Goal: Navigation & Orientation: Find specific page/section

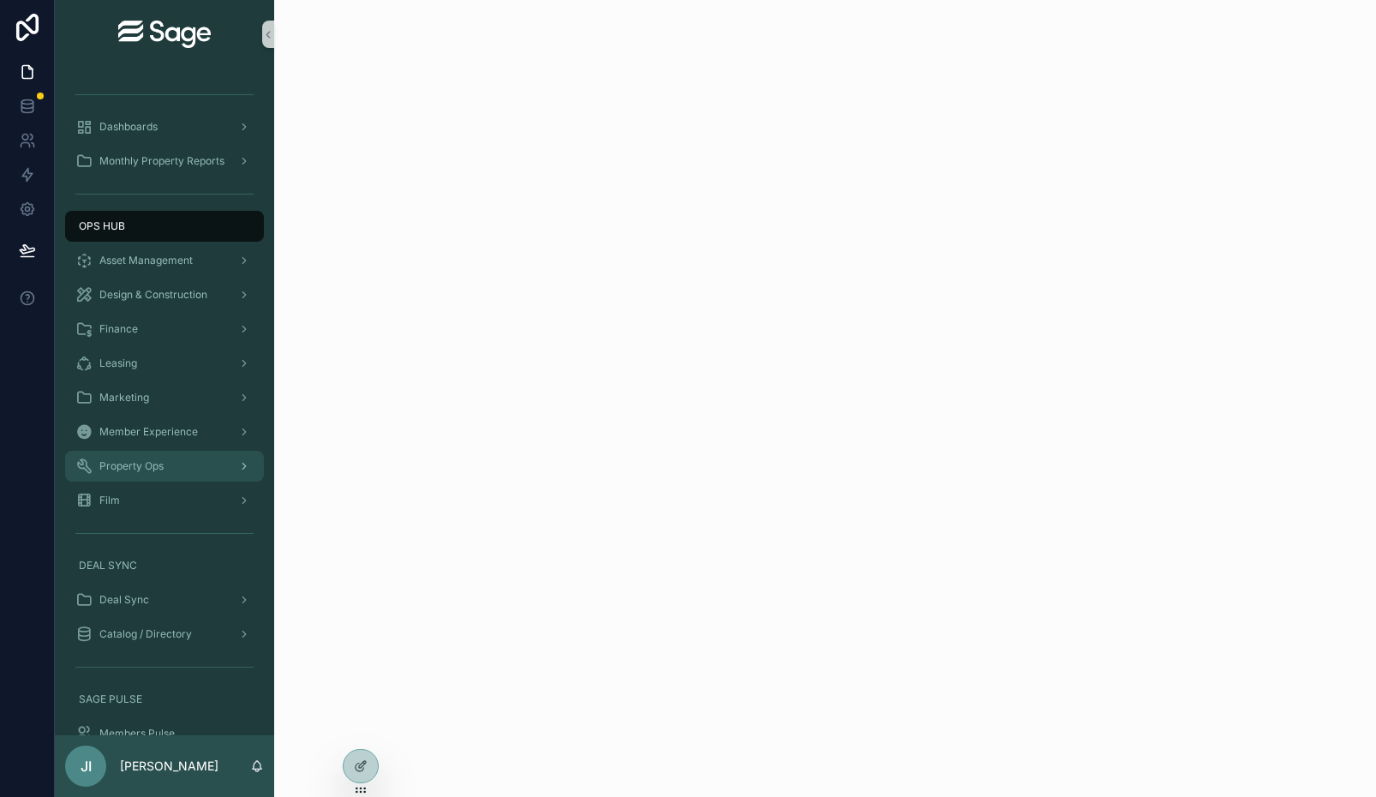
click at [169, 452] on div "Property Ops" at bounding box center [164, 465] width 178 height 27
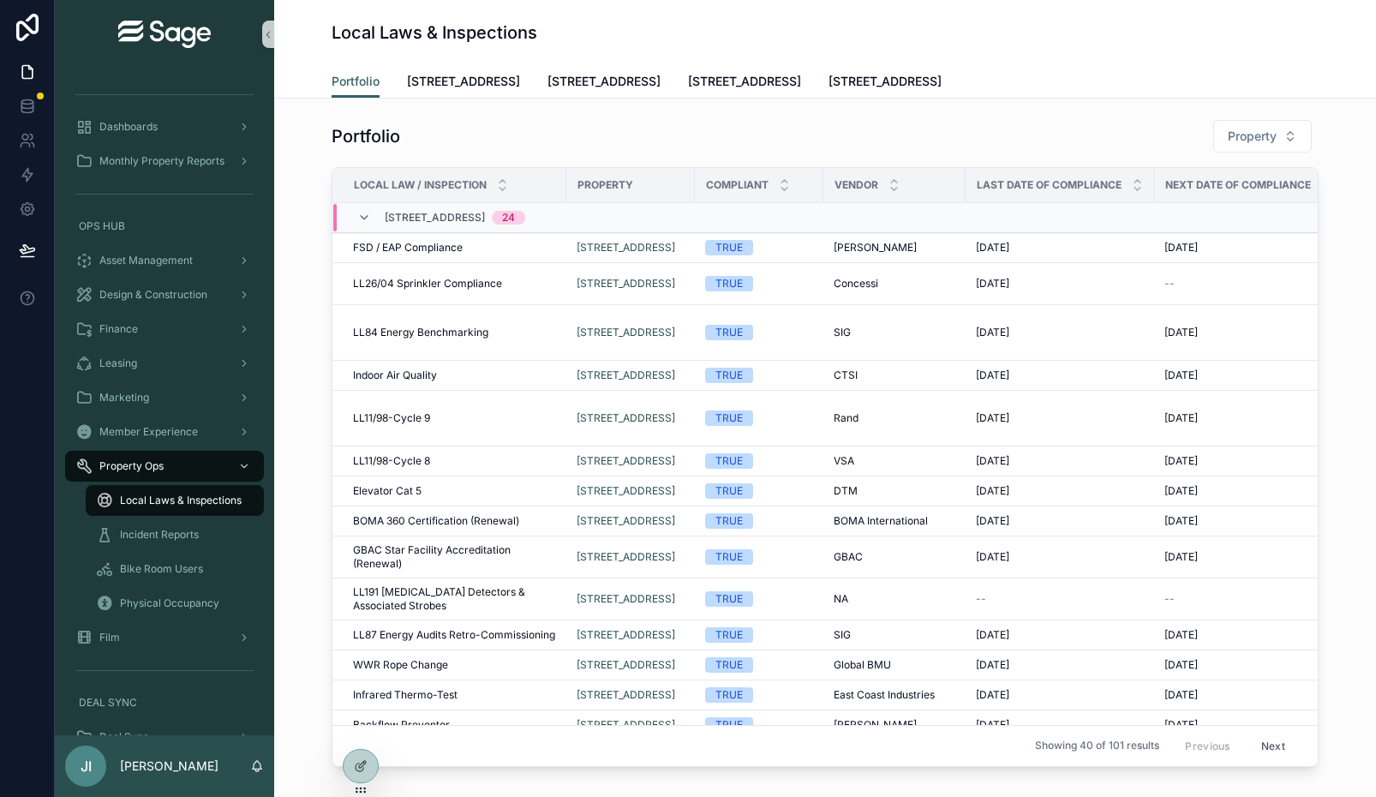
click at [175, 494] on span "Local Laws & Inspections" at bounding box center [181, 501] width 122 height 14
click at [500, 68] on link "[STREET_ADDRESS]" at bounding box center [463, 83] width 113 height 34
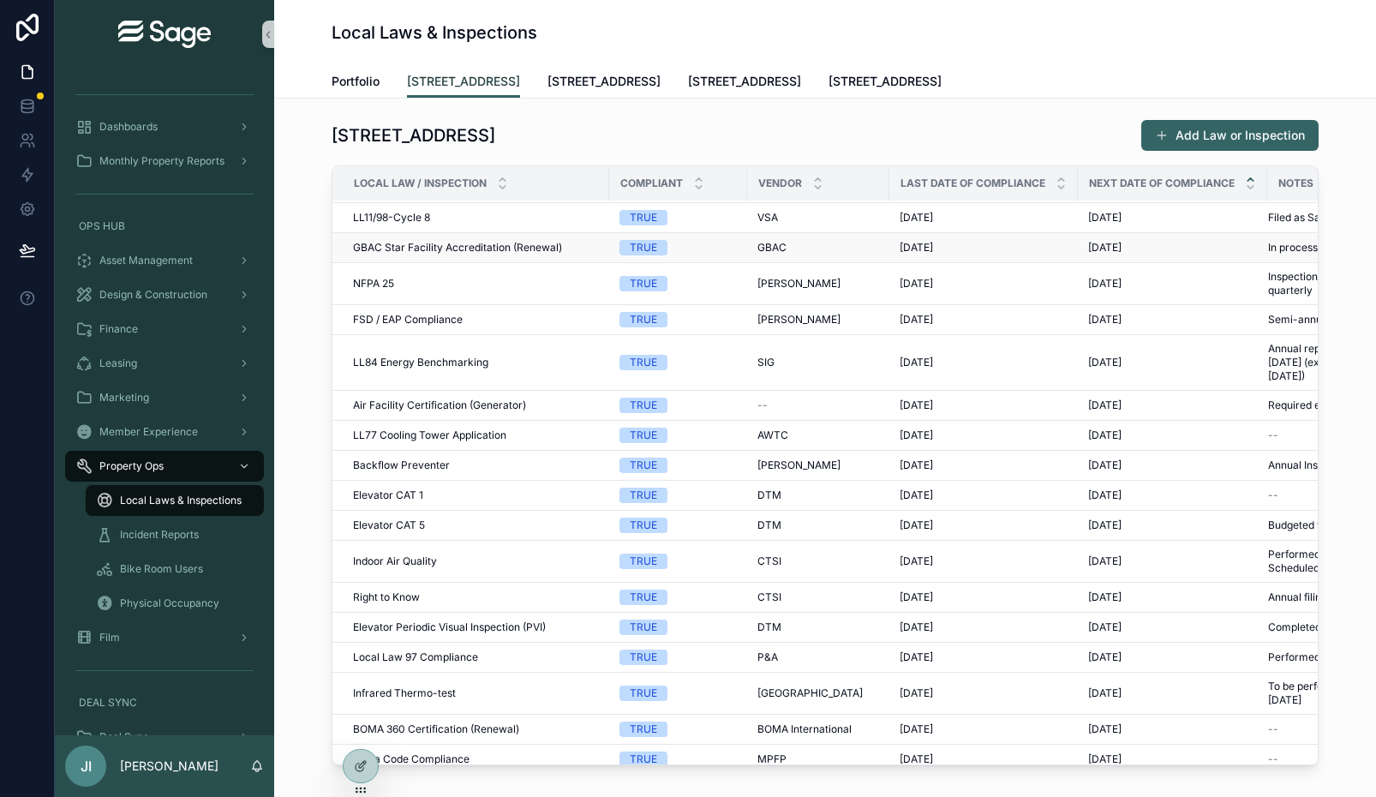
scroll to position [168, 0]
click at [626, 81] on span "[STREET_ADDRESS]" at bounding box center [604, 81] width 113 height 17
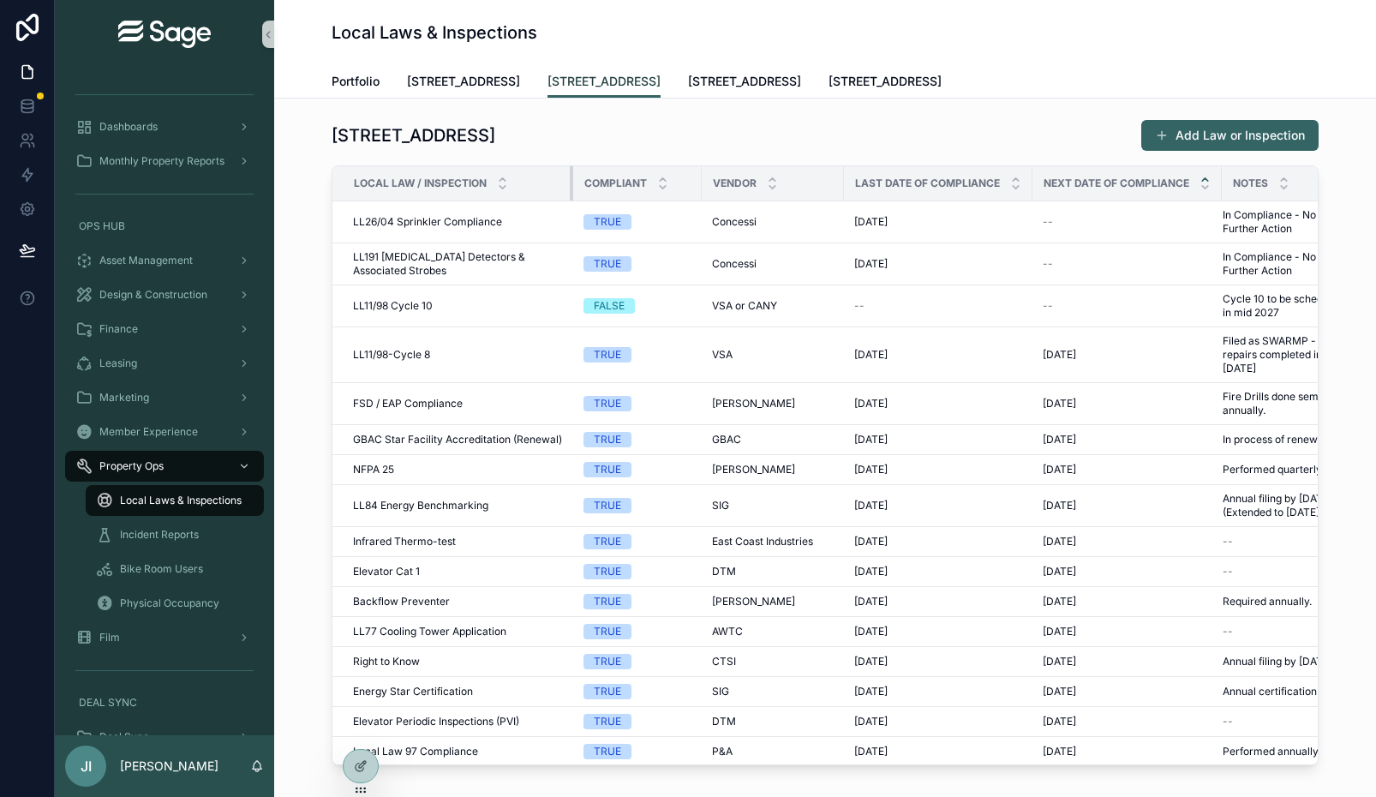
drag, startPoint x: 667, startPoint y: 185, endPoint x: 556, endPoint y: 186, distance: 110.5
click at [556, 186] on th "Local Law / Inspection" at bounding box center [452, 183] width 241 height 35
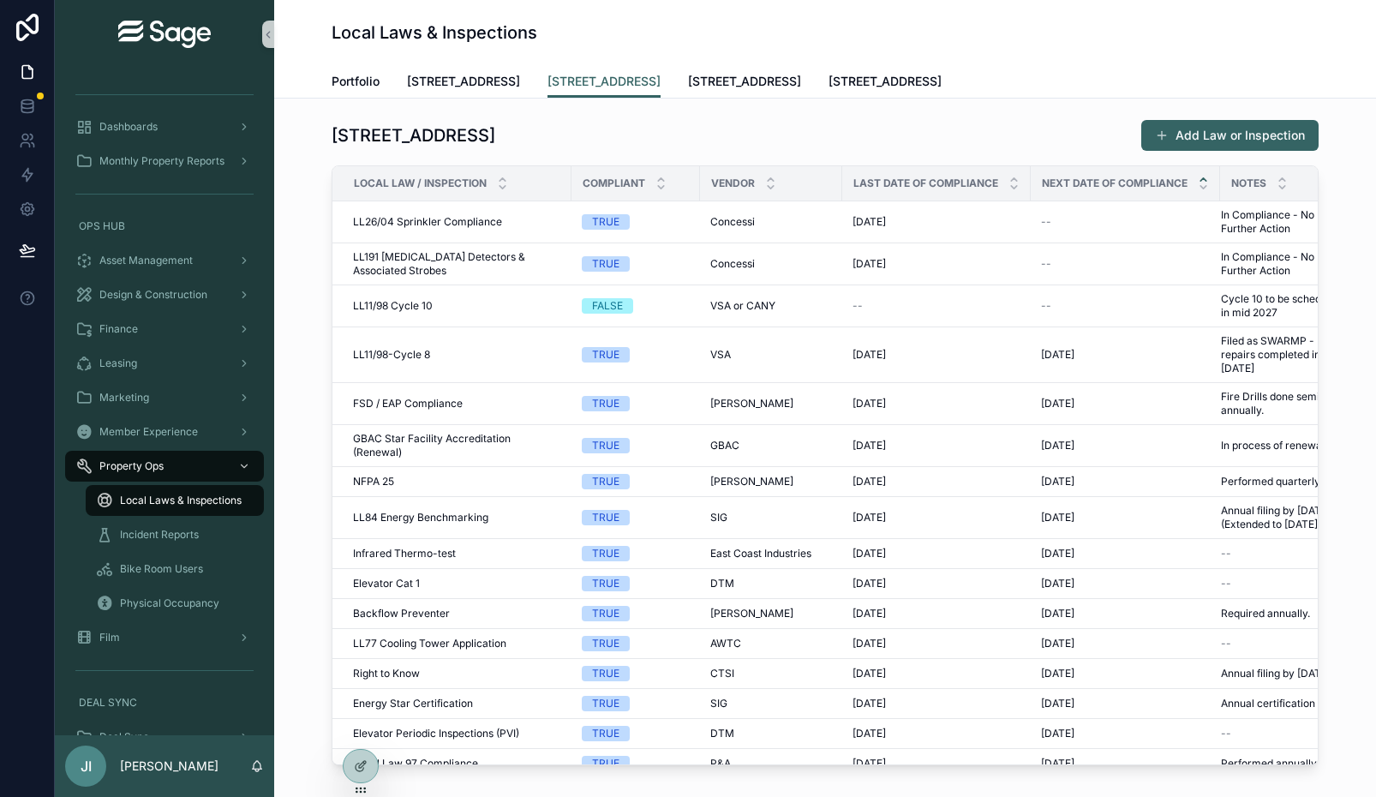
drag, startPoint x: 696, startPoint y: 181, endPoint x: 673, endPoint y: 181, distance: 23.1
click at [673, 181] on div "Compliant" at bounding box center [635, 183] width 127 height 33
click at [843, 179] on div "Last Date of Compliance" at bounding box center [936, 183] width 187 height 33
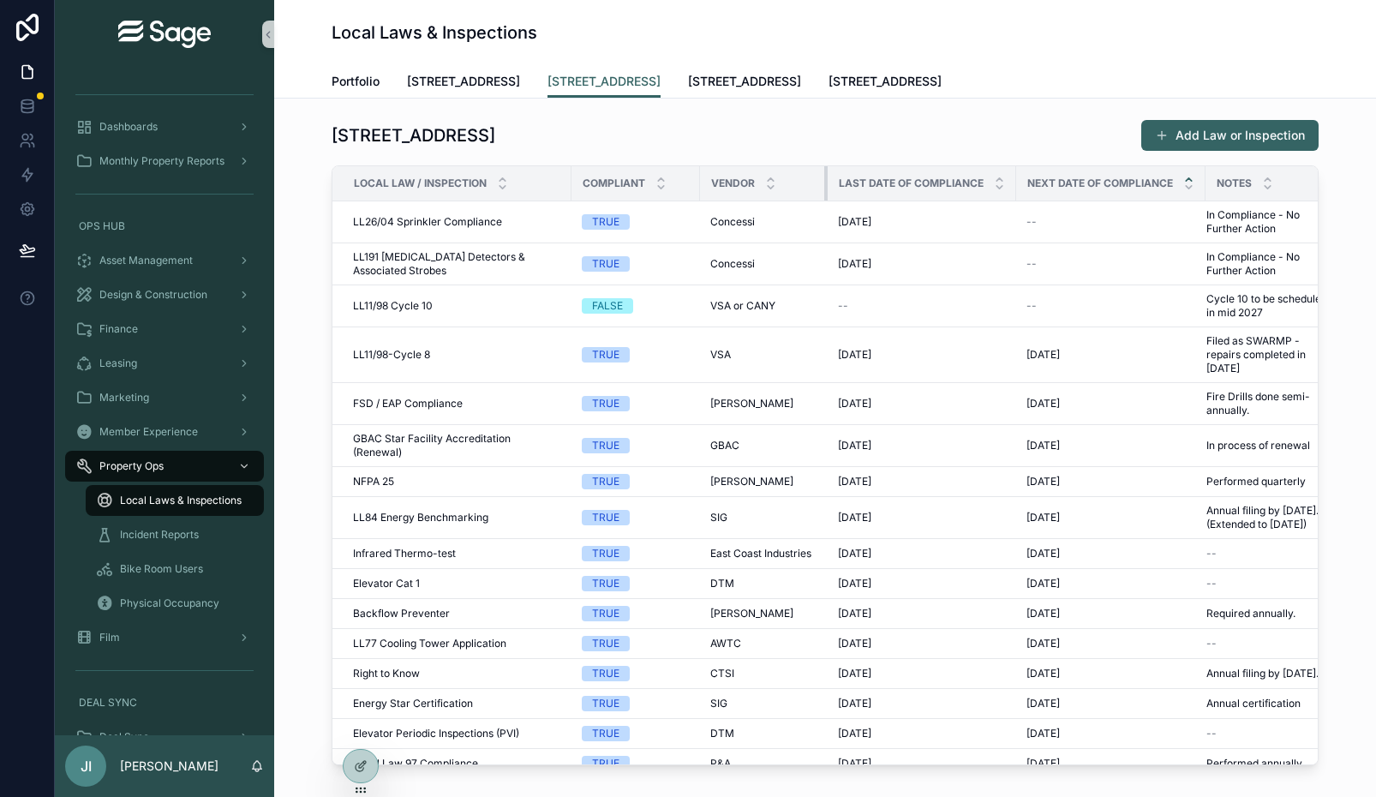
drag, startPoint x: 839, startPoint y: 179, endPoint x: 824, endPoint y: 178, distance: 14.6
click at [824, 178] on div "scrollable content" at bounding box center [827, 183] width 7 height 34
click at [361, 769] on icon at bounding box center [361, 766] width 14 height 14
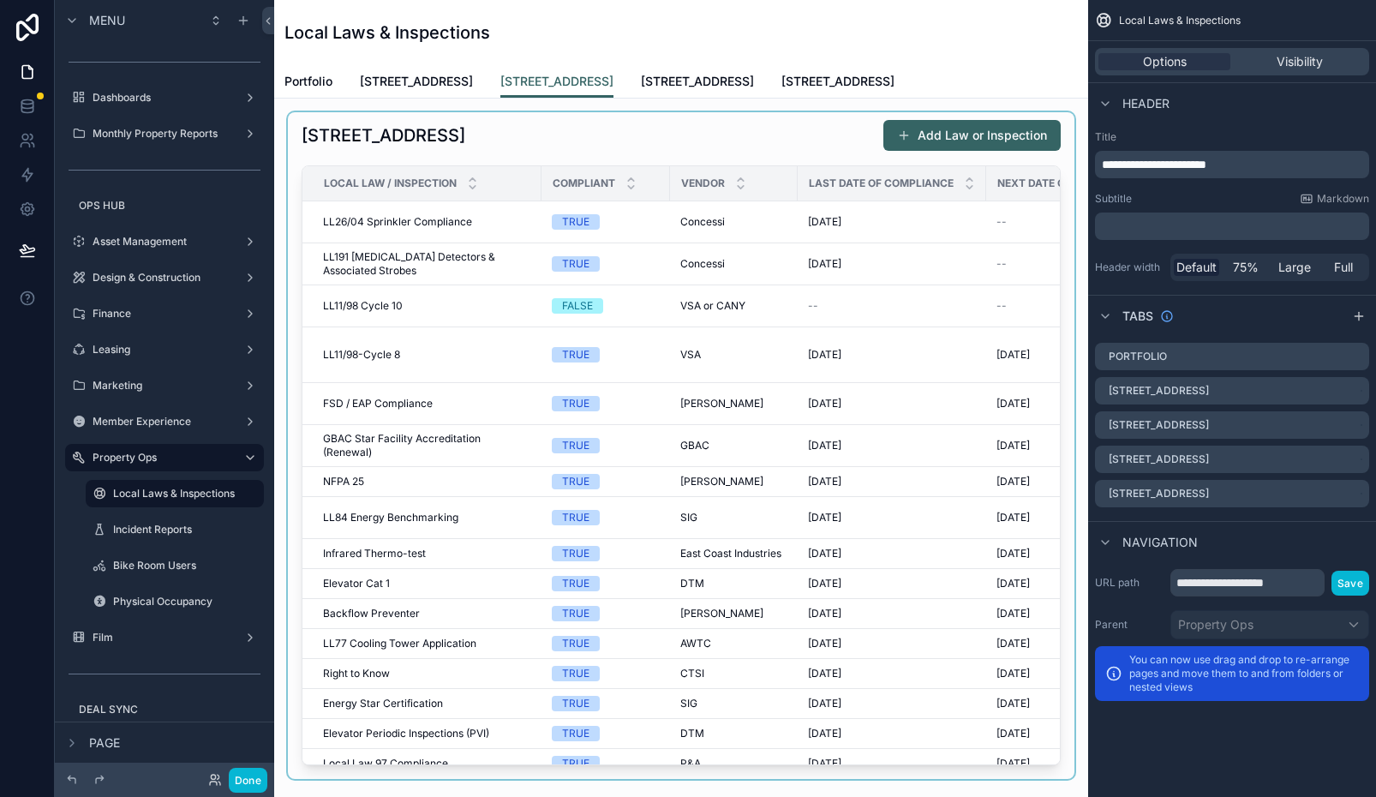
click at [894, 318] on div "scrollable content" at bounding box center [681, 445] width 787 height 667
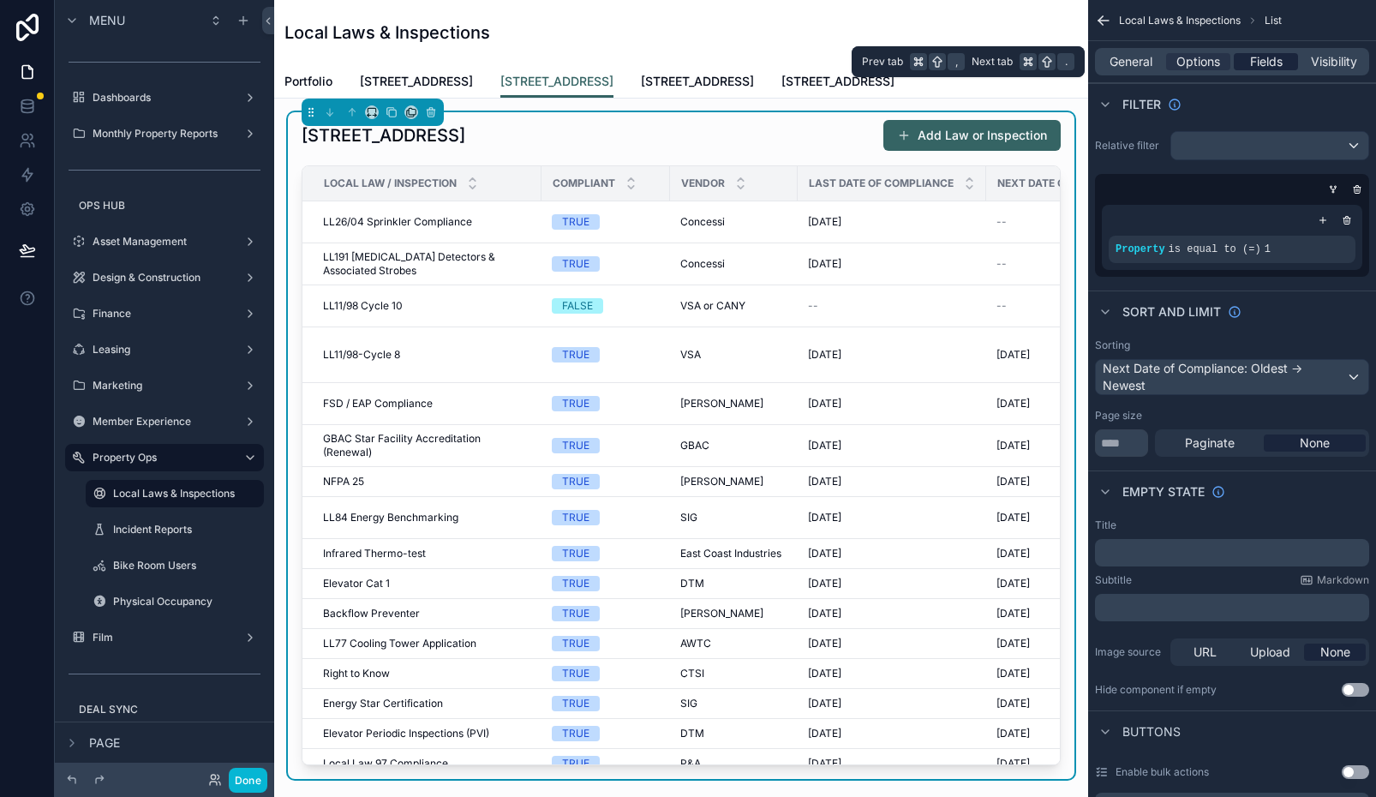
click at [1258, 57] on span "Fields" at bounding box center [1266, 61] width 33 height 17
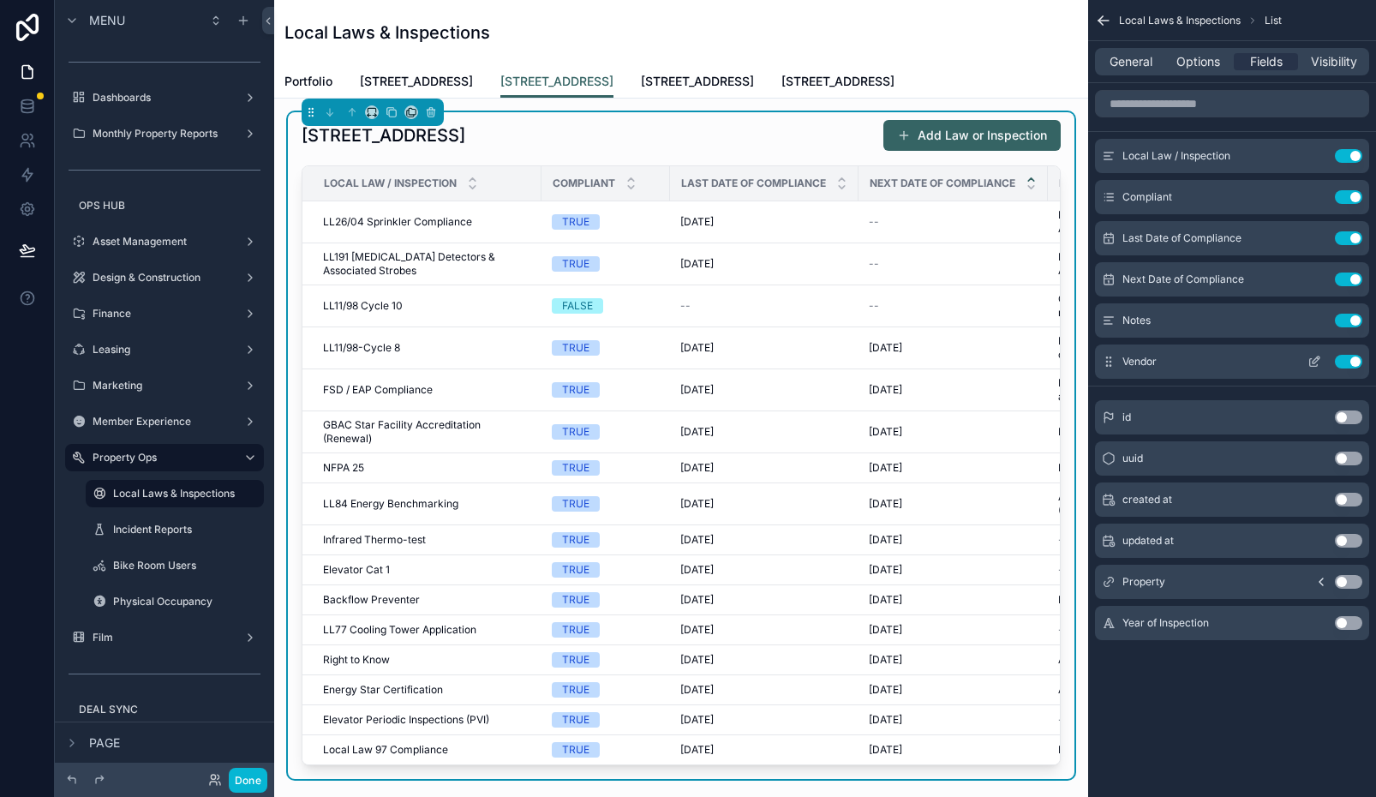
click at [1111, 365] on icon "scrollable content" at bounding box center [1110, 365] width 1 height 1
click at [249, 769] on button "Done" at bounding box center [248, 780] width 39 height 25
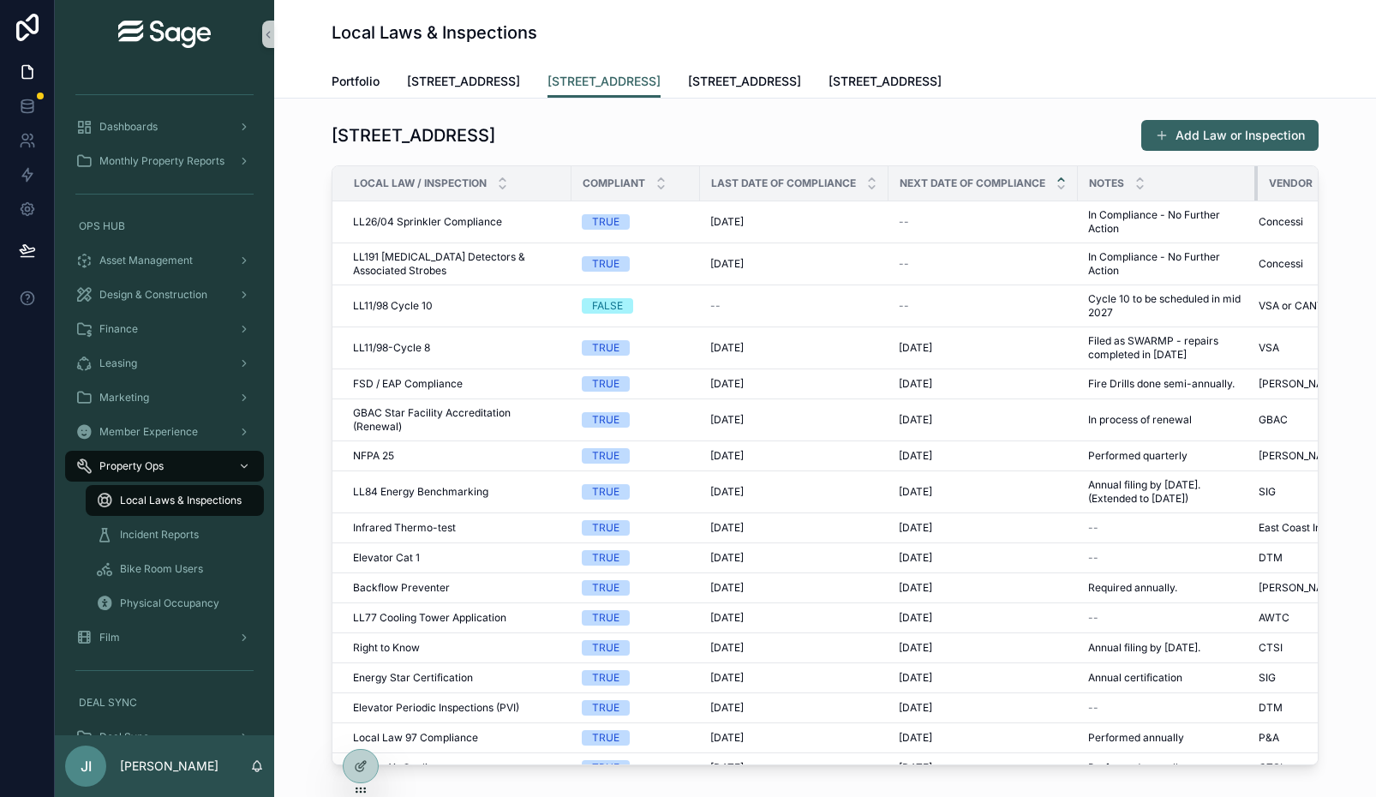
drag, startPoint x: 1231, startPoint y: 180, endPoint x: 1256, endPoint y: 180, distance: 24.8
click at [1256, 180] on div "scrollable content" at bounding box center [1257, 183] width 7 height 34
click at [489, 80] on span "[STREET_ADDRESS]" at bounding box center [463, 81] width 113 height 17
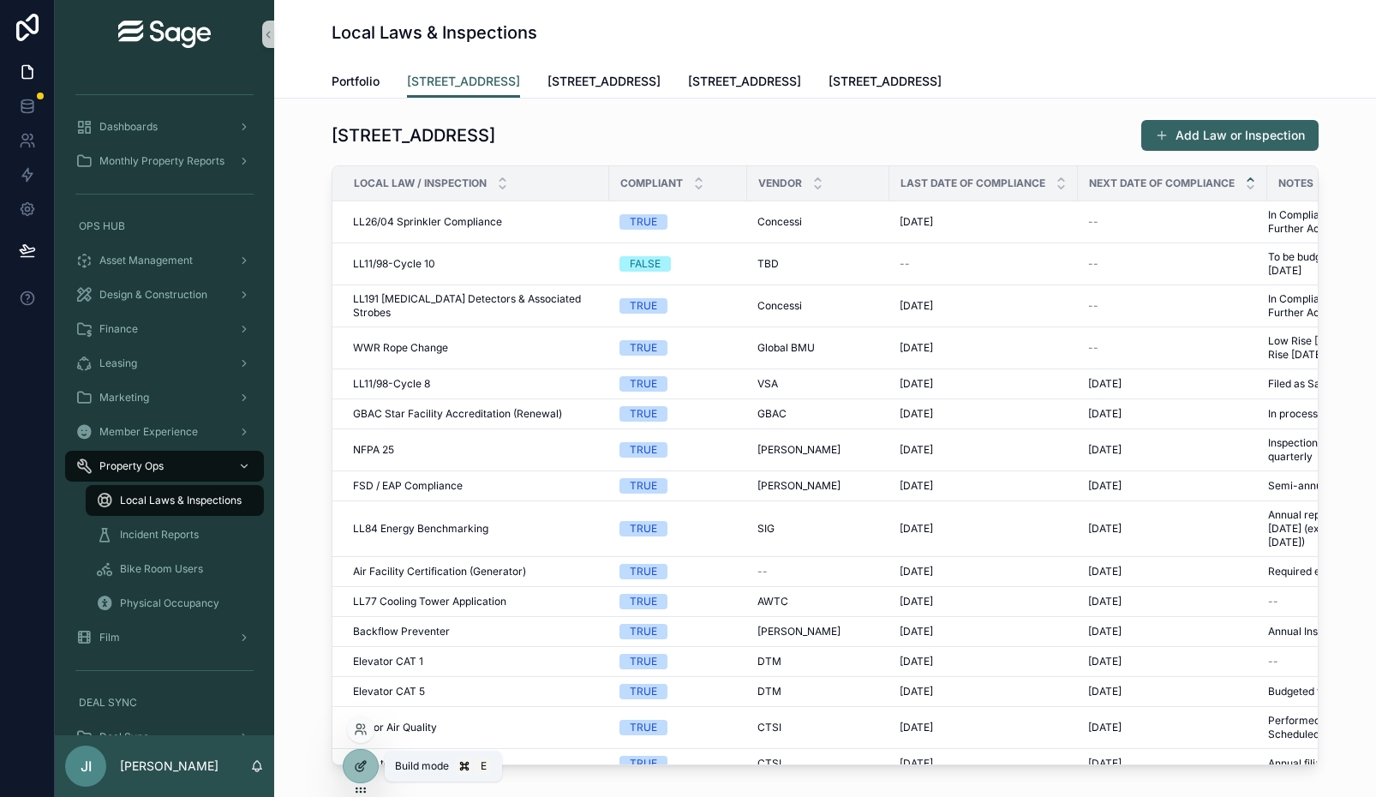
click at [356, 778] on div at bounding box center [361, 766] width 34 height 33
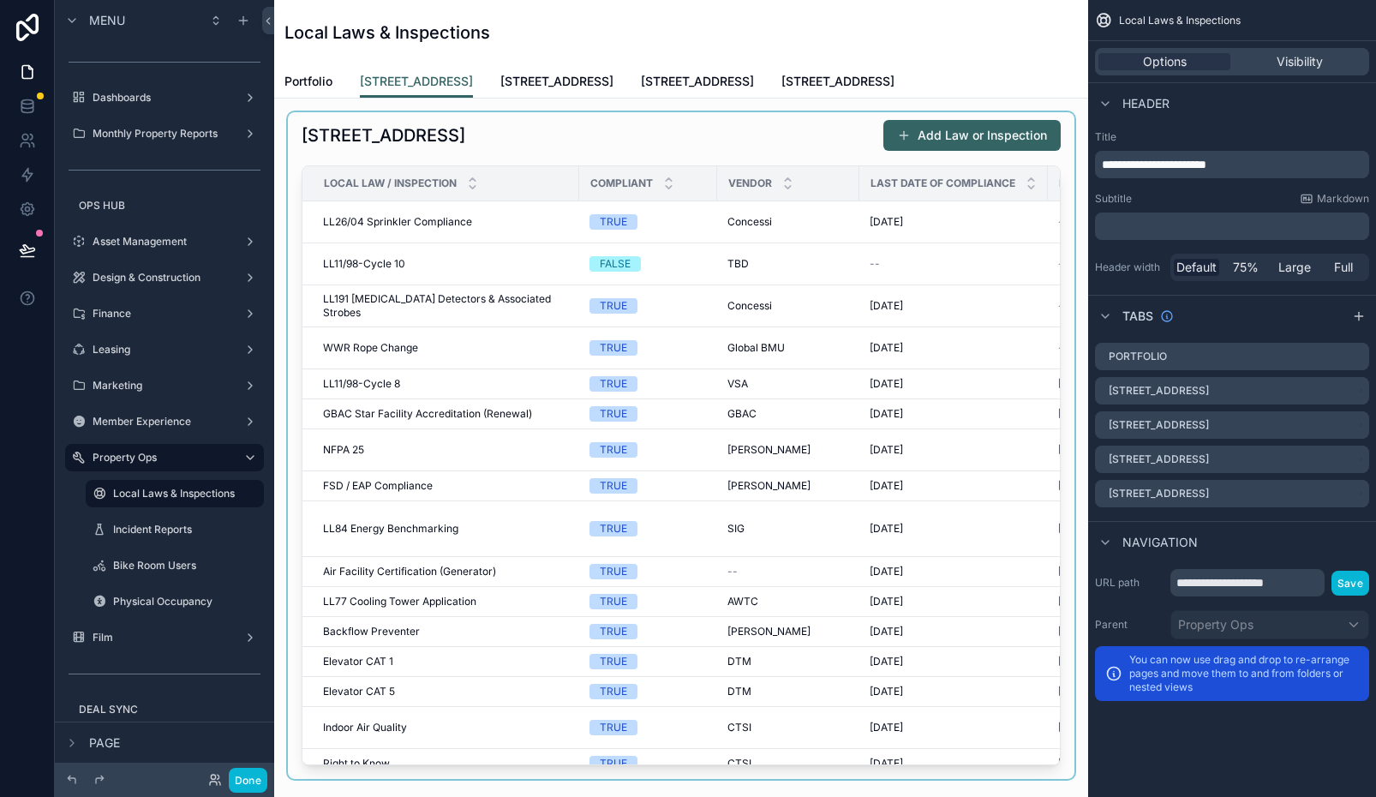
click at [757, 153] on div "scrollable content" at bounding box center [681, 445] width 787 height 667
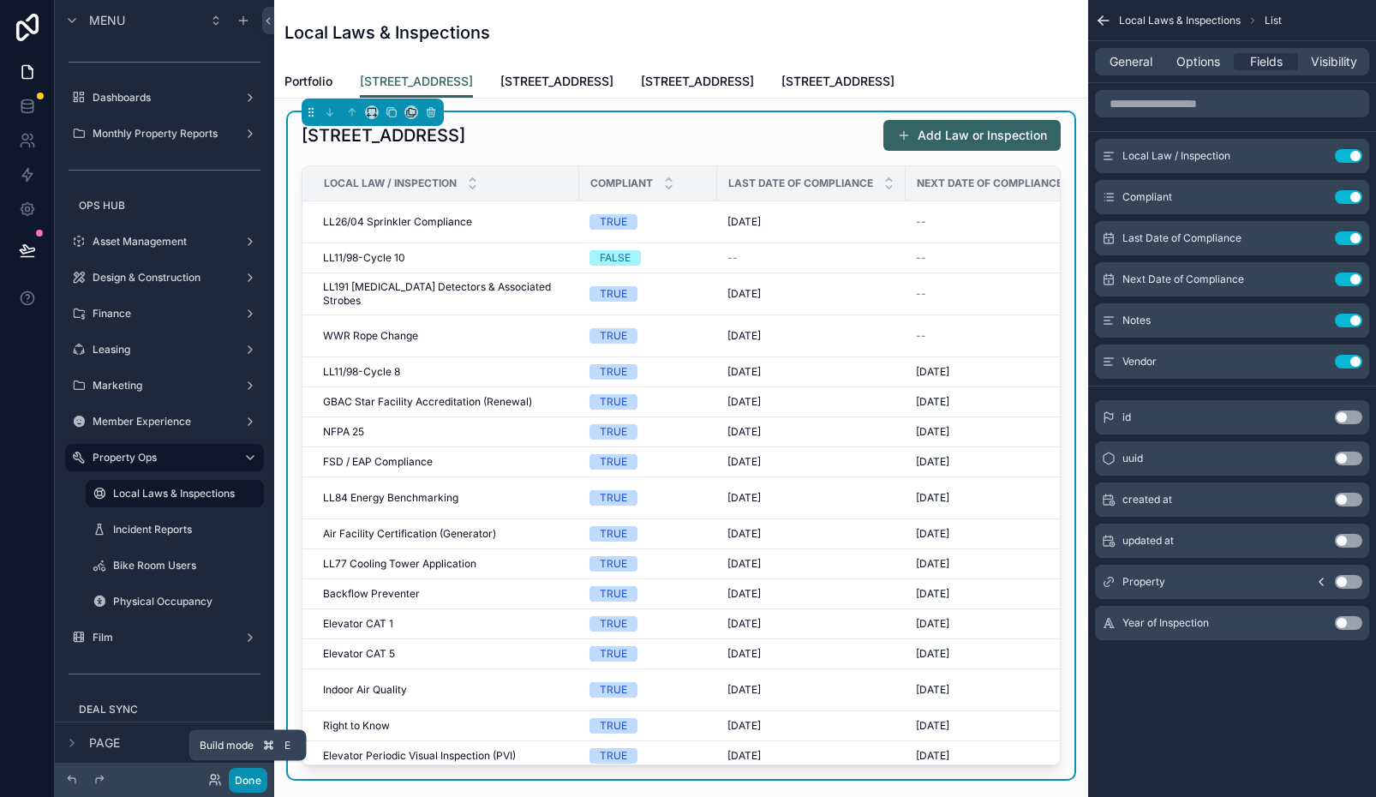
click at [253, 773] on button "Done" at bounding box center [248, 780] width 39 height 25
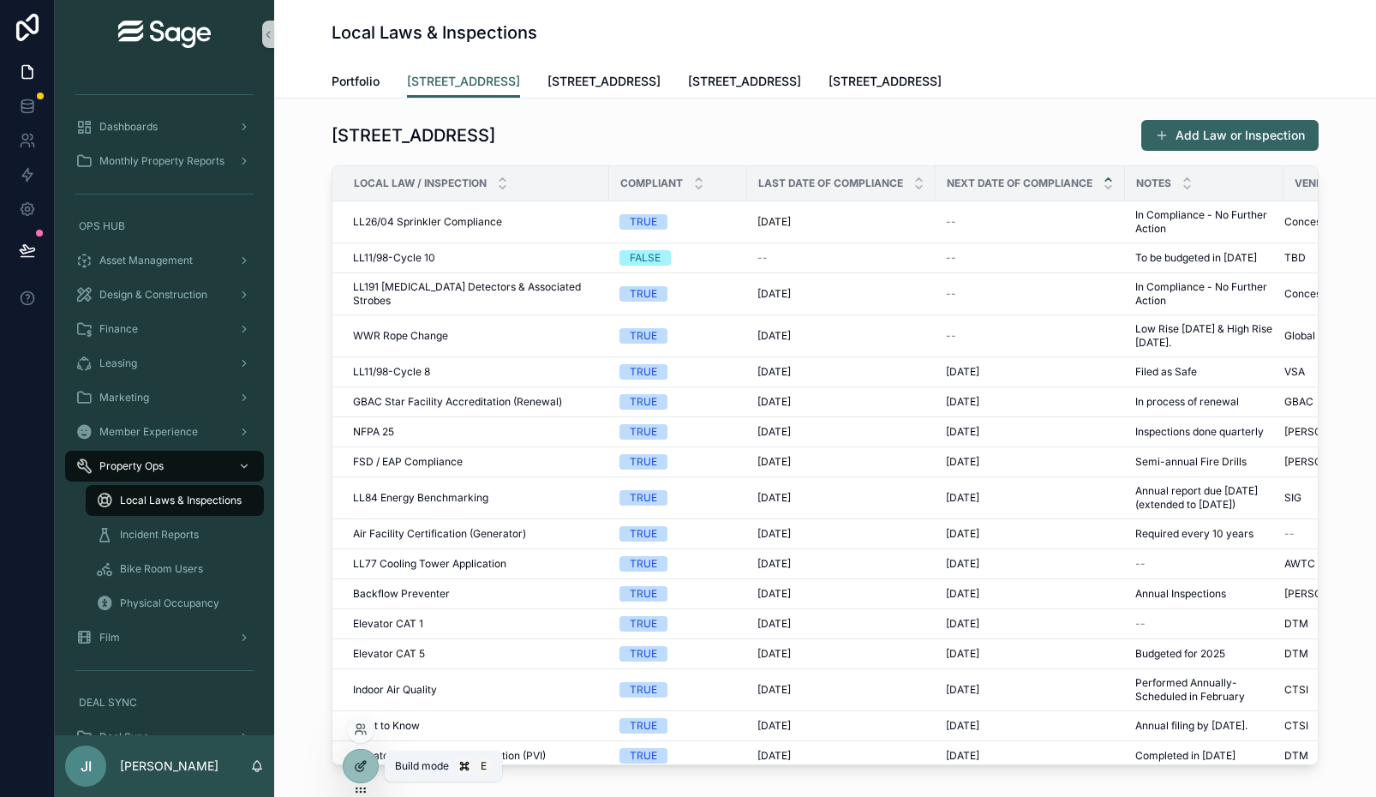
click at [362, 763] on icon at bounding box center [361, 766] width 14 height 14
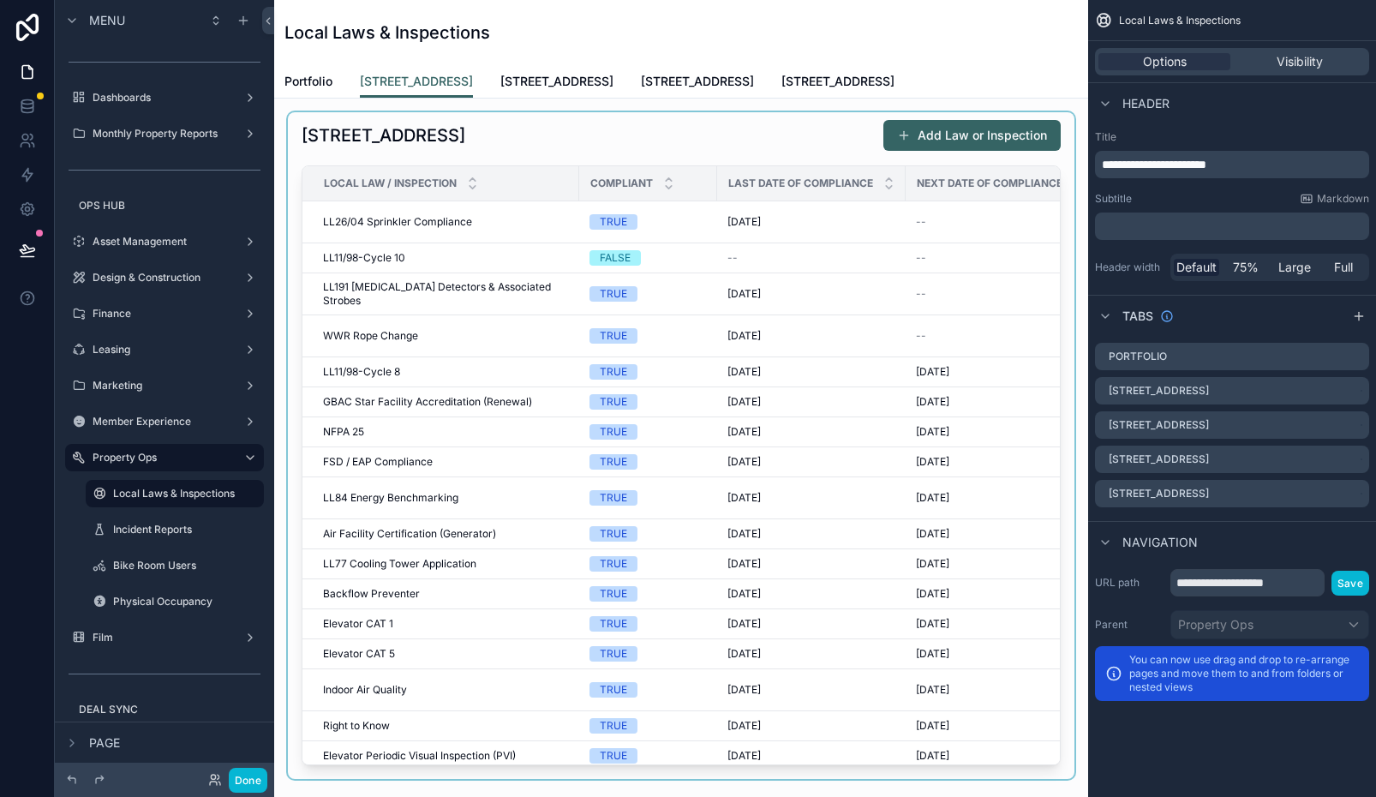
click at [914, 317] on div "scrollable content" at bounding box center [681, 445] width 787 height 667
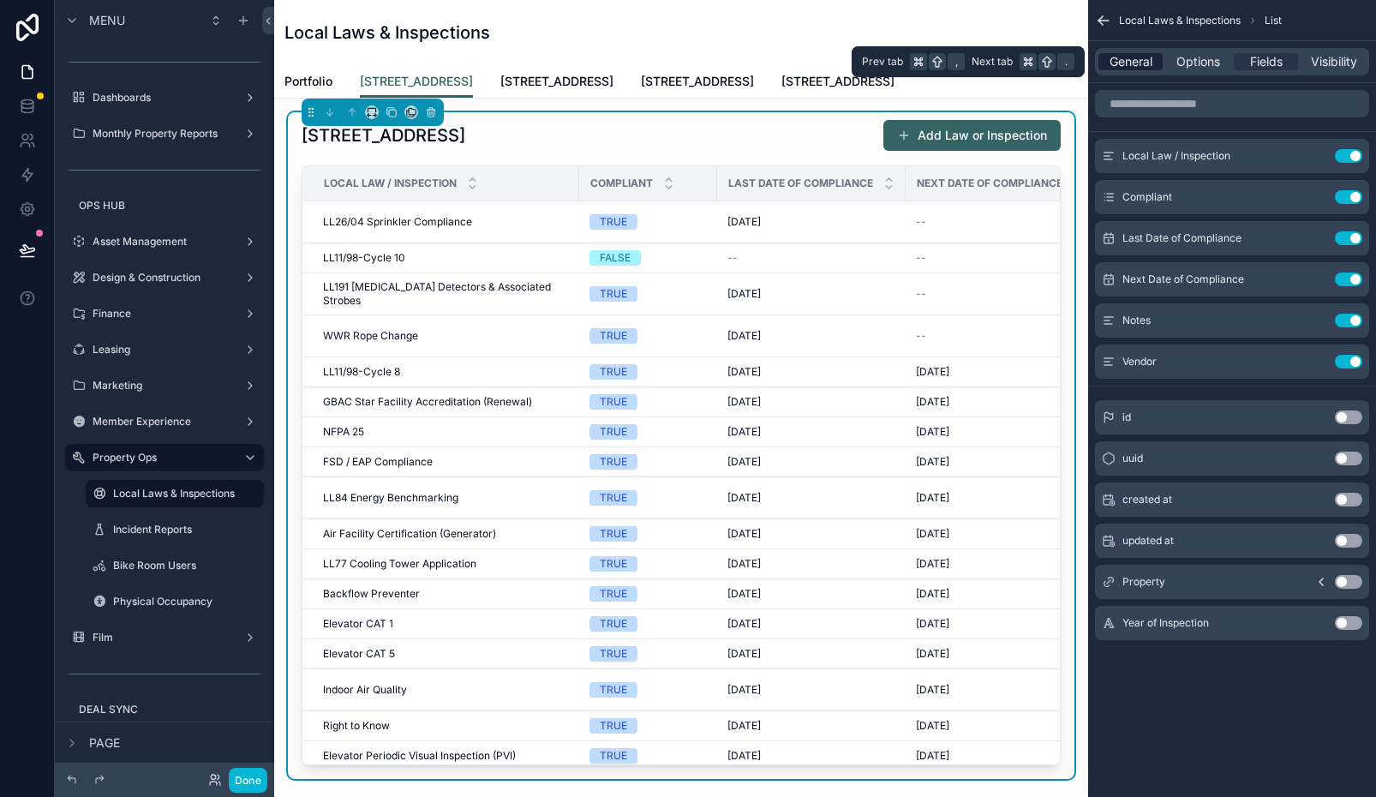
click at [1137, 66] on span "General" at bounding box center [1131, 61] width 43 height 17
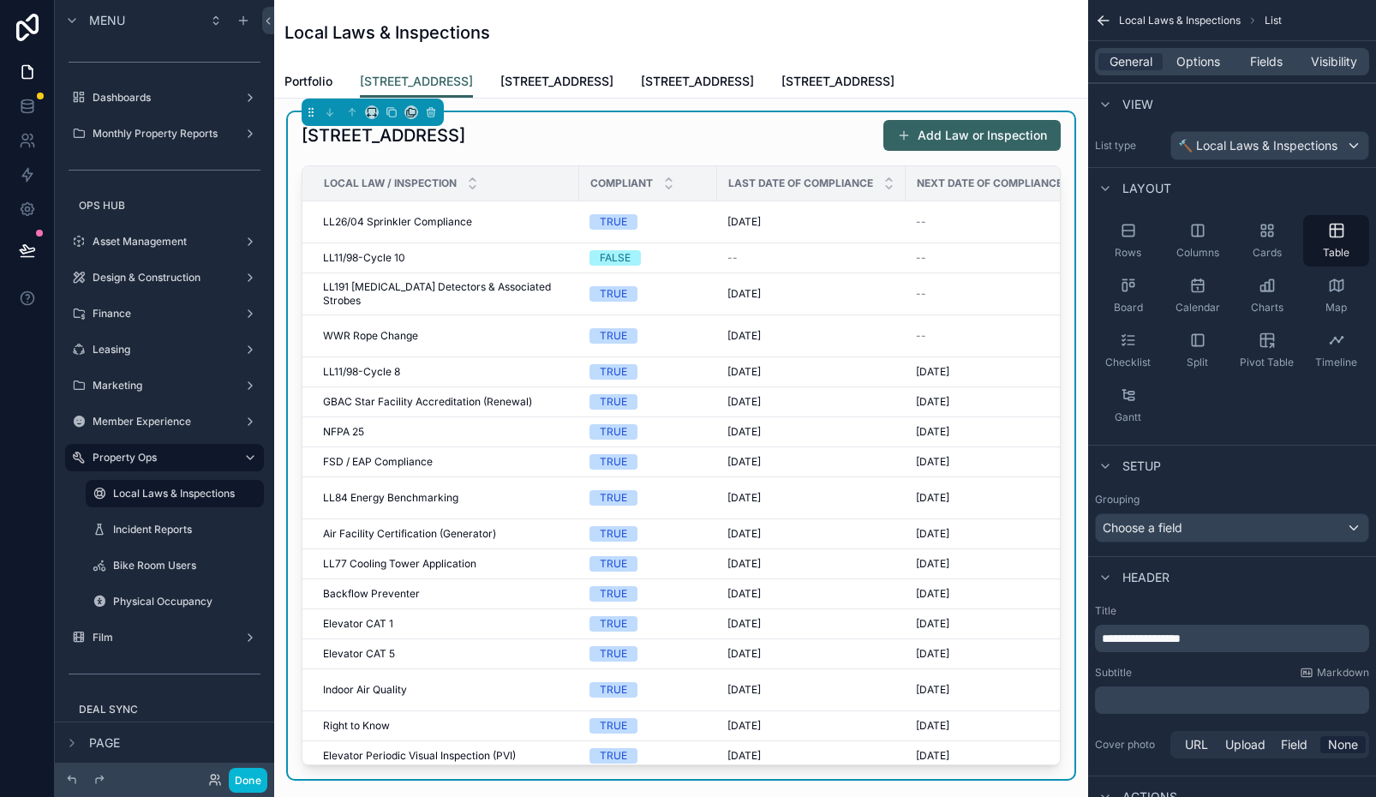
scroll to position [145, 0]
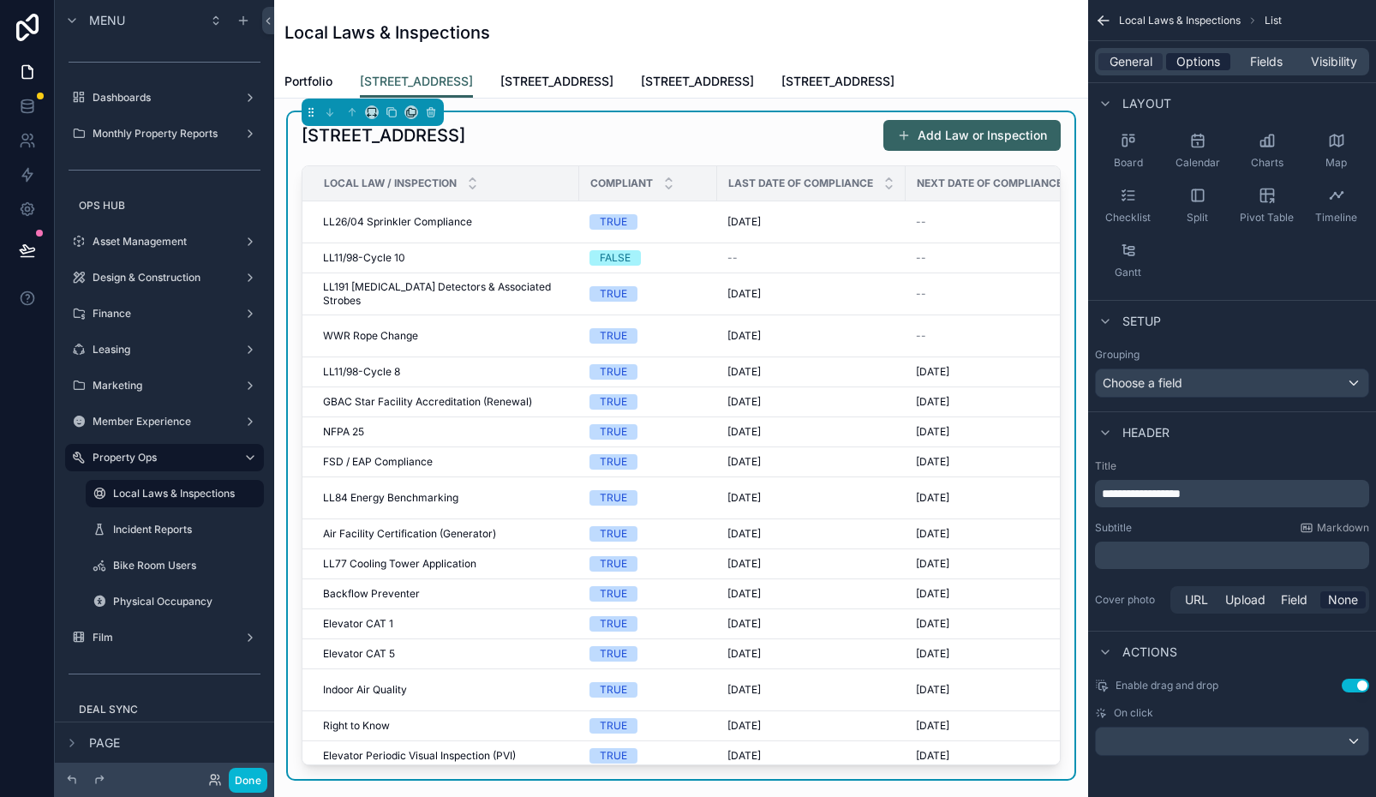
click at [1200, 61] on span "Options" at bounding box center [1198, 61] width 44 height 17
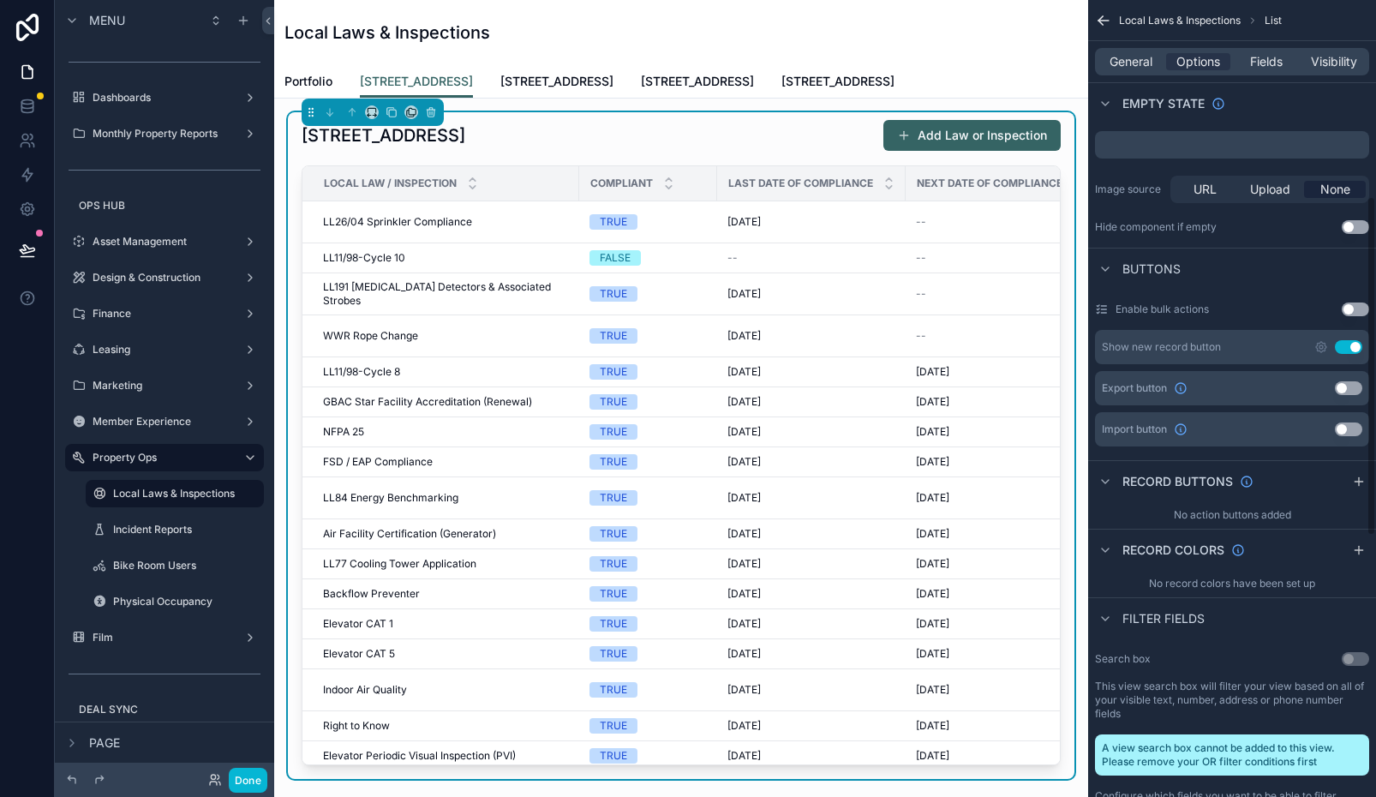
scroll to position [436, 0]
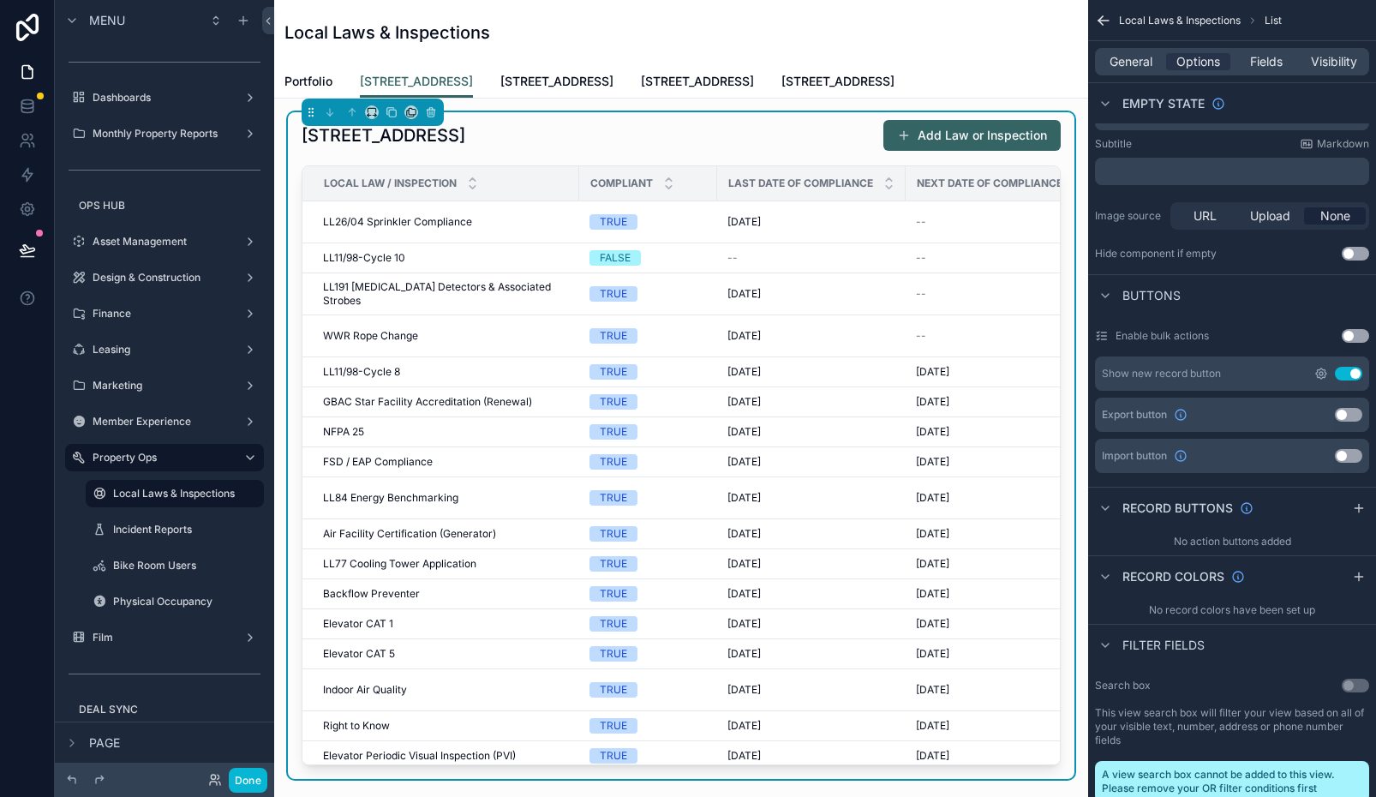
click at [1324, 371] on icon "scrollable content" at bounding box center [1321, 374] width 14 height 14
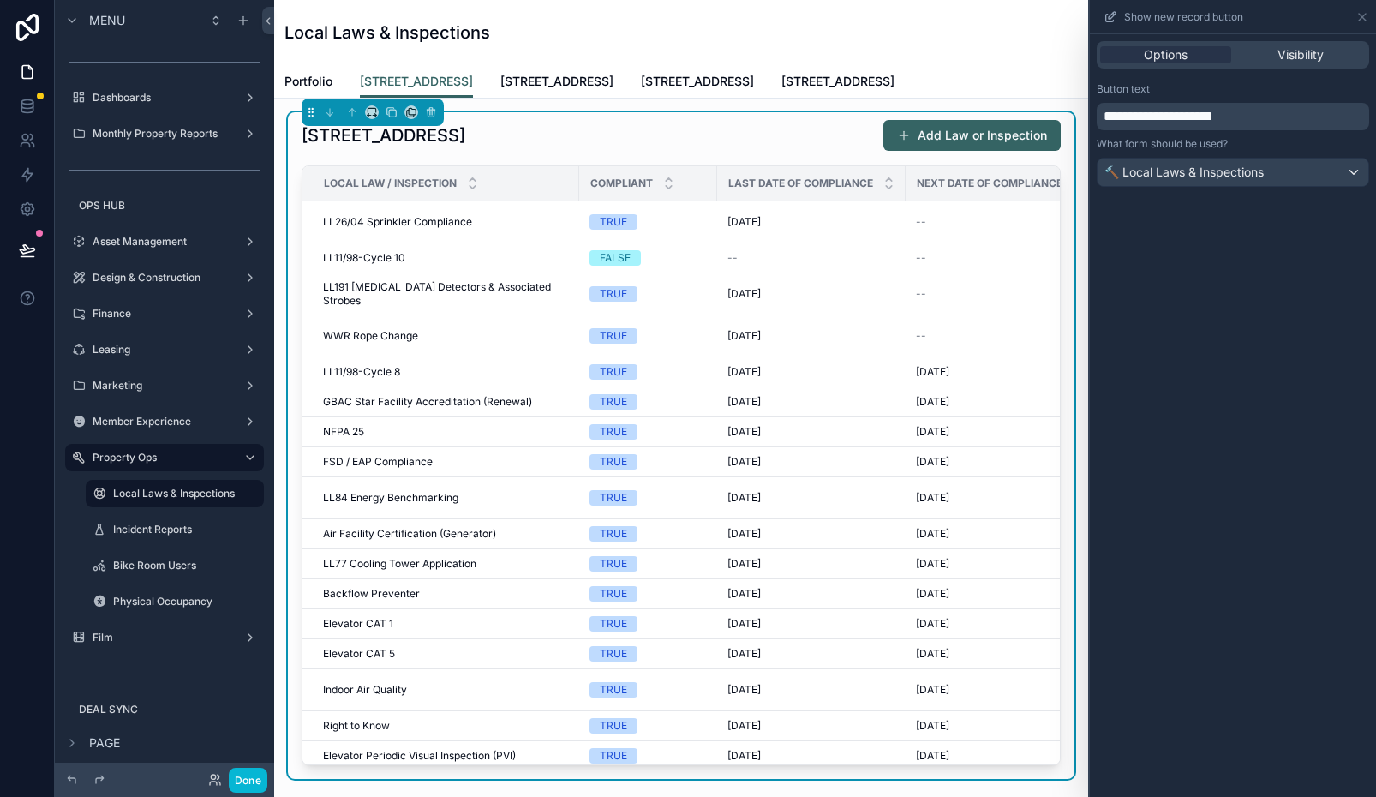
click at [1135, 117] on span "**********" at bounding box center [1159, 116] width 110 height 13
click at [1181, 105] on div "**********" at bounding box center [1233, 116] width 272 height 27
click at [1188, 116] on span "**********" at bounding box center [1174, 116] width 141 height 13
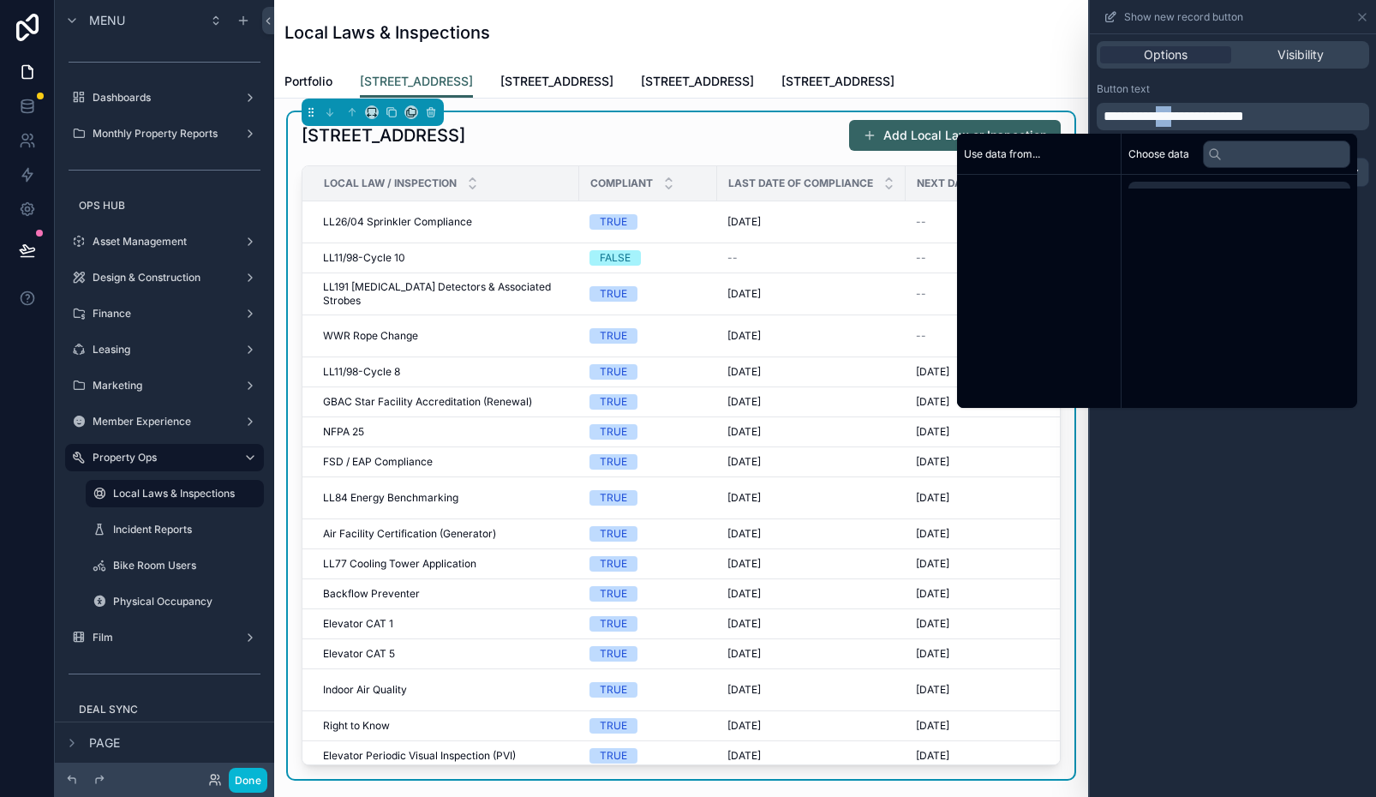
click at [1188, 116] on span "**********" at bounding box center [1174, 116] width 141 height 13
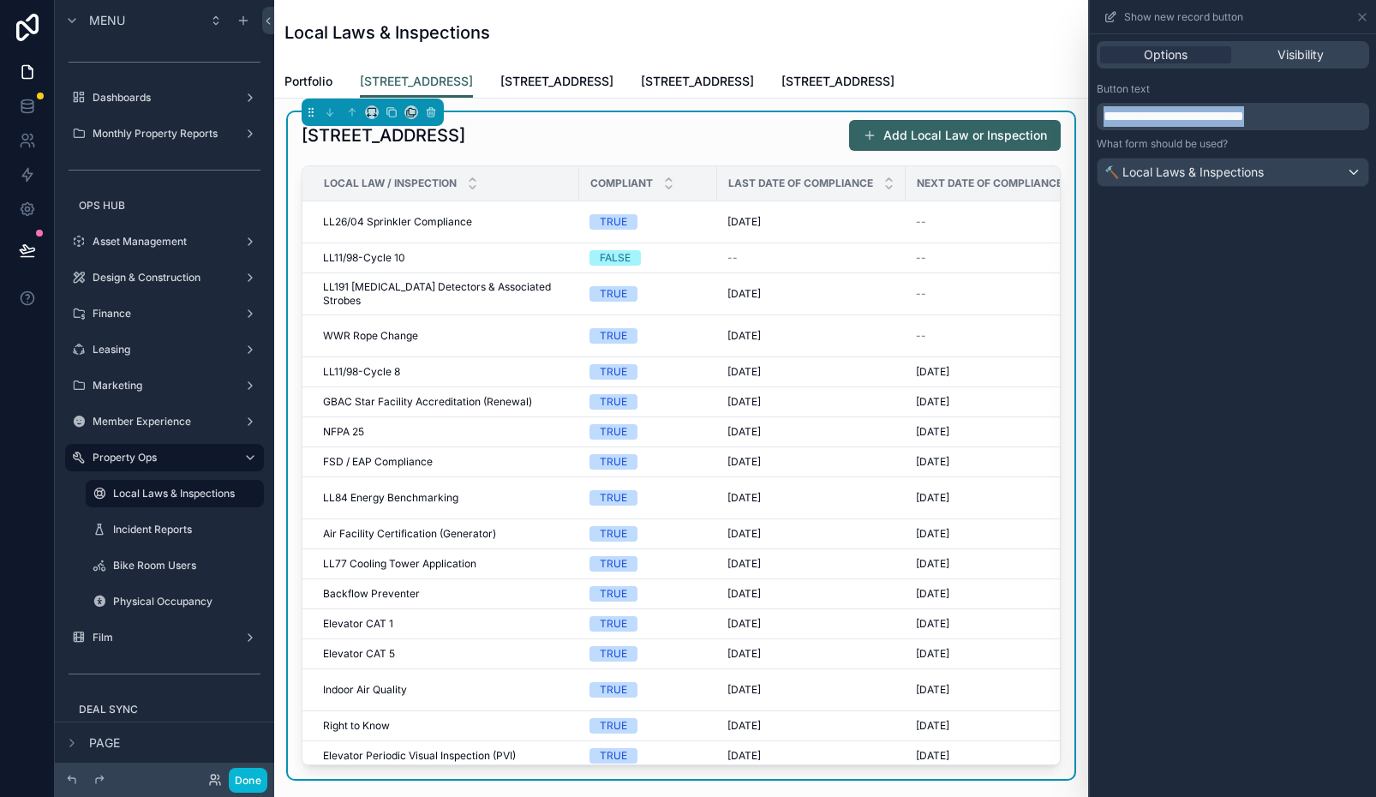
click at [1184, 116] on span "**********" at bounding box center [1174, 116] width 141 height 13
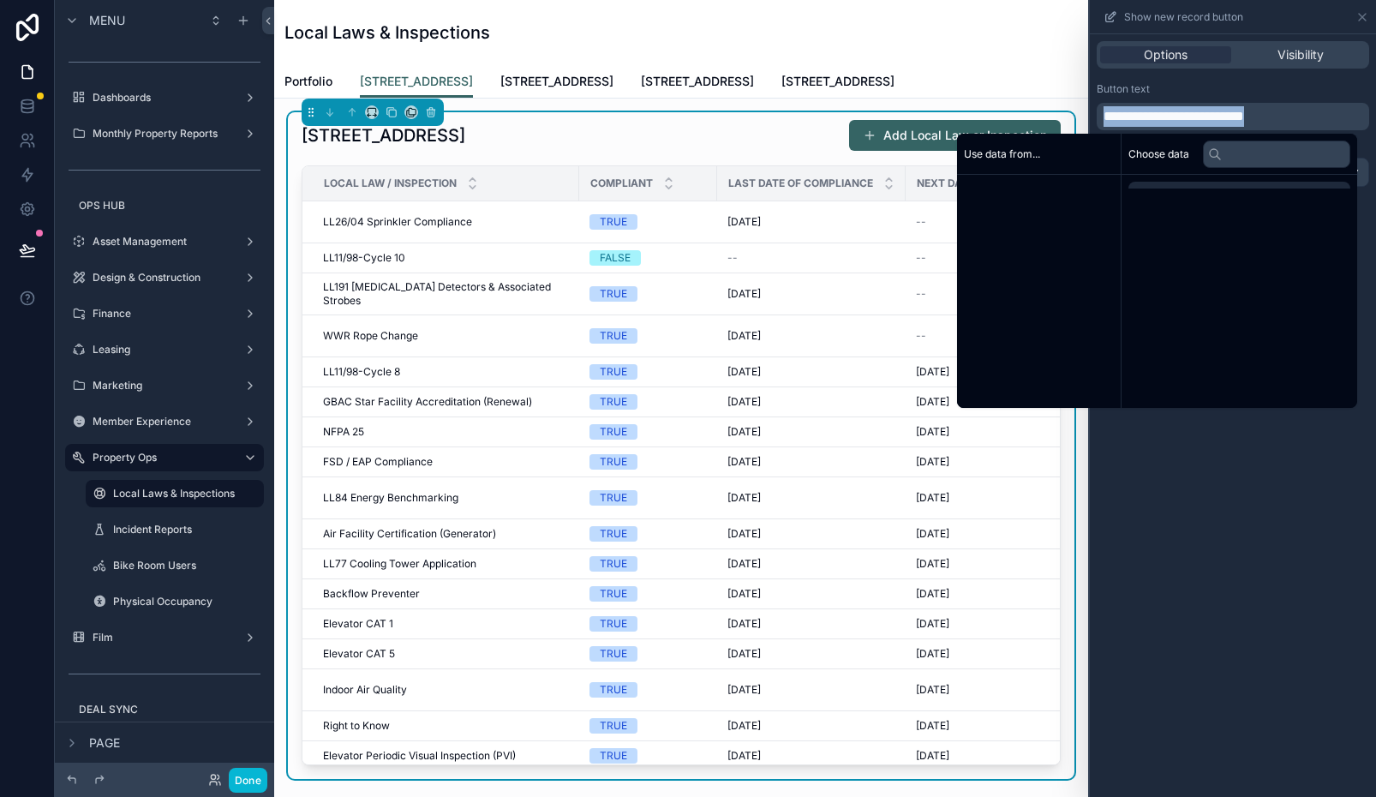
click at [1184, 116] on span "**********" at bounding box center [1174, 116] width 141 height 13
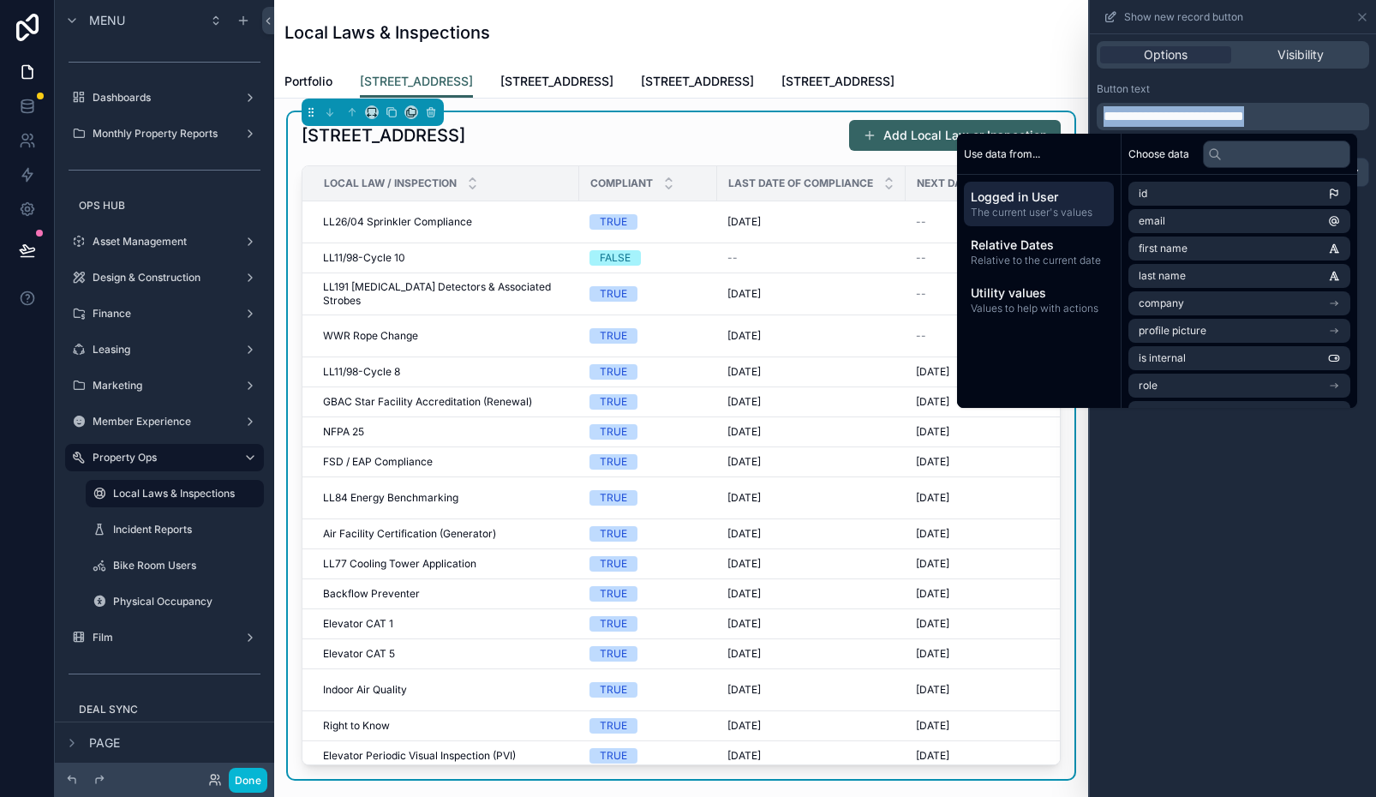
copy span "**********"
click at [1171, 85] on div "Button text" at bounding box center [1233, 89] width 272 height 14
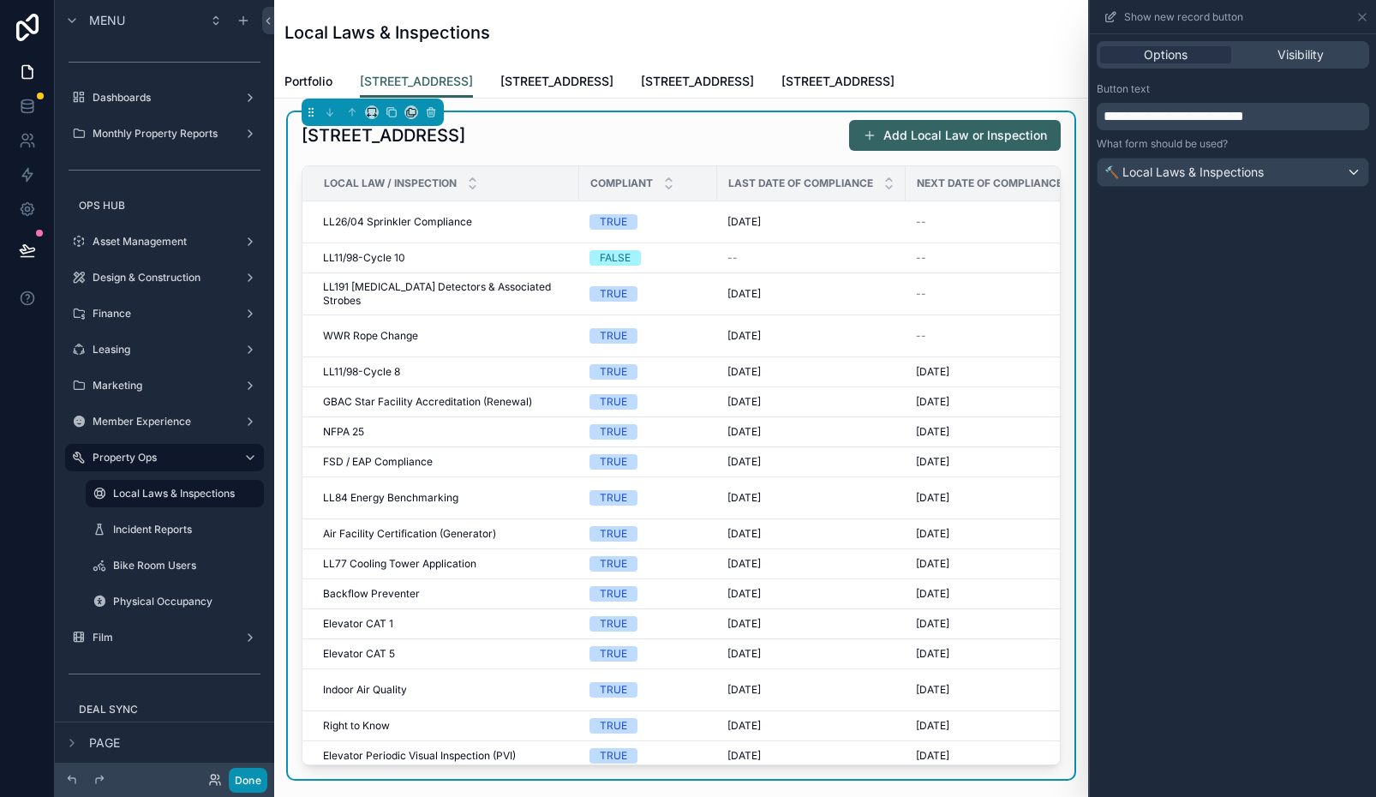
click at [259, 771] on button "Done" at bounding box center [248, 780] width 39 height 25
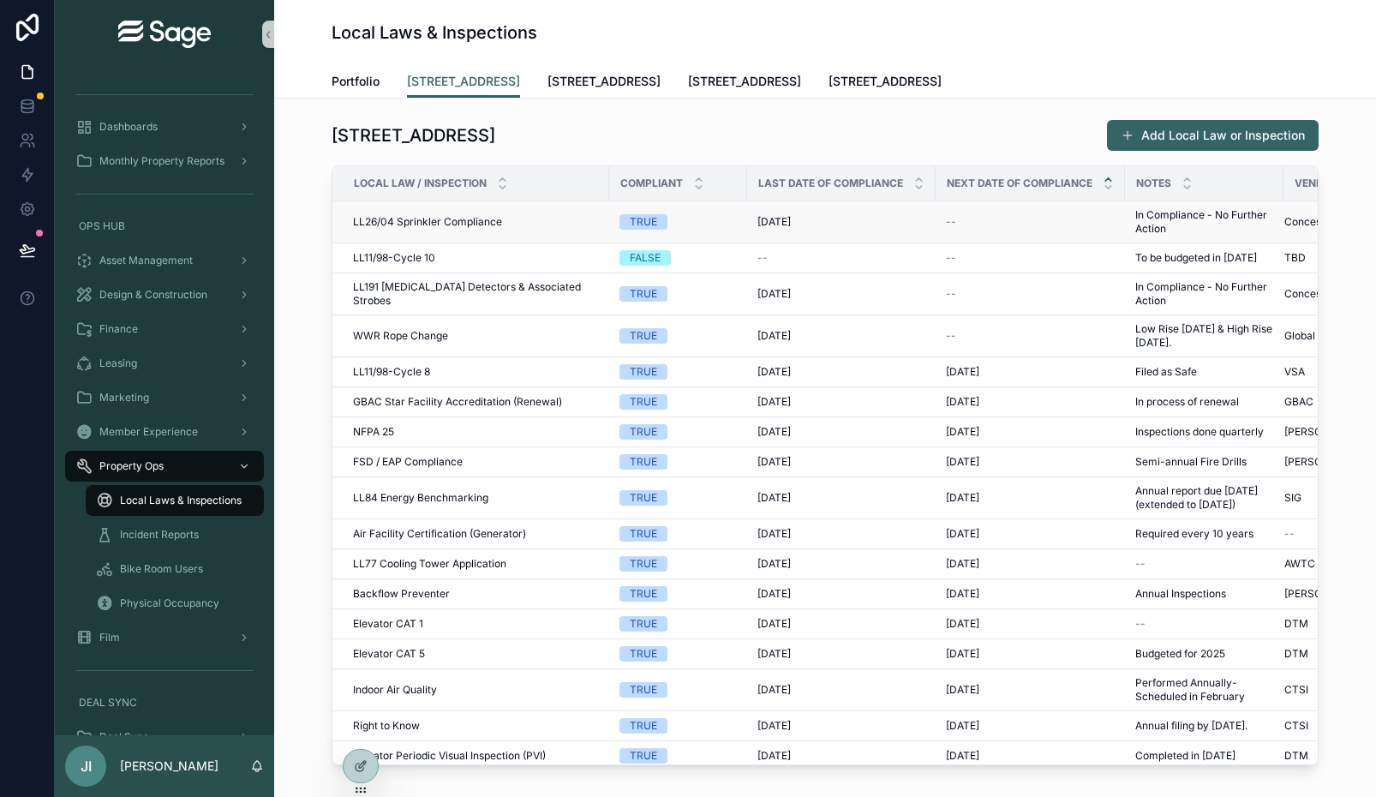
click at [824, 221] on div "[DATE] [DATE]" at bounding box center [841, 222] width 168 height 14
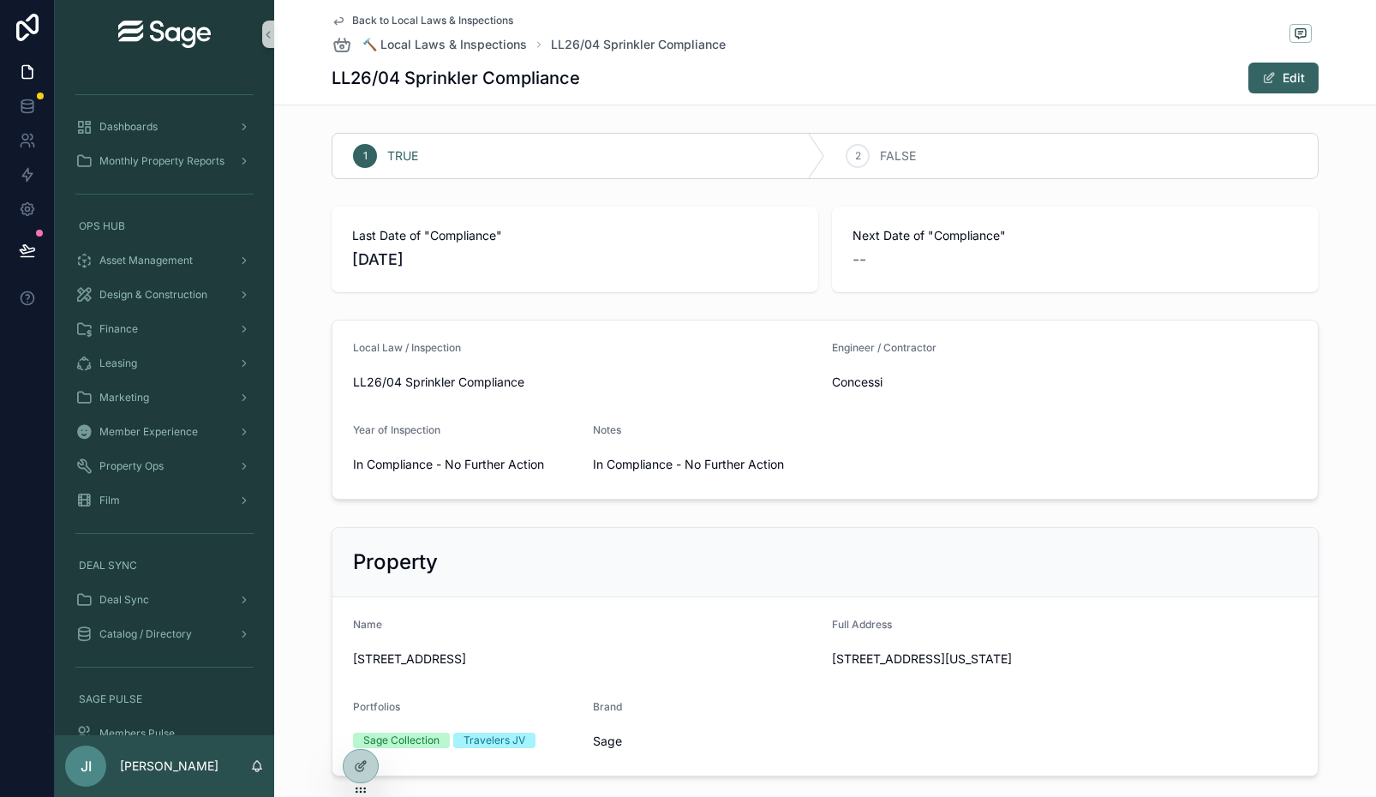
scroll to position [4, 0]
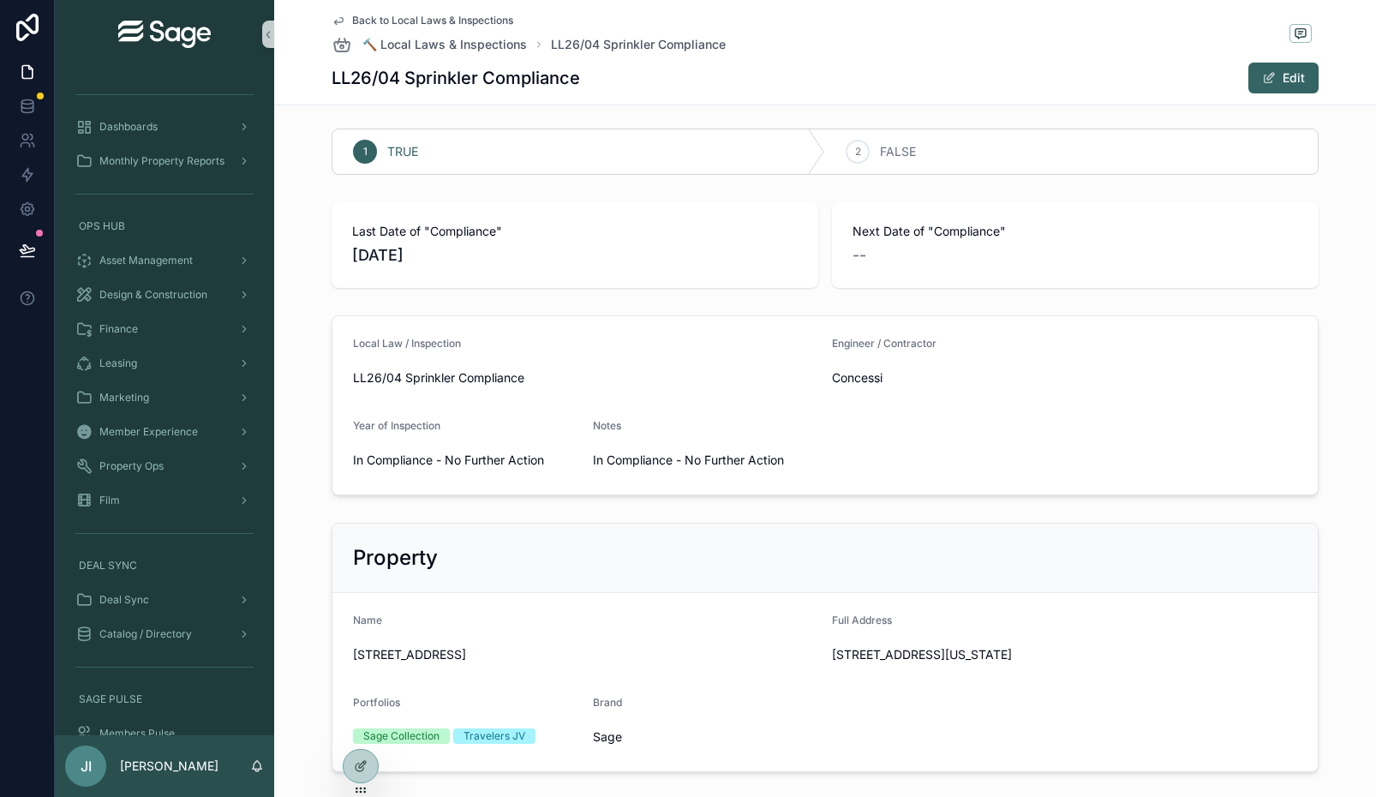
click at [416, 238] on span "Last Date of "Compliance"" at bounding box center [575, 231] width 446 height 17
click at [1269, 83] on span "scrollable content" at bounding box center [1269, 78] width 14 height 14
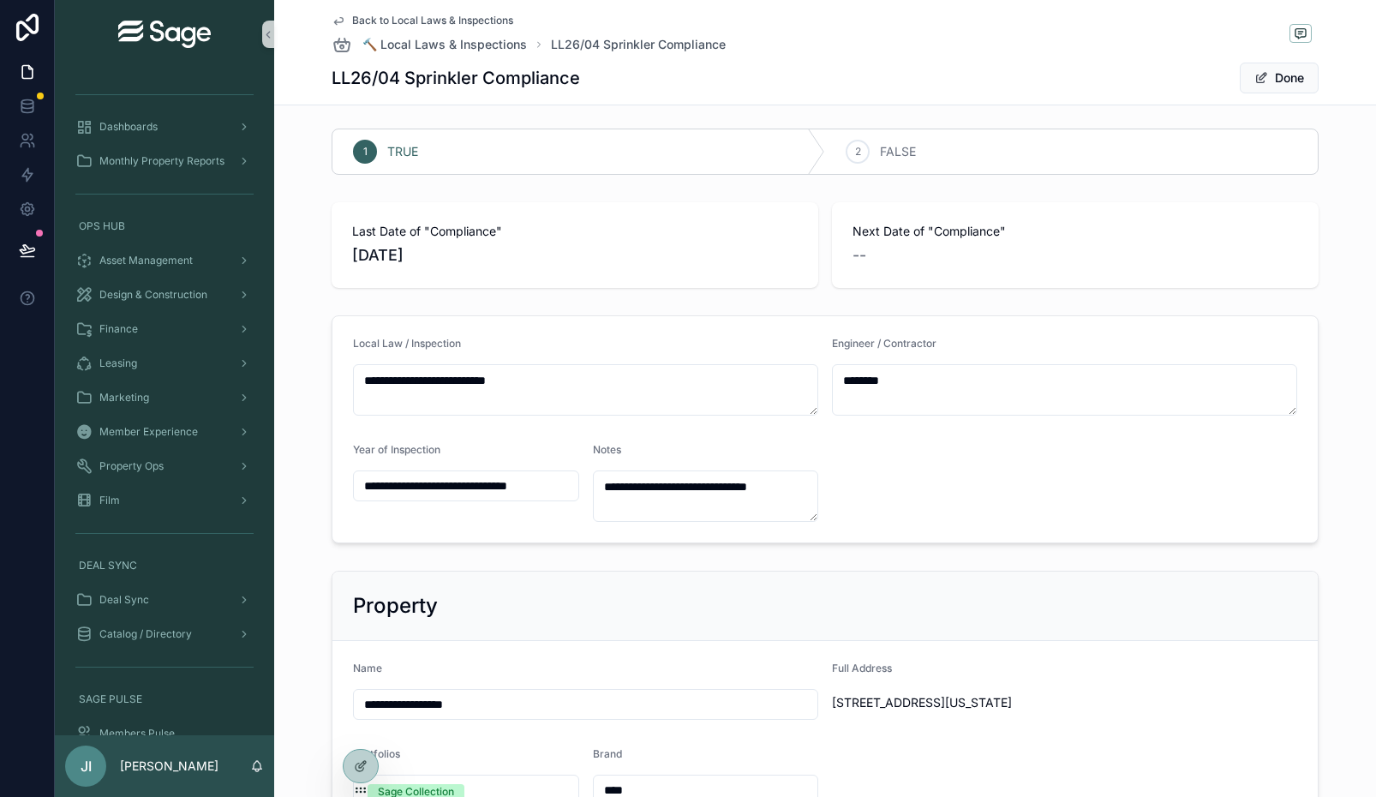
click at [422, 240] on div "Last Date of "Compliance" [DATE]" at bounding box center [575, 245] width 446 height 45
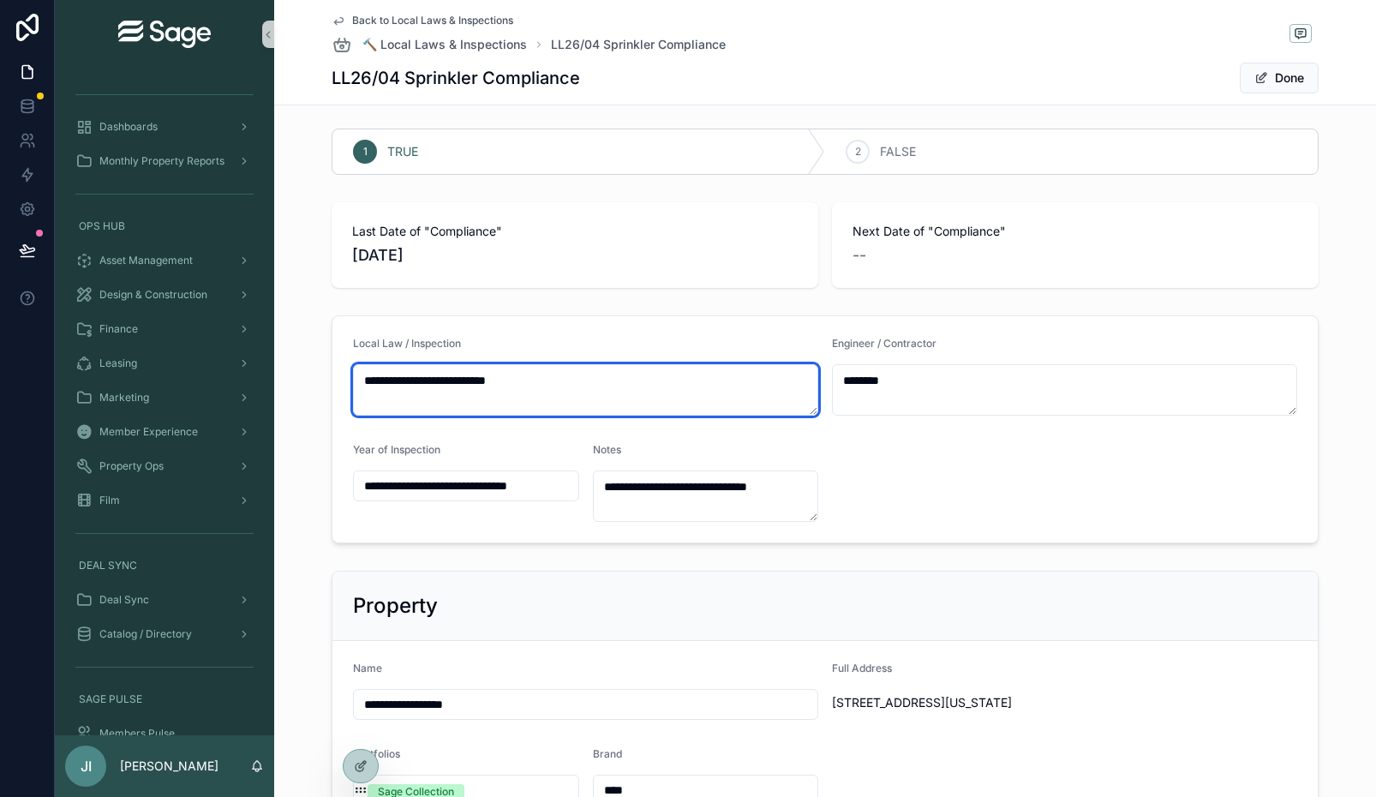
click at [431, 384] on textarea "**********" at bounding box center [585, 389] width 465 height 51
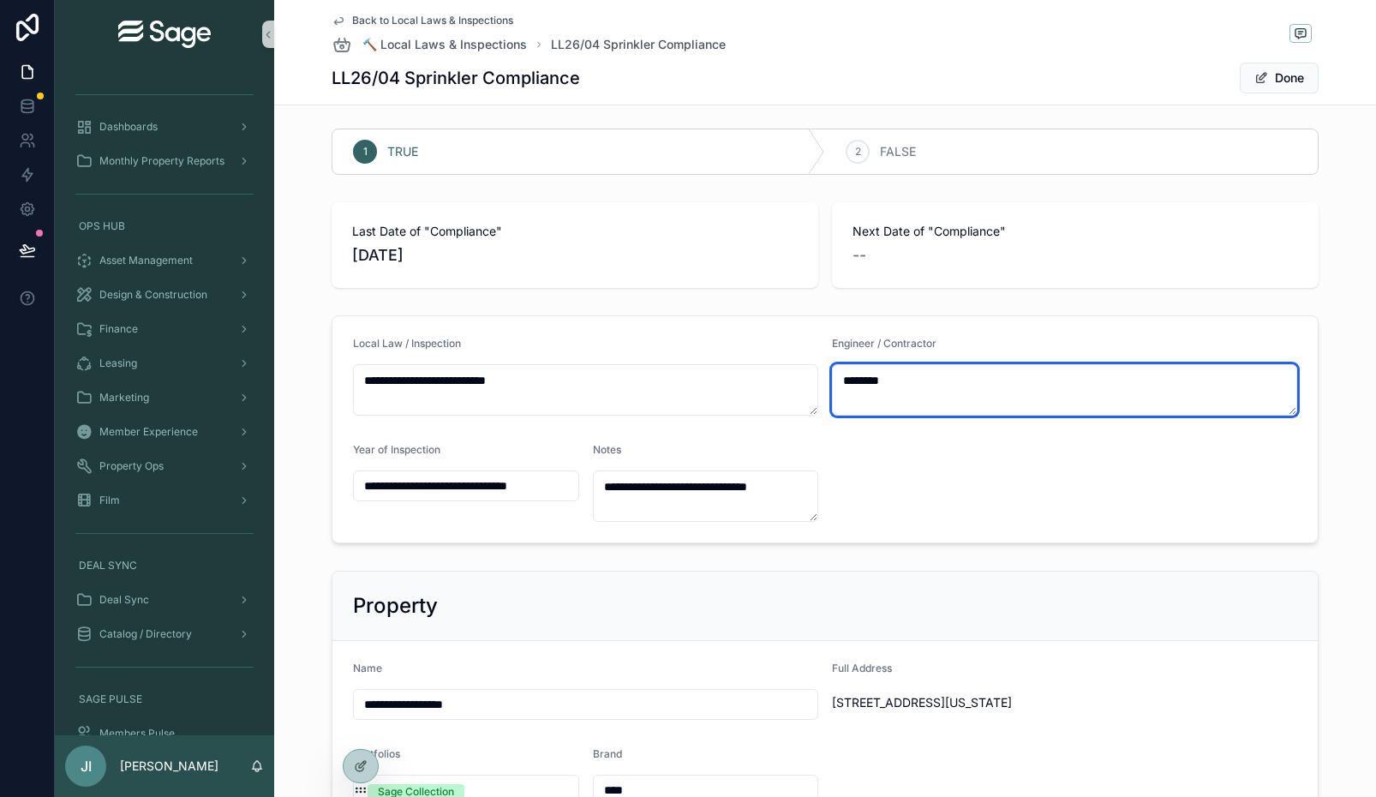
click at [902, 377] on textarea "********" at bounding box center [1064, 389] width 465 height 51
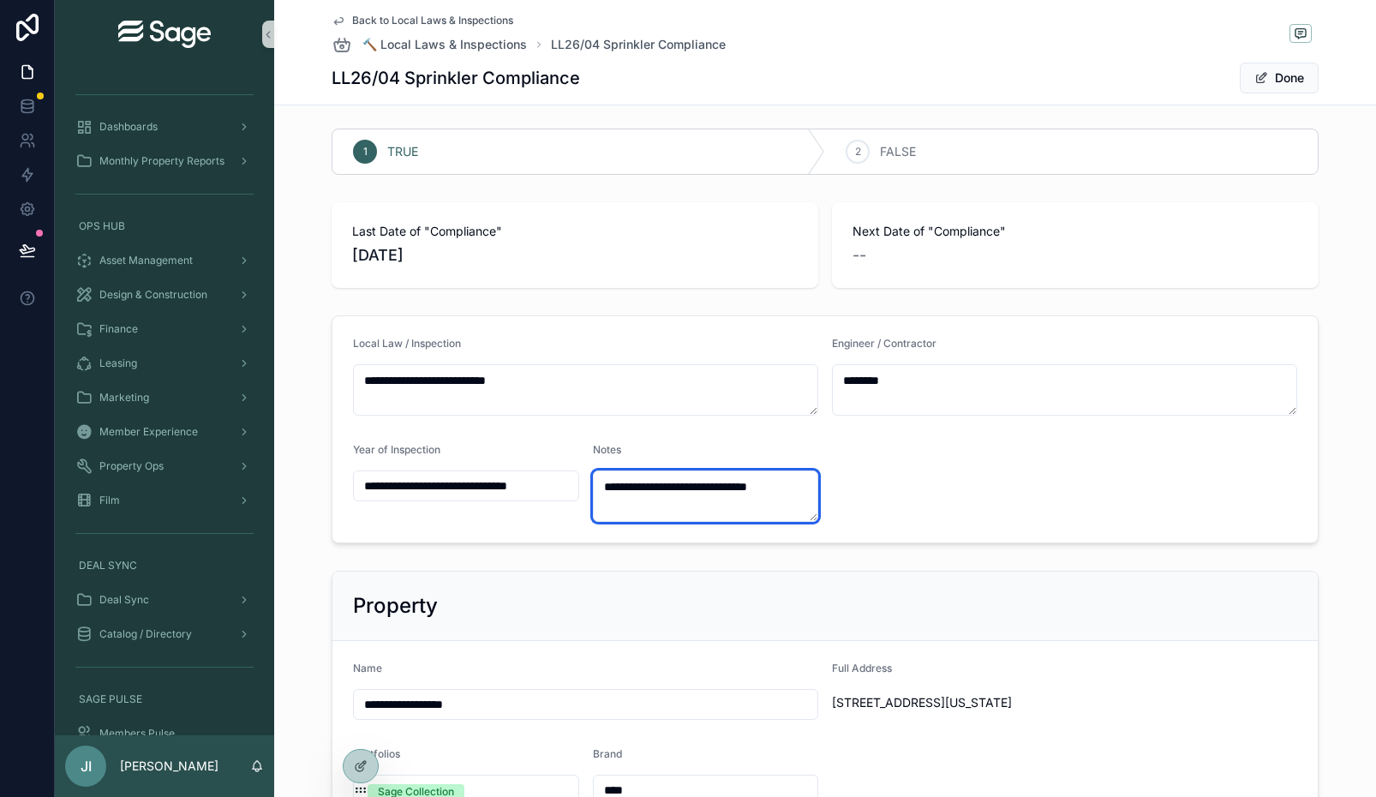
click at [692, 490] on textarea "**********" at bounding box center [706, 495] width 226 height 51
click at [491, 497] on input "**********" at bounding box center [466, 486] width 225 height 24
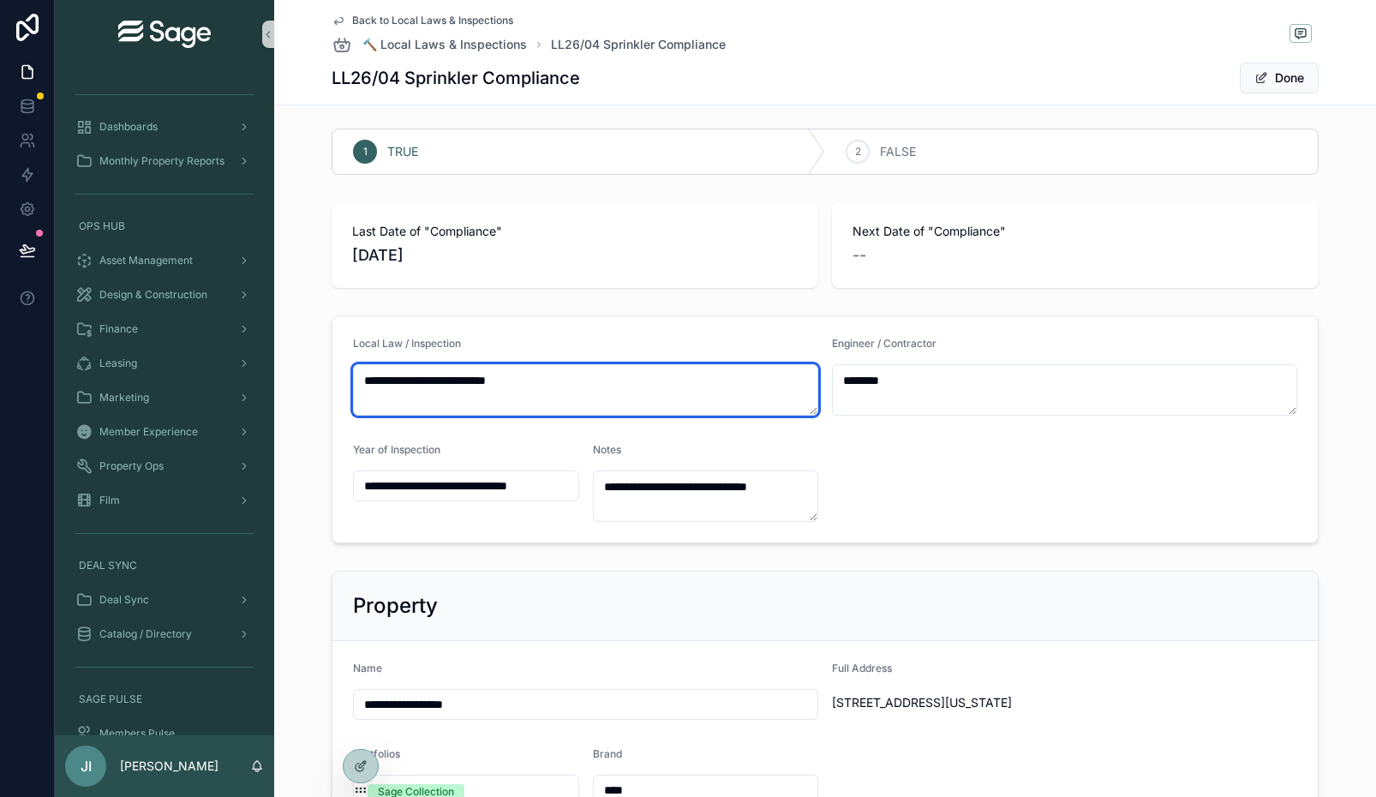
click at [643, 381] on textarea "**********" at bounding box center [585, 389] width 465 height 51
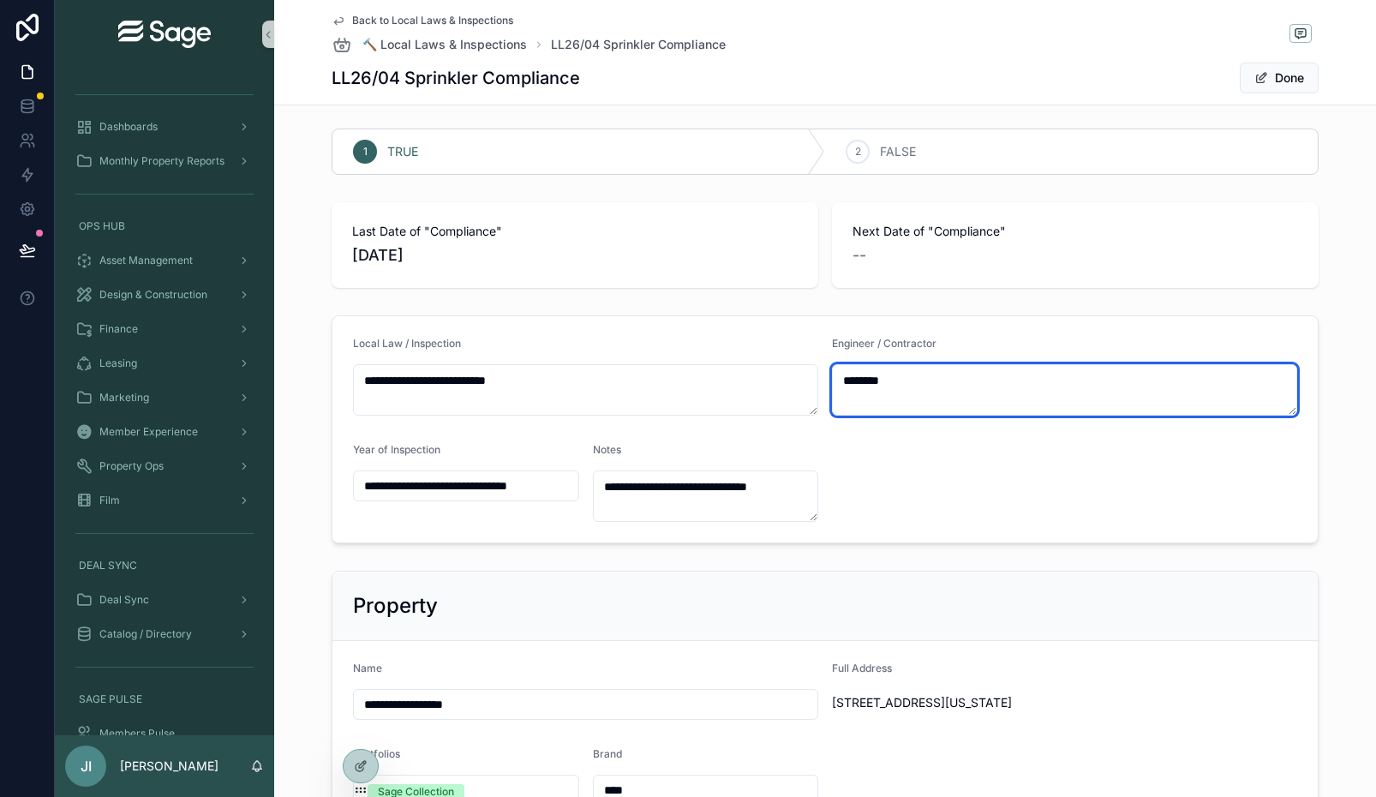
click at [862, 370] on textarea "********" at bounding box center [1064, 389] width 465 height 51
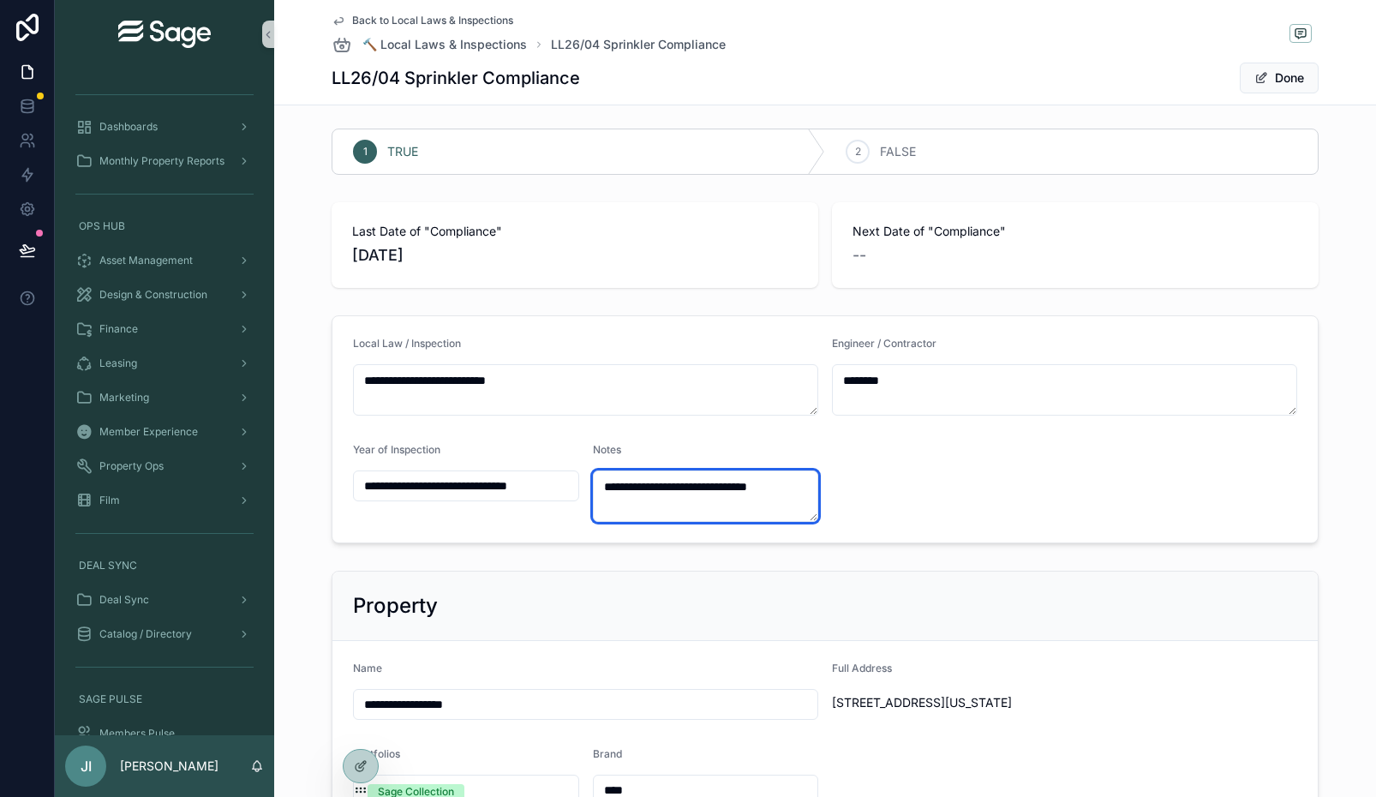
click at [688, 475] on textarea "**********" at bounding box center [706, 495] width 226 height 51
click at [511, 501] on div "**********" at bounding box center [466, 482] width 226 height 79
click at [510, 491] on input "**********" at bounding box center [466, 486] width 225 height 24
click at [546, 441] on form "**********" at bounding box center [824, 429] width 985 height 226
click at [1270, 75] on button "Done" at bounding box center [1279, 78] width 79 height 31
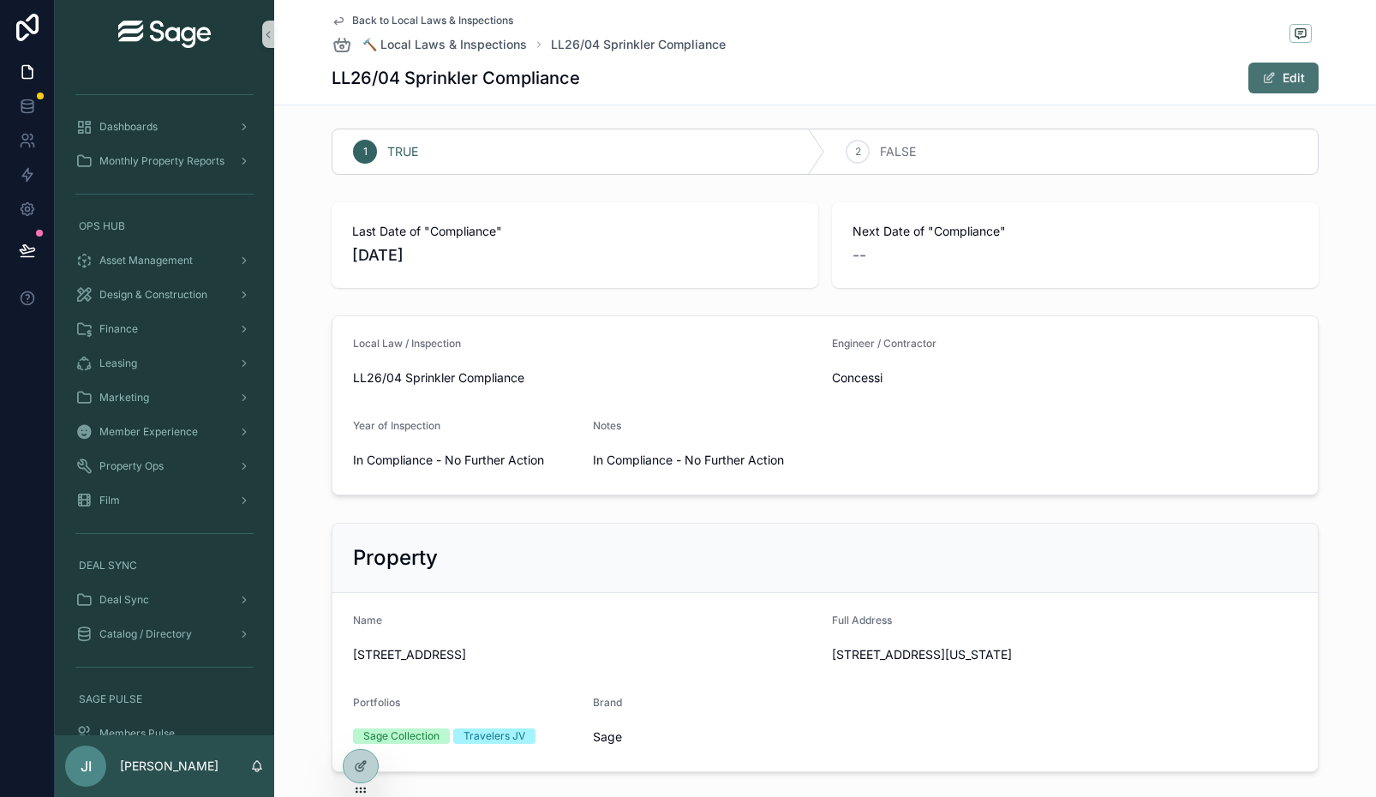
click at [1302, 73] on button "Edit" at bounding box center [1283, 78] width 70 height 31
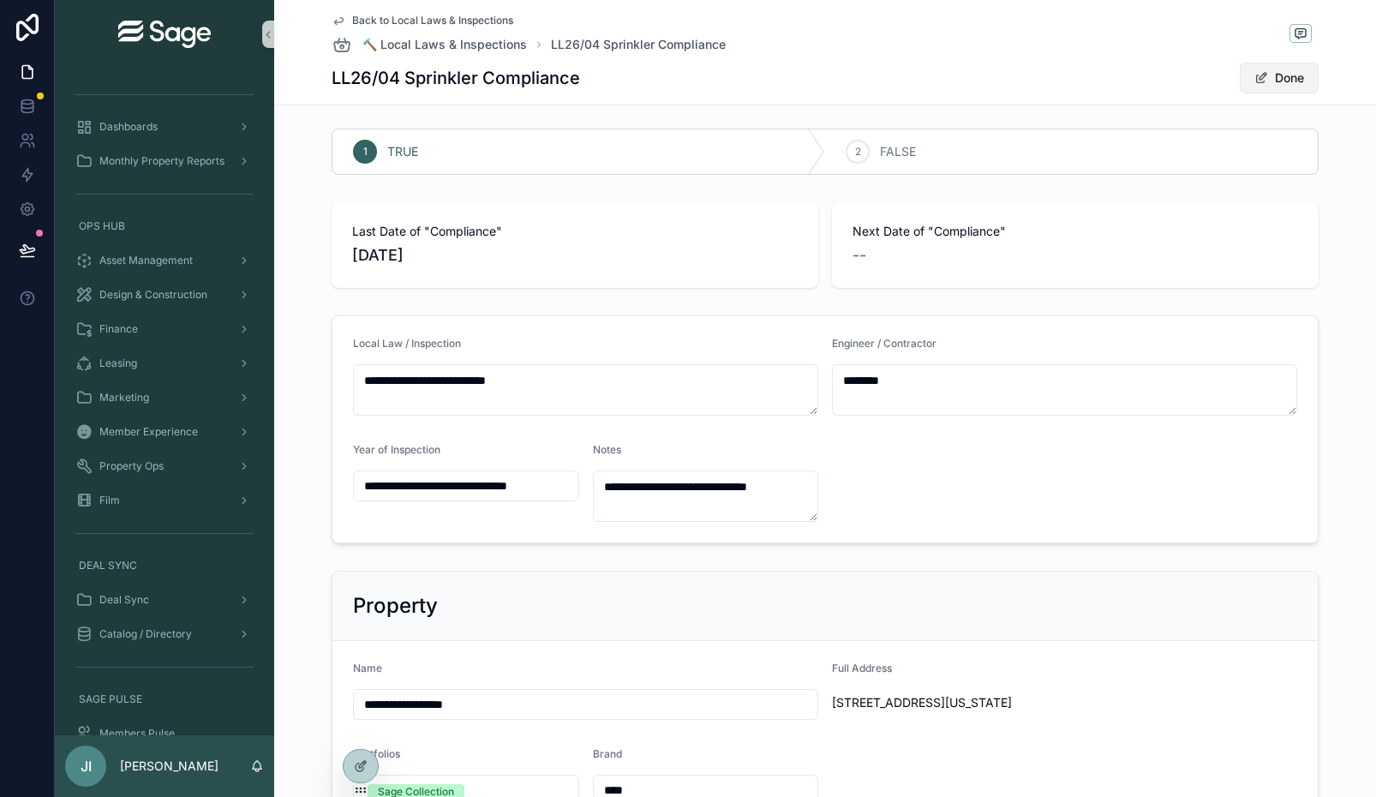
click at [1277, 72] on button "Done" at bounding box center [1279, 78] width 79 height 31
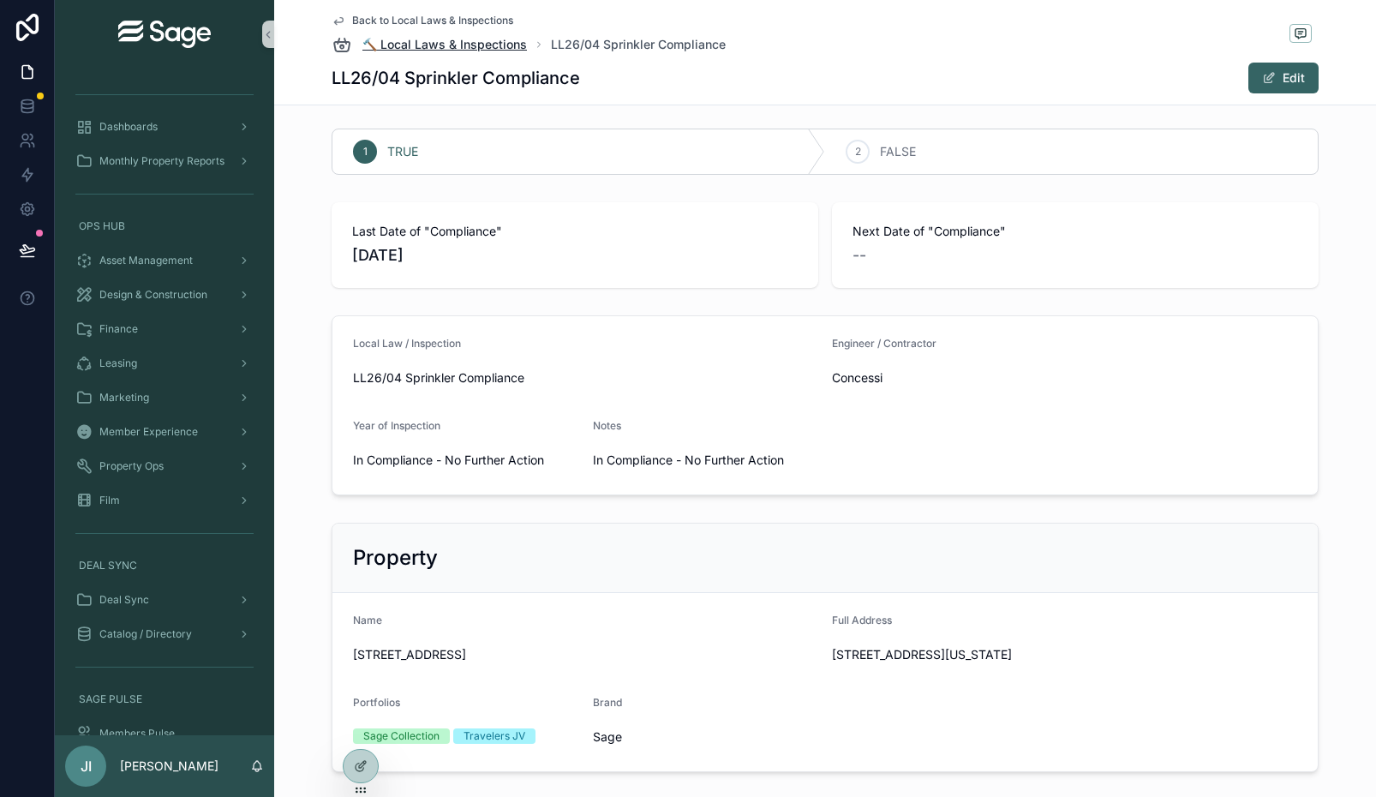
click at [443, 42] on span "🔨 Local Laws & Inspections" at bounding box center [444, 44] width 165 height 17
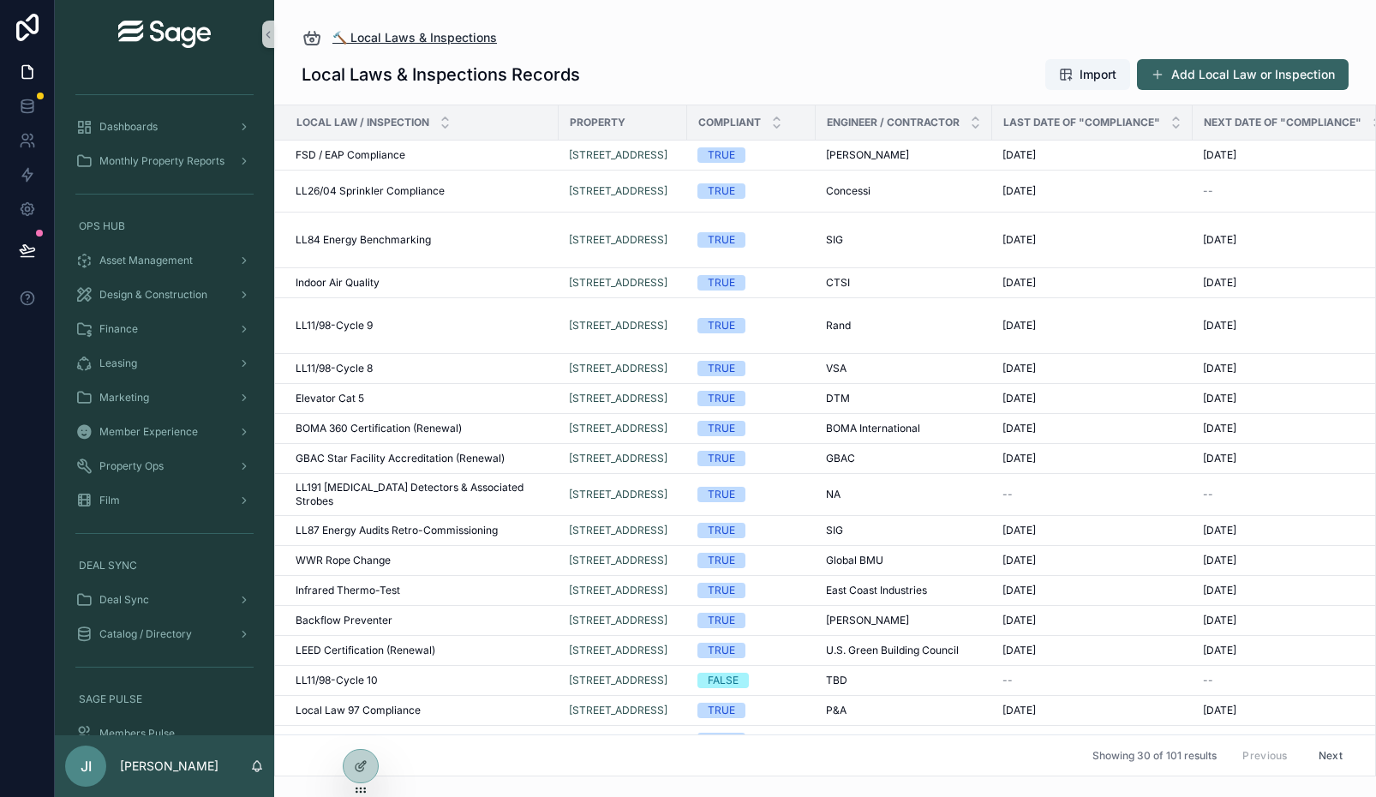
click at [411, 43] on span "🔨 Local Laws & Inspections" at bounding box center [414, 37] width 165 height 17
click at [401, 37] on span "🔨 Local Laws & Inspections" at bounding box center [414, 37] width 165 height 17
click at [186, 461] on div "Property Ops" at bounding box center [164, 465] width 178 height 27
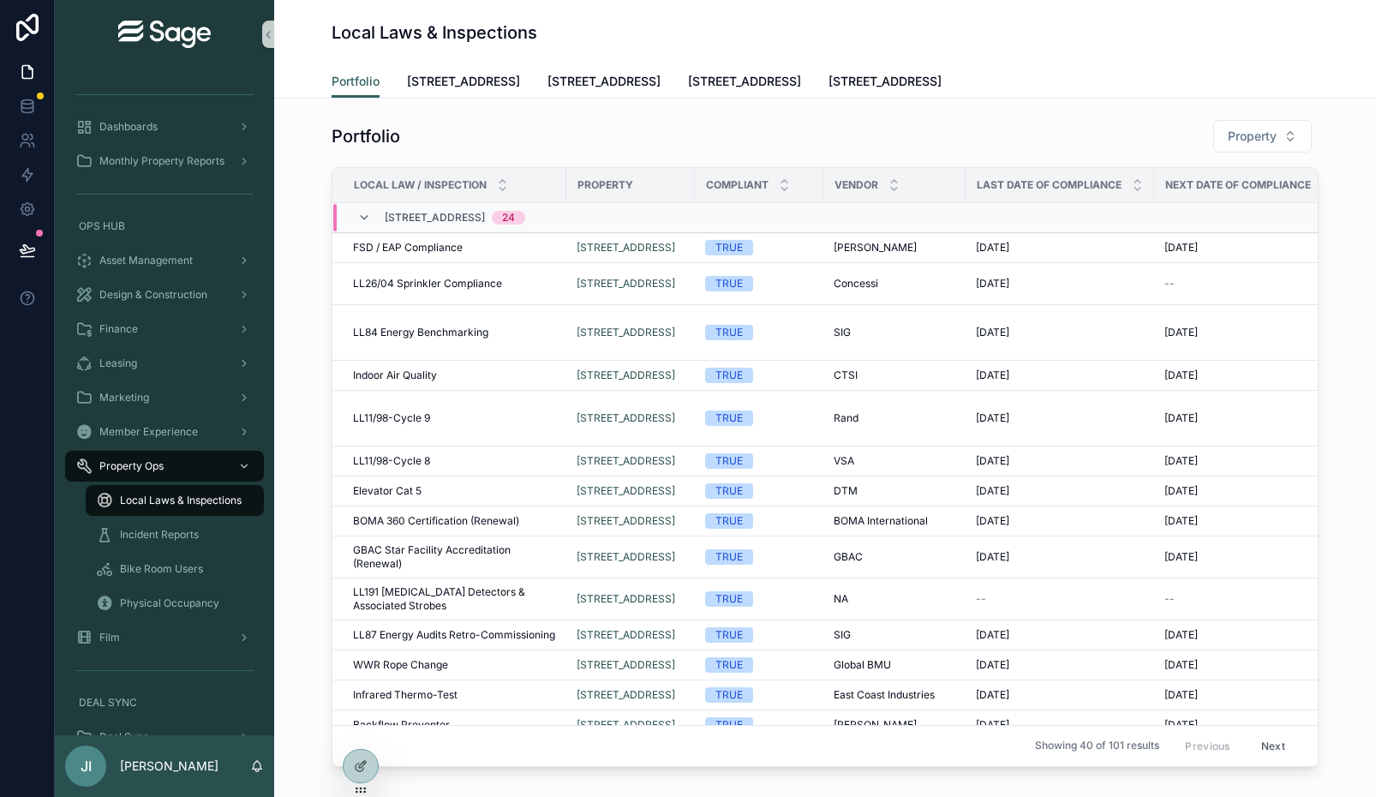
click at [192, 498] on span "Local Laws & Inspections" at bounding box center [181, 501] width 122 height 14
click at [1284, 739] on button "Next" at bounding box center [1273, 746] width 48 height 27
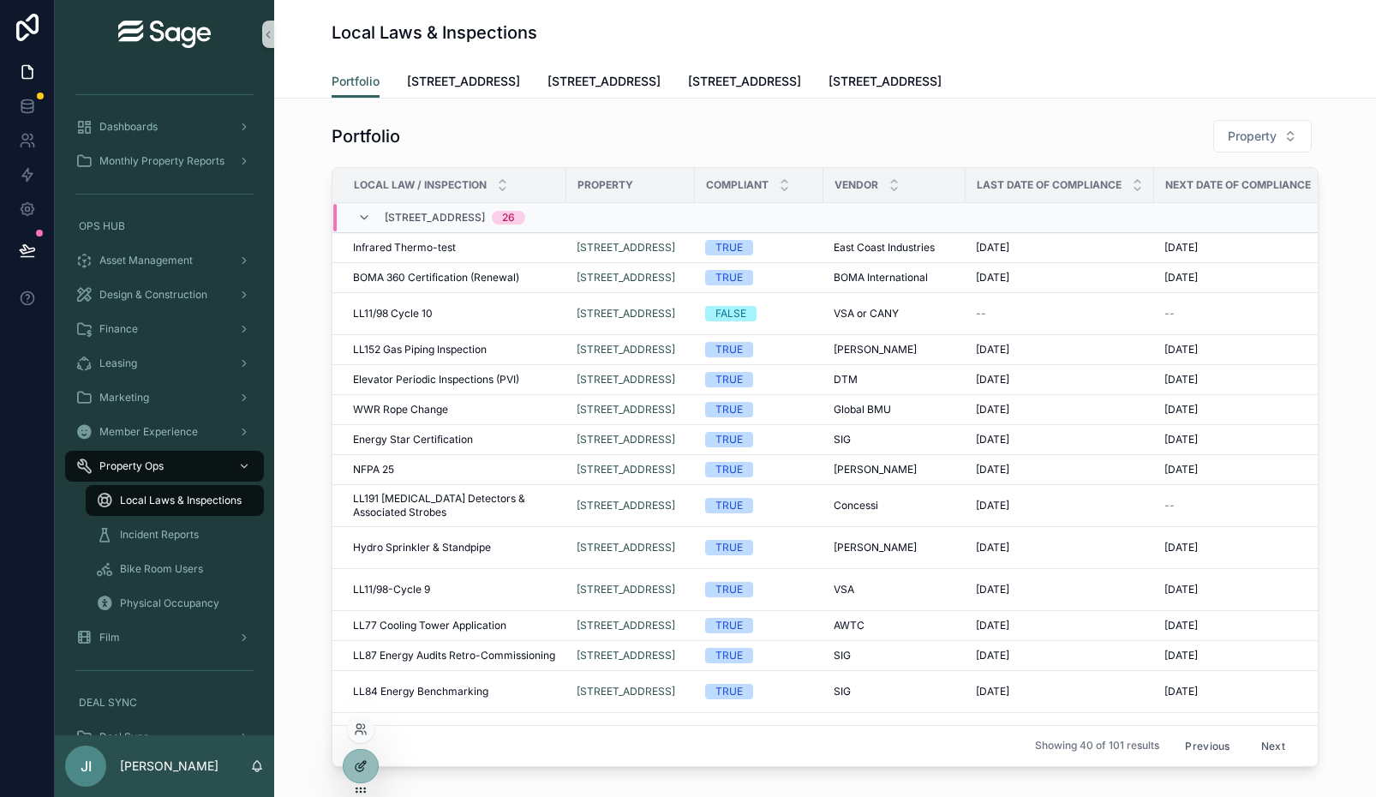
click at [365, 761] on icon at bounding box center [362, 764] width 7 height 7
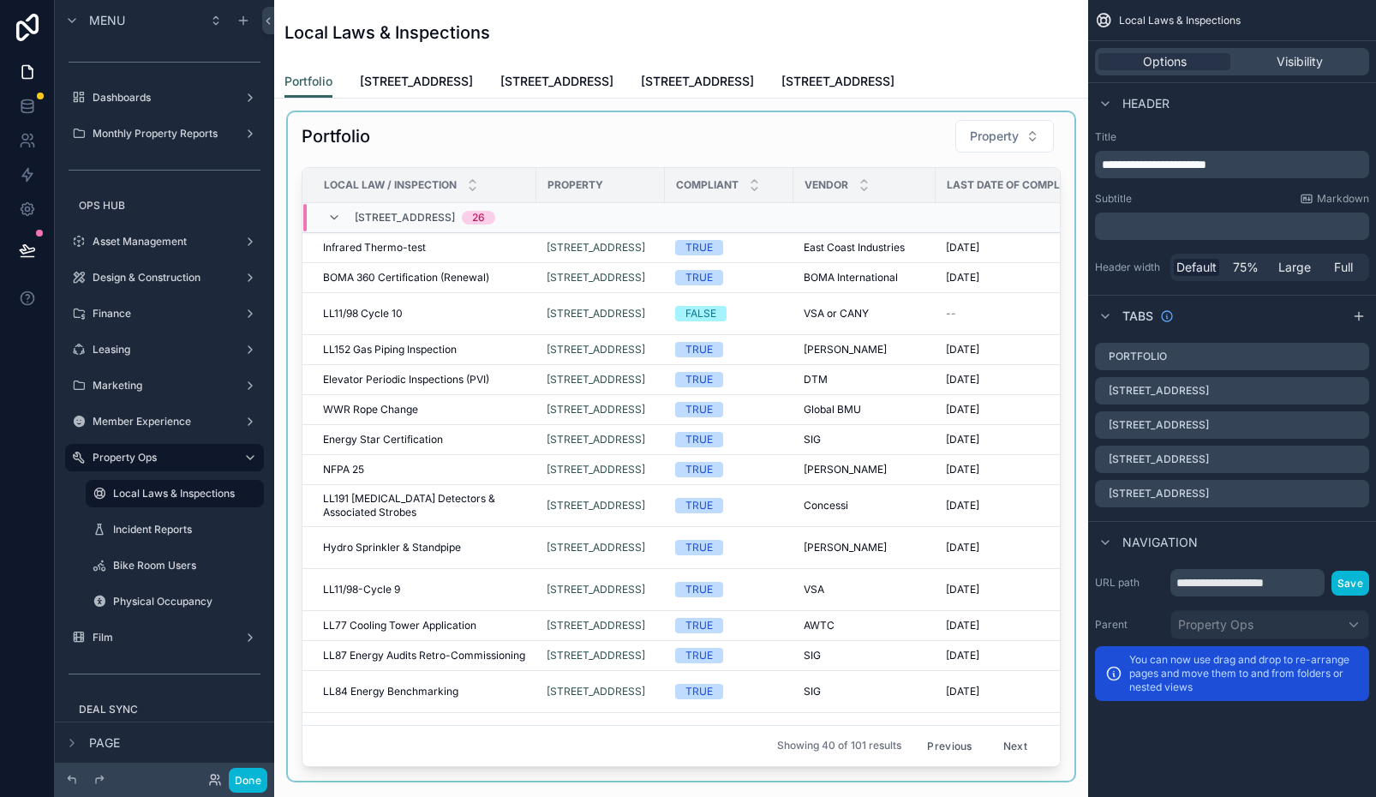
click at [680, 397] on div "scrollable content" at bounding box center [681, 446] width 787 height 668
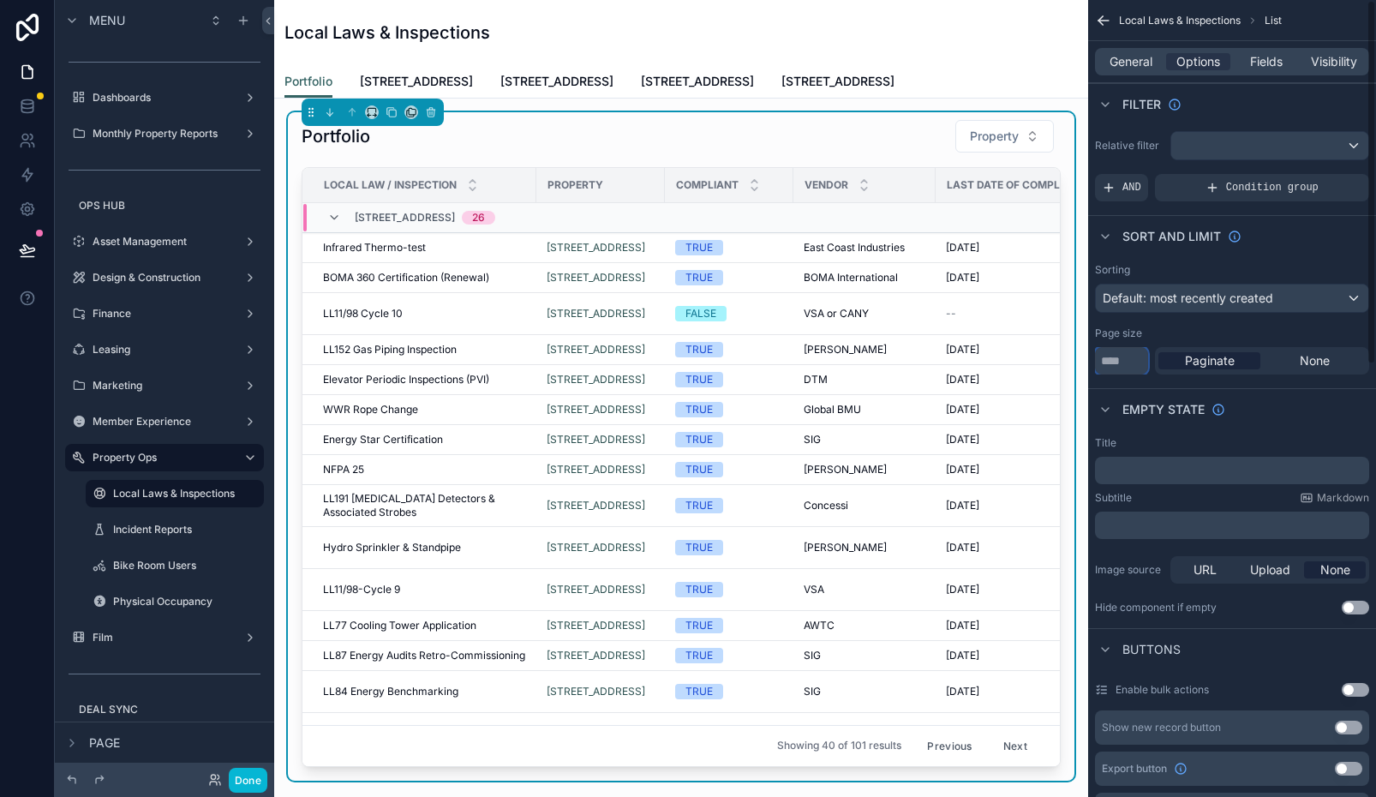
click at [1110, 360] on input "**" at bounding box center [1121, 360] width 53 height 27
type input "****"
click at [1313, 358] on span "None" at bounding box center [1315, 360] width 30 height 17
click at [1235, 361] on div "Paginate" at bounding box center [1209, 360] width 102 height 17
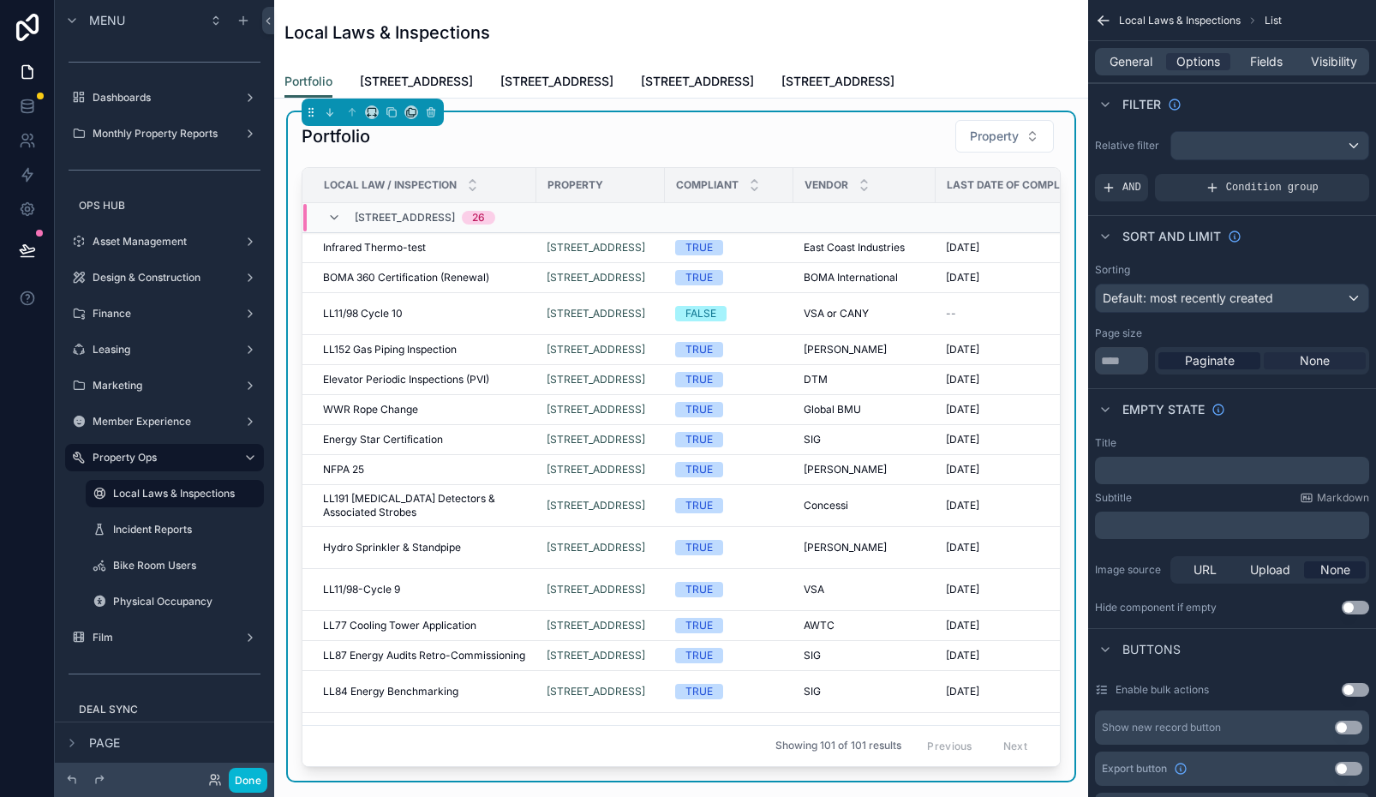
click at [1302, 365] on span "None" at bounding box center [1315, 360] width 30 height 17
click at [253, 773] on button "Done" at bounding box center [248, 780] width 39 height 25
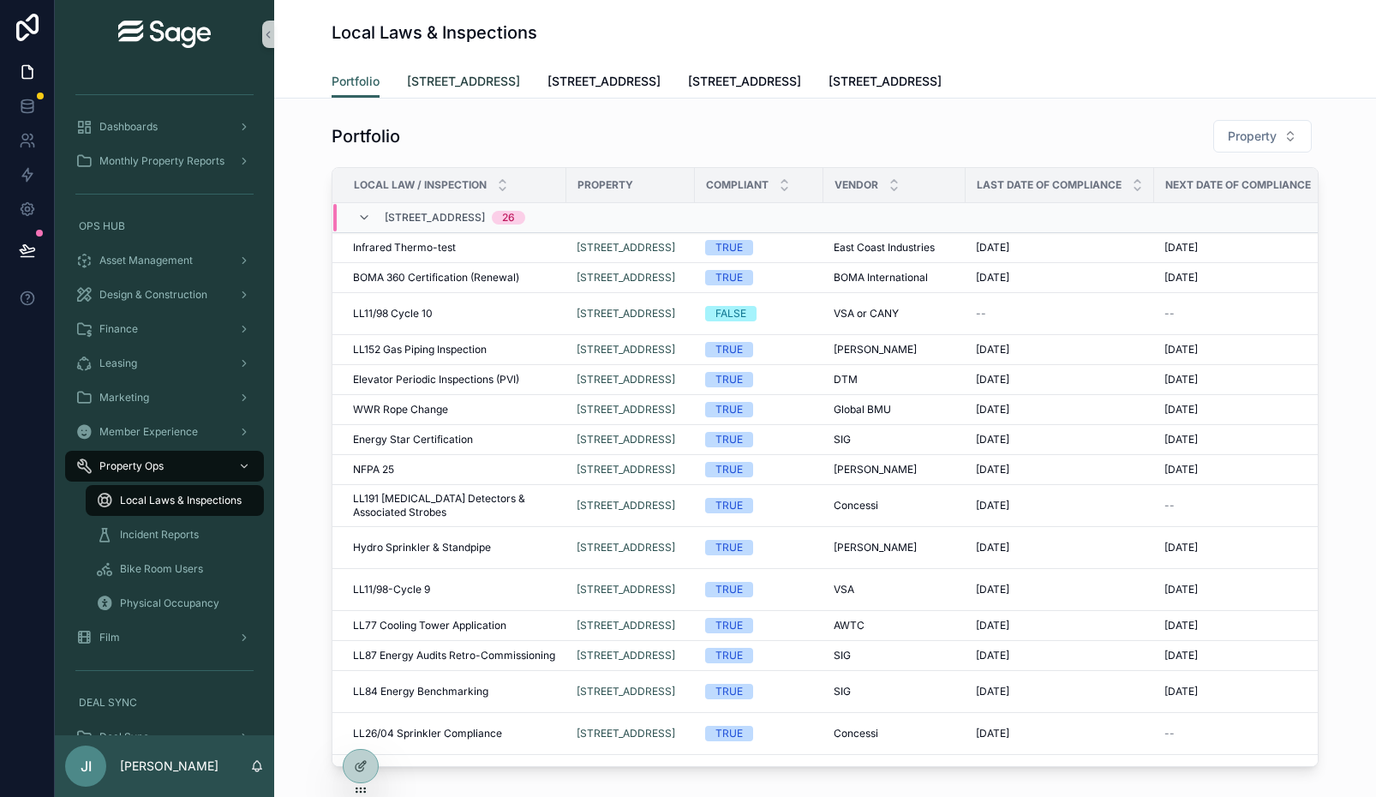
click at [505, 81] on span "[STREET_ADDRESS]" at bounding box center [463, 81] width 113 height 17
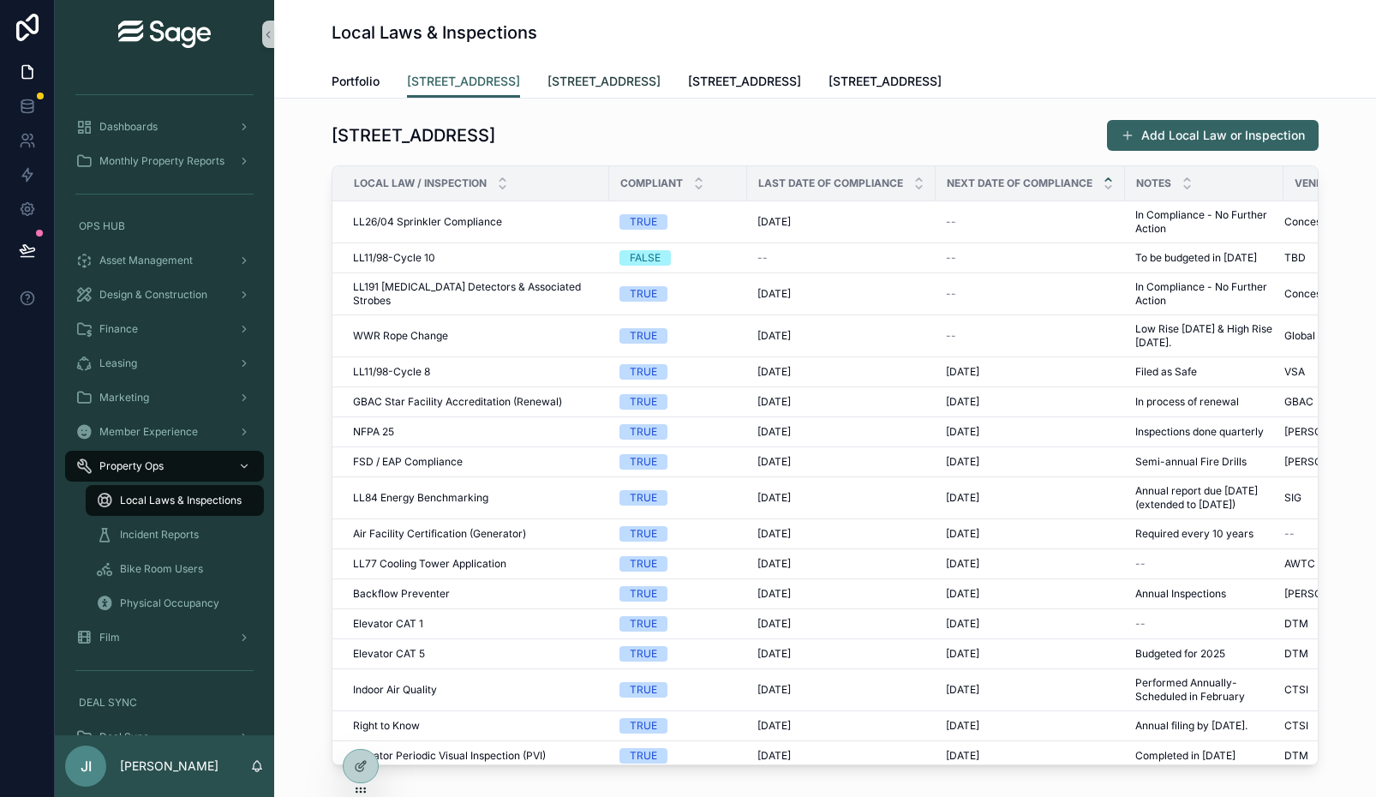
click at [568, 80] on span "[STREET_ADDRESS]" at bounding box center [604, 81] width 113 height 17
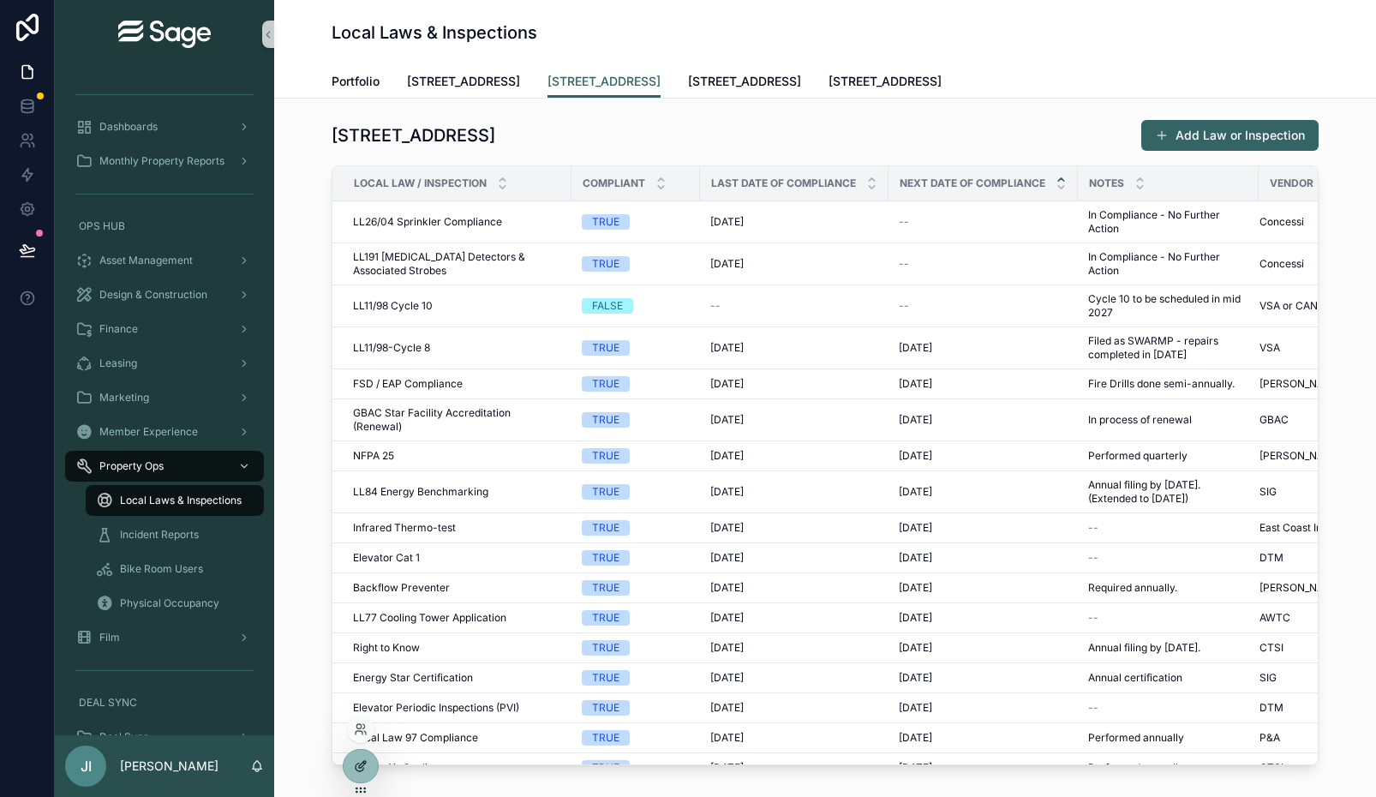
click at [364, 763] on icon at bounding box center [364, 763] width 2 height 2
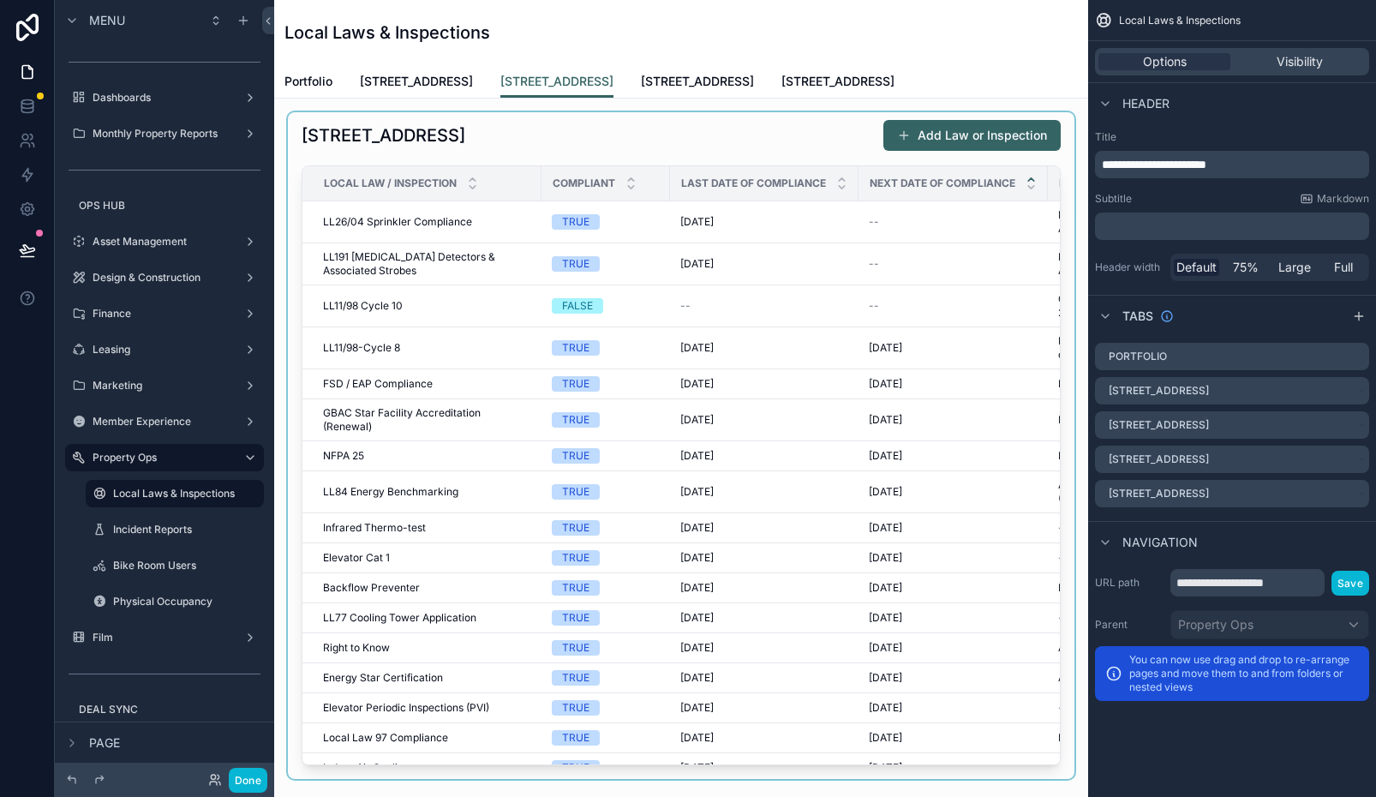
click at [981, 264] on div "scrollable content" at bounding box center [681, 445] width 787 height 667
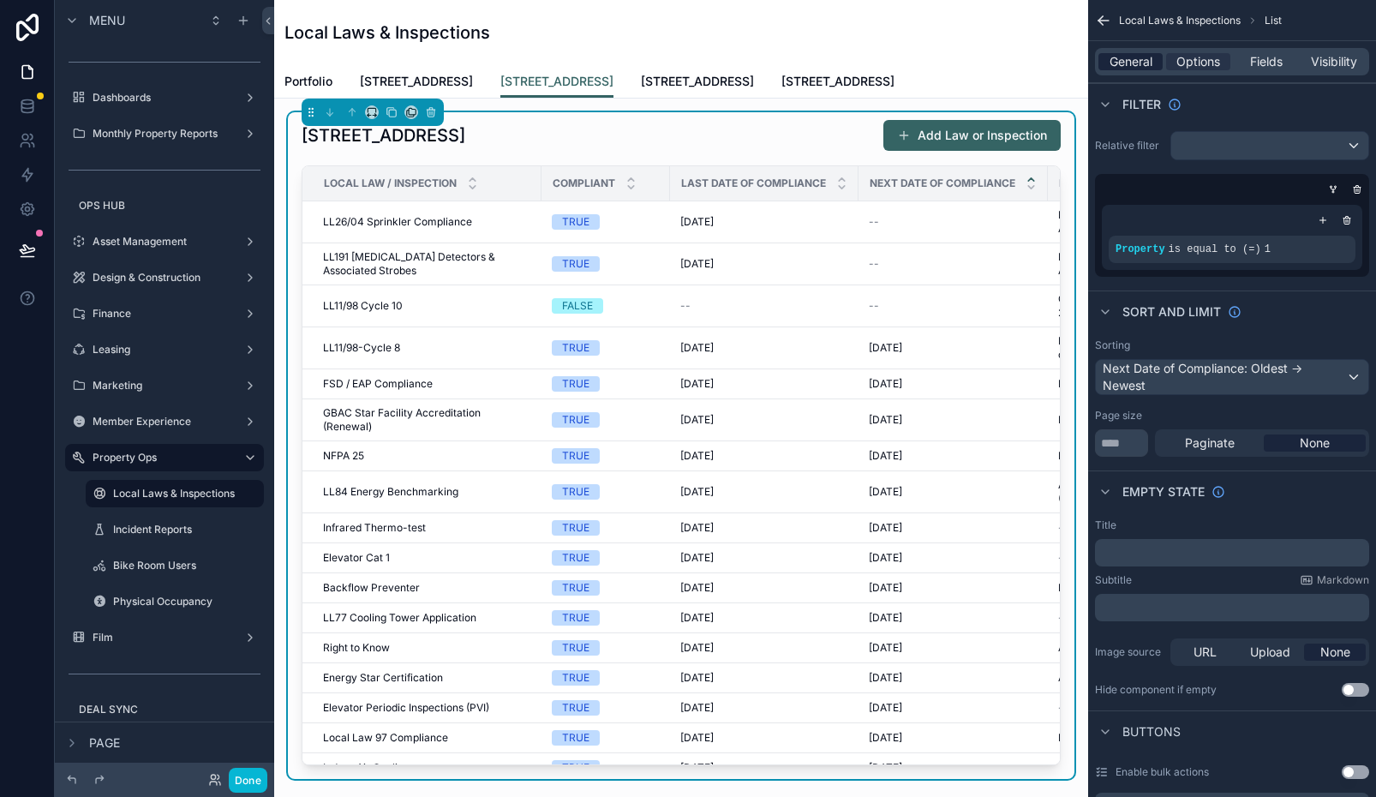
click at [1148, 68] on span "General" at bounding box center [1131, 61] width 43 height 17
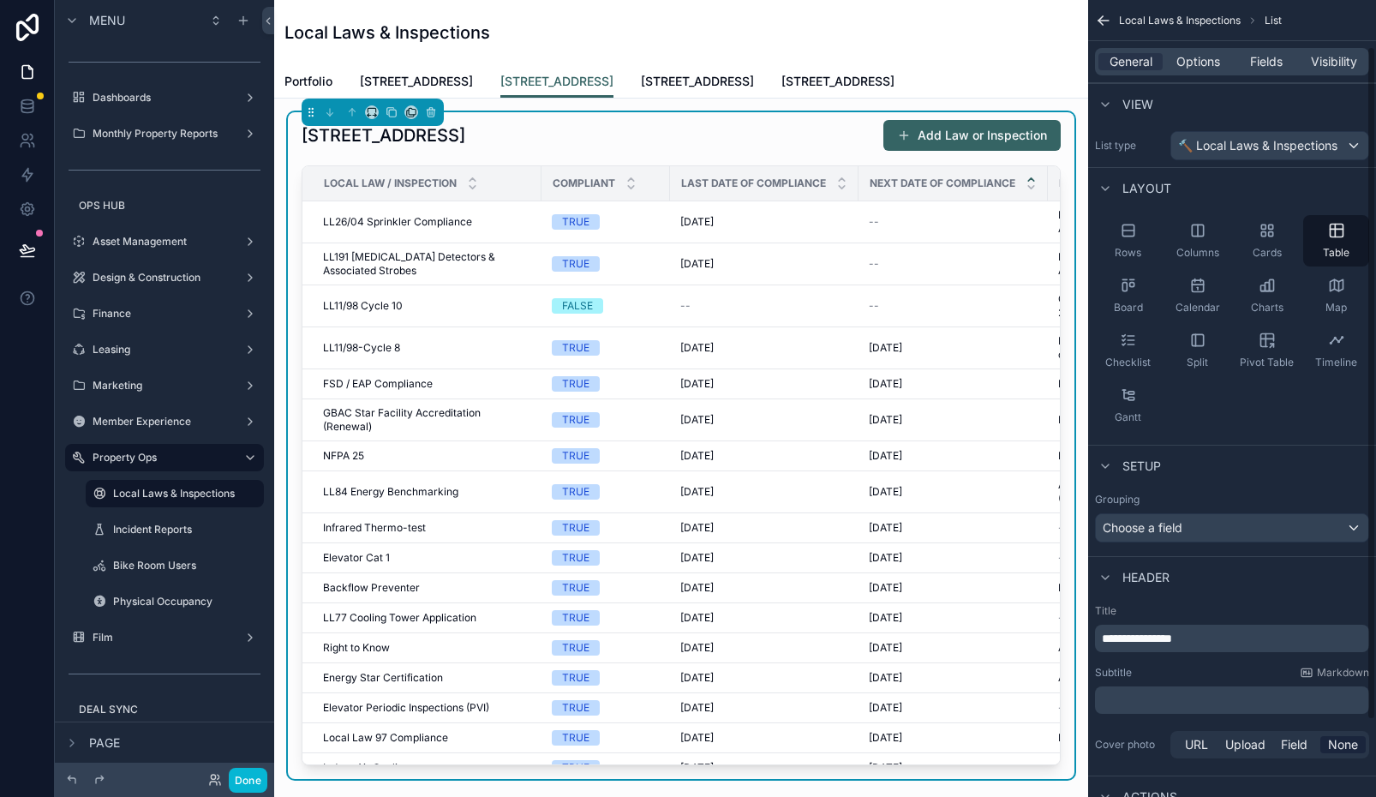
scroll to position [145, 0]
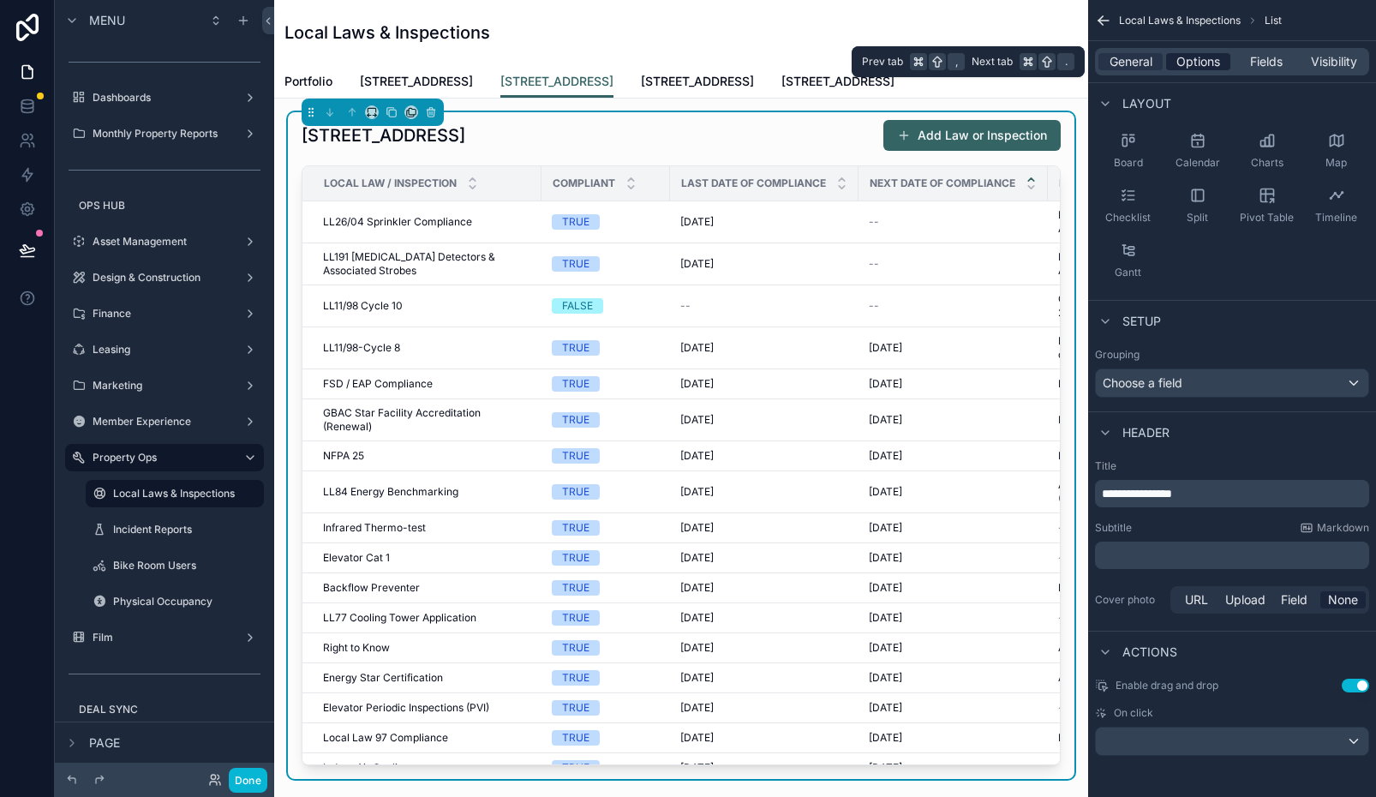
click at [1202, 69] on span "Options" at bounding box center [1198, 61] width 44 height 17
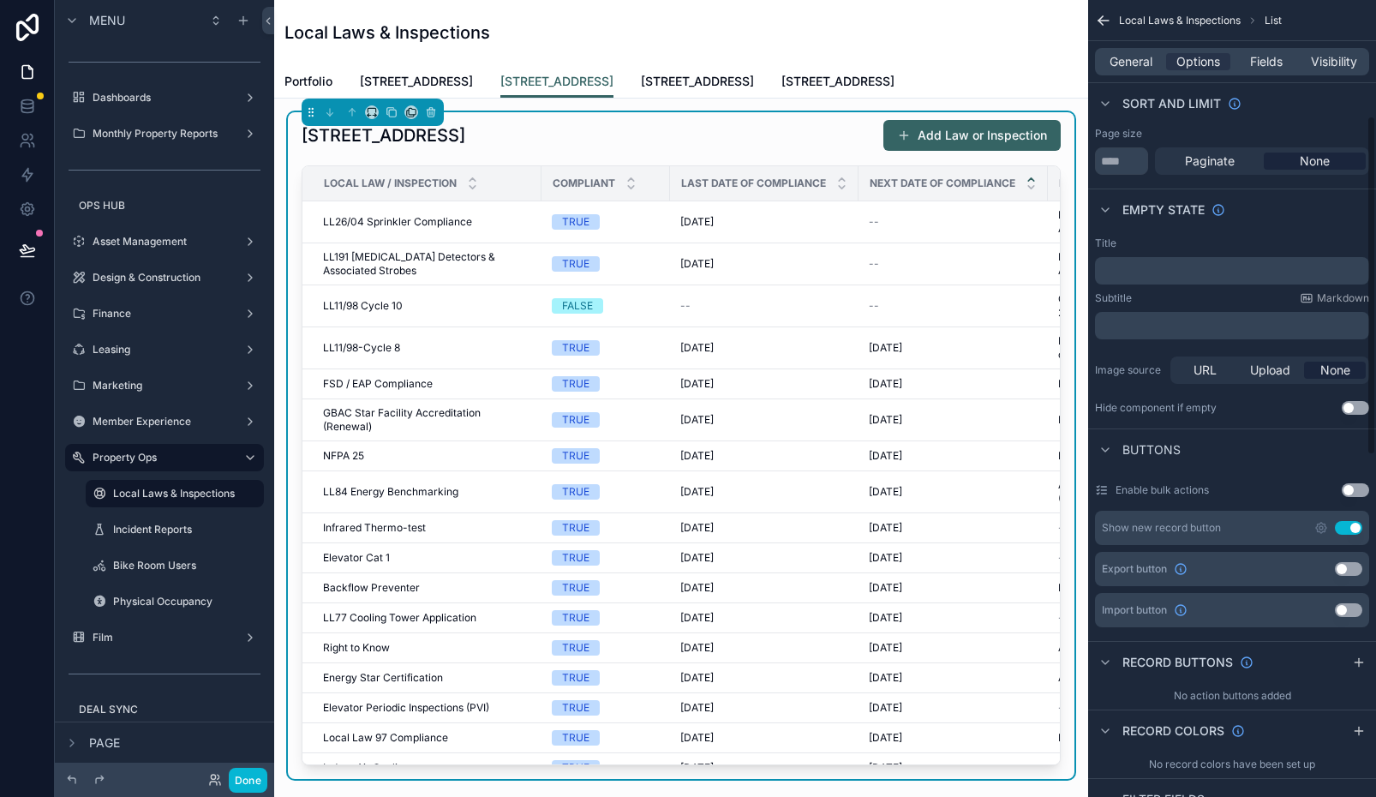
scroll to position [319, 0]
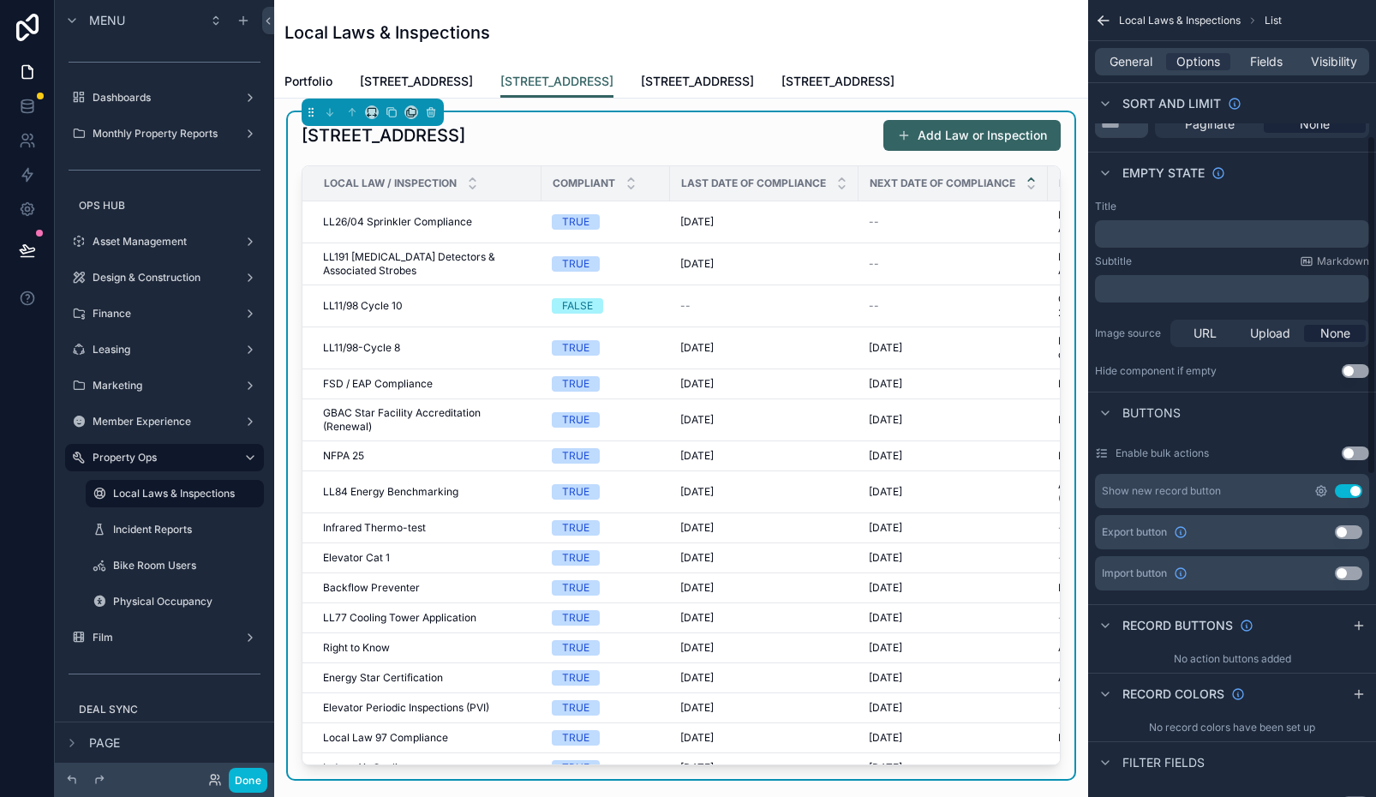
click at [1319, 488] on icon "scrollable content" at bounding box center [1321, 491] width 14 height 14
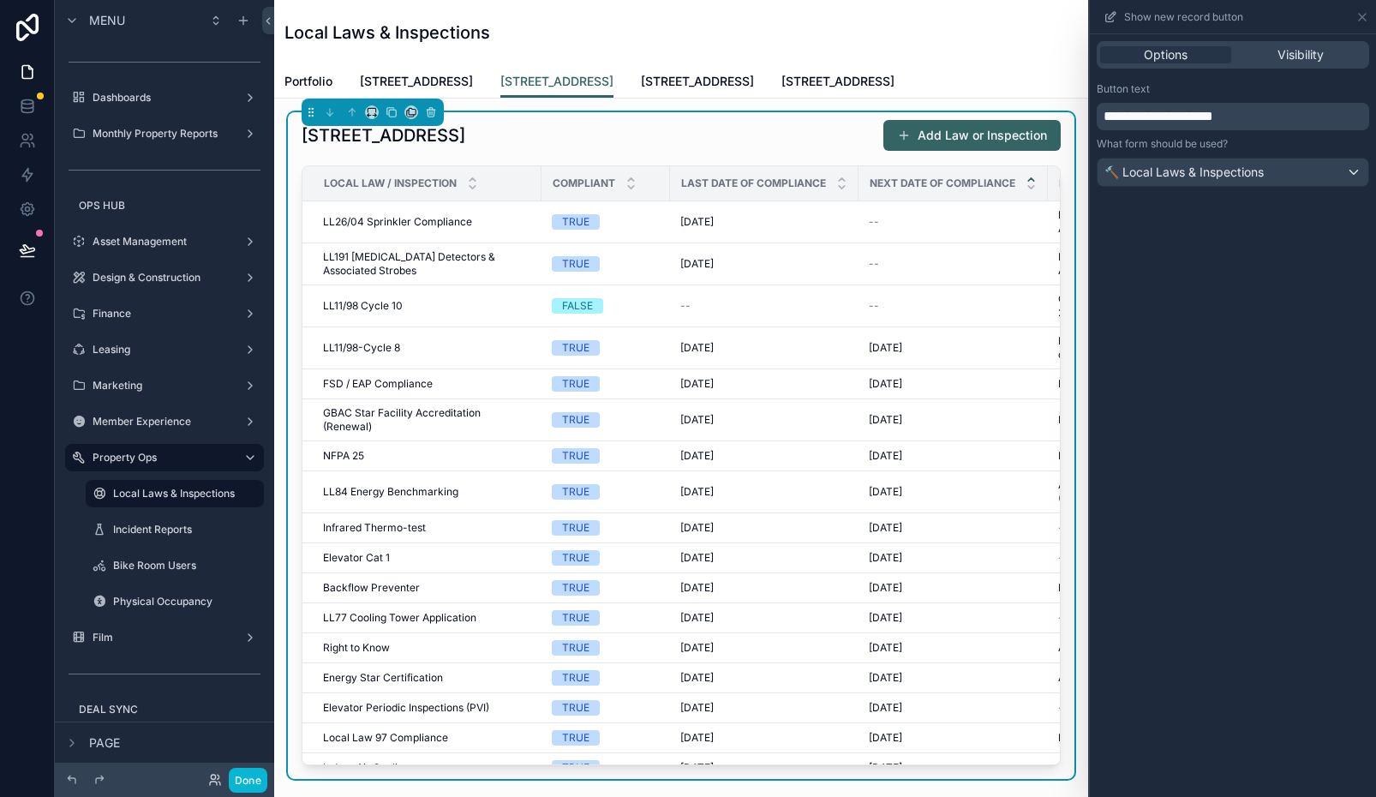
click at [1181, 118] on span "**********" at bounding box center [1159, 116] width 110 height 13
click at [1057, 62] on div "Local Laws & Inspections" at bounding box center [680, 32] width 793 height 65
click at [248, 778] on button "Done" at bounding box center [248, 780] width 39 height 25
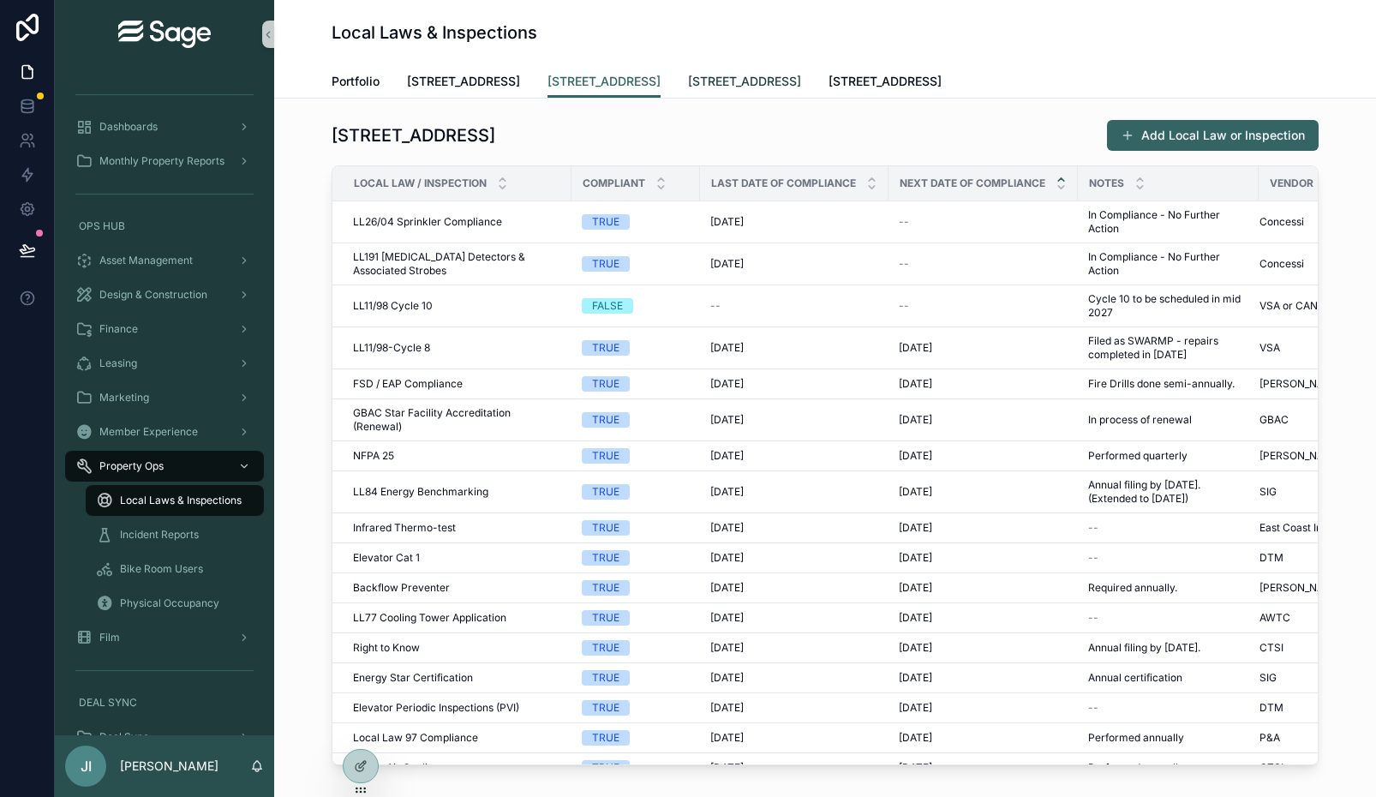
click at [709, 88] on span "[STREET_ADDRESS]" at bounding box center [744, 81] width 113 height 17
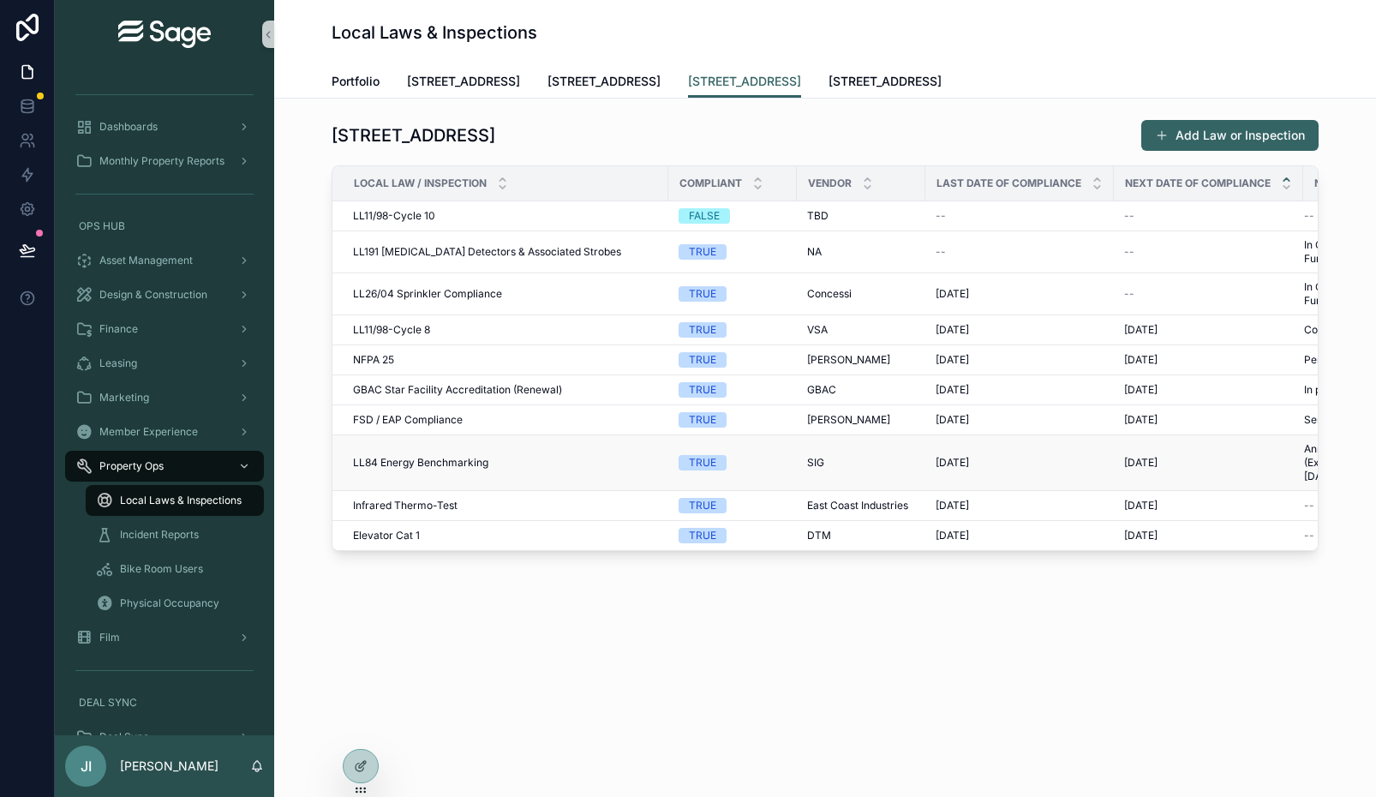
click at [613, 446] on td "LL84 Energy Benchmarking LL84 Energy Benchmarking" at bounding box center [500, 463] width 336 height 56
click at [352, 769] on div at bounding box center [361, 766] width 34 height 33
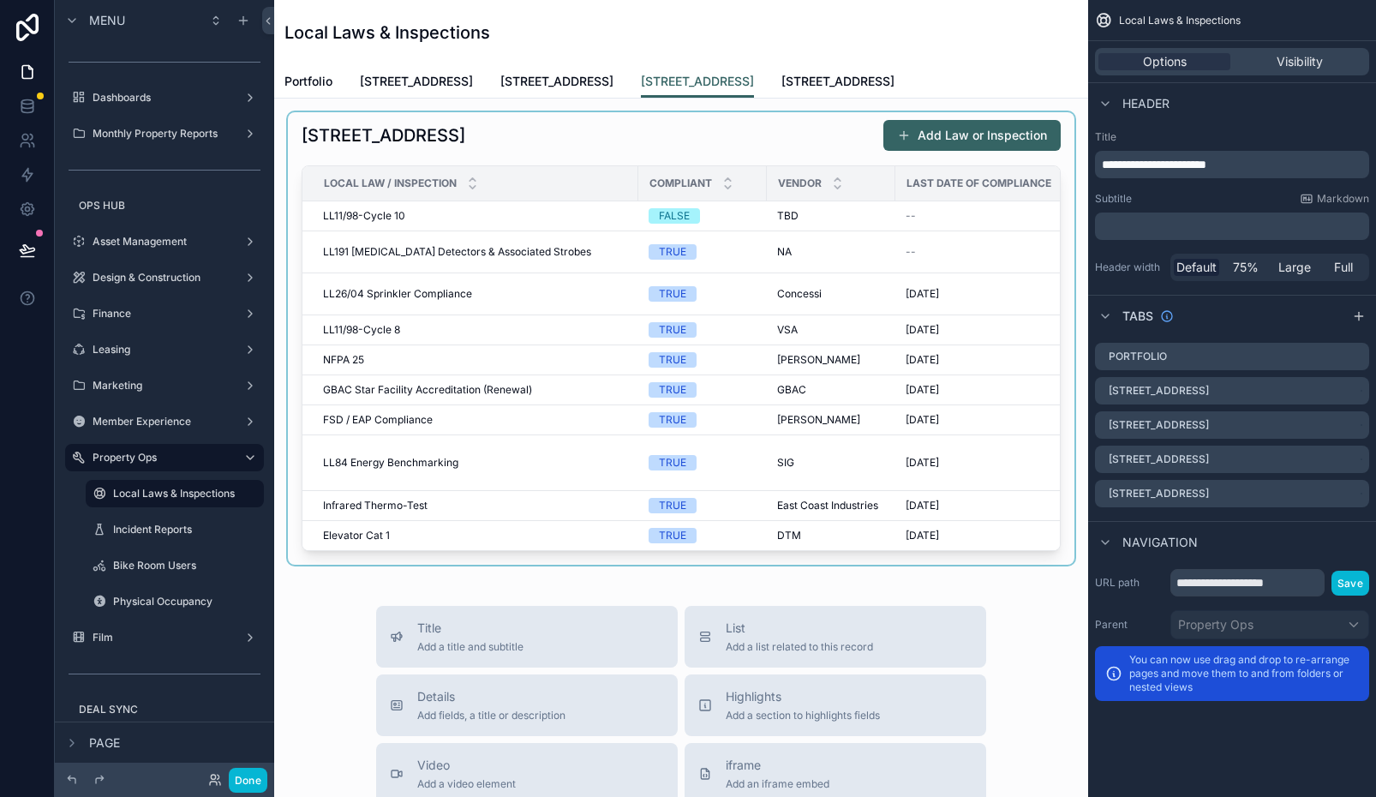
click at [799, 338] on div "scrollable content" at bounding box center [681, 338] width 787 height 452
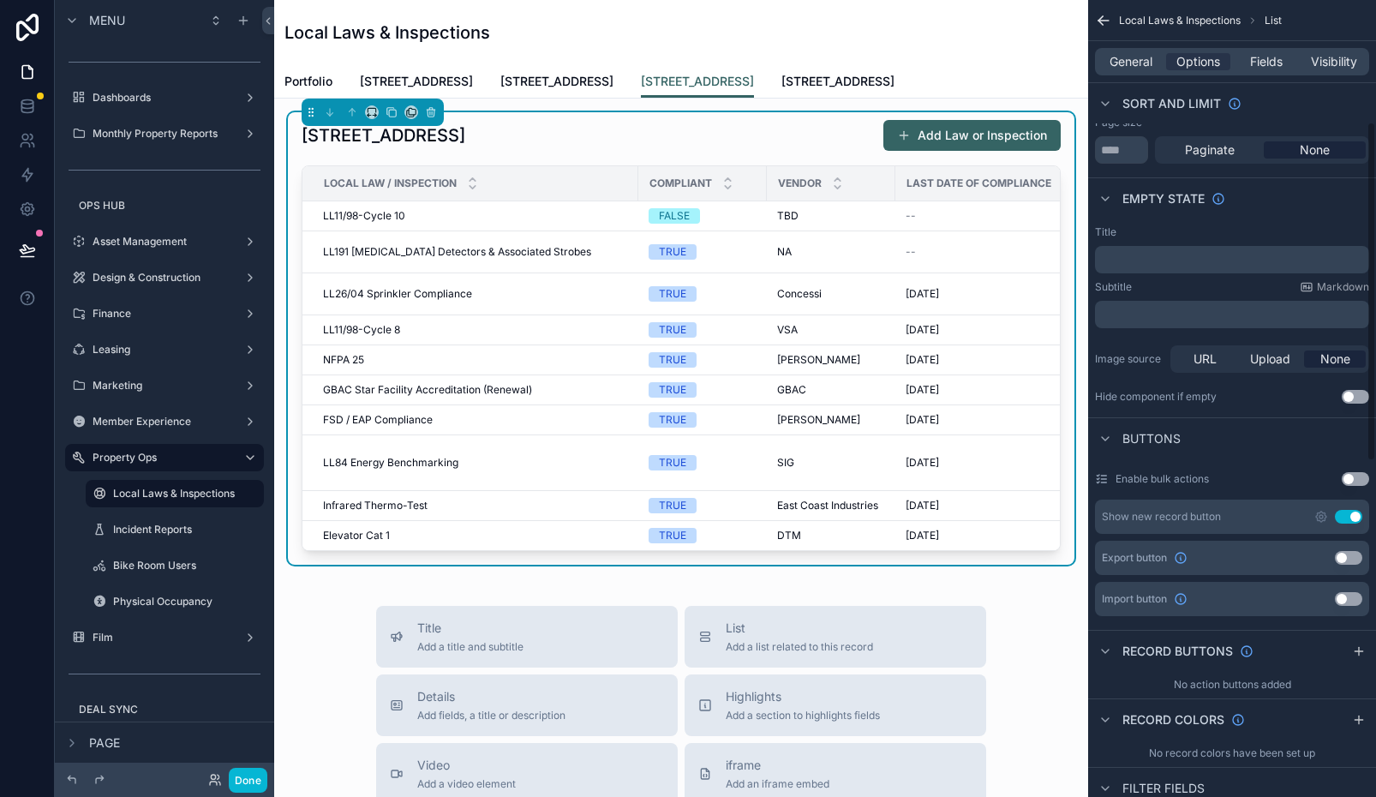
scroll to position [309, 0]
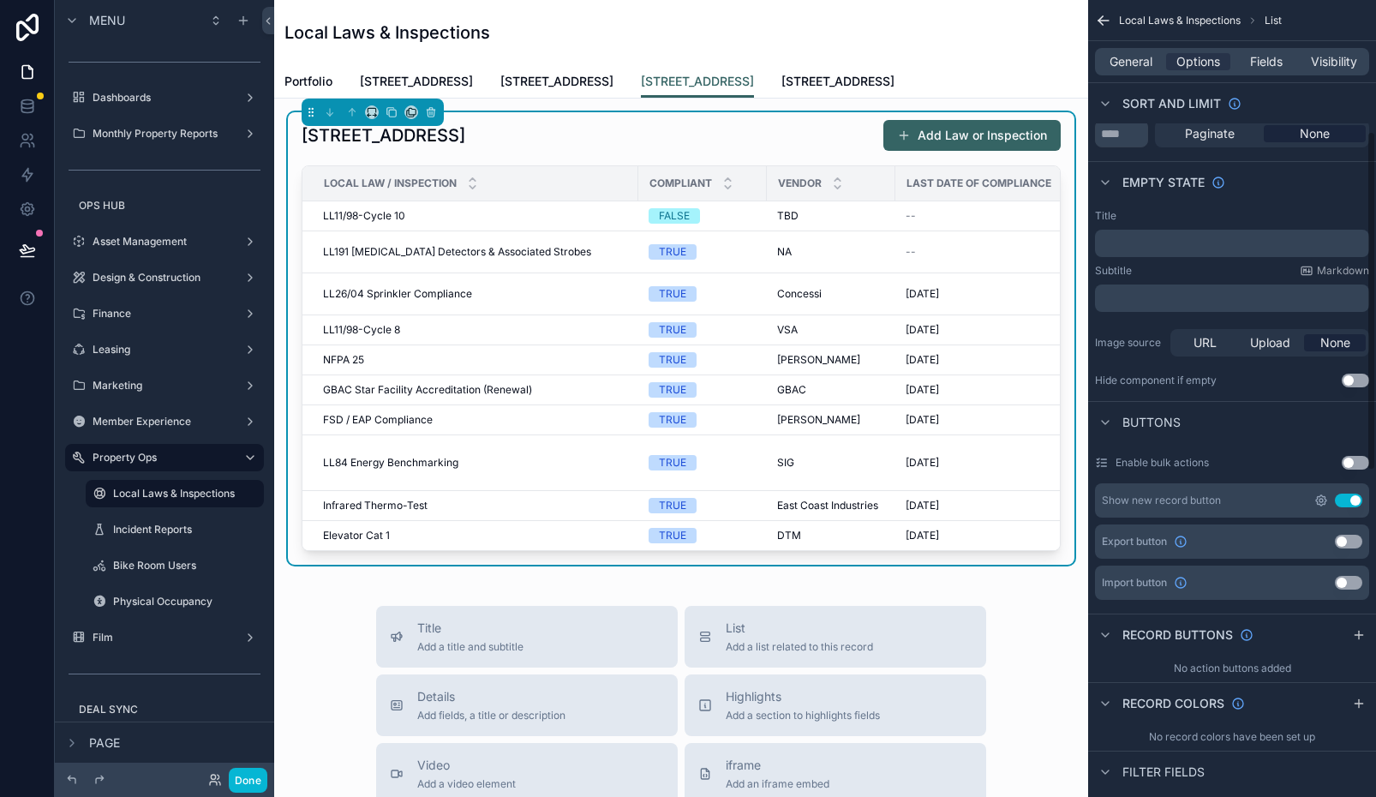
click at [1321, 499] on icon "scrollable content" at bounding box center [1321, 500] width 3 height 3
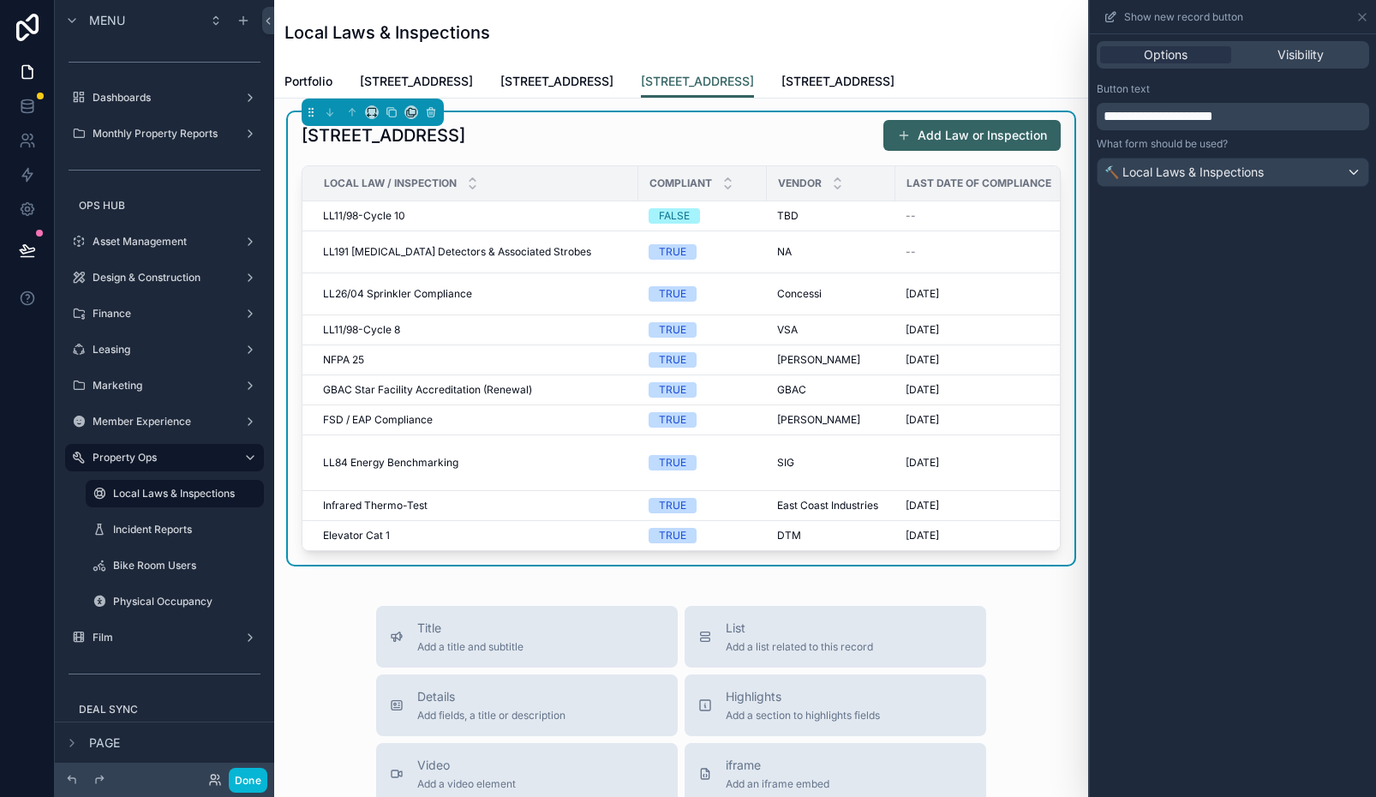
click at [1197, 121] on span "**********" at bounding box center [1159, 116] width 110 height 13
click at [1052, 61] on div "Local Laws & Inspections" at bounding box center [680, 32] width 793 height 65
click at [946, 270] on td "--" at bounding box center [989, 252] width 189 height 42
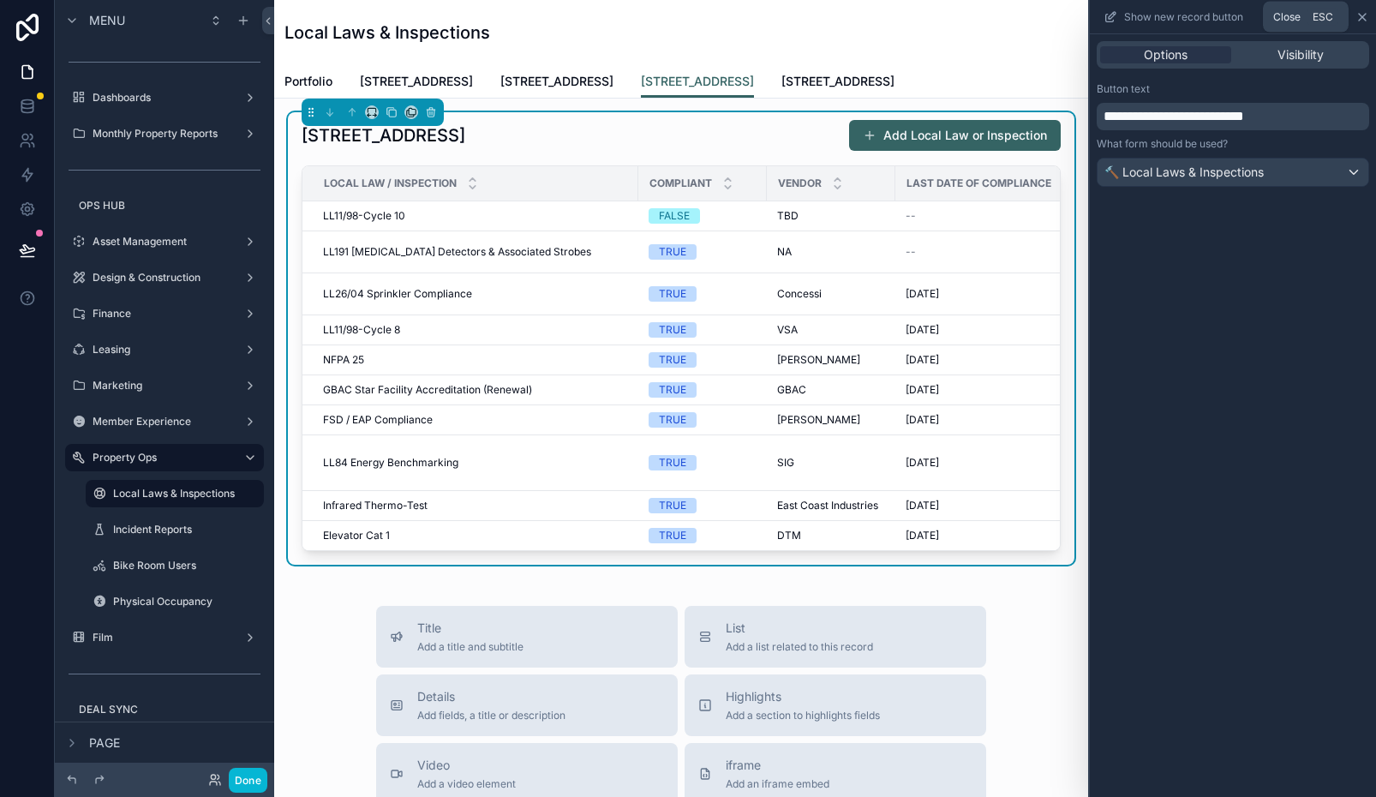
click at [1358, 16] on icon at bounding box center [1363, 17] width 14 height 14
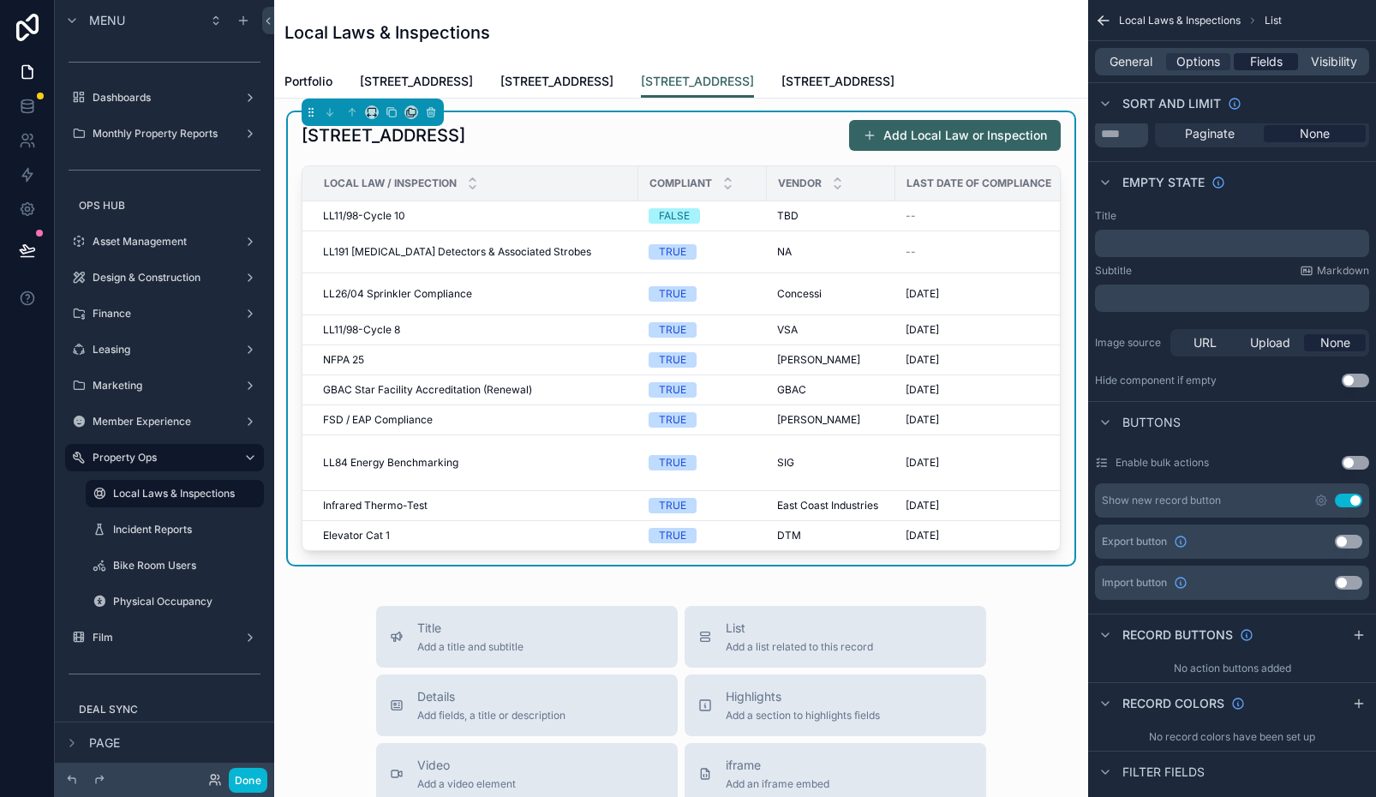
click at [1272, 57] on span "Fields" at bounding box center [1266, 61] width 33 height 17
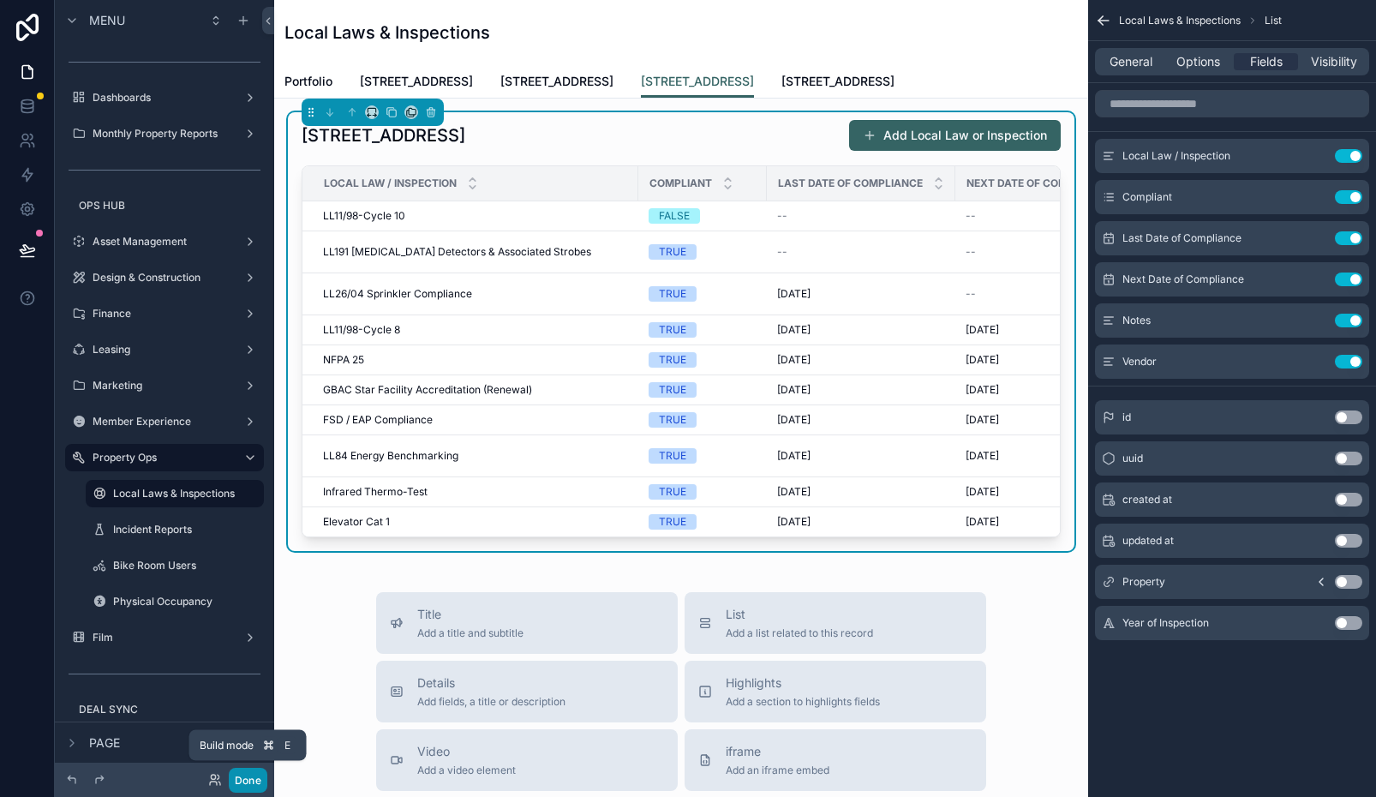
click at [254, 775] on button "Done" at bounding box center [248, 780] width 39 height 25
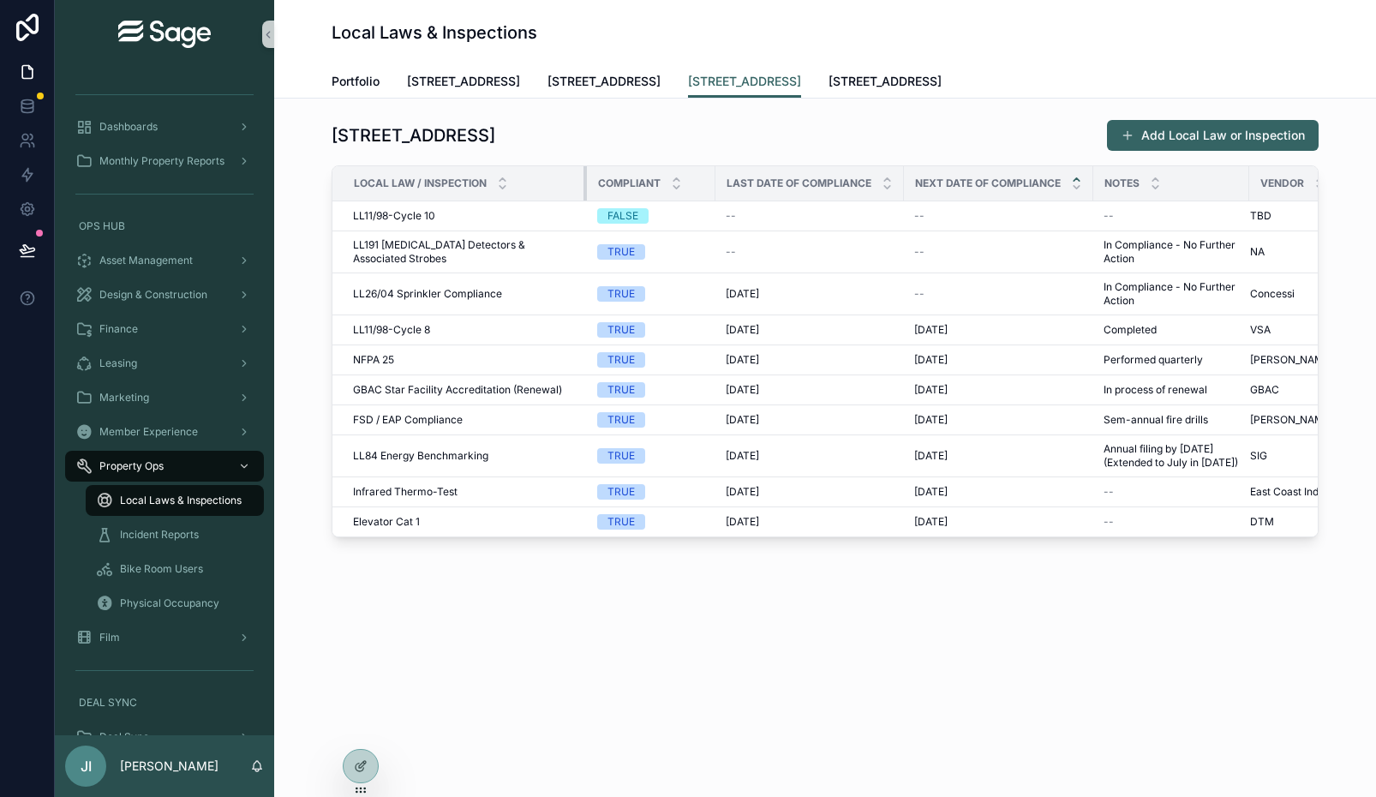
drag, startPoint x: 667, startPoint y: 184, endPoint x: 572, endPoint y: 193, distance: 95.5
click at [572, 193] on th "Local Law / Inspection" at bounding box center [459, 183] width 254 height 35
drag, startPoint x: 903, startPoint y: 184, endPoint x: 881, endPoint y: 184, distance: 22.3
click at [881, 184] on th "Last Date of Compliance" at bounding box center [809, 183] width 189 height 35
drag, startPoint x: 1091, startPoint y: 179, endPoint x: 1059, endPoint y: 182, distance: 31.8
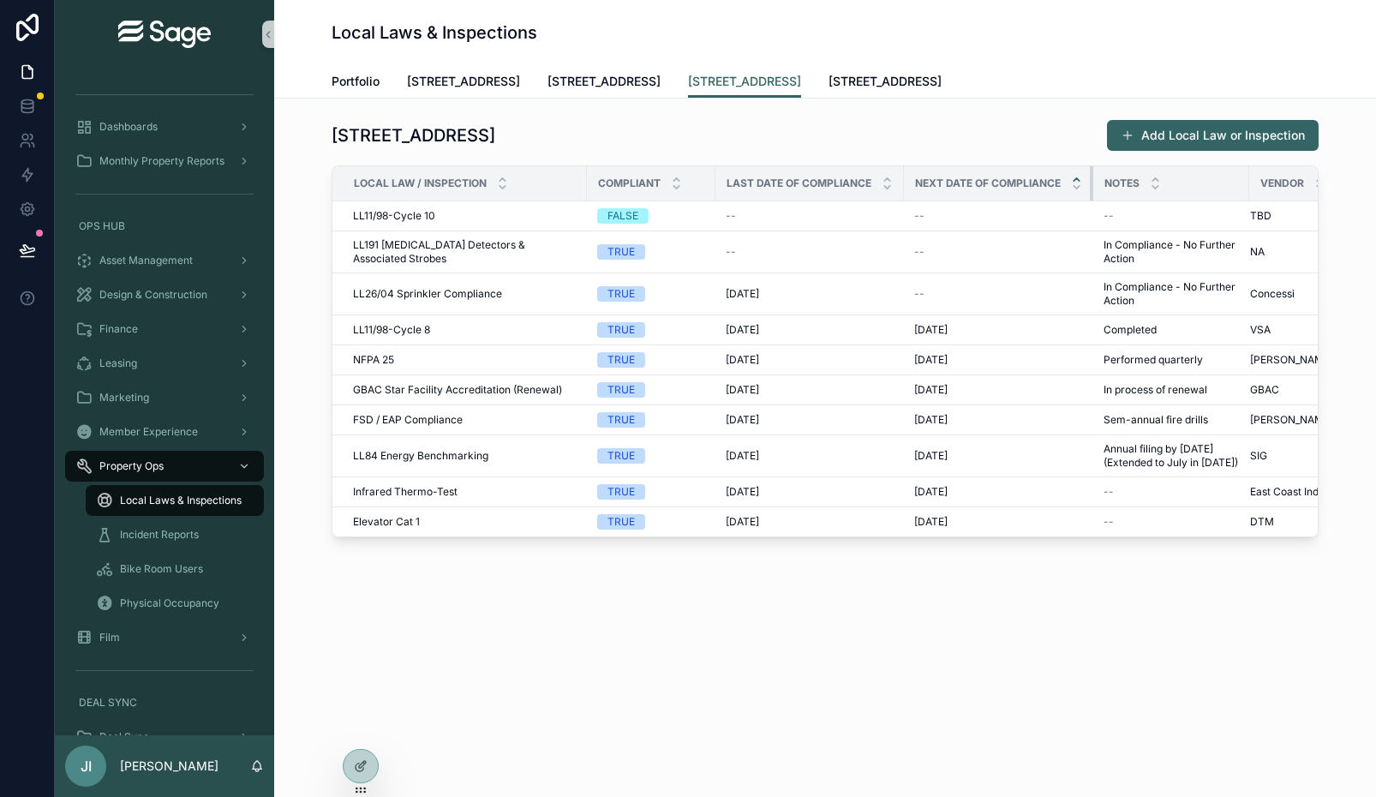
click at [1059, 182] on th "Next Date of Compliance" at bounding box center [998, 183] width 189 height 35
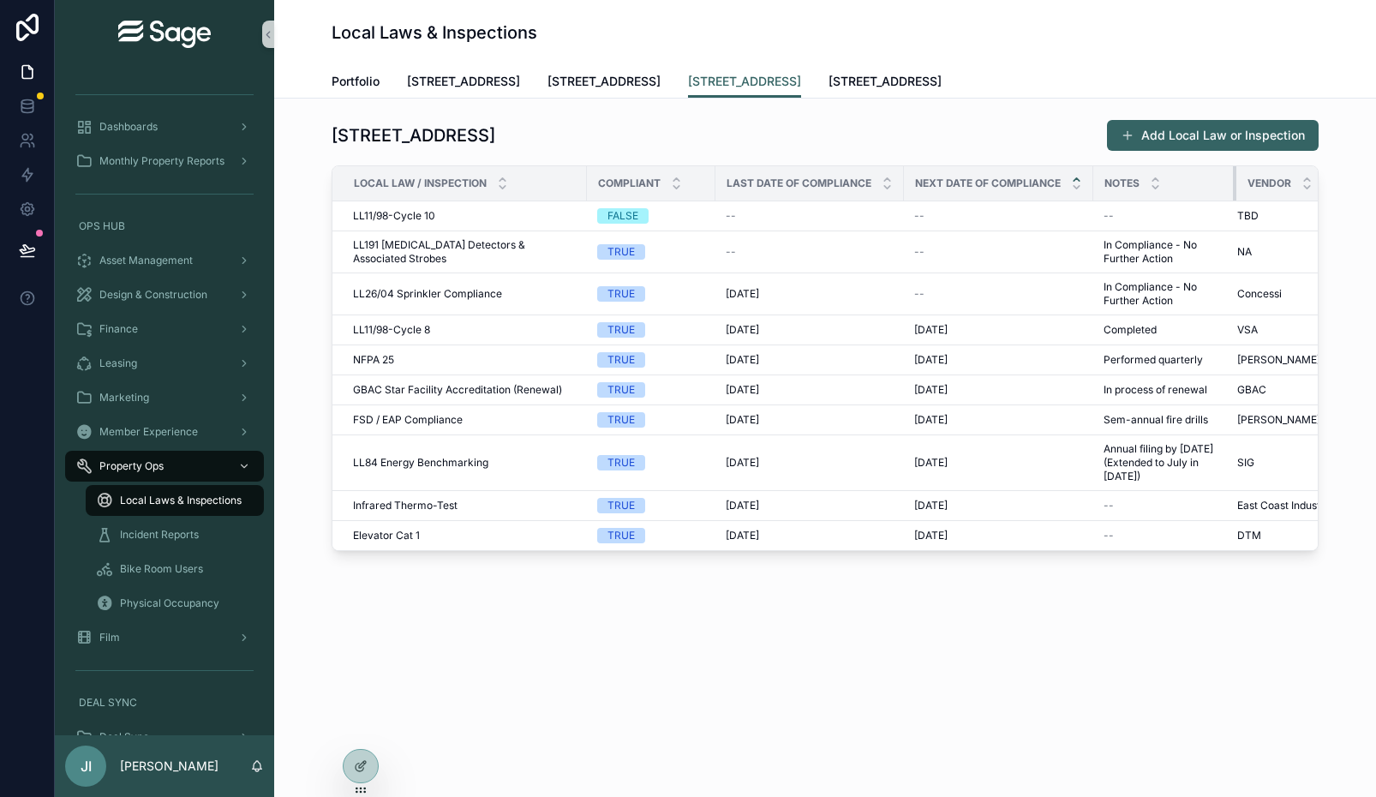
drag, startPoint x: 1246, startPoint y: 177, endPoint x: 1233, endPoint y: 177, distance: 12.9
click at [1233, 177] on div "scrollable content" at bounding box center [1236, 183] width 7 height 34
click at [877, 81] on span "[STREET_ADDRESS]" at bounding box center [885, 81] width 113 height 17
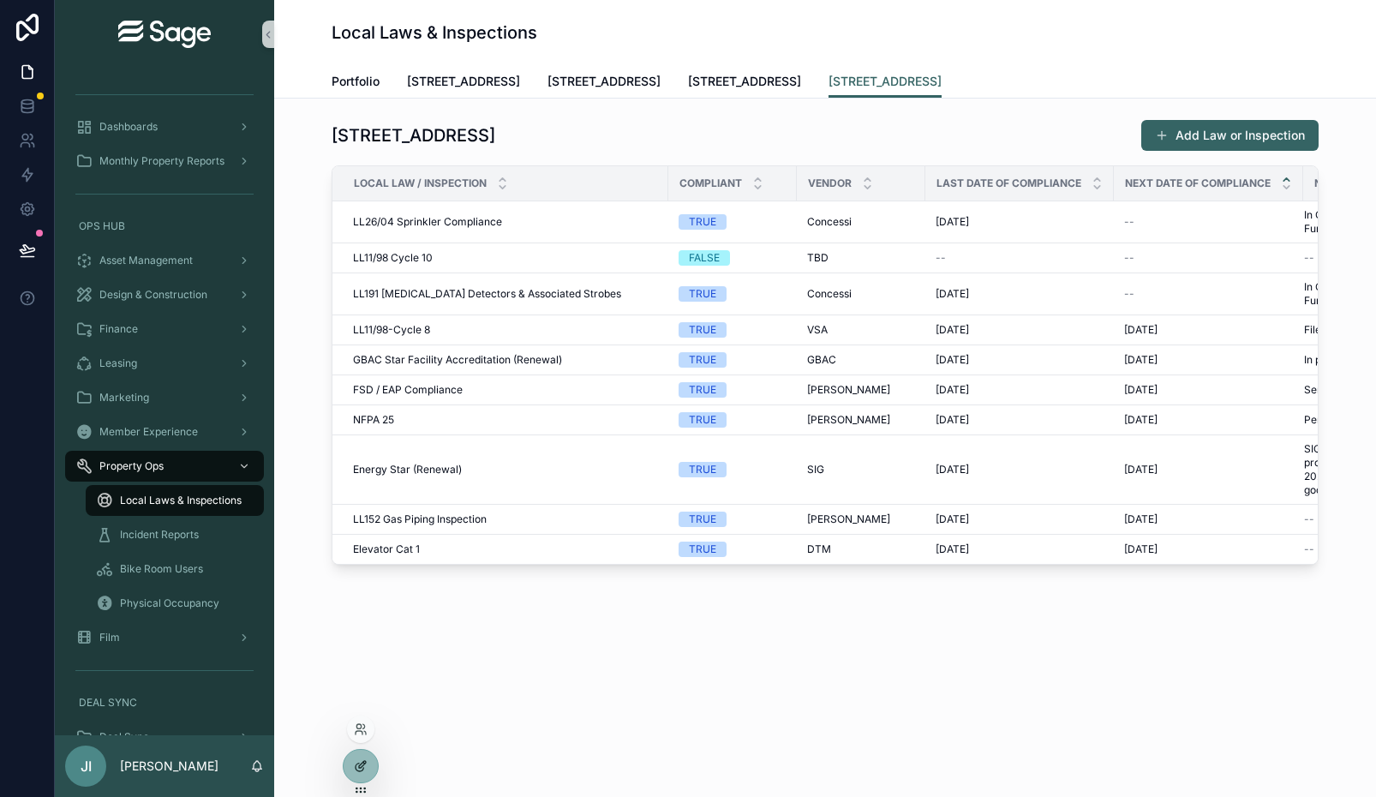
click at [362, 756] on div at bounding box center [361, 766] width 34 height 33
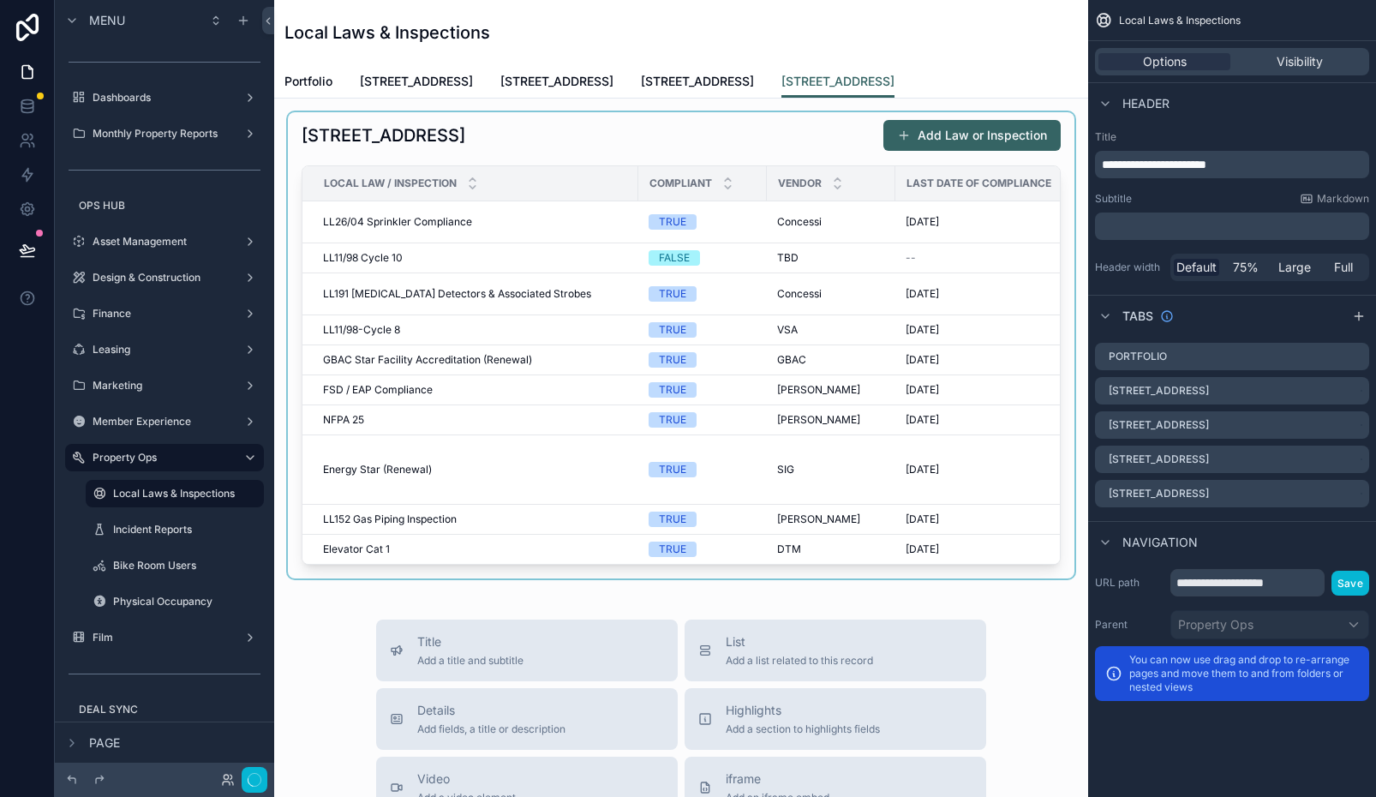
click at [871, 352] on div "scrollable content" at bounding box center [681, 345] width 787 height 466
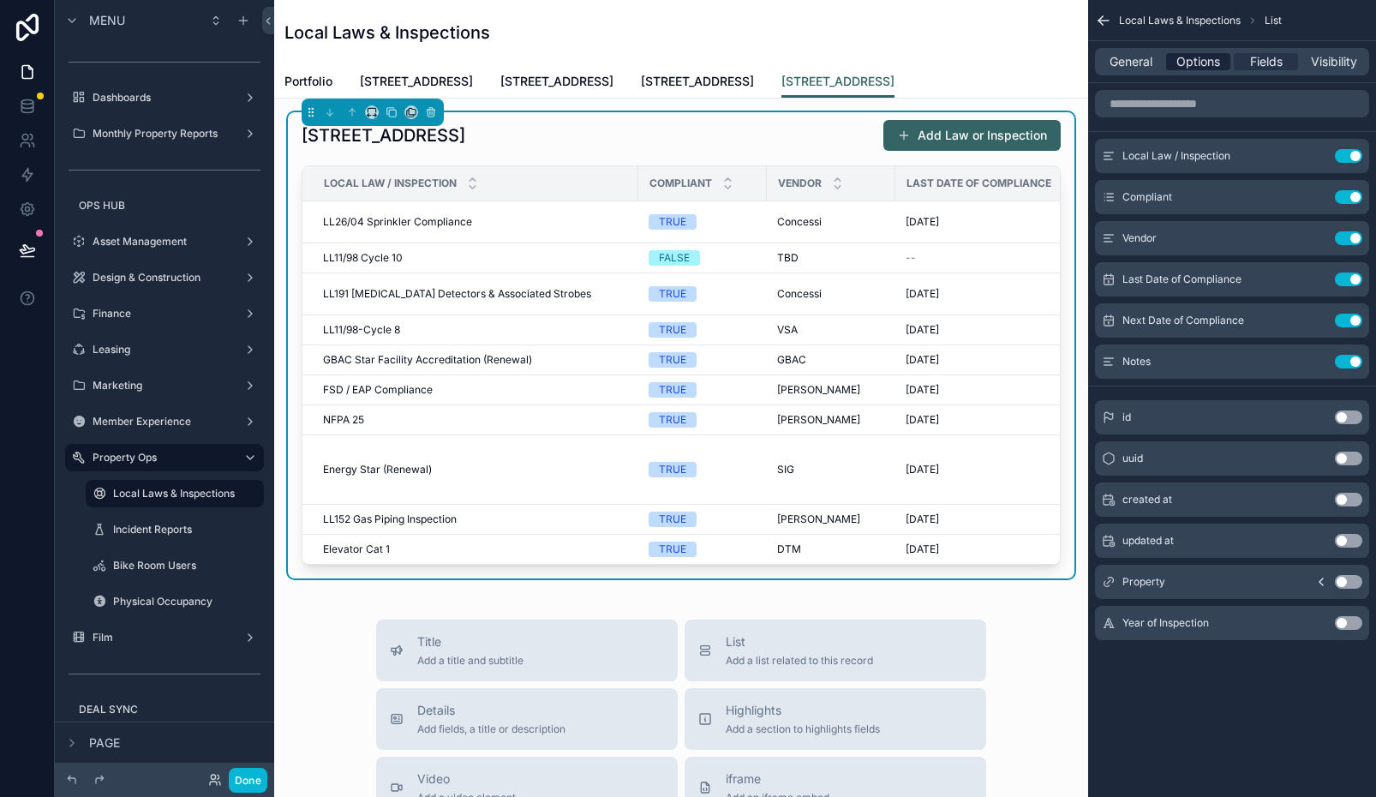
click at [1200, 58] on span "Options" at bounding box center [1198, 61] width 44 height 17
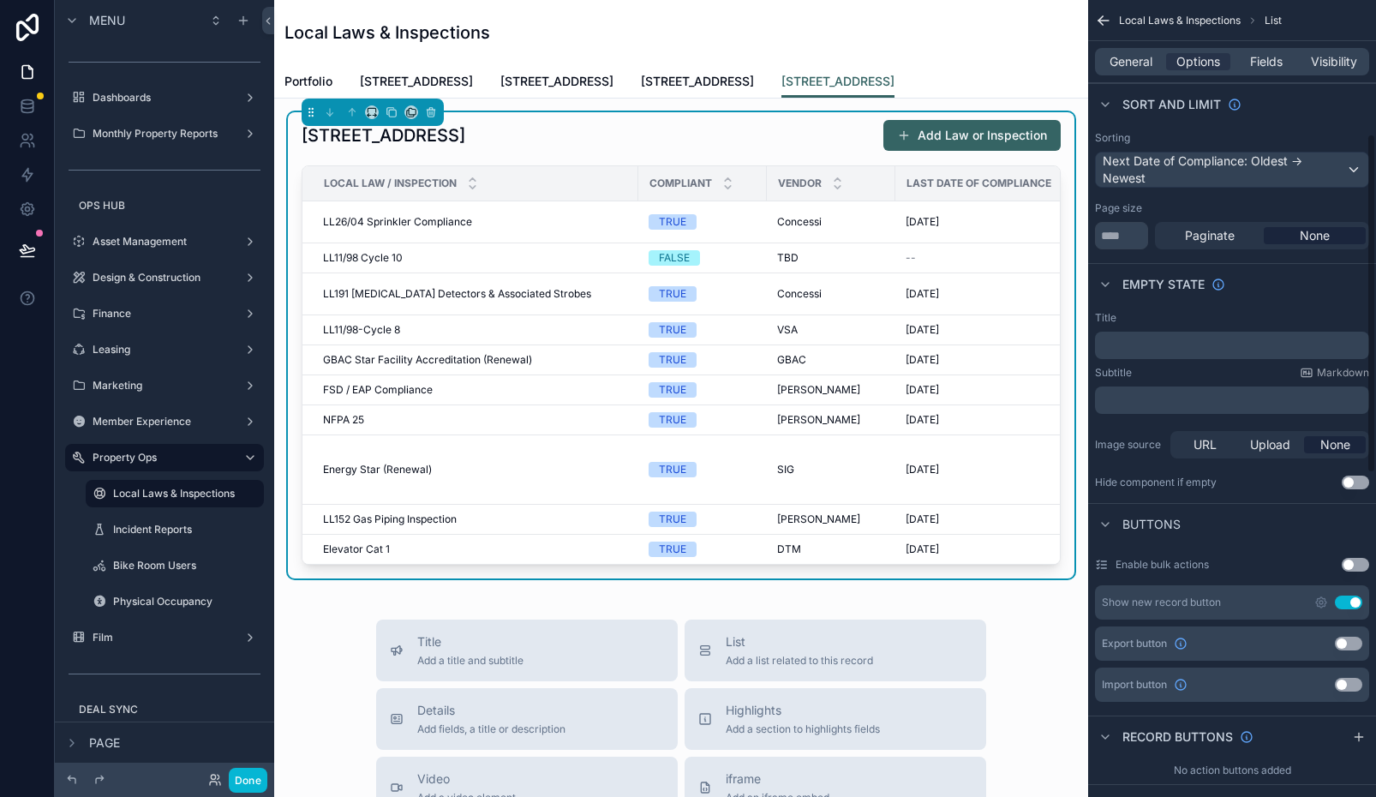
scroll to position [410, 0]
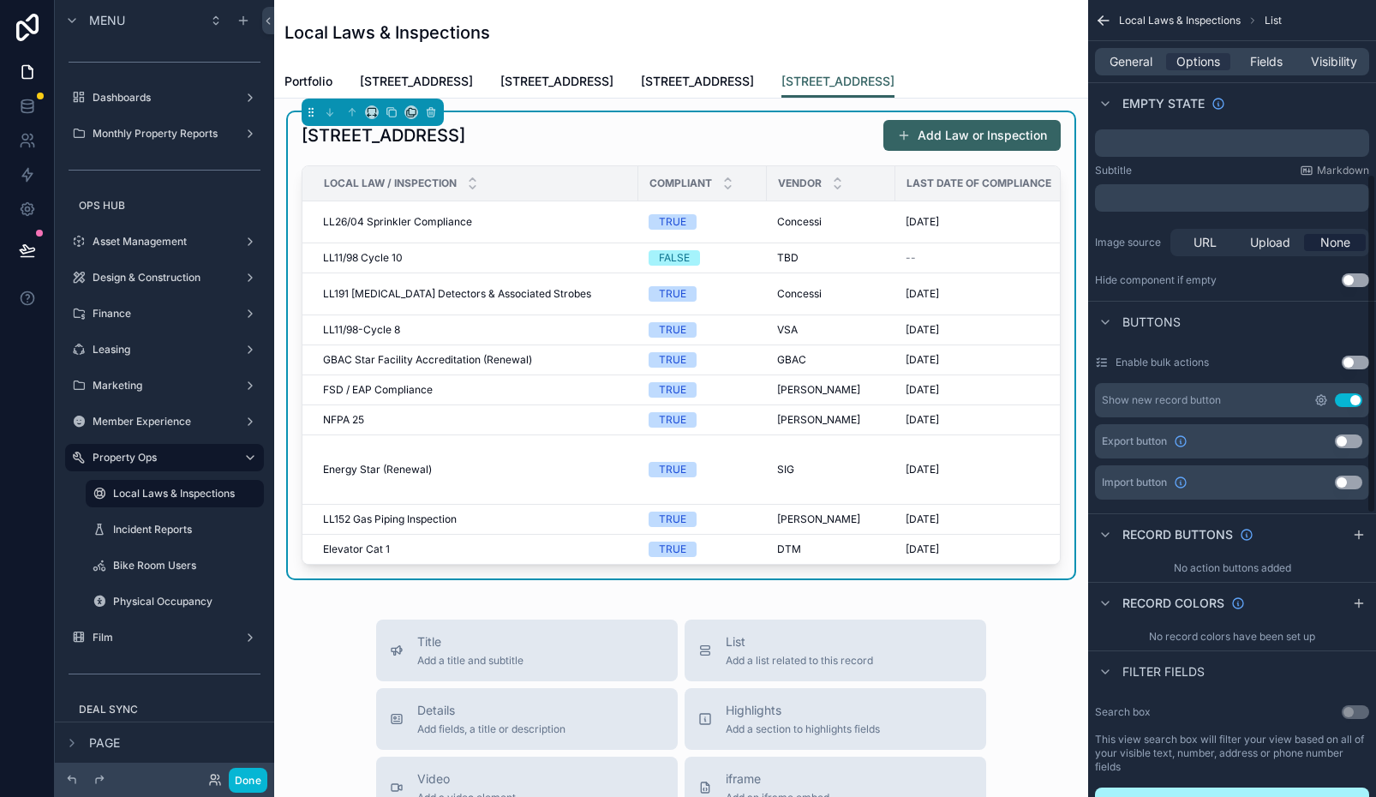
click at [1315, 402] on icon "scrollable content" at bounding box center [1321, 400] width 14 height 14
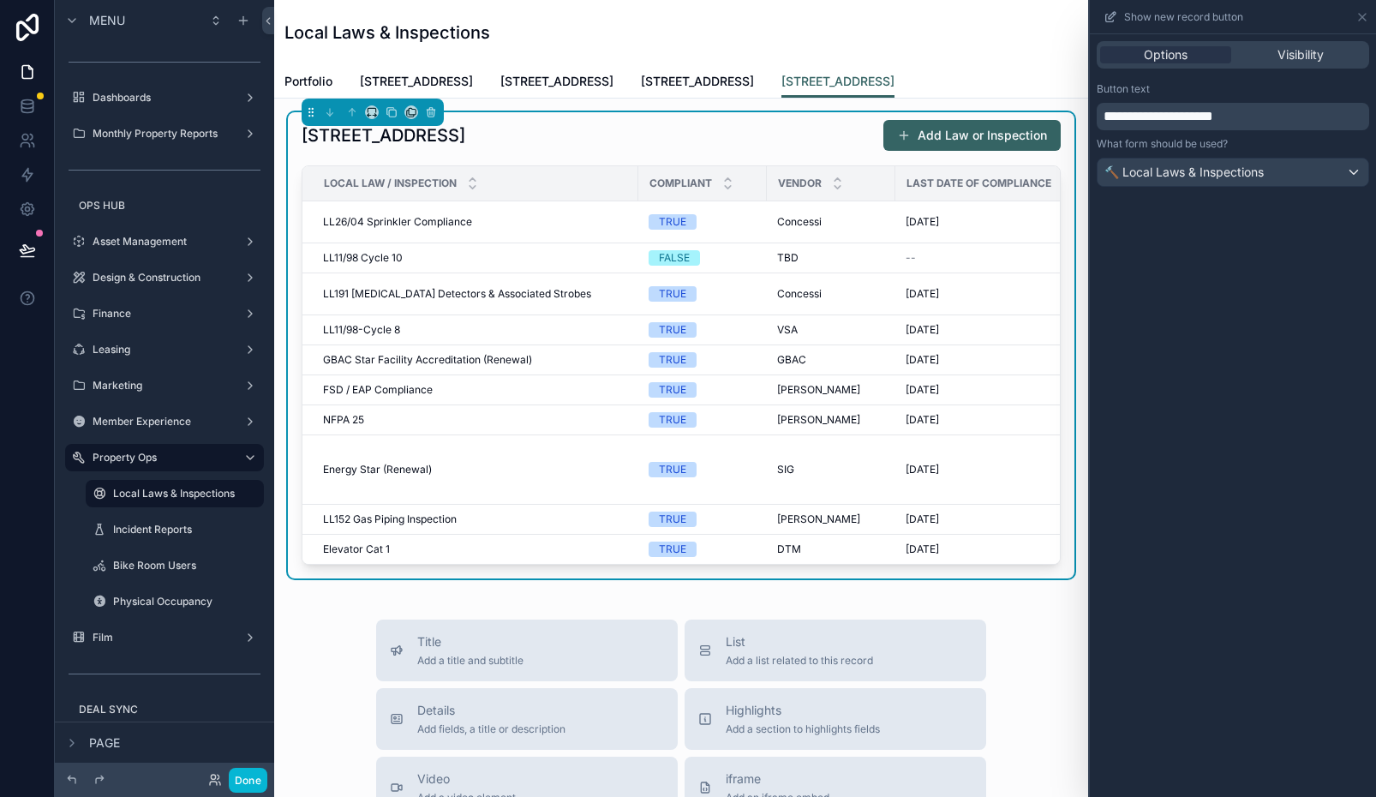
click at [1193, 122] on span "**********" at bounding box center [1159, 116] width 110 height 13
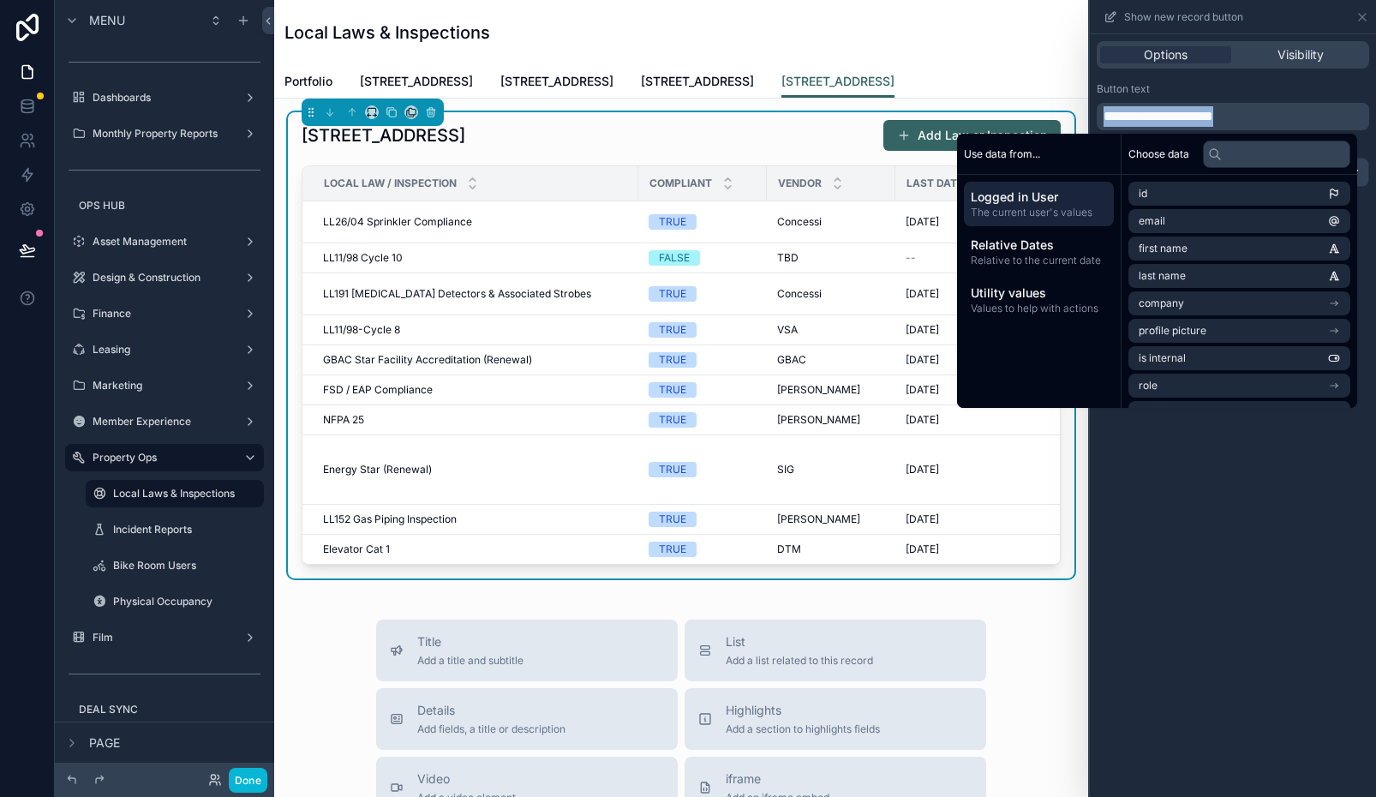
click at [1193, 122] on span "**********" at bounding box center [1159, 116] width 110 height 13
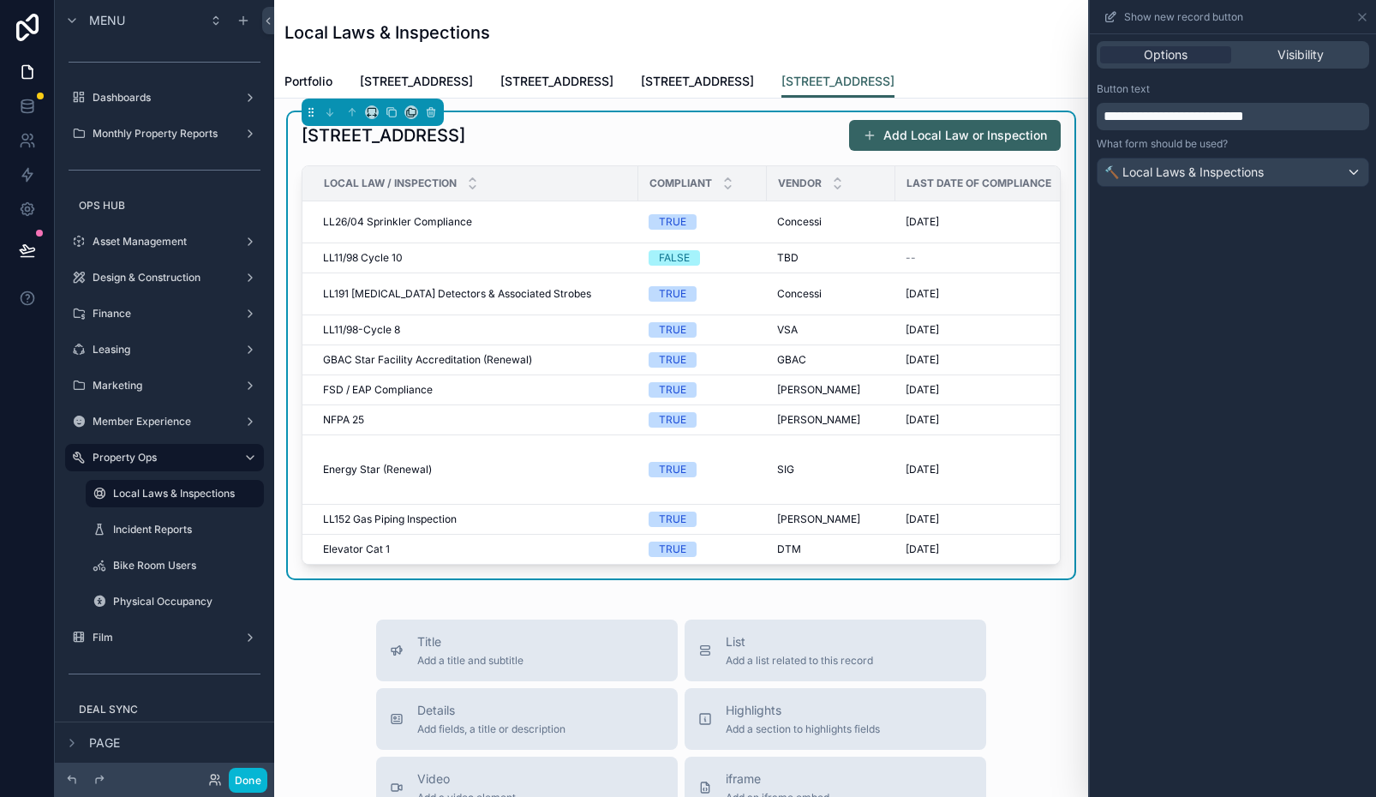
click at [1239, 88] on div "Button text" at bounding box center [1233, 89] width 272 height 14
click at [1362, 16] on icon at bounding box center [1362, 17] width 7 height 7
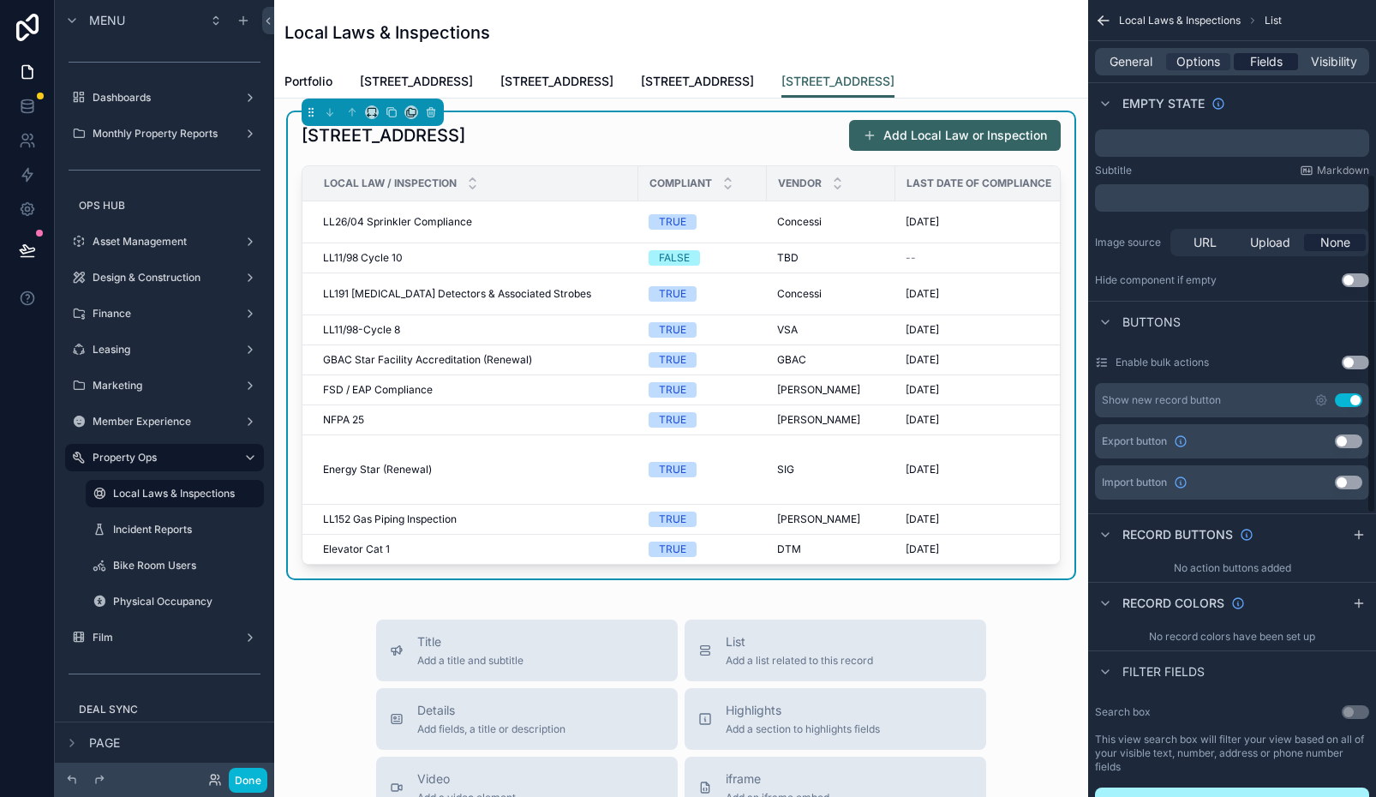
click at [1259, 64] on span "Fields" at bounding box center [1266, 61] width 33 height 17
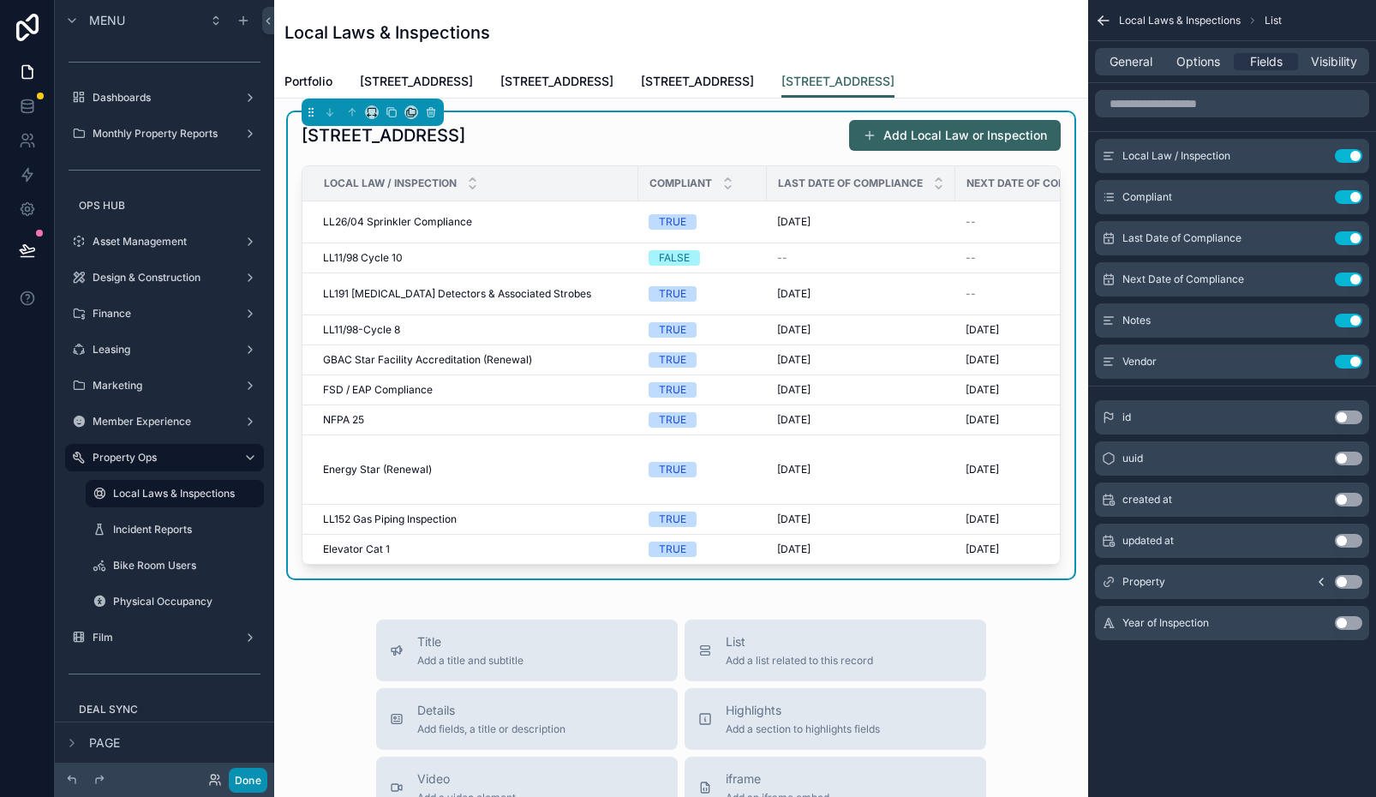
click at [257, 774] on button "Done" at bounding box center [248, 780] width 39 height 25
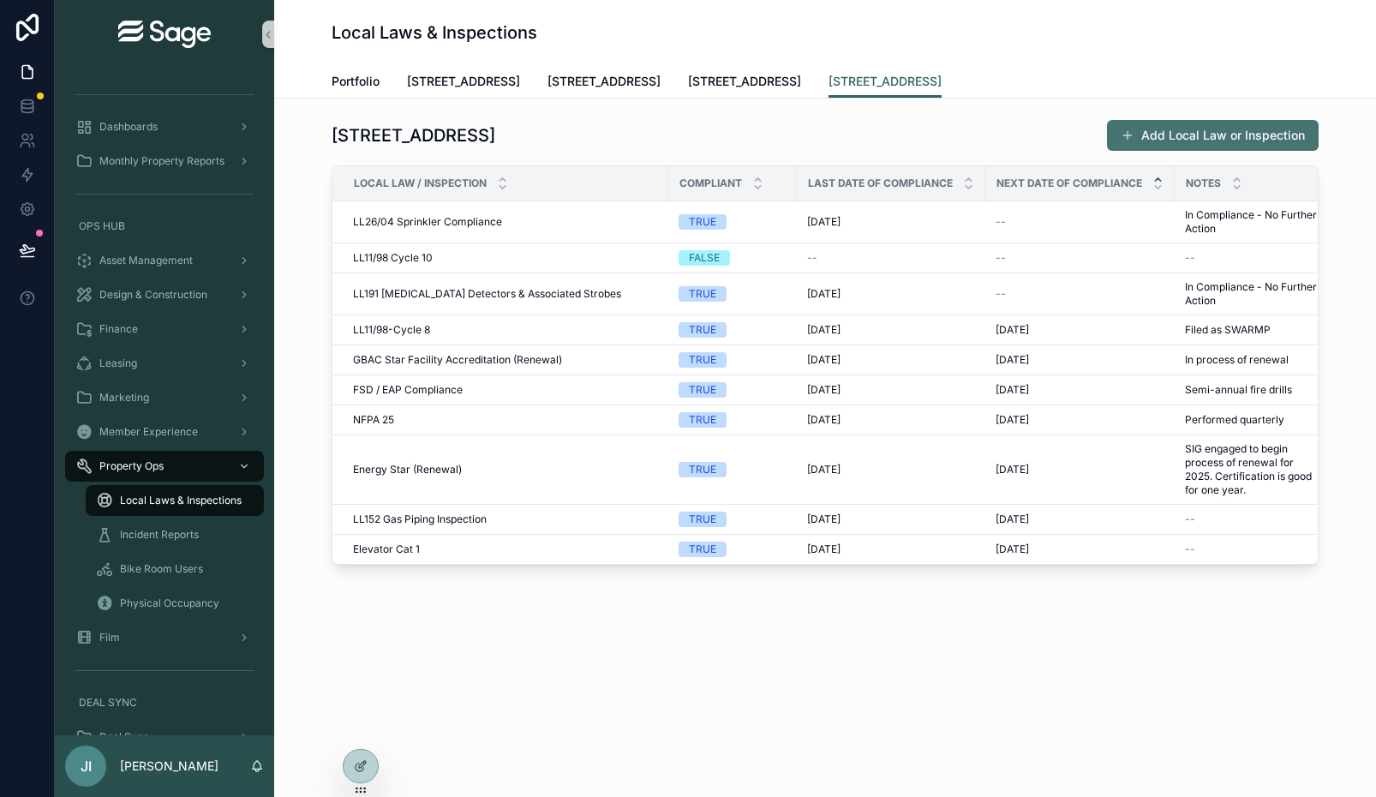
click at [1203, 130] on button "Add Local Law or Inspection" at bounding box center [1213, 135] width 212 height 31
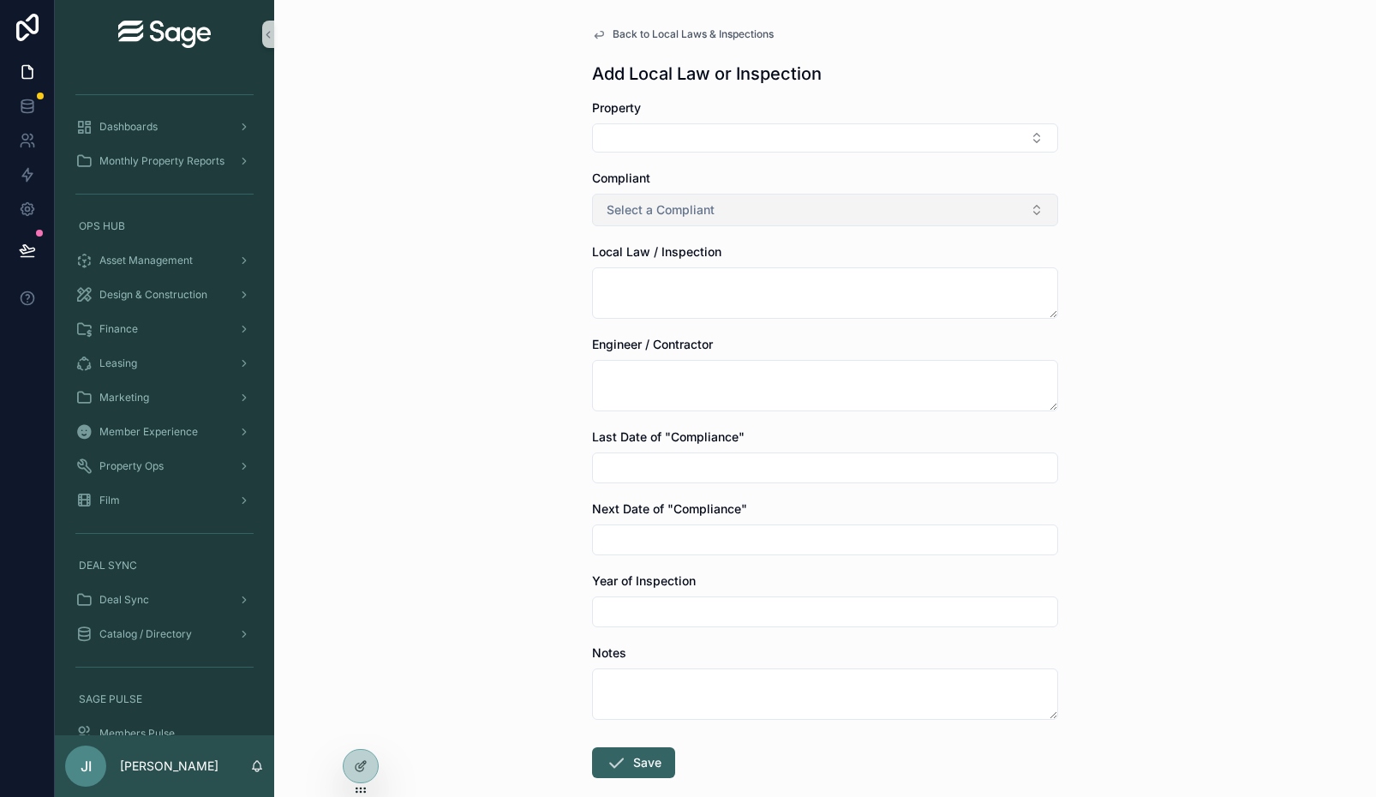
click at [786, 204] on button "Select a Compliant" at bounding box center [825, 210] width 466 height 33
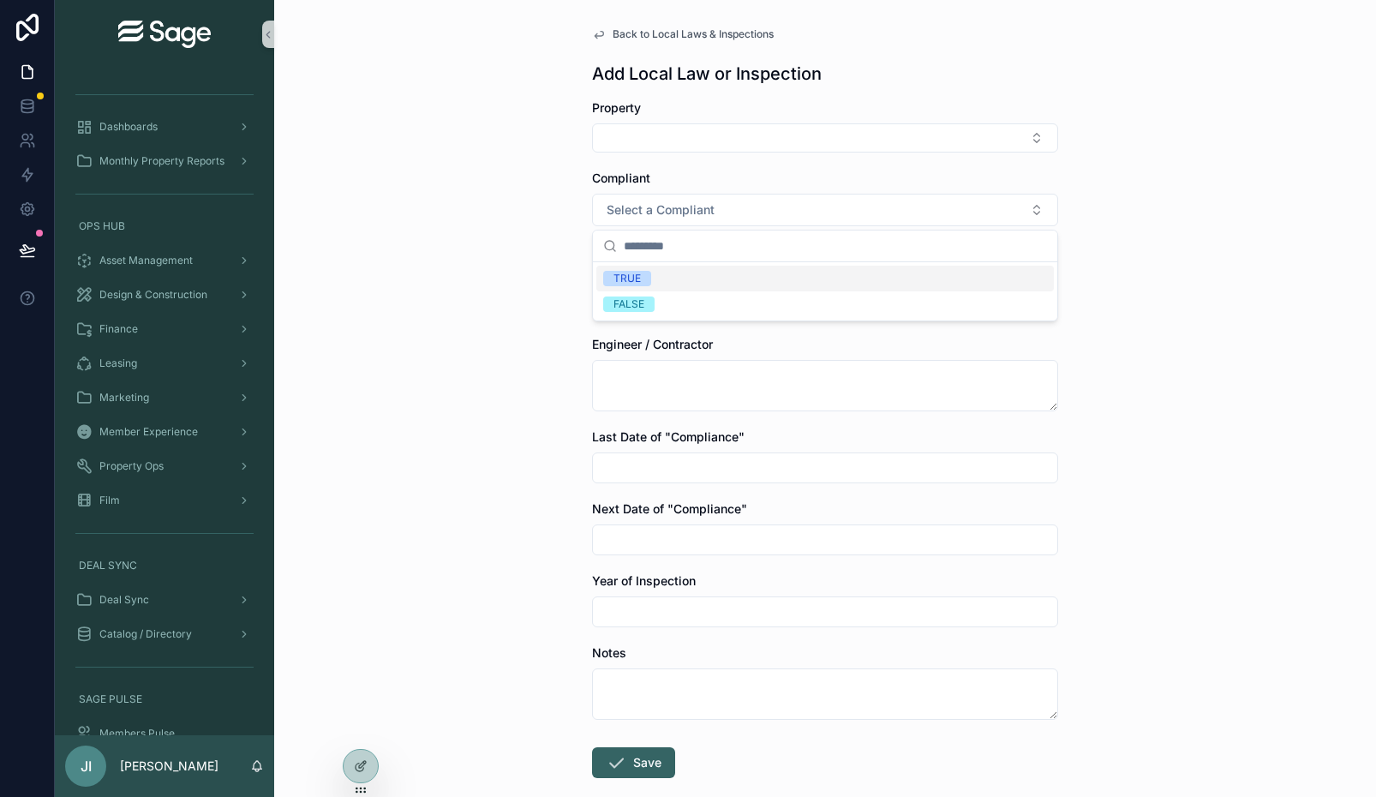
click at [498, 236] on div "Back to Local Laws & Inspections Add Local Law or Inspection Property Compliant…" at bounding box center [825, 398] width 1102 height 797
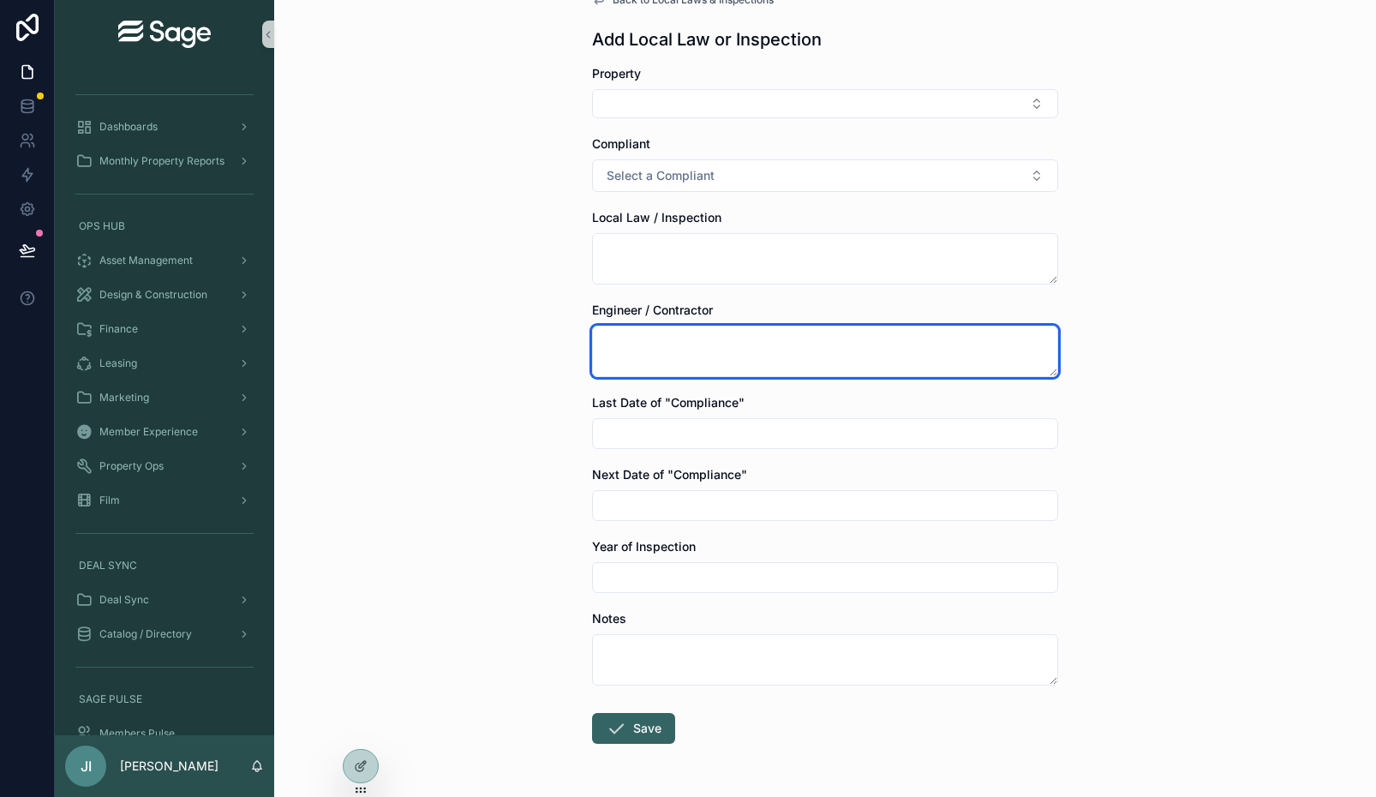
click at [674, 343] on textarea "scrollable content" at bounding box center [825, 351] width 466 height 51
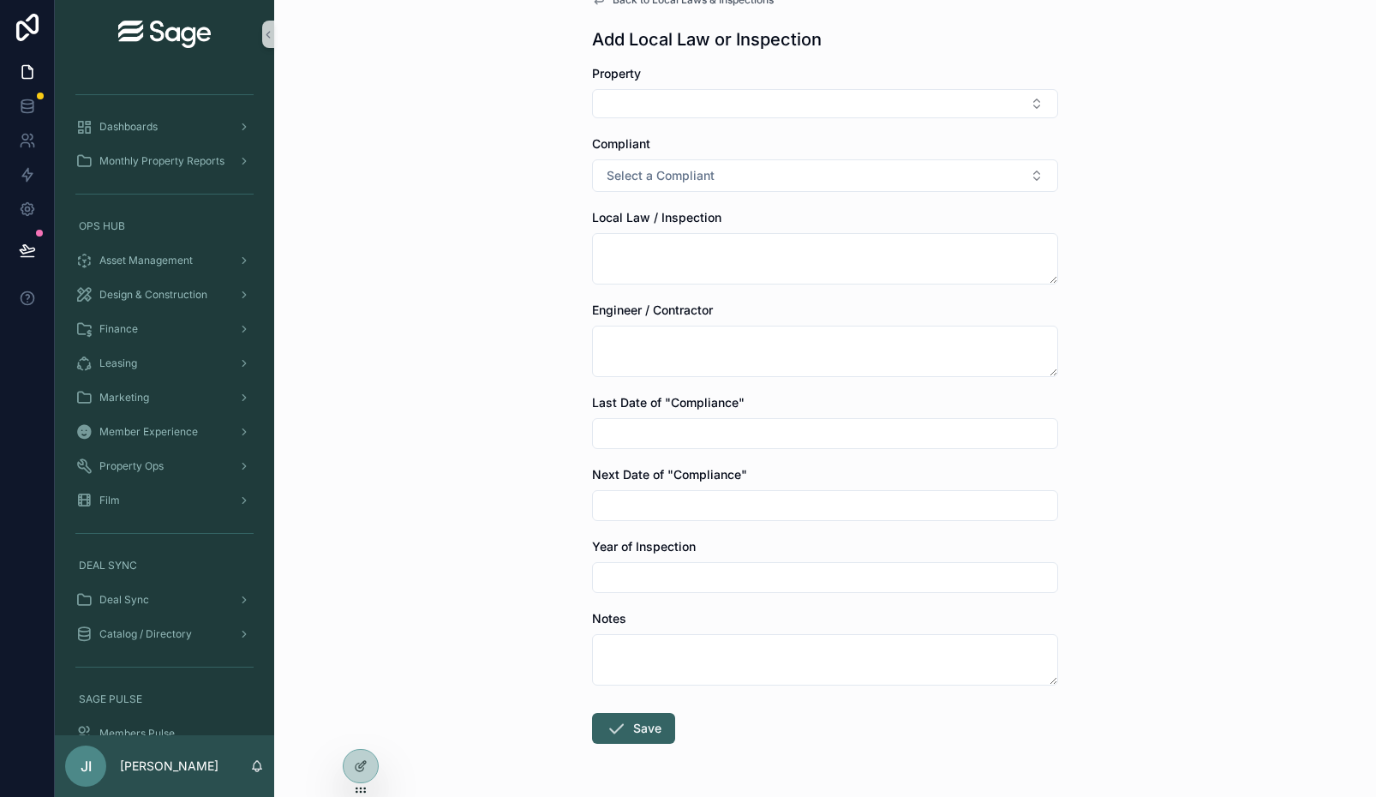
click at [486, 350] on div "Back to Local Laws & Inspections Add Local Law or Inspection Property Compliant…" at bounding box center [825, 364] width 1102 height 797
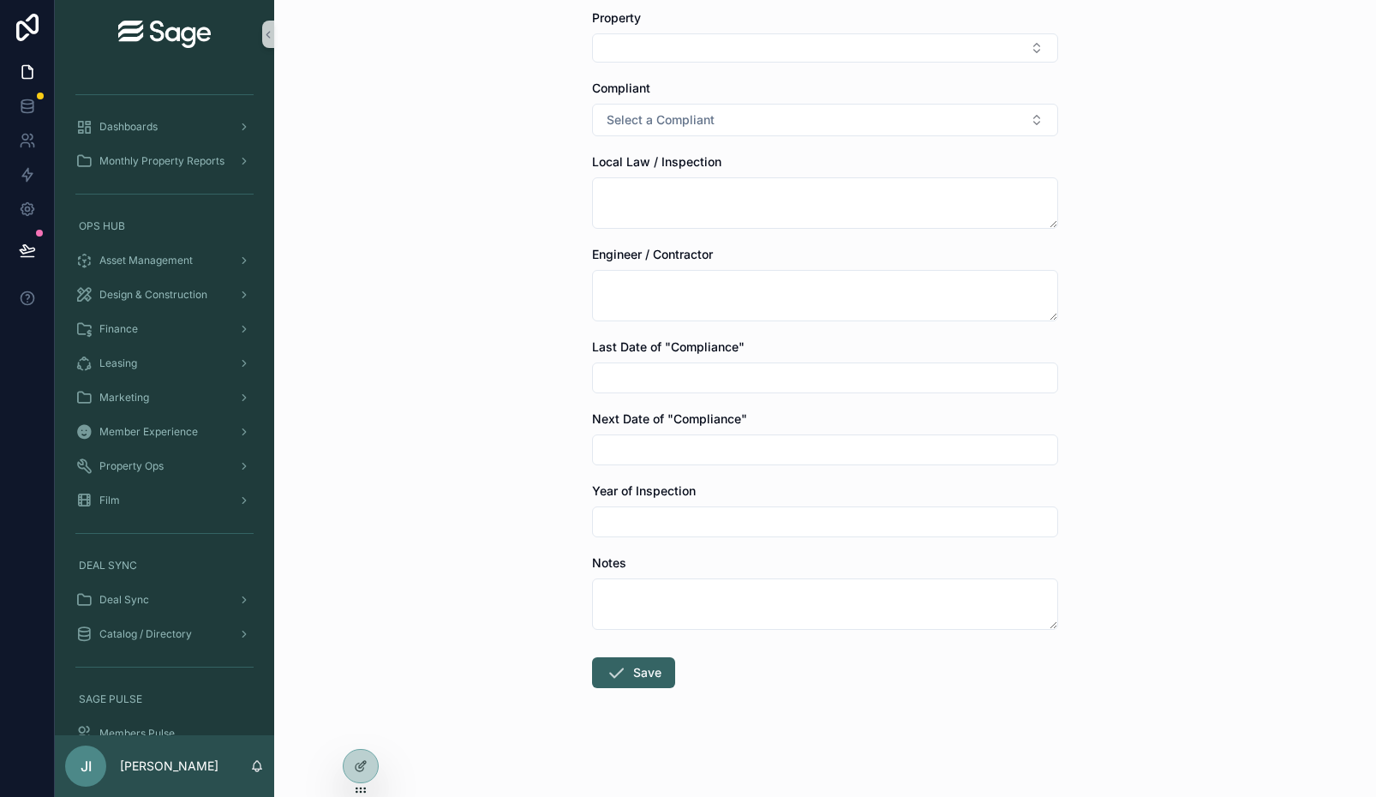
scroll to position [91, 0]
click at [663, 523] on input "scrollable content" at bounding box center [825, 521] width 464 height 24
click at [530, 500] on div "Back to Local Laws & Inspections Add Local Law or Inspection Property Compliant…" at bounding box center [825, 307] width 1102 height 797
click at [634, 511] on input "scrollable content" at bounding box center [825, 521] width 464 height 24
click at [544, 506] on div "Back to Local Laws & Inspections Add Local Law or Inspection Property Compliant…" at bounding box center [825, 307] width 1102 height 797
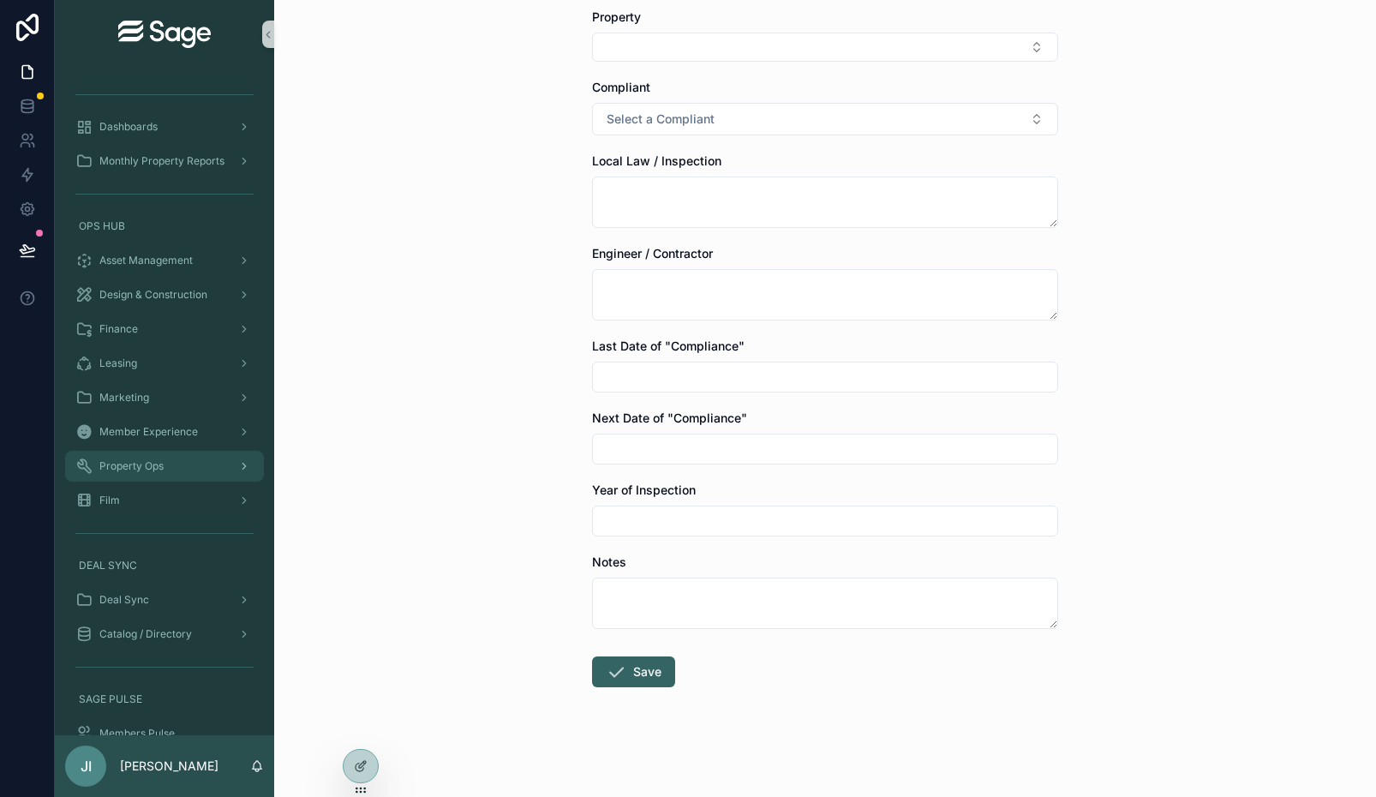
click at [175, 456] on div "Property Ops" at bounding box center [164, 465] width 178 height 27
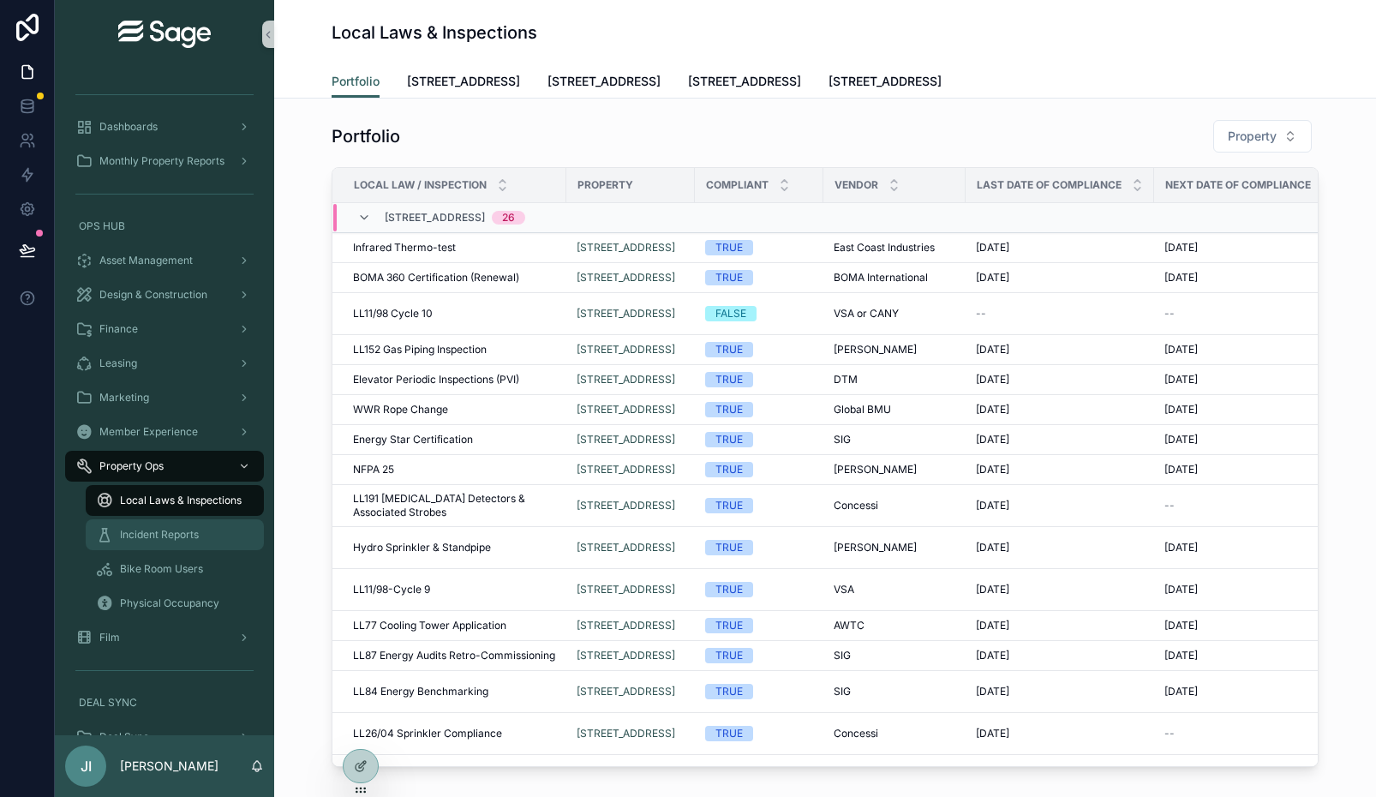
click at [176, 543] on div "Incident Reports" at bounding box center [175, 534] width 158 height 27
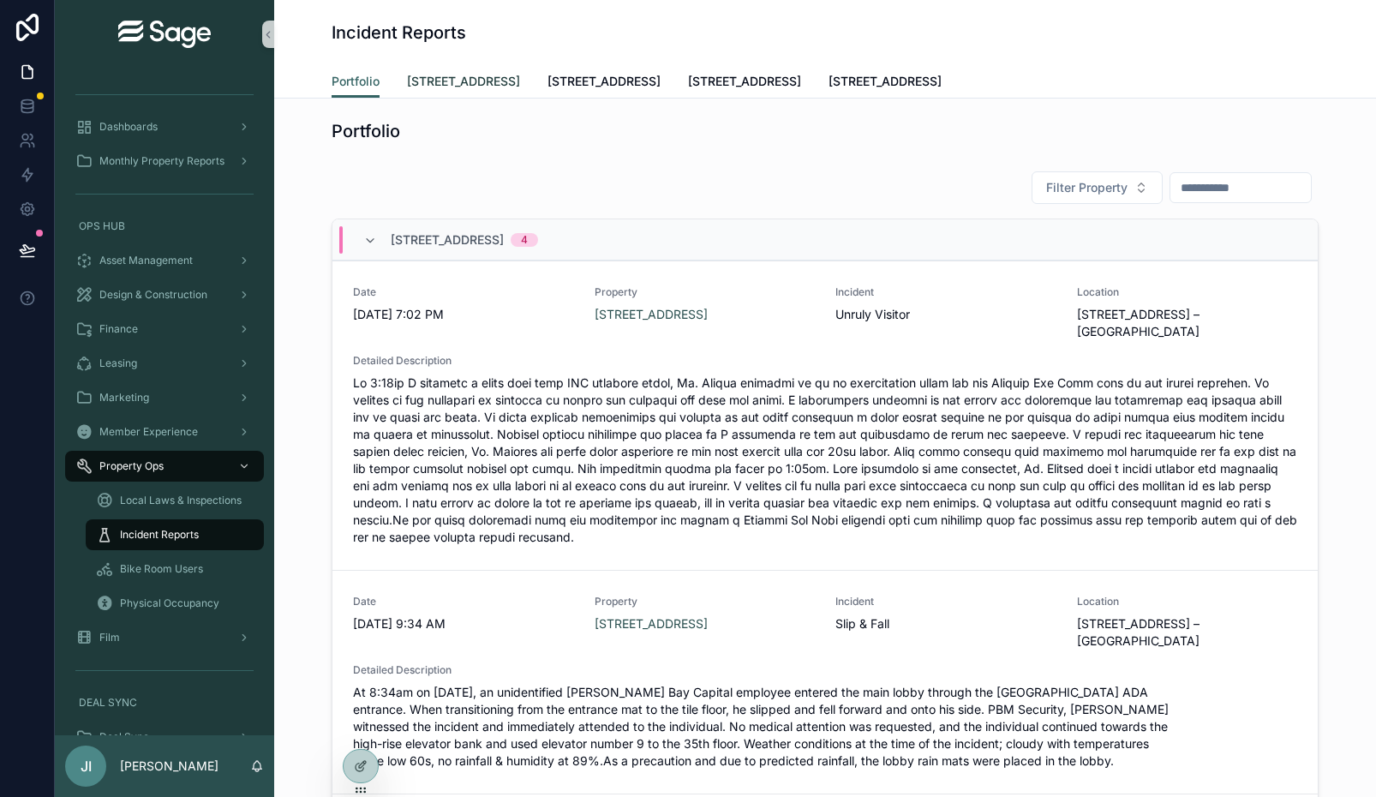
click at [481, 75] on span "[STREET_ADDRESS]" at bounding box center [463, 81] width 113 height 17
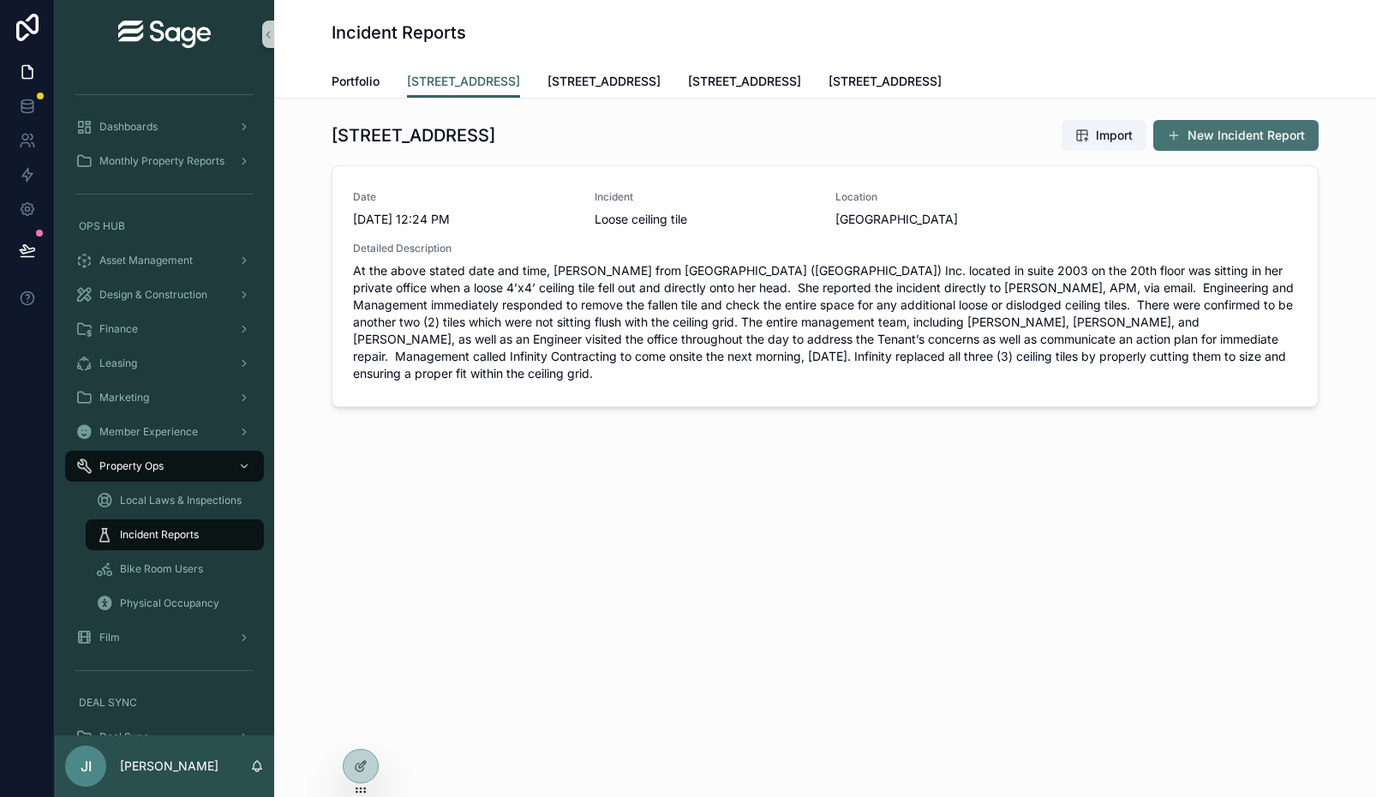
click at [1220, 137] on button "New Incident Report" at bounding box center [1235, 135] width 165 height 31
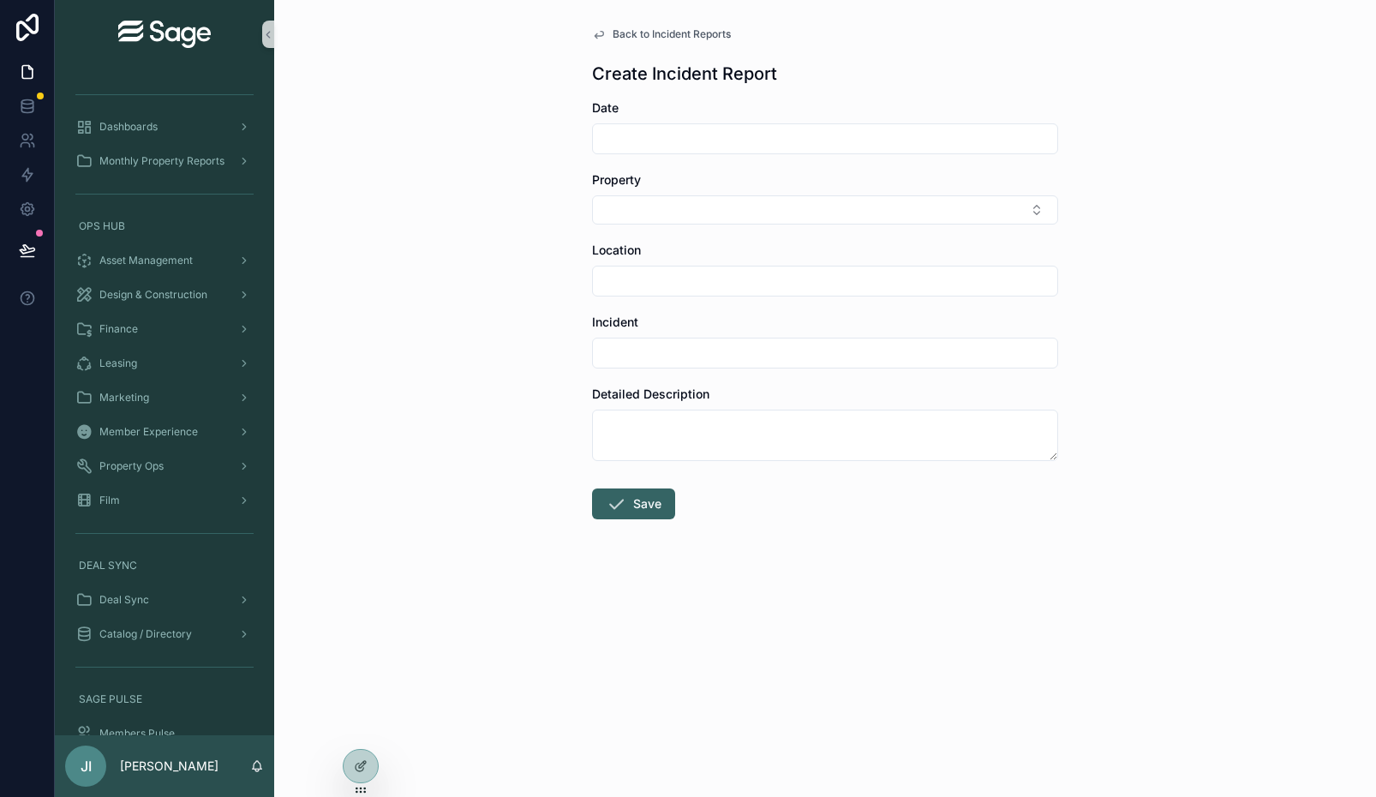
click at [685, 38] on span "Back to Incident Reports" at bounding box center [672, 34] width 118 height 14
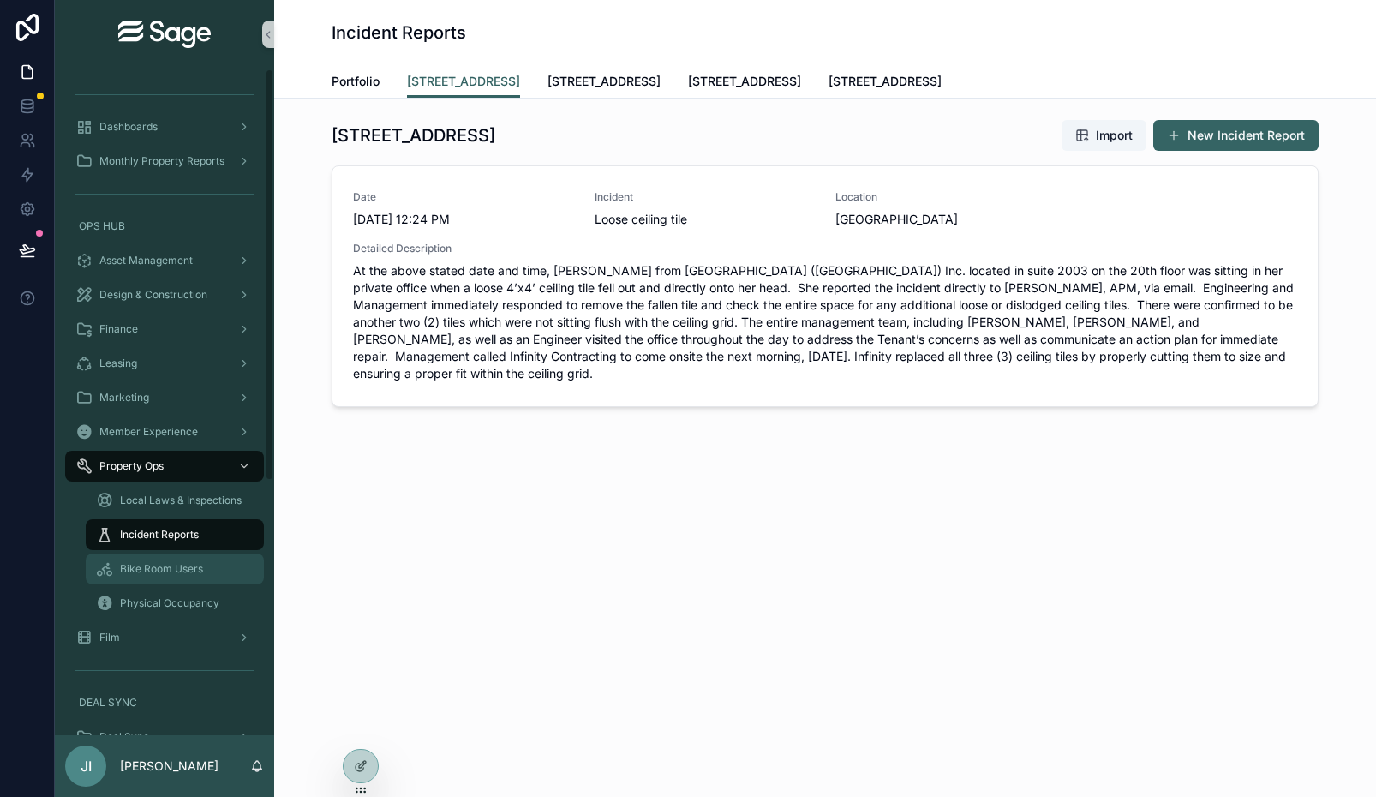
click at [176, 571] on span "Bike Room Users" at bounding box center [161, 569] width 83 height 14
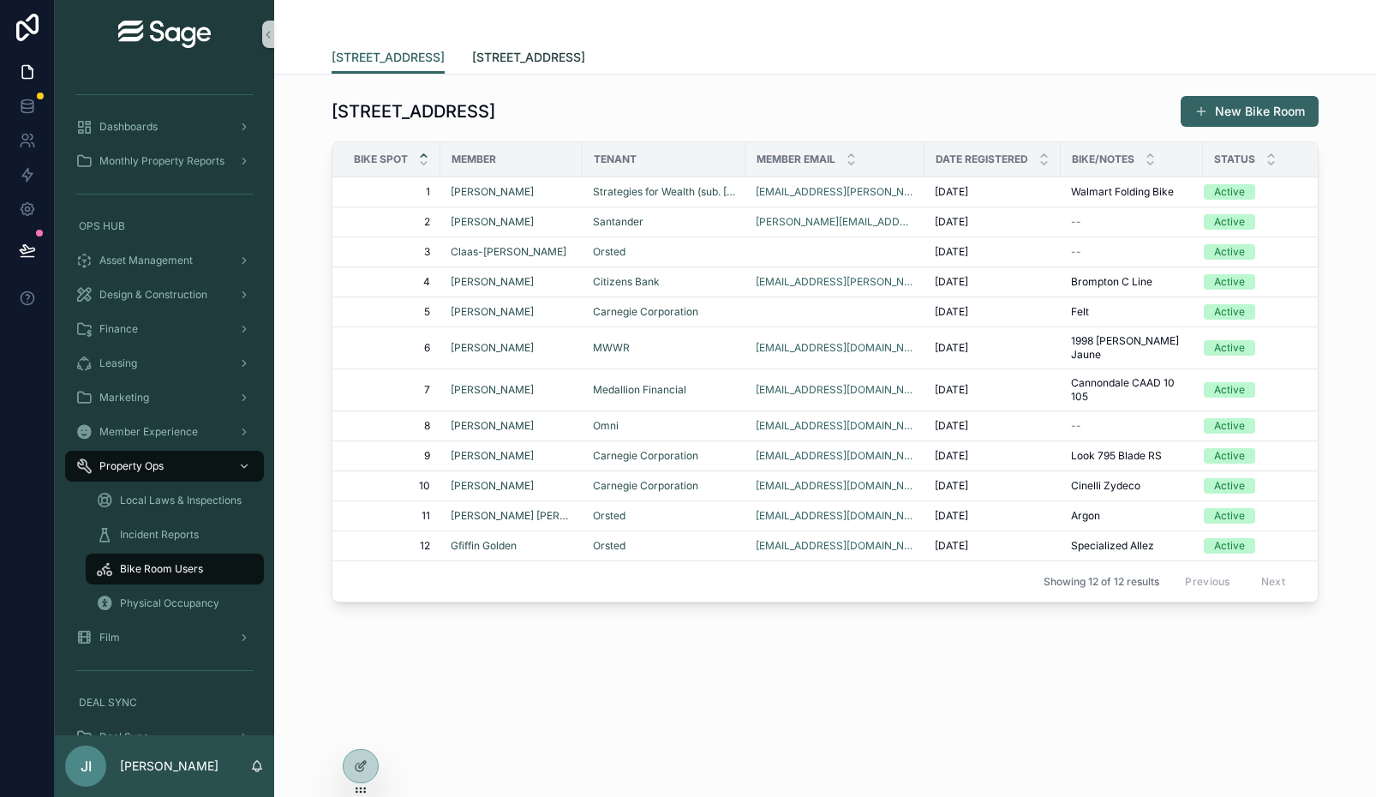
click at [527, 58] on span "[STREET_ADDRESS]" at bounding box center [528, 57] width 113 height 17
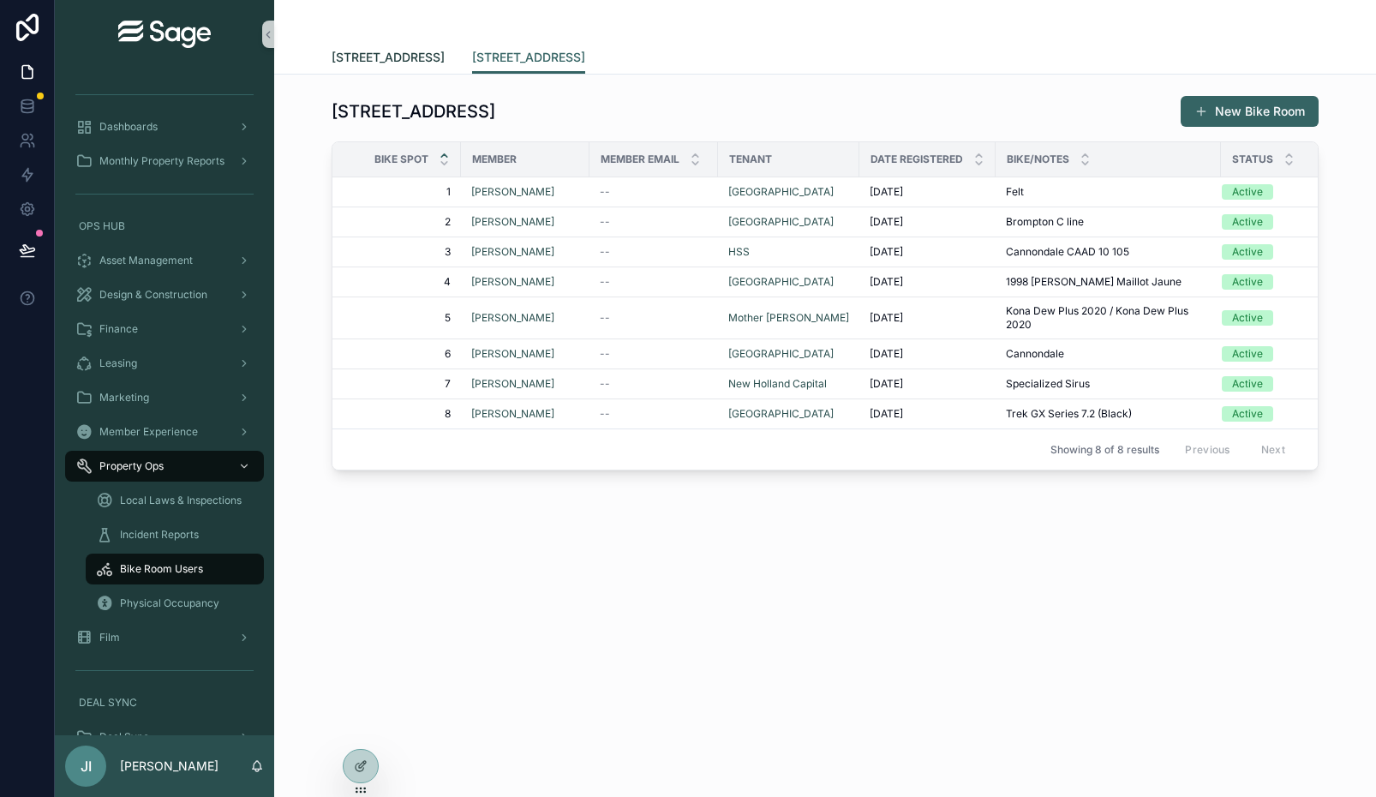
click at [387, 63] on span "[STREET_ADDRESS]" at bounding box center [388, 57] width 113 height 17
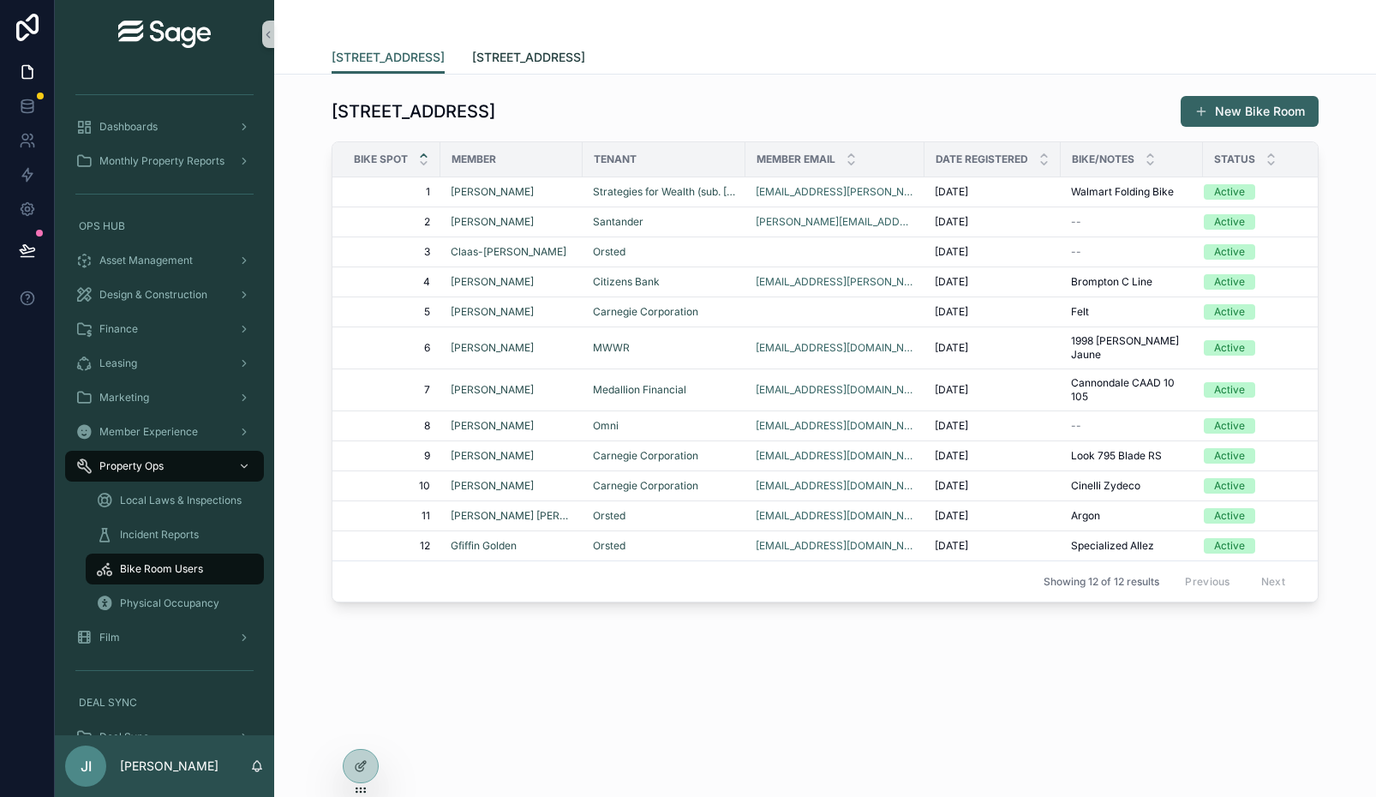
click at [531, 56] on span "[STREET_ADDRESS]" at bounding box center [528, 57] width 113 height 17
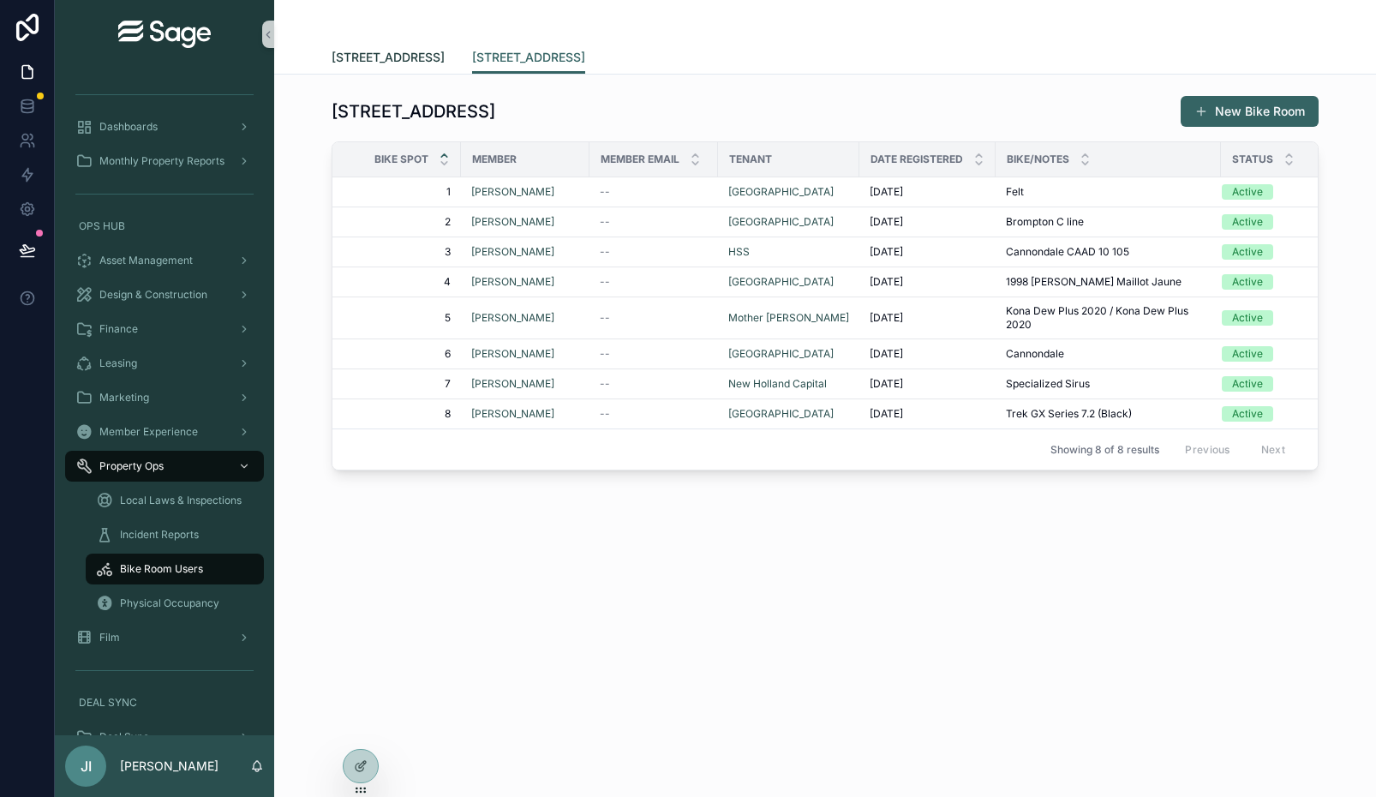
click at [420, 57] on span "[STREET_ADDRESS]" at bounding box center [388, 57] width 113 height 17
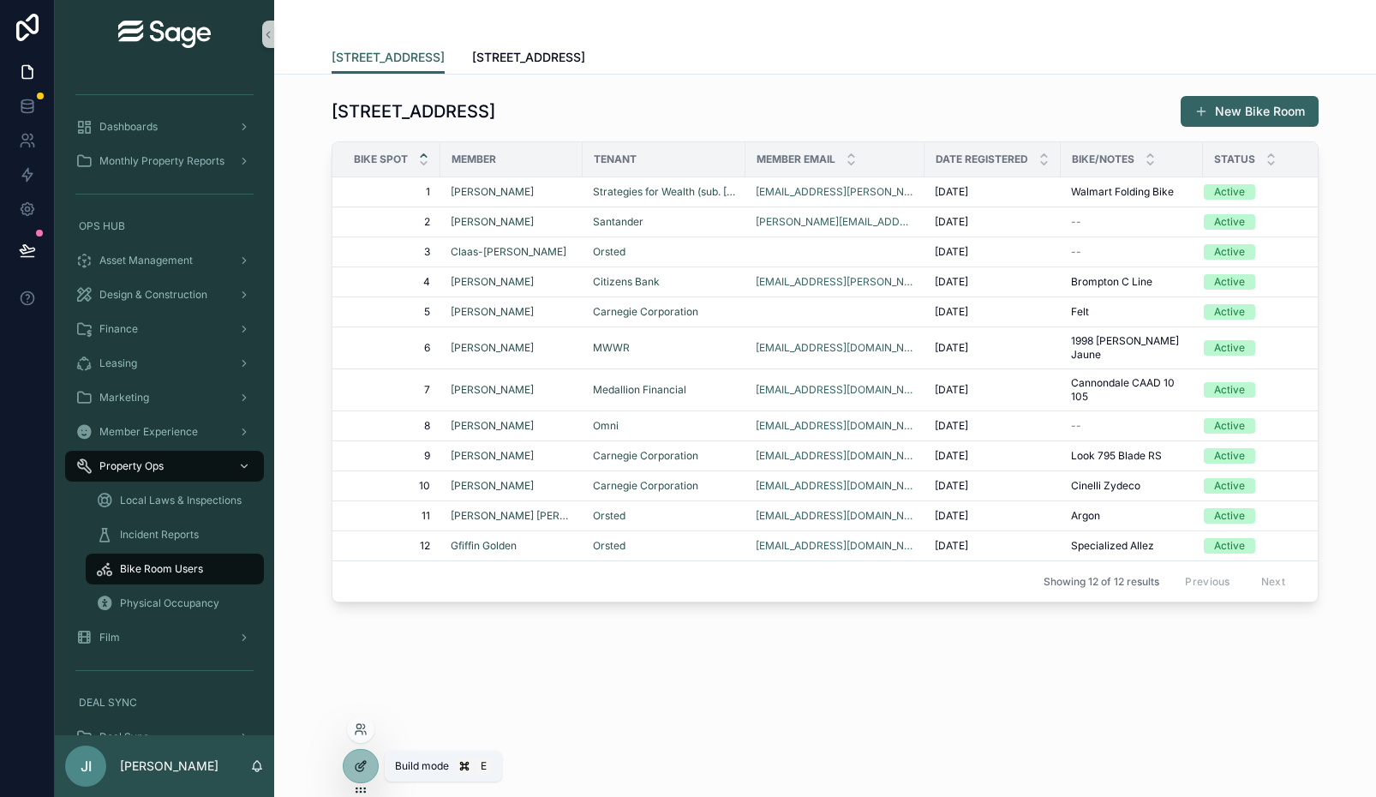
click at [368, 759] on div at bounding box center [361, 766] width 34 height 33
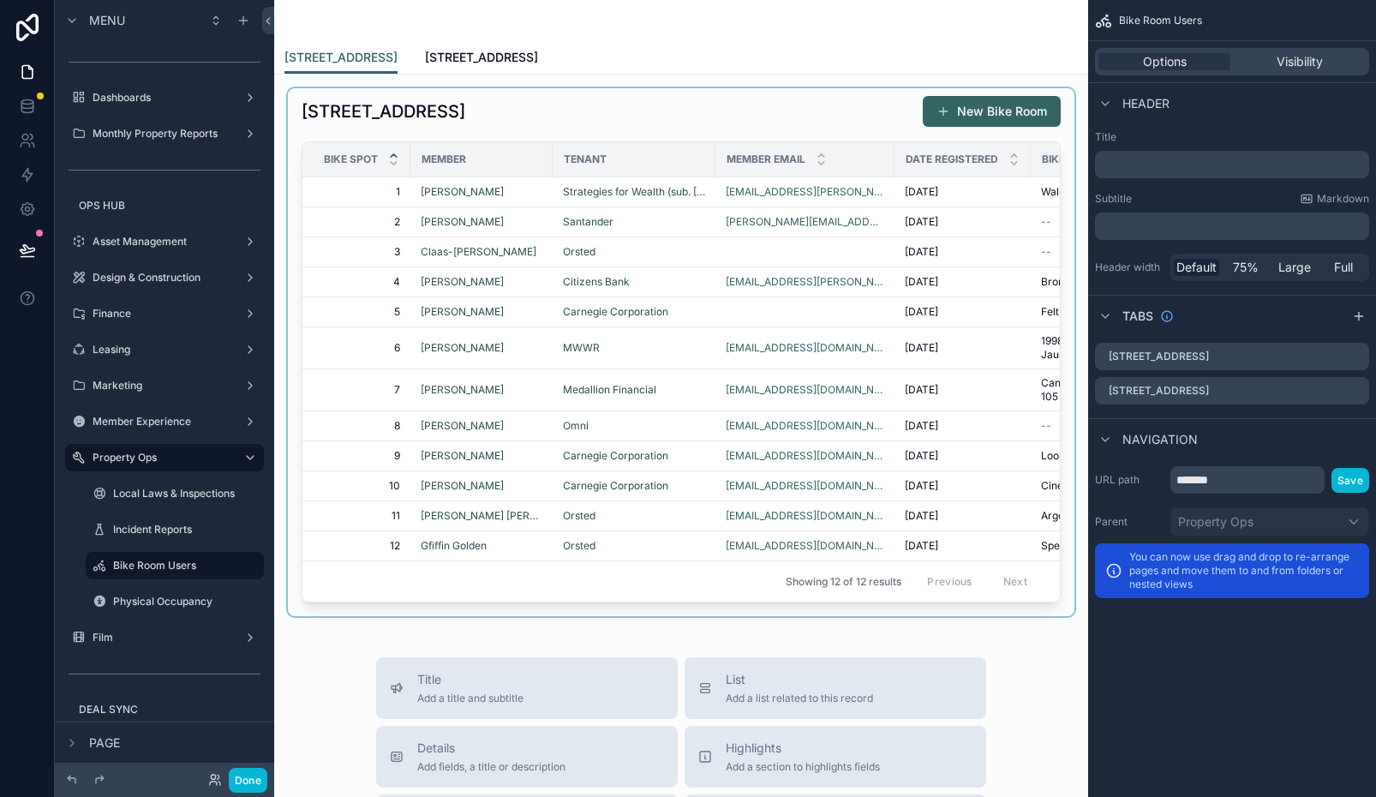
click at [981, 238] on div "scrollable content" at bounding box center [681, 352] width 787 height 528
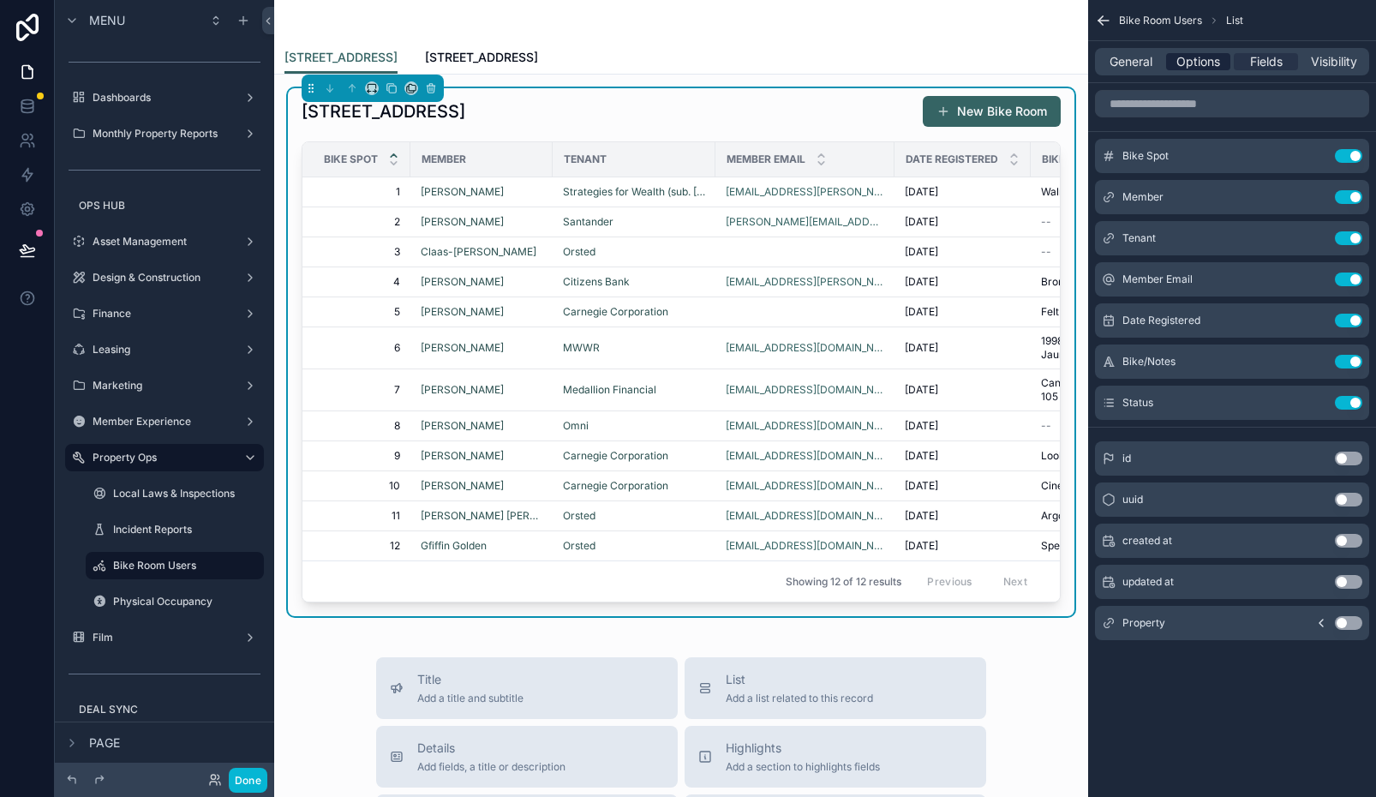
click at [1189, 61] on span "Options" at bounding box center [1198, 61] width 44 height 17
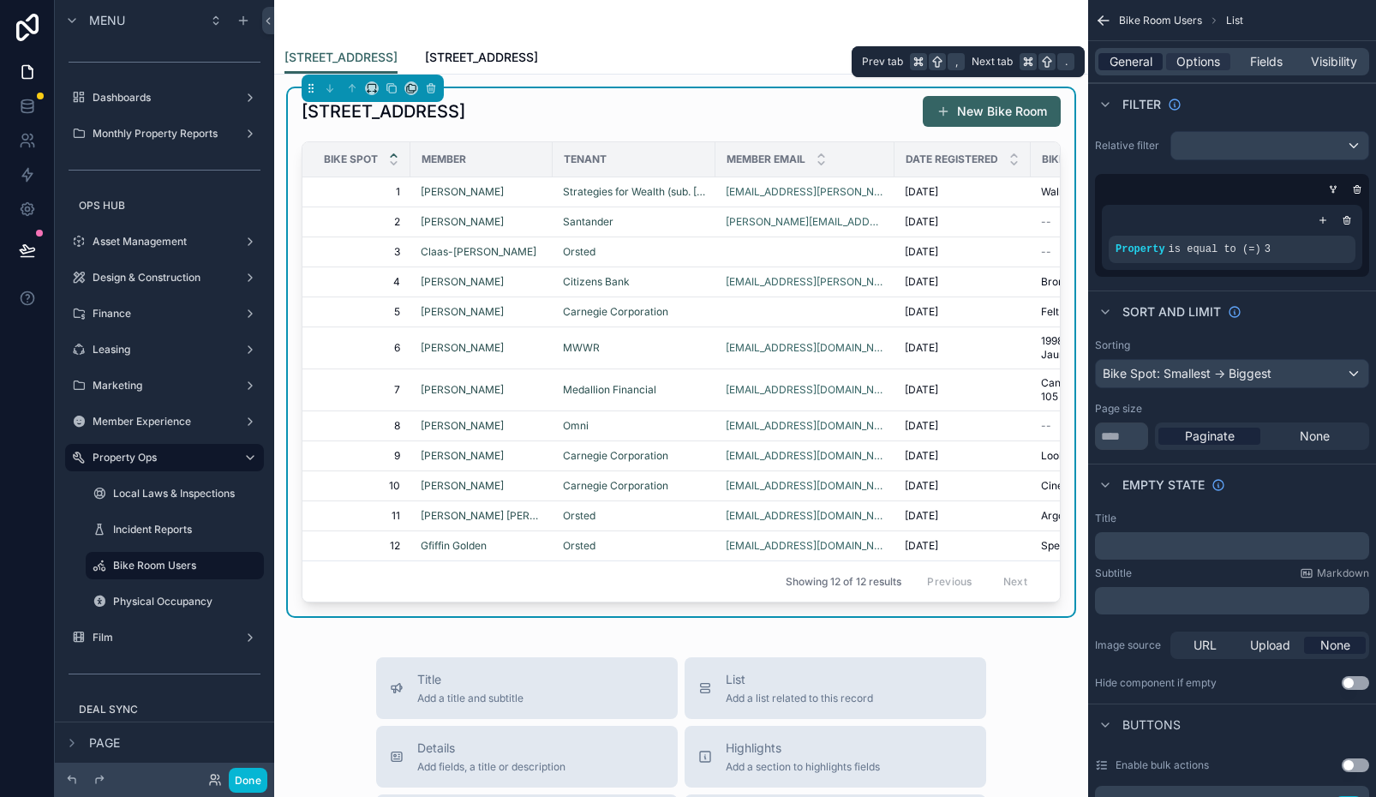
click at [1143, 66] on span "General" at bounding box center [1131, 61] width 43 height 17
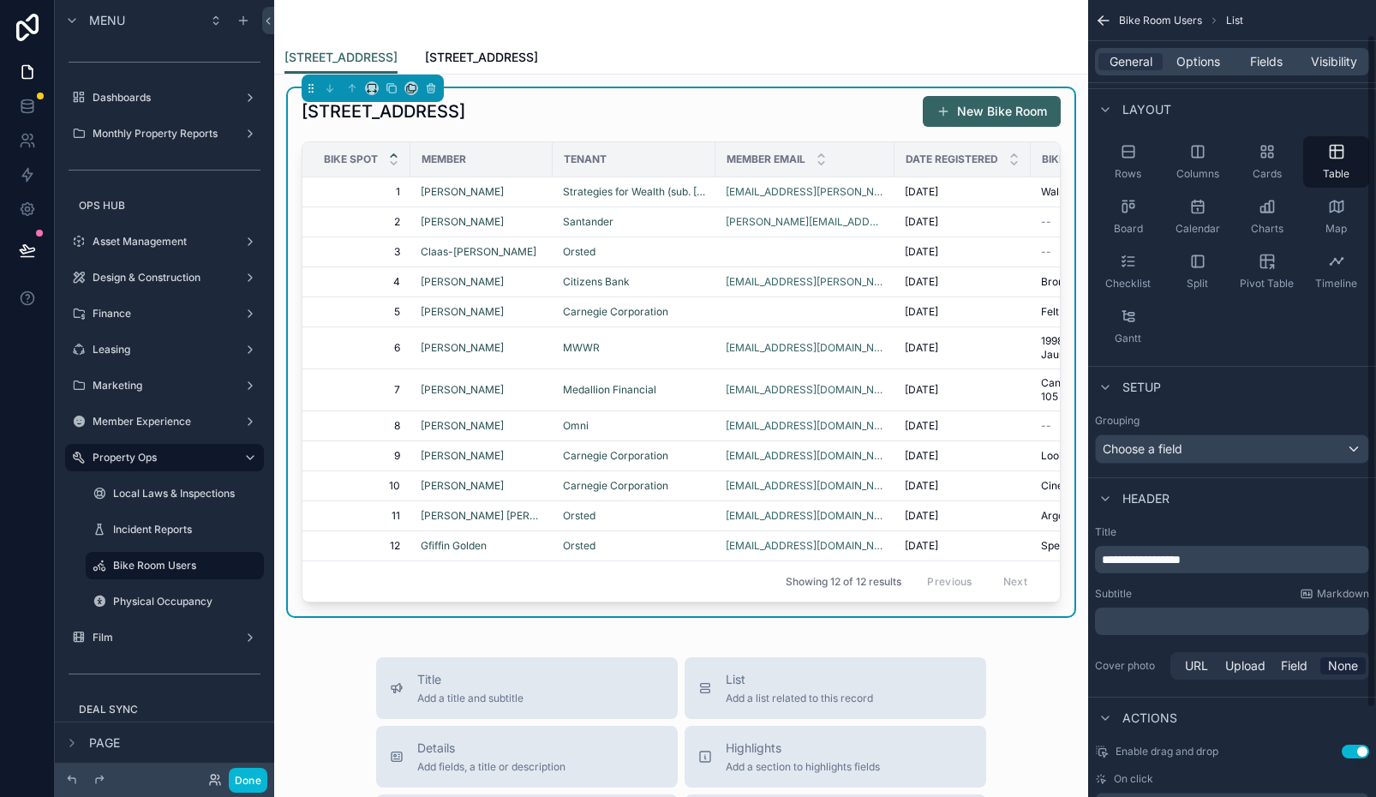
scroll to position [14, 0]
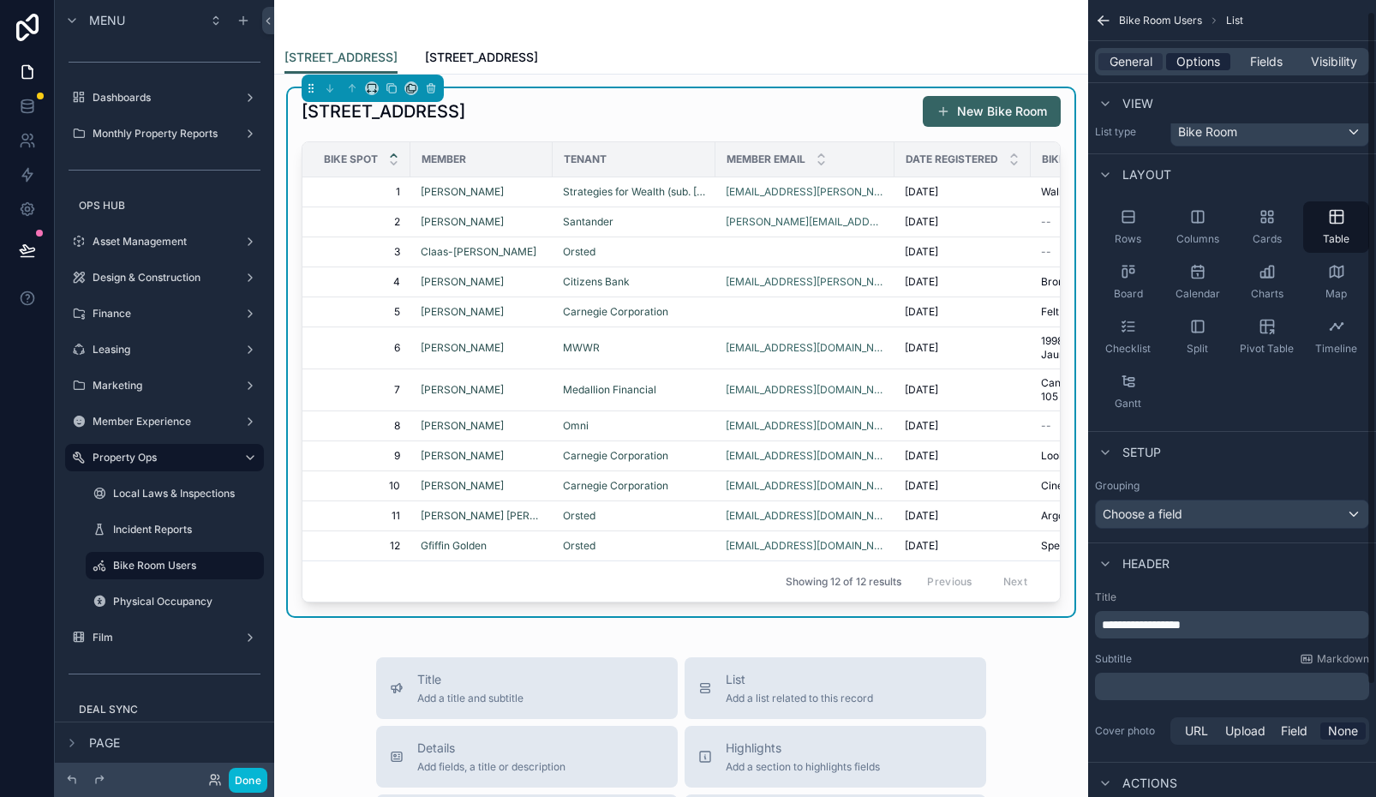
click at [1206, 63] on span "Options" at bounding box center [1198, 61] width 44 height 17
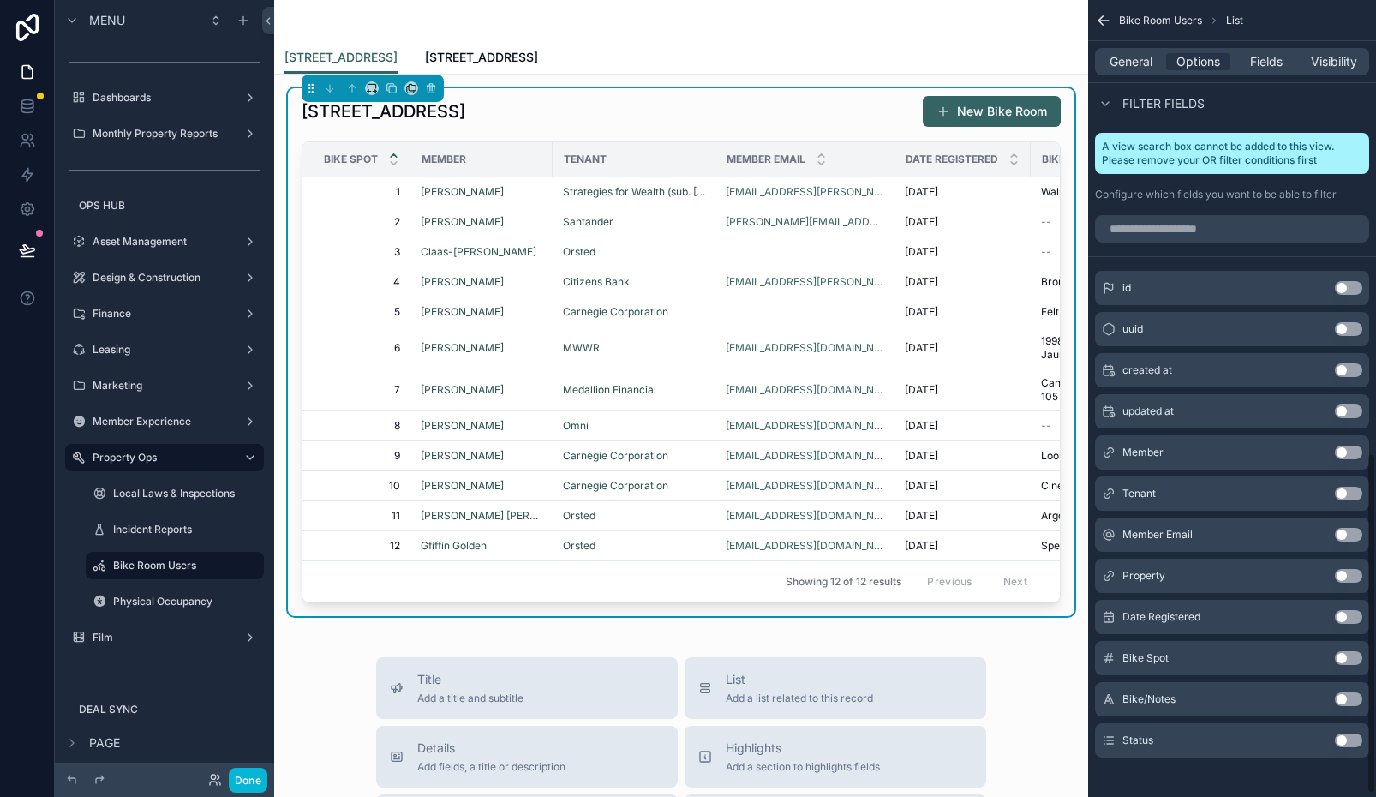
scroll to position [1058, 0]
click at [1356, 738] on button "Use setting" at bounding box center [1348, 740] width 27 height 14
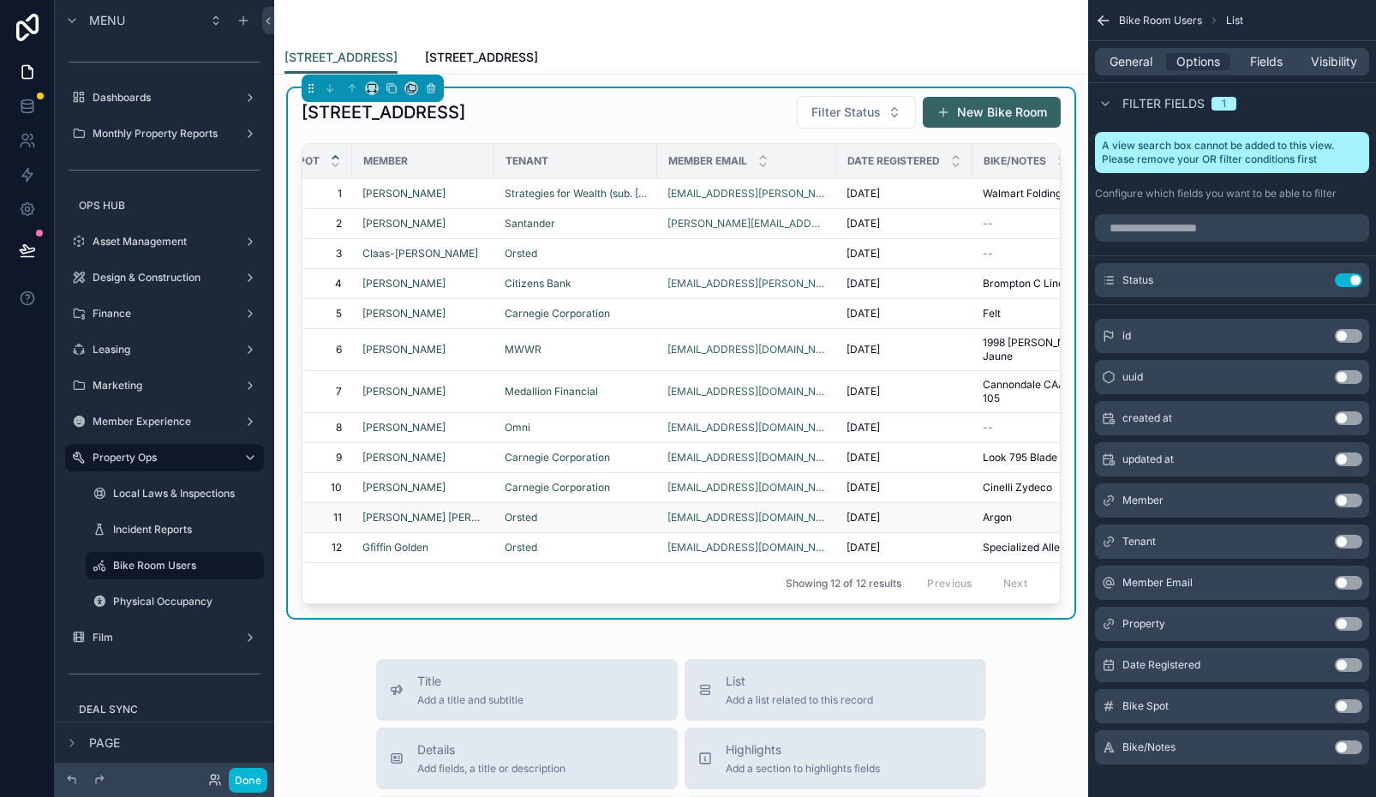
scroll to position [0, 0]
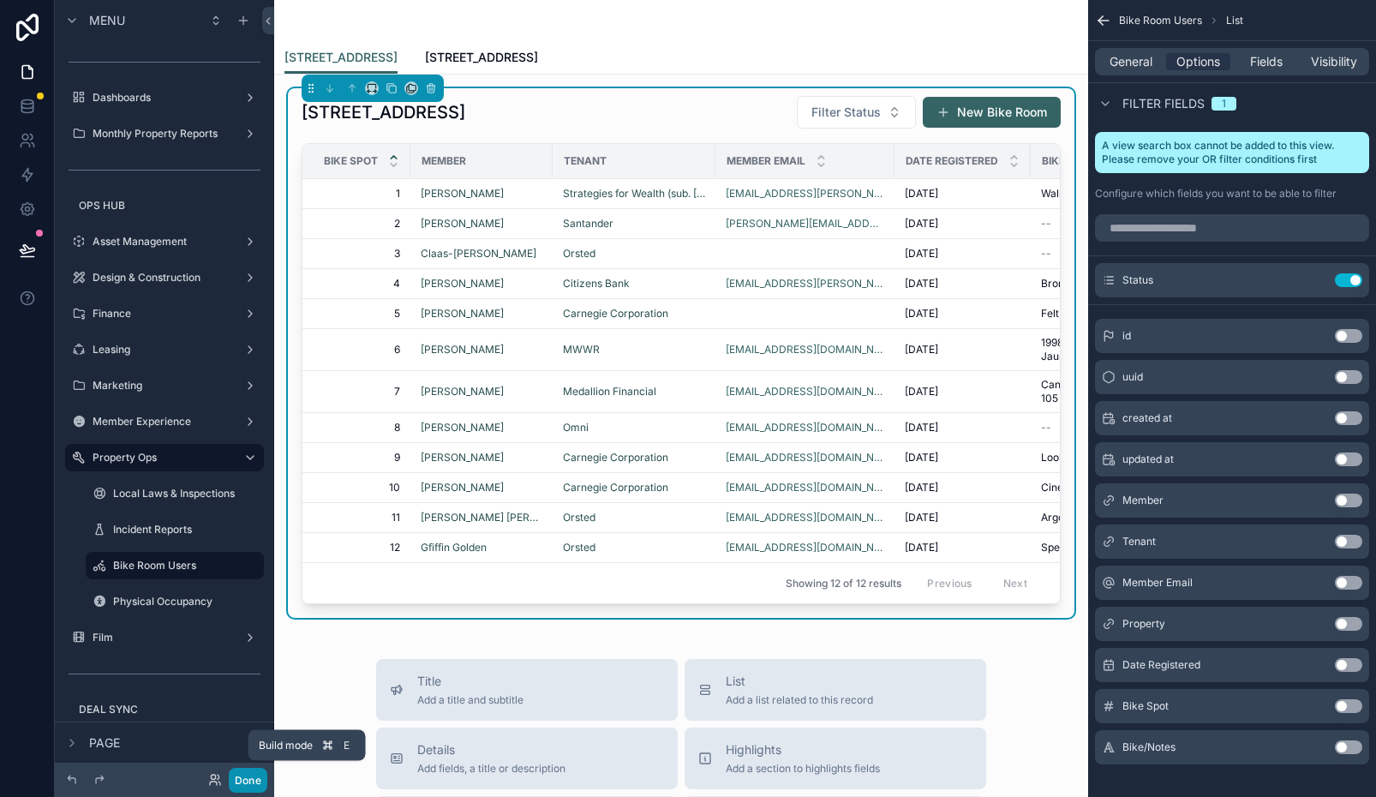
click at [254, 775] on button "Done" at bounding box center [248, 780] width 39 height 25
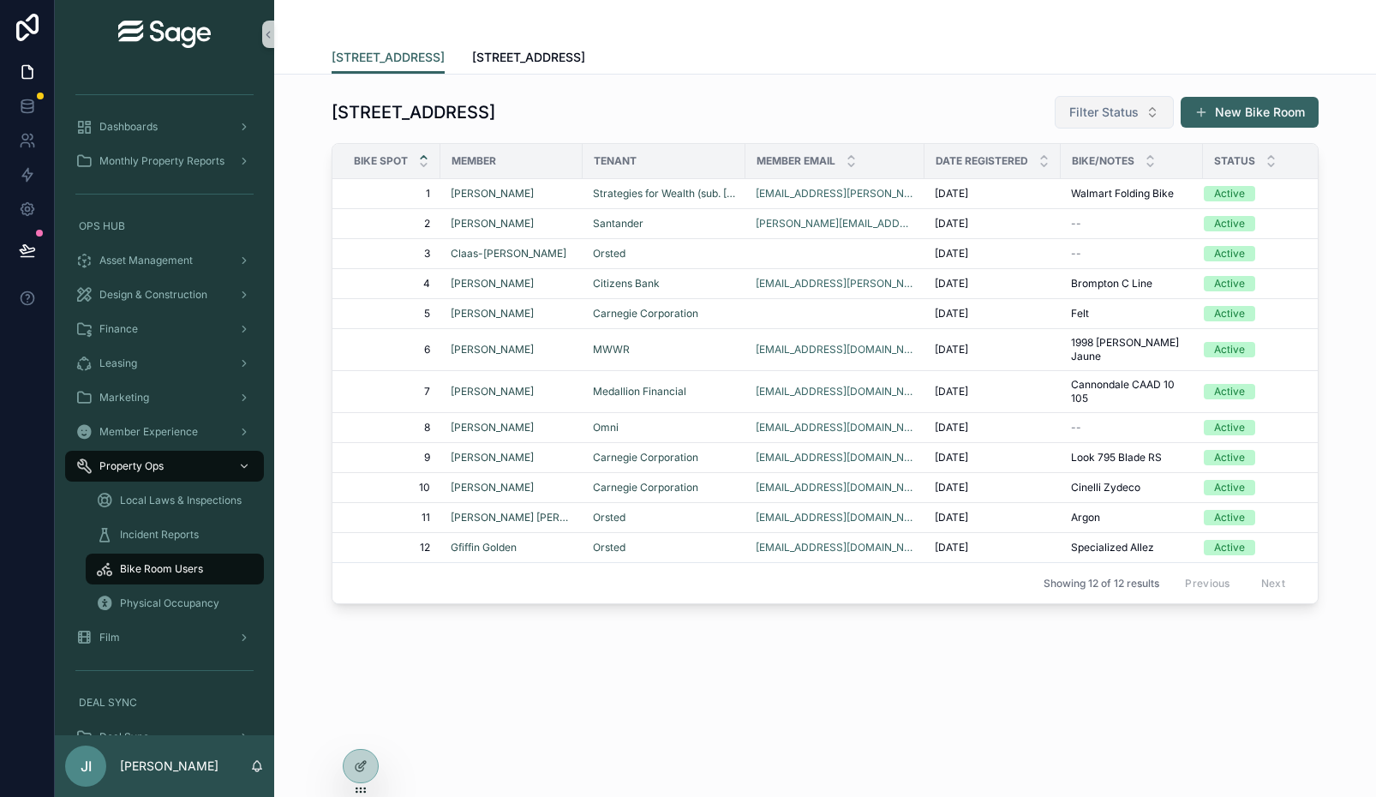
click at [1091, 105] on span "Filter Status" at bounding box center [1103, 112] width 69 height 17
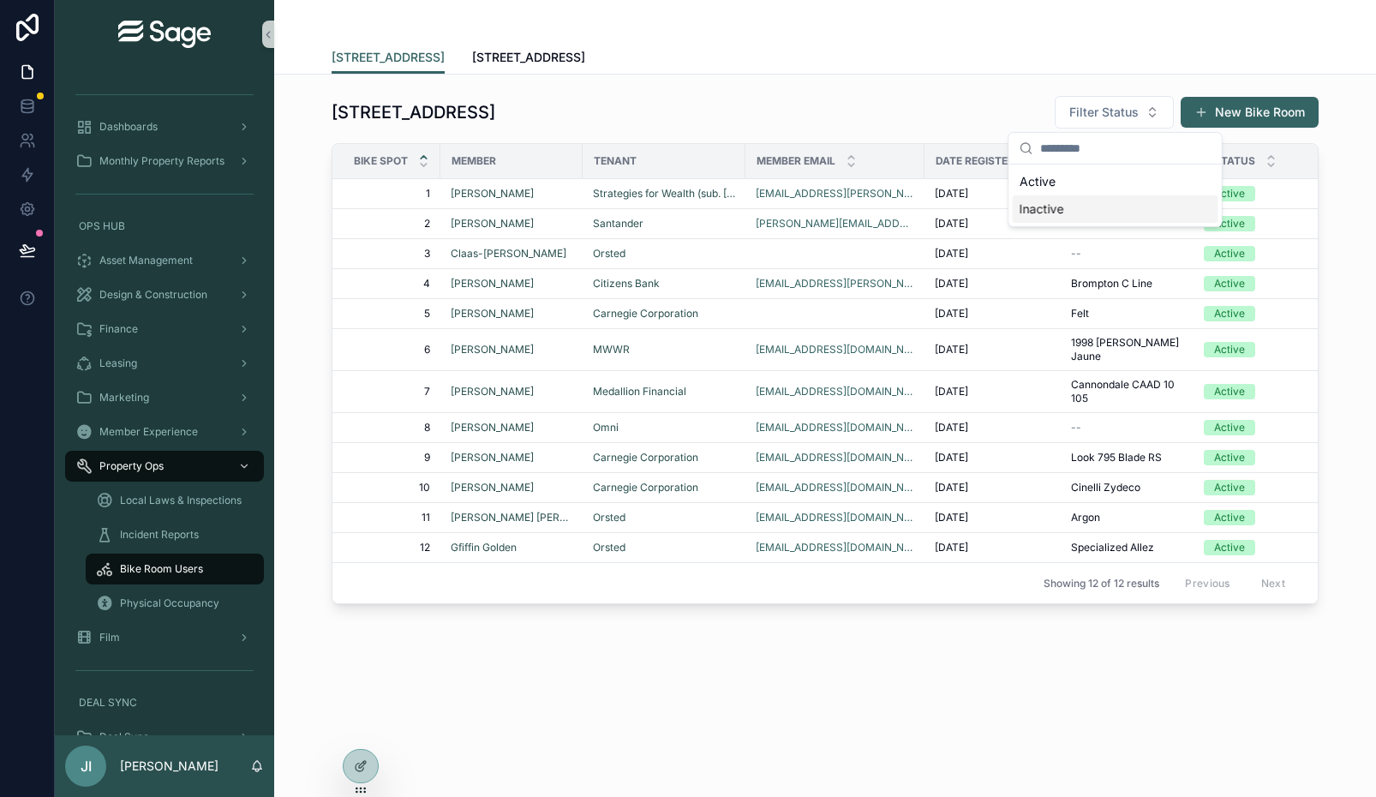
click at [1071, 203] on div "Inactive" at bounding box center [1116, 208] width 206 height 27
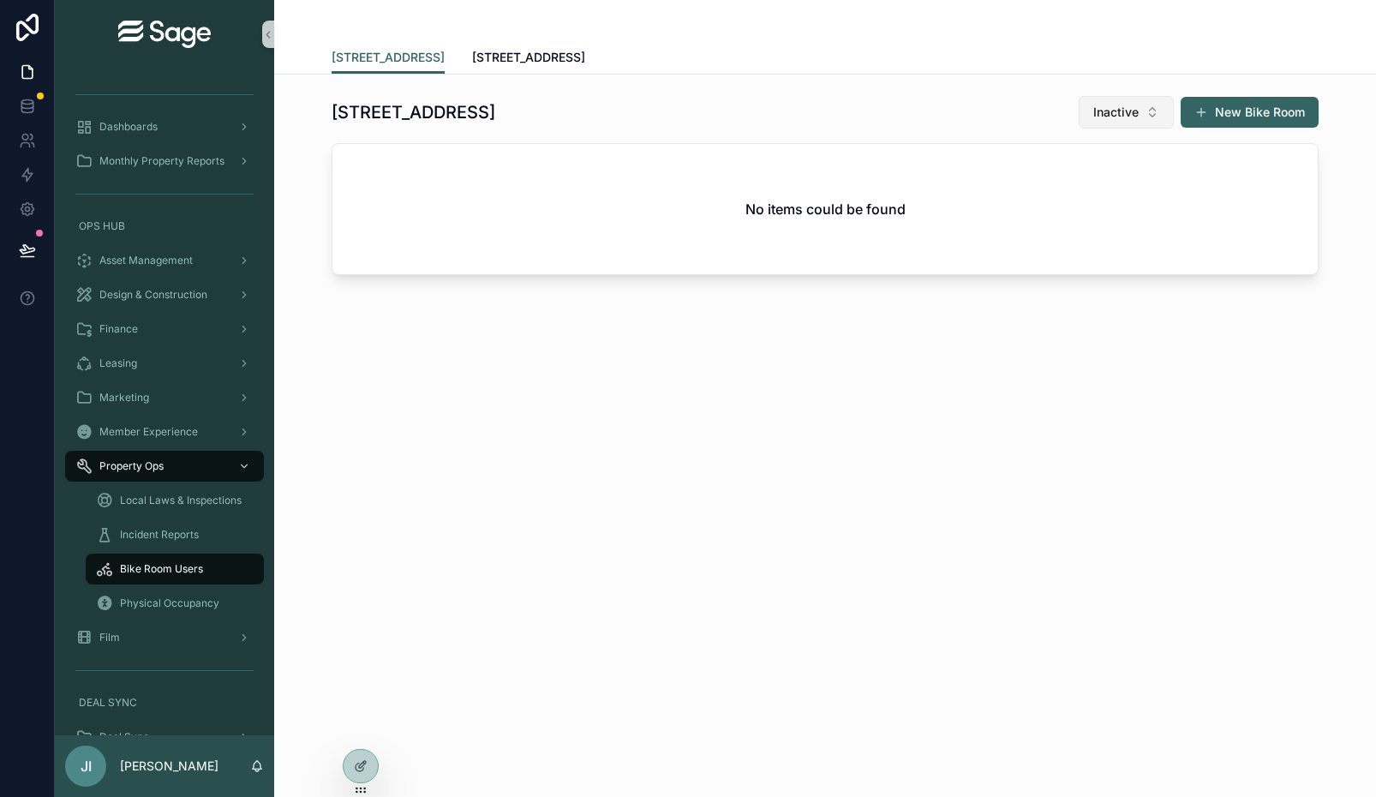
click at [1141, 115] on button "Inactive" at bounding box center [1126, 112] width 95 height 33
click at [1118, 205] on div "Active" at bounding box center [1128, 208] width 206 height 27
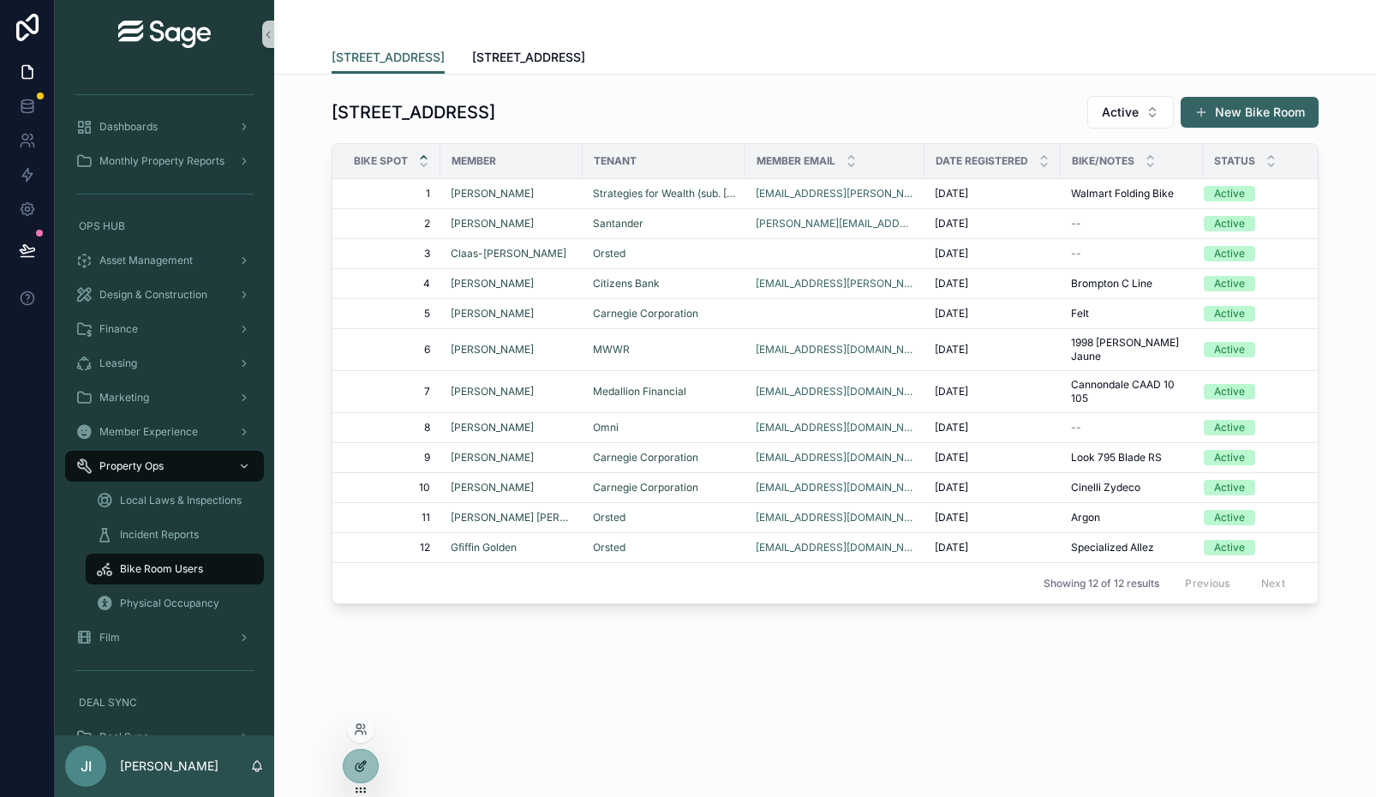
click at [363, 771] on icon at bounding box center [361, 766] width 14 height 14
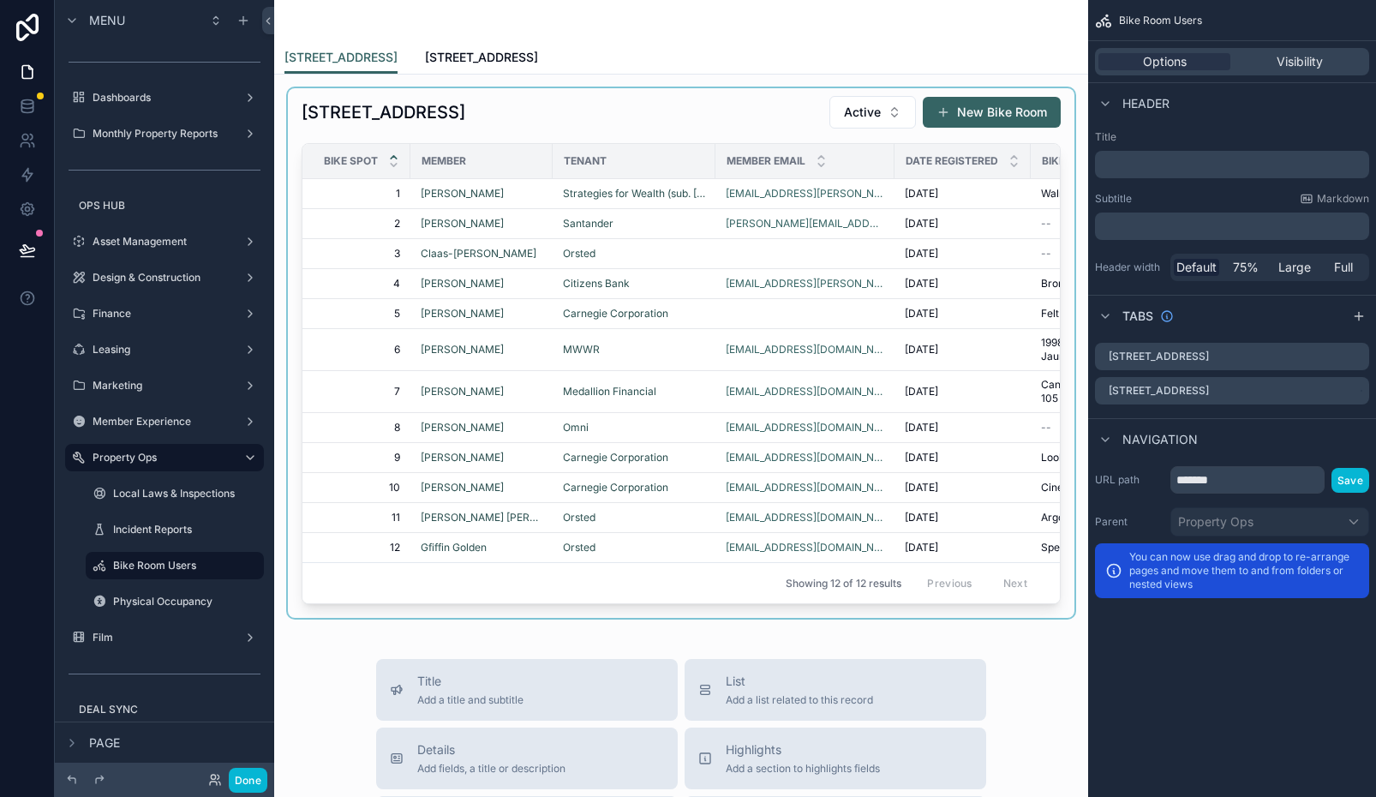
click at [794, 321] on div "scrollable content" at bounding box center [681, 353] width 787 height 530
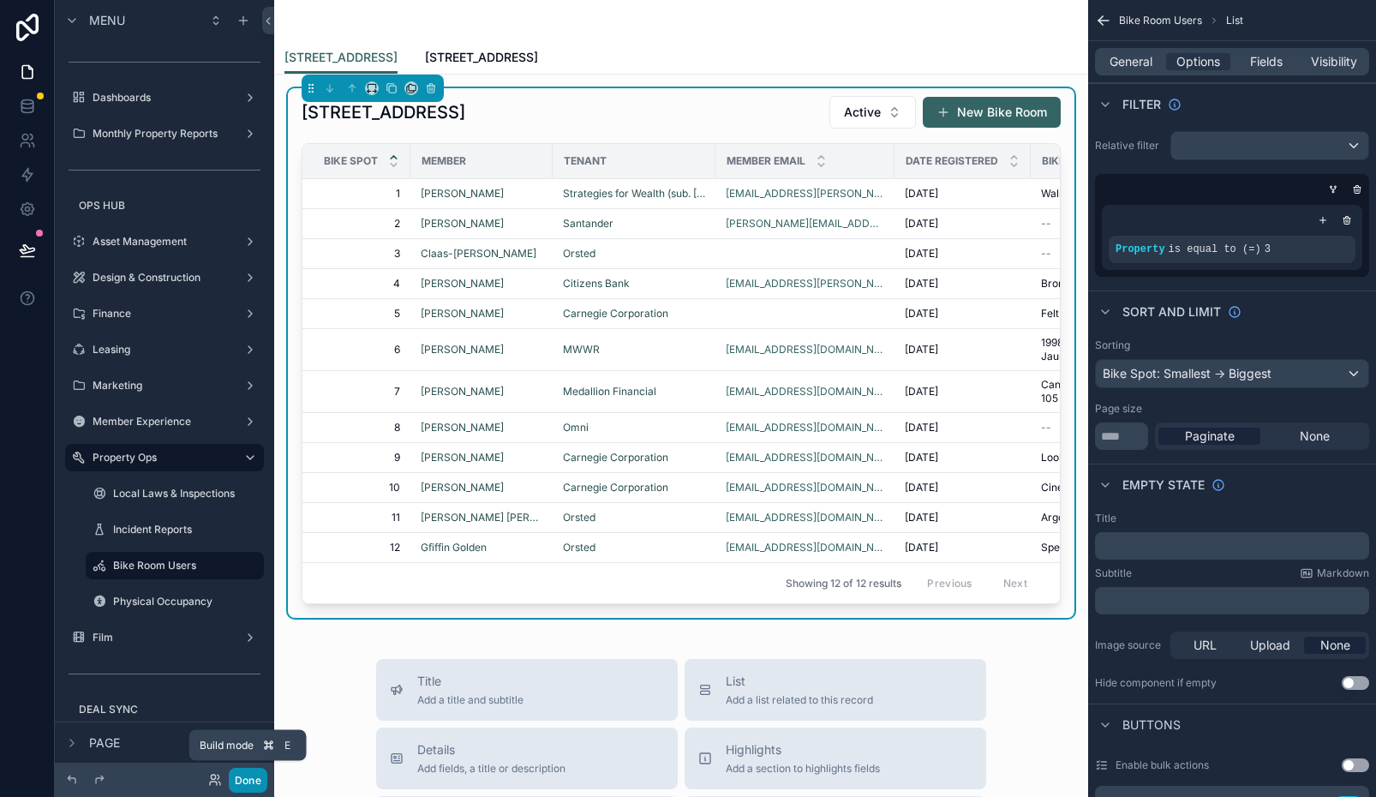
click at [245, 779] on button "Done" at bounding box center [248, 780] width 39 height 25
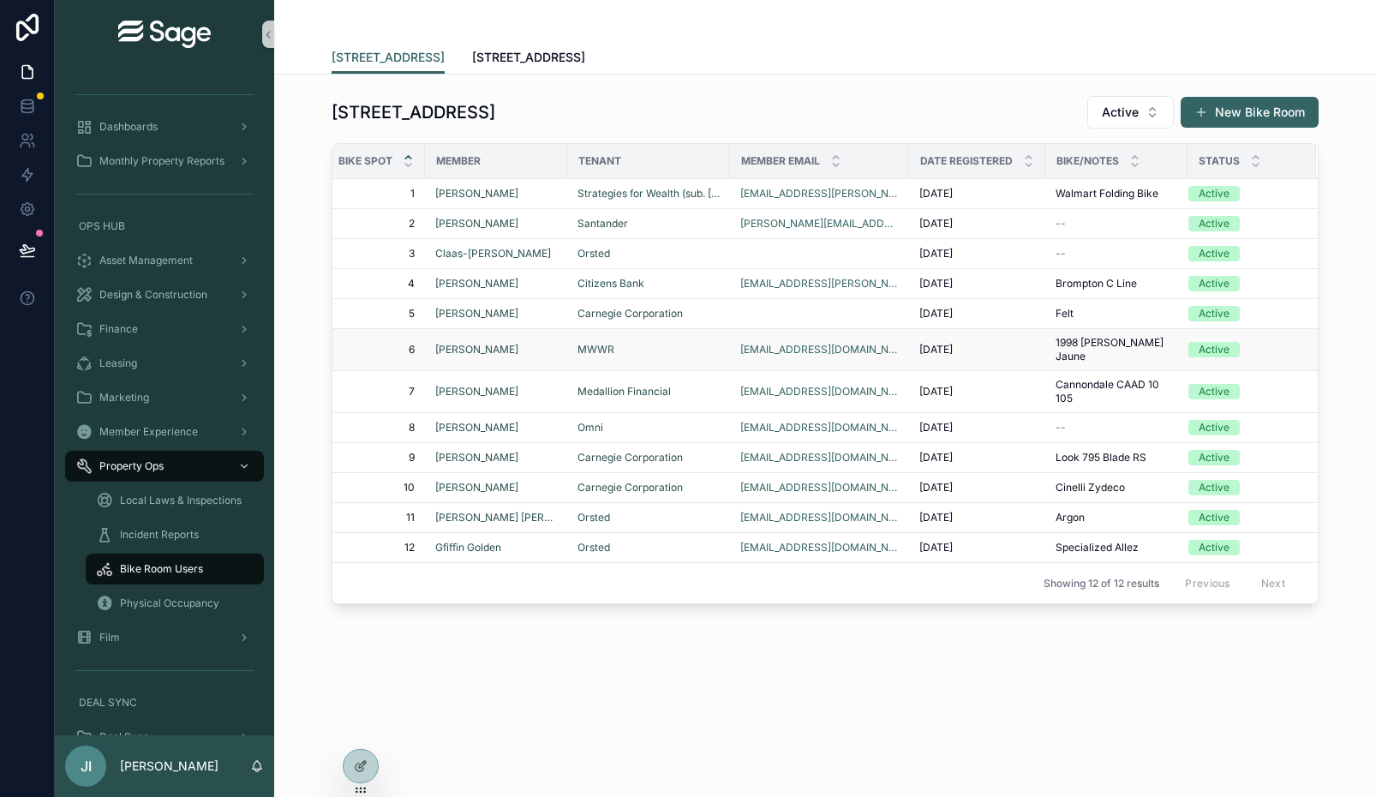
scroll to position [0, 15]
click at [1141, 112] on button "Active" at bounding box center [1130, 112] width 87 height 33
click at [1071, 183] on div "None" at bounding box center [1132, 181] width 206 height 27
click at [359, 765] on icon at bounding box center [362, 764] width 7 height 7
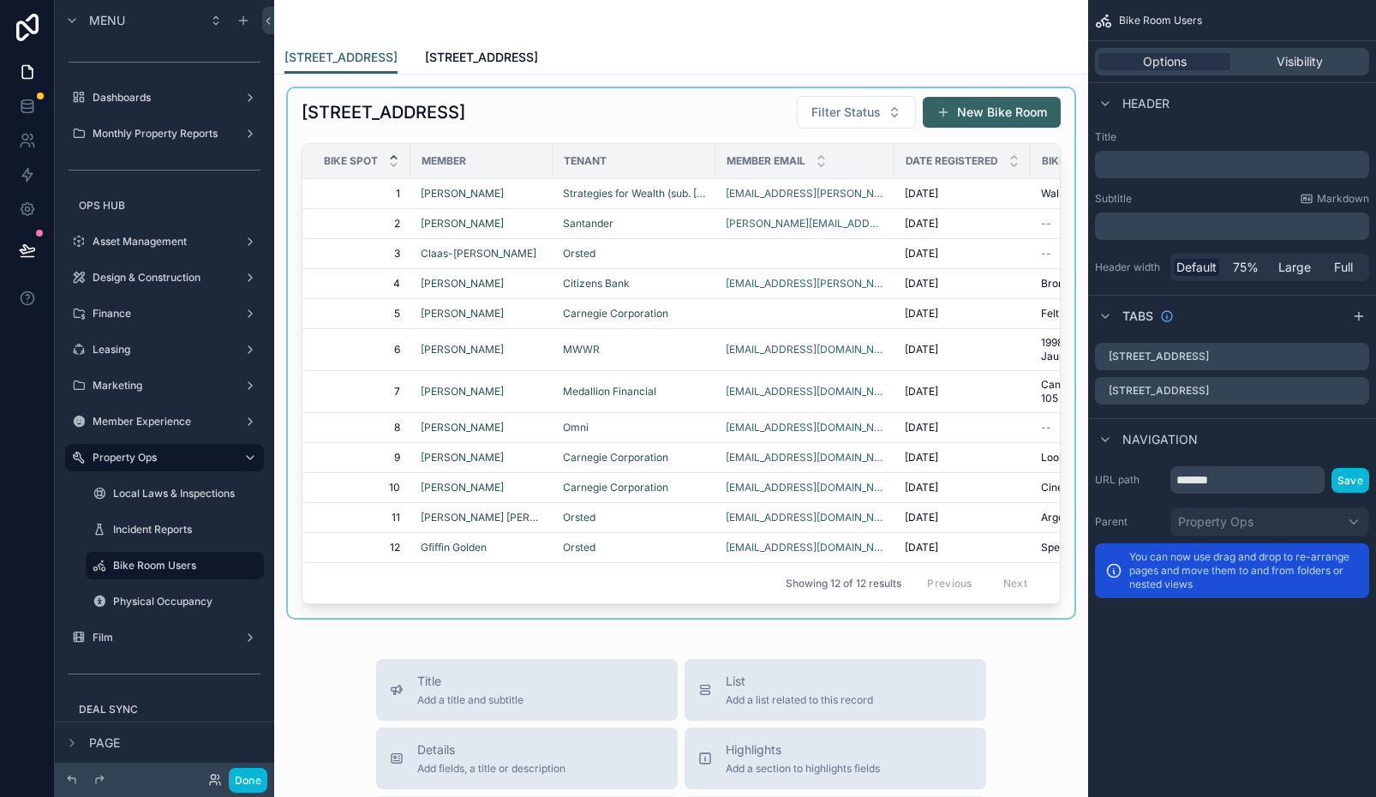
click at [761, 115] on div "scrollable content" at bounding box center [681, 353] width 787 height 530
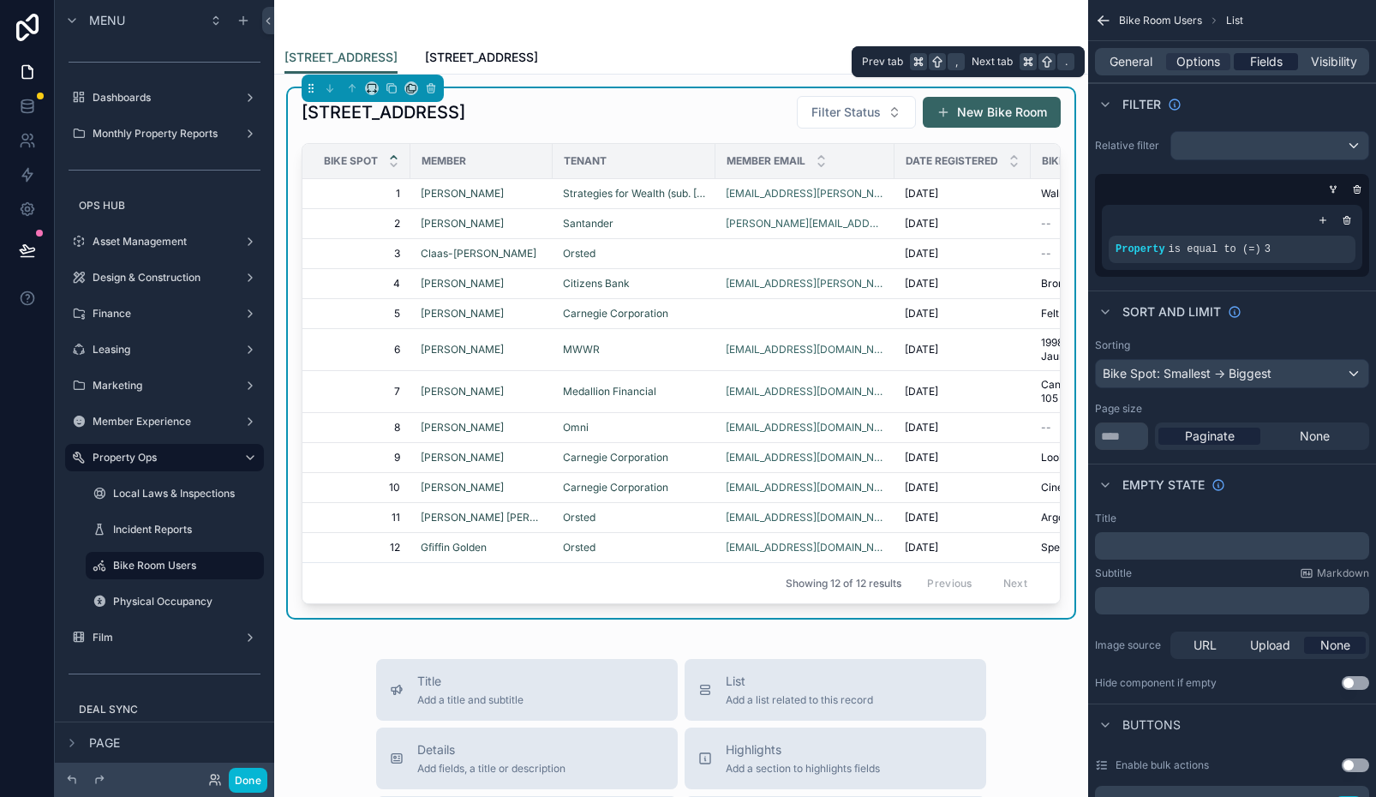
click at [1266, 61] on span "Fields" at bounding box center [1266, 61] width 33 height 17
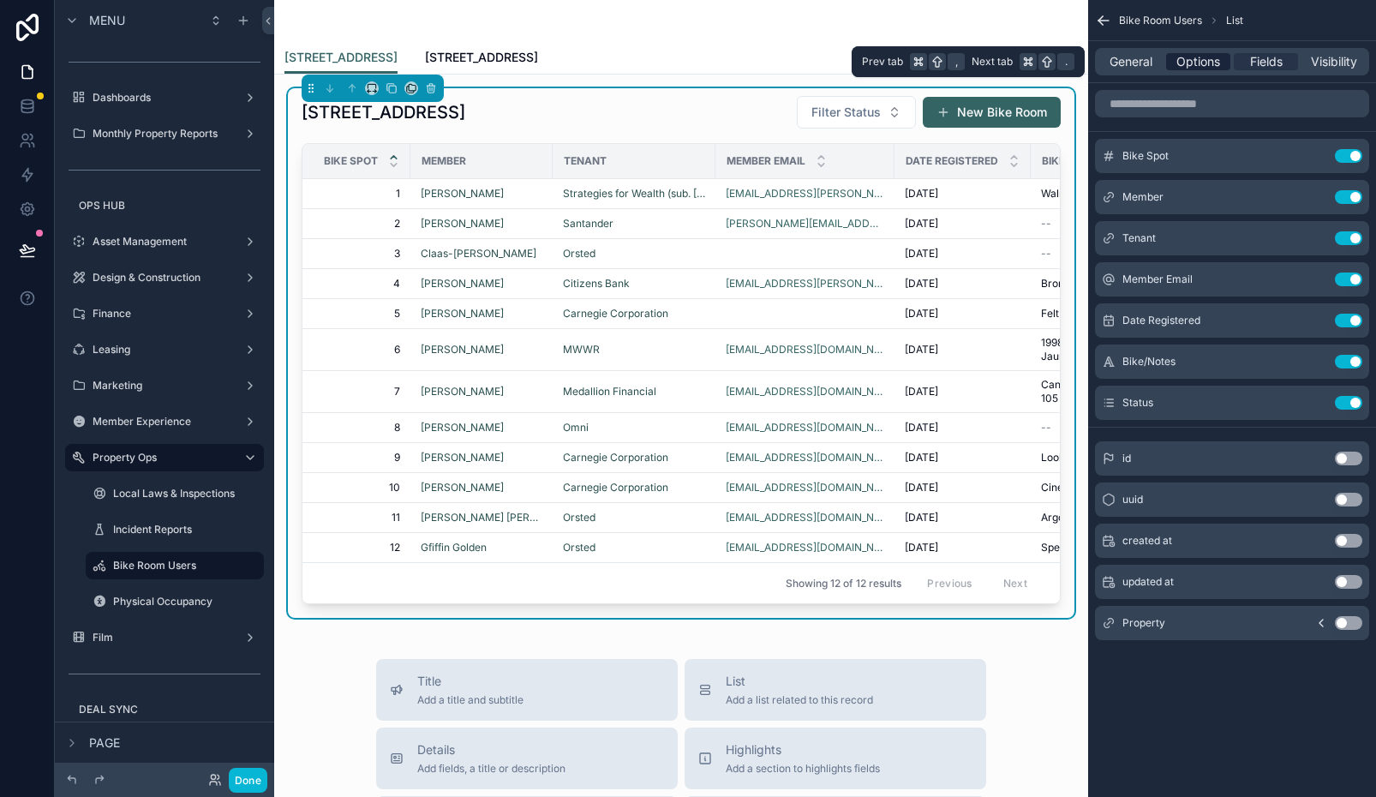
click at [1212, 54] on span "Options" at bounding box center [1198, 61] width 44 height 17
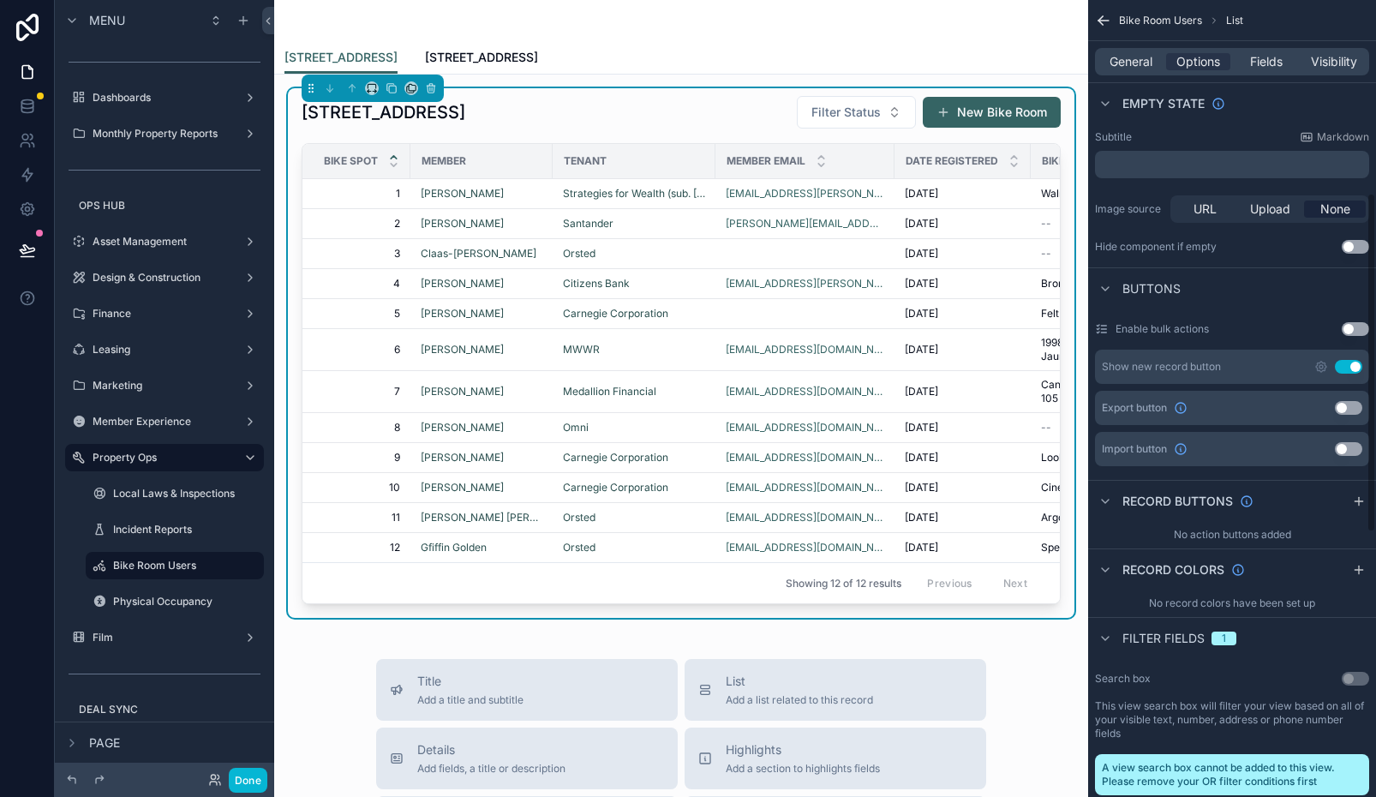
scroll to position [464, 0]
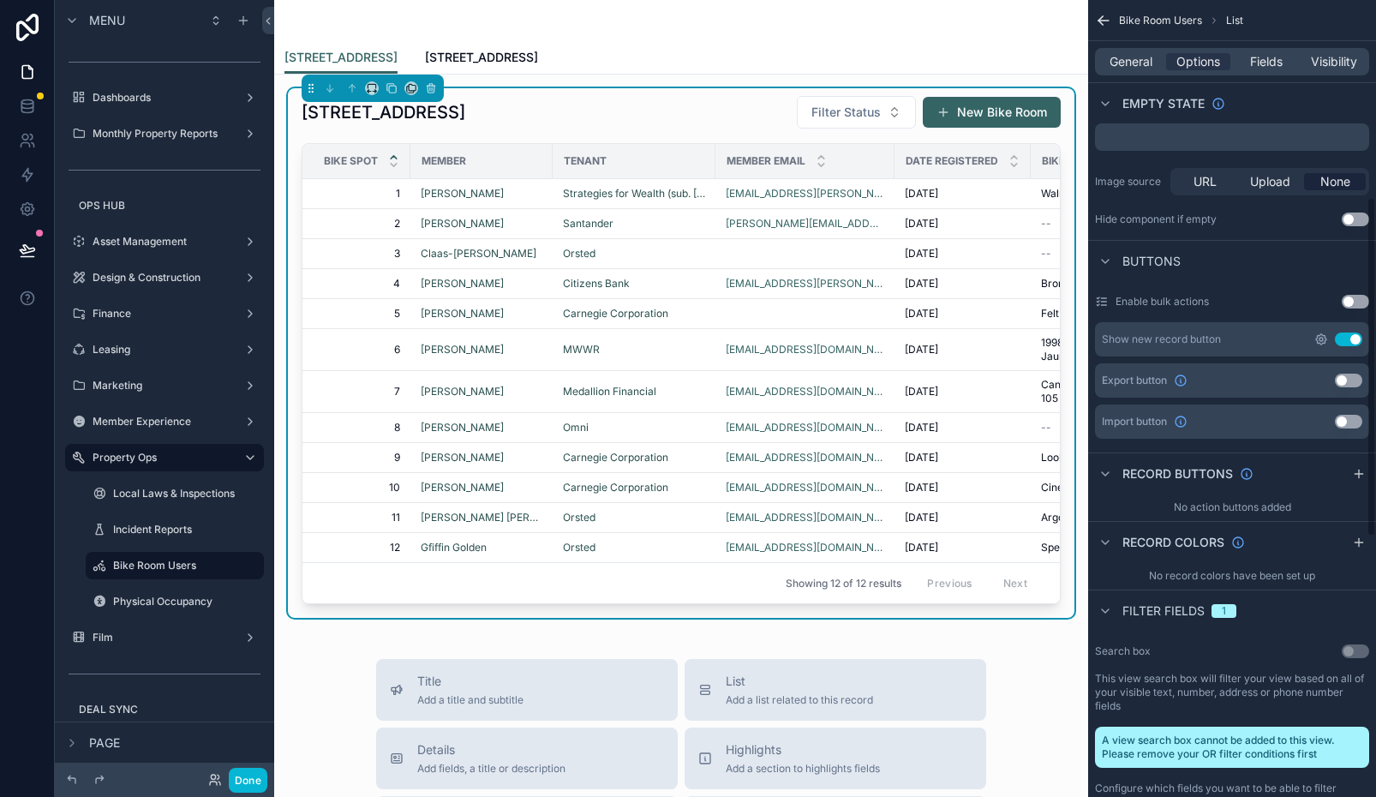
click at [1323, 337] on icon "scrollable content" at bounding box center [1321, 339] width 14 height 14
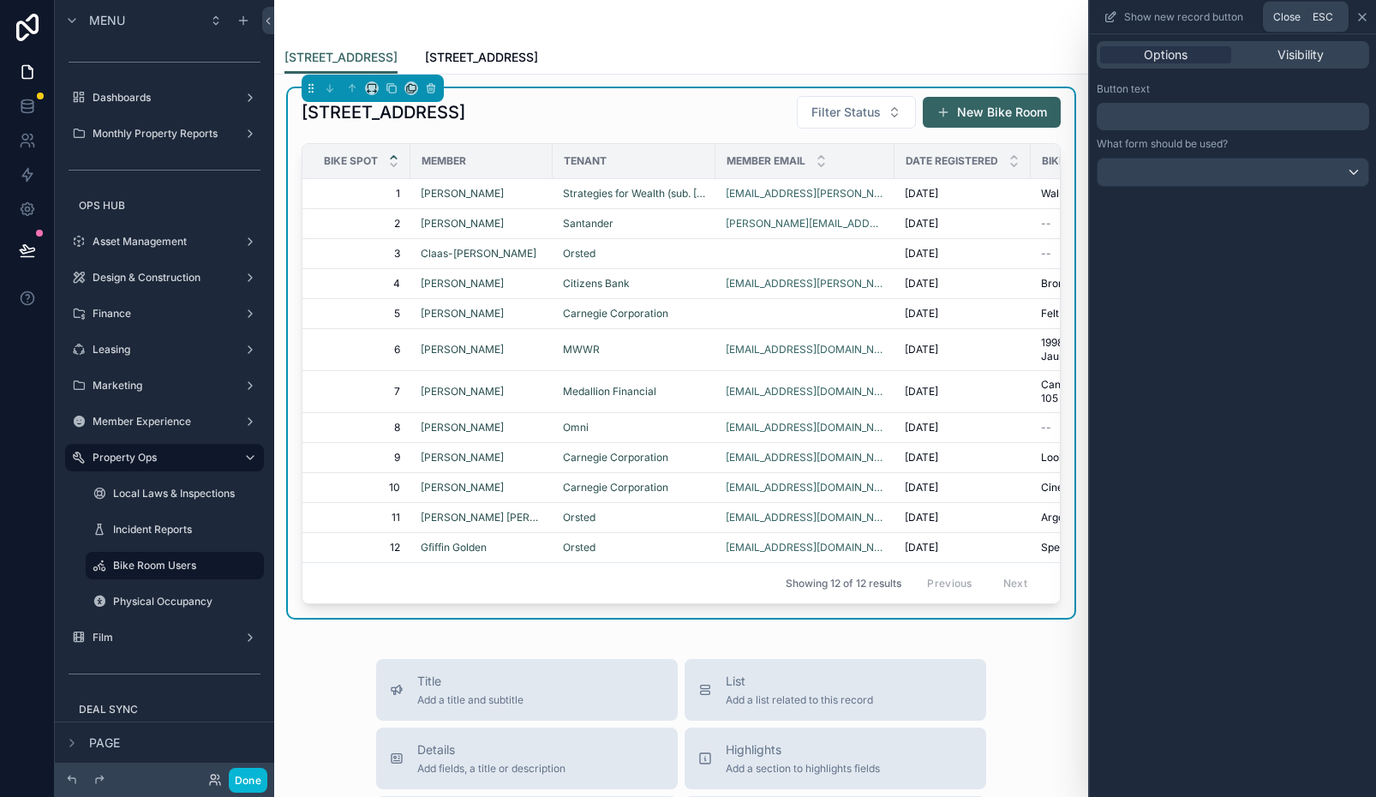
click at [1362, 16] on icon at bounding box center [1362, 17] width 7 height 7
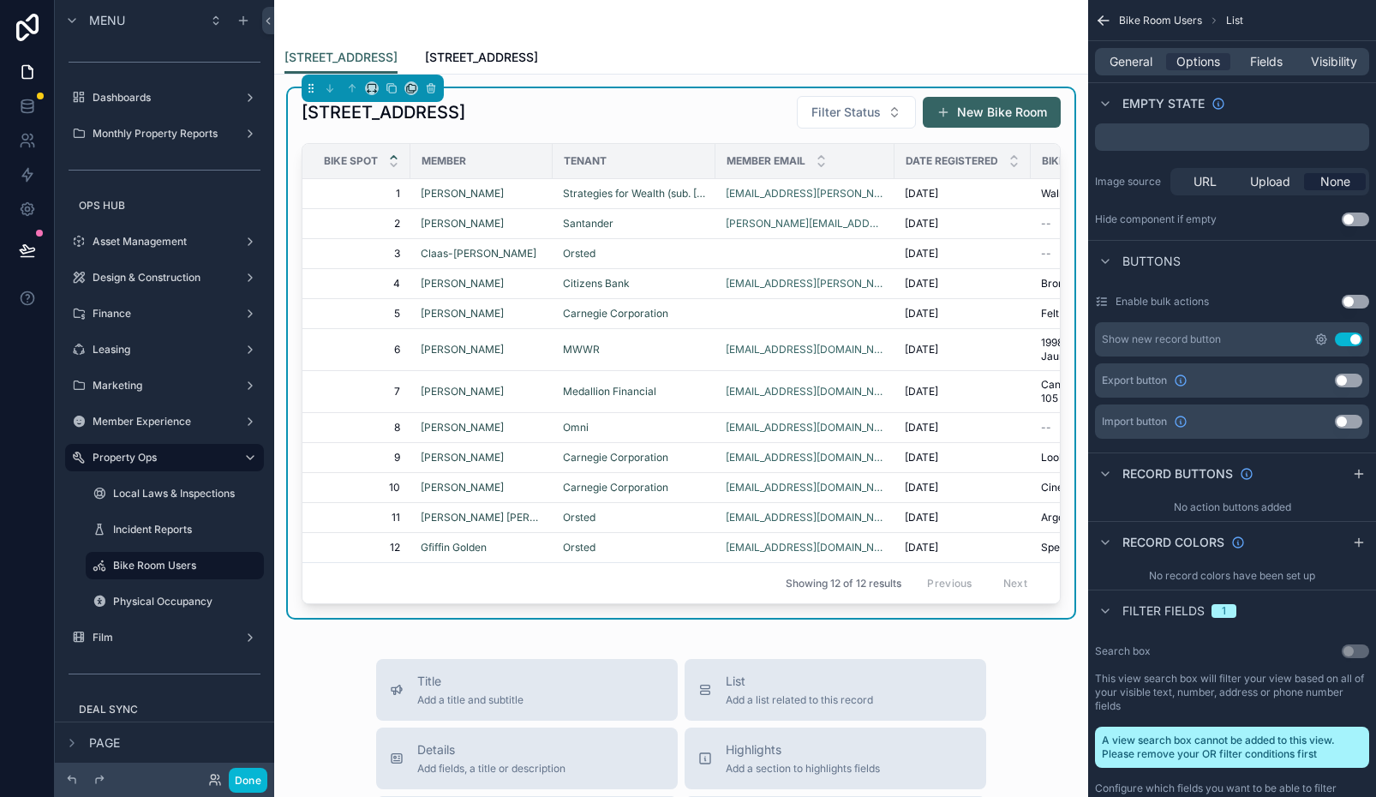
click at [1322, 339] on icon "scrollable content" at bounding box center [1321, 339] width 3 height 3
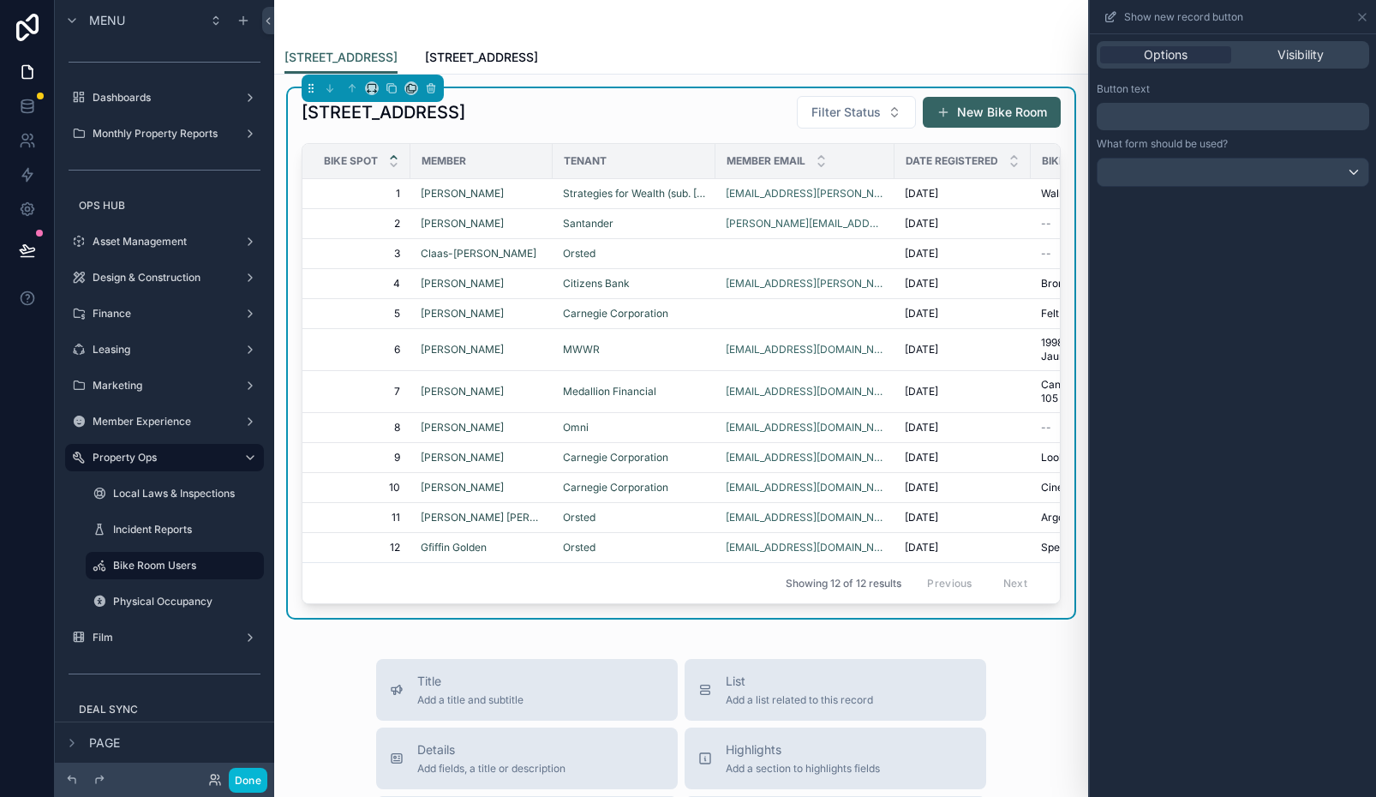
click at [1224, 116] on p "﻿" at bounding box center [1235, 116] width 262 height 21
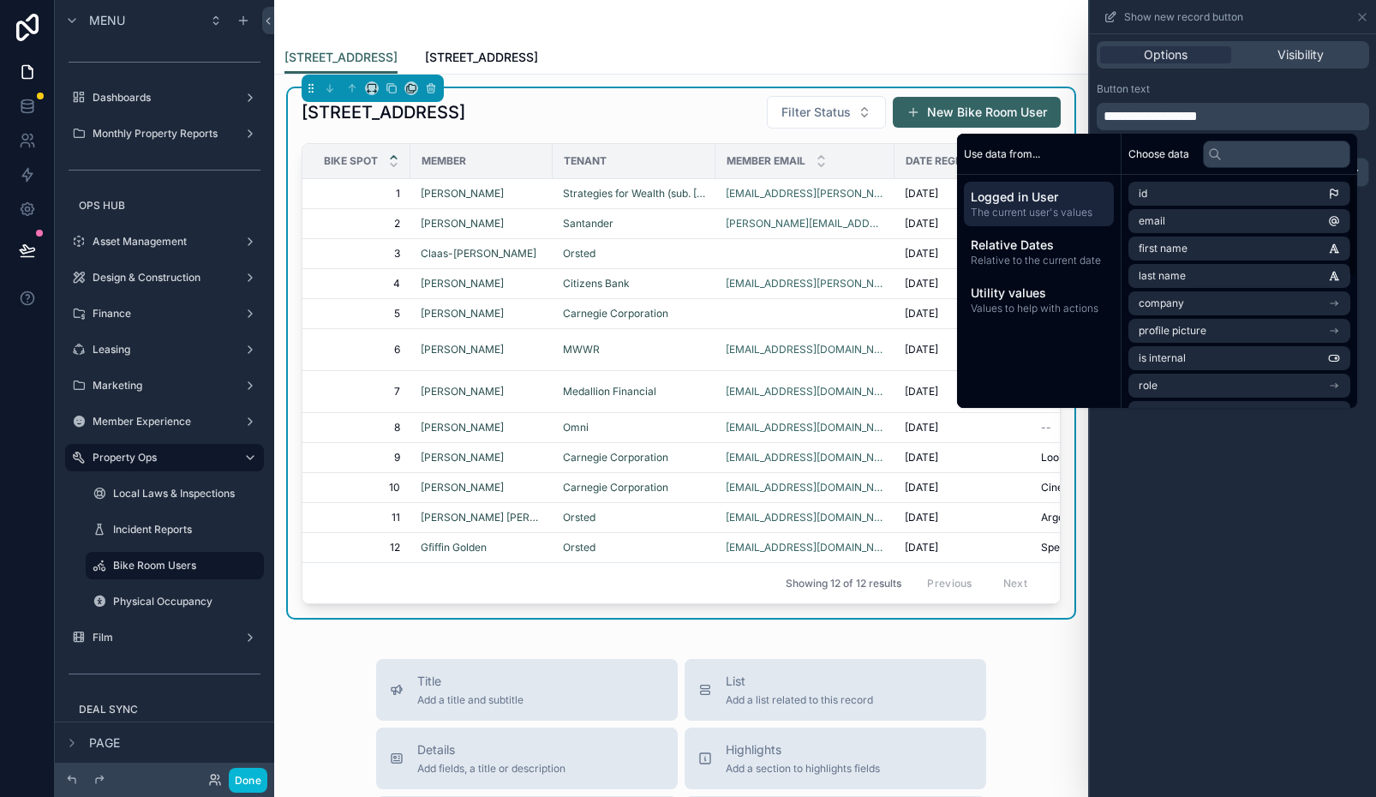
click at [958, 35] on div "scrollable content" at bounding box center [680, 20] width 793 height 41
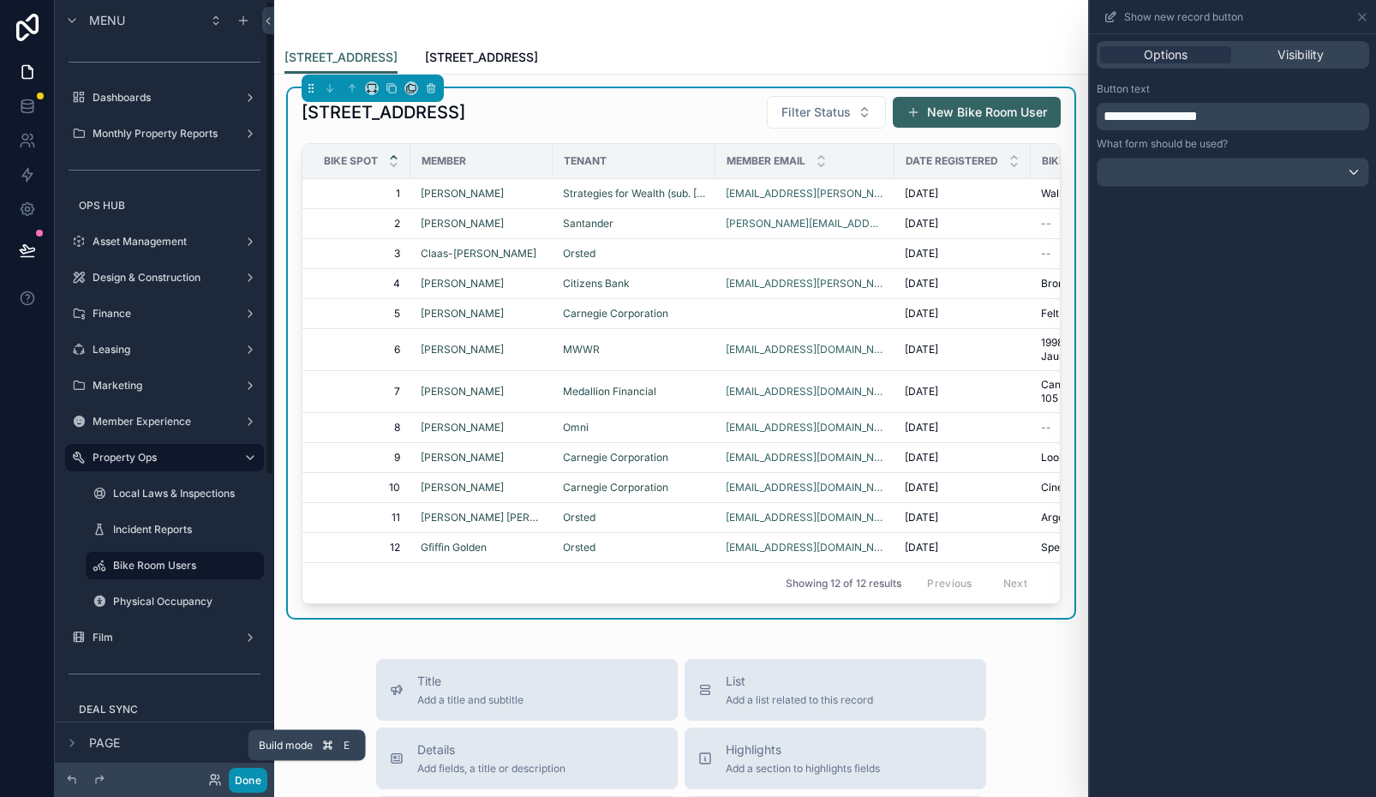
click at [258, 775] on button "Done" at bounding box center [248, 780] width 39 height 25
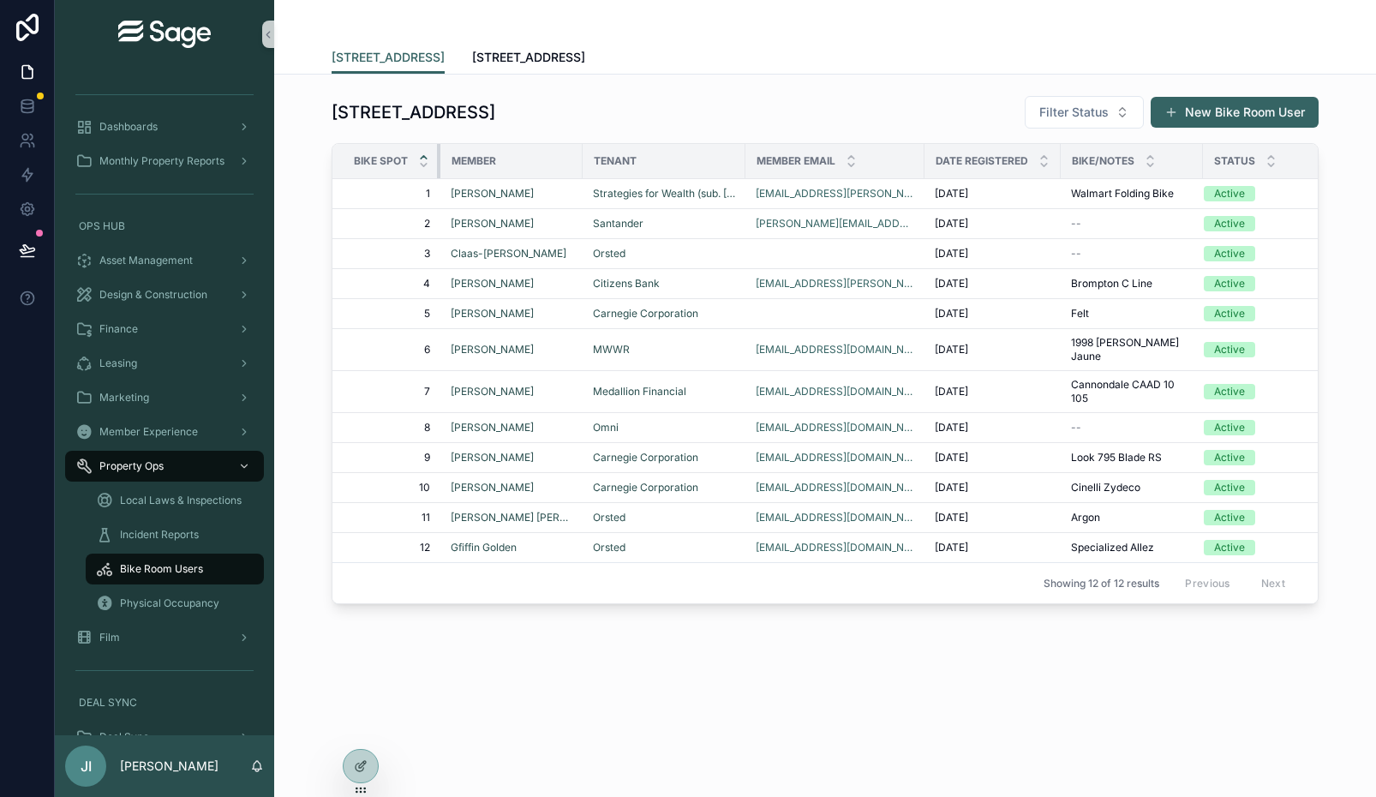
drag, startPoint x: 437, startPoint y: 167, endPoint x: 414, endPoint y: 164, distance: 23.4
click at [414, 164] on th "Bike Spot" at bounding box center [386, 161] width 108 height 35
click at [504, 51] on span "[STREET_ADDRESS]" at bounding box center [528, 57] width 113 height 17
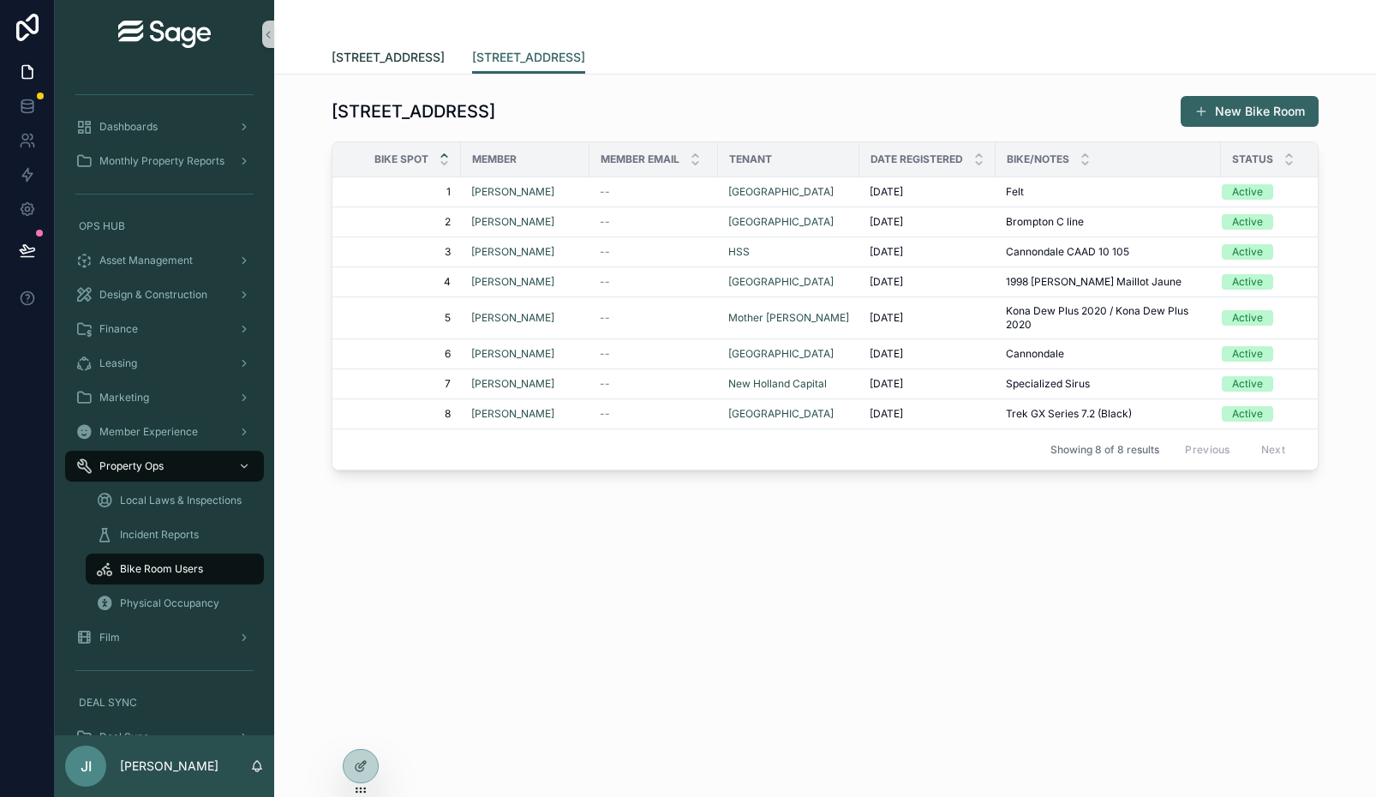
click at [426, 62] on span "[STREET_ADDRESS]" at bounding box center [388, 57] width 113 height 17
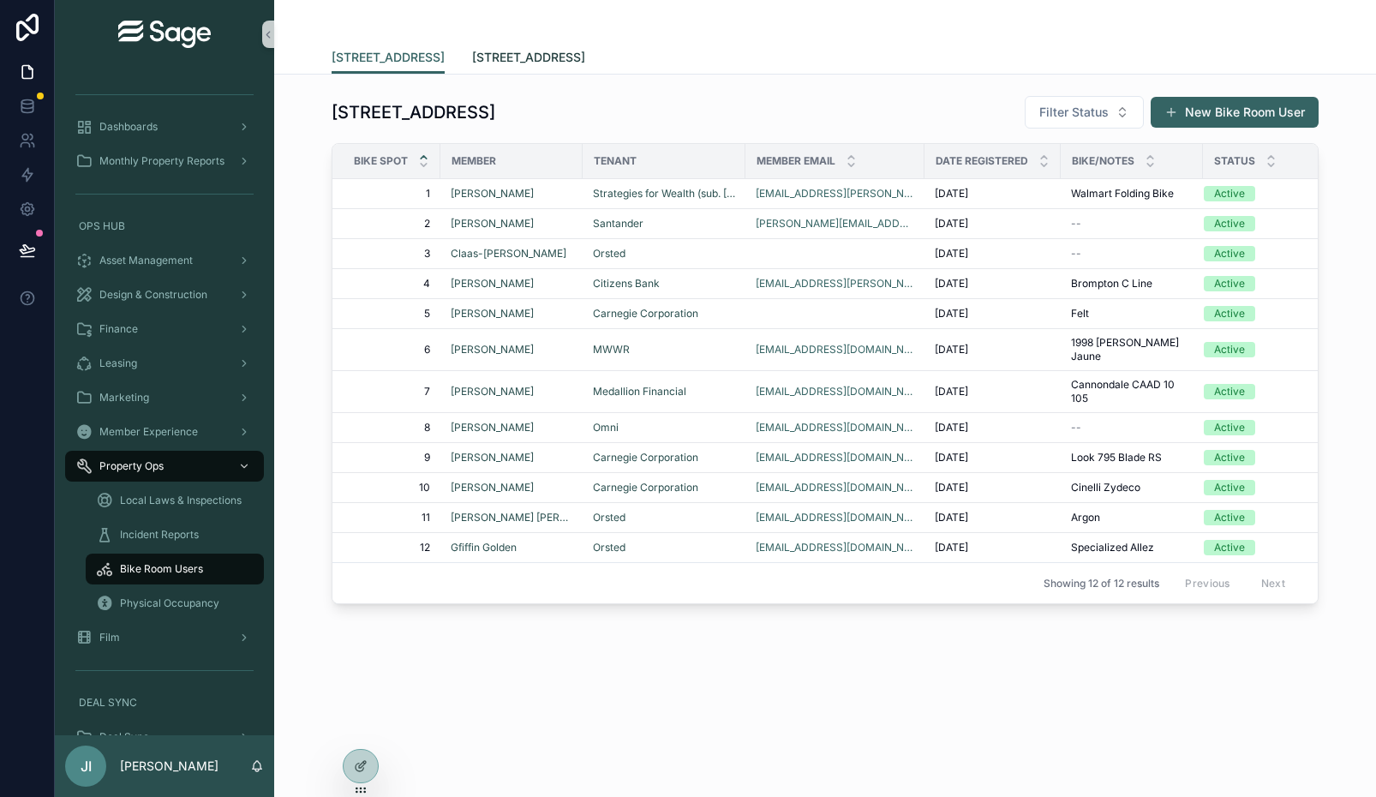
click at [514, 60] on span "[STREET_ADDRESS]" at bounding box center [528, 57] width 113 height 17
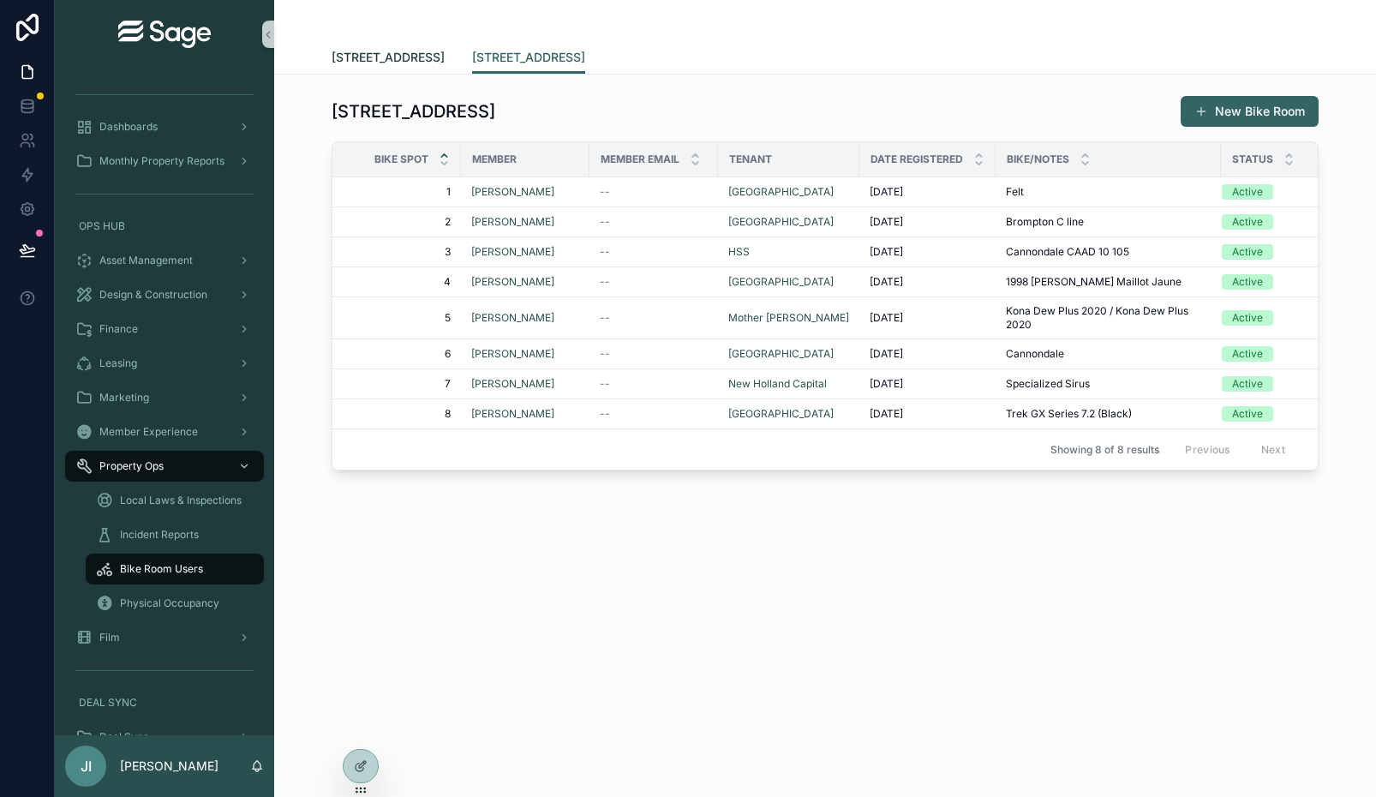
click at [422, 57] on span "[STREET_ADDRESS]" at bounding box center [388, 57] width 113 height 17
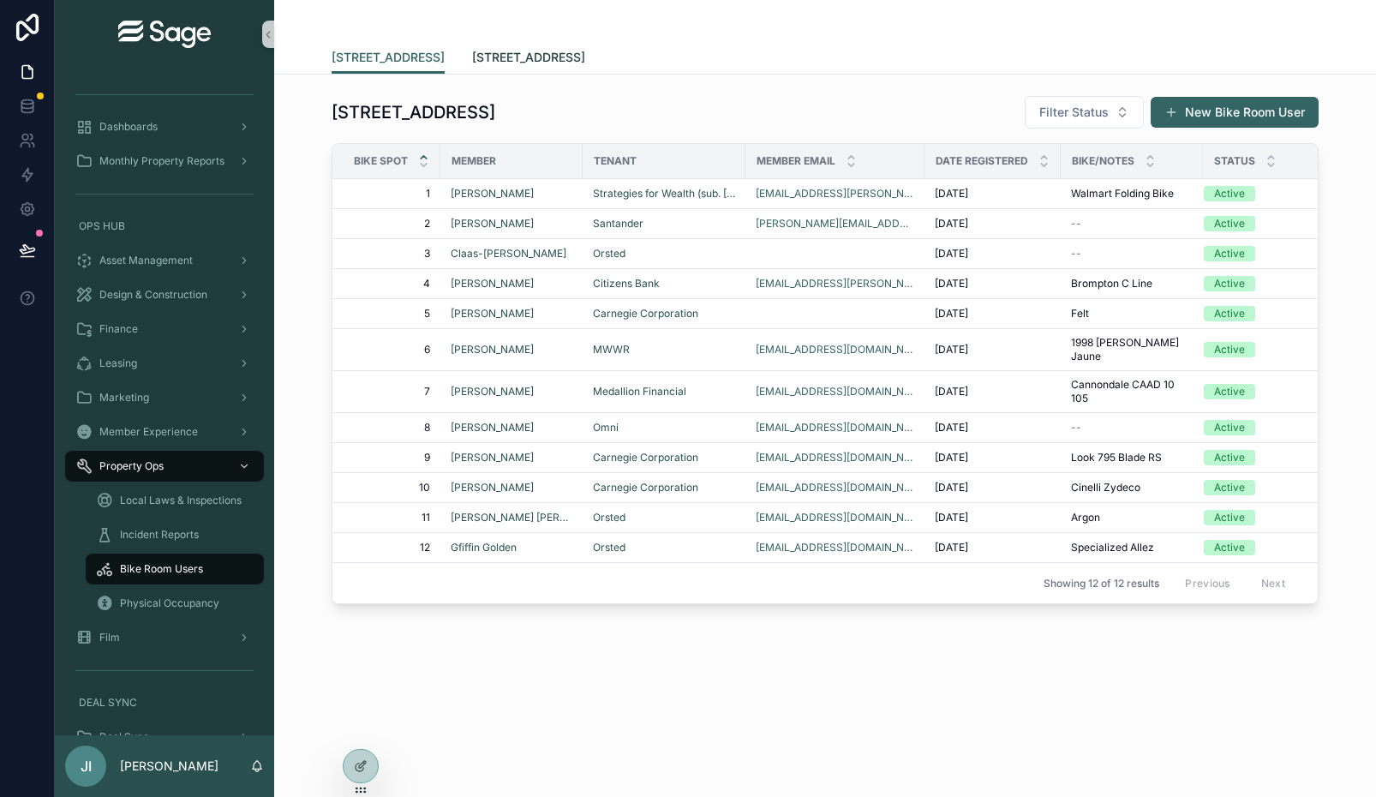
click at [500, 57] on span "[STREET_ADDRESS]" at bounding box center [528, 57] width 113 height 17
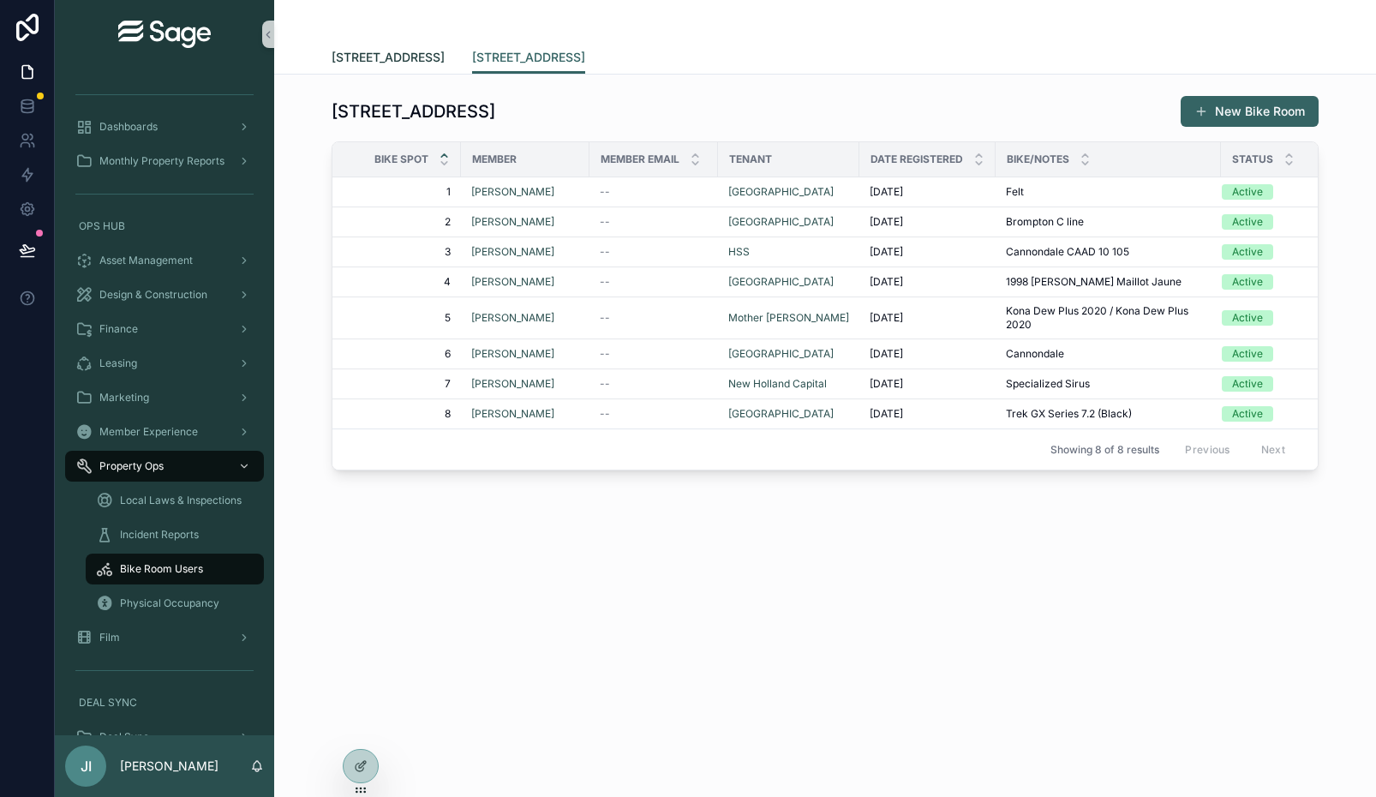
click at [400, 53] on span "[STREET_ADDRESS]" at bounding box center [388, 57] width 113 height 17
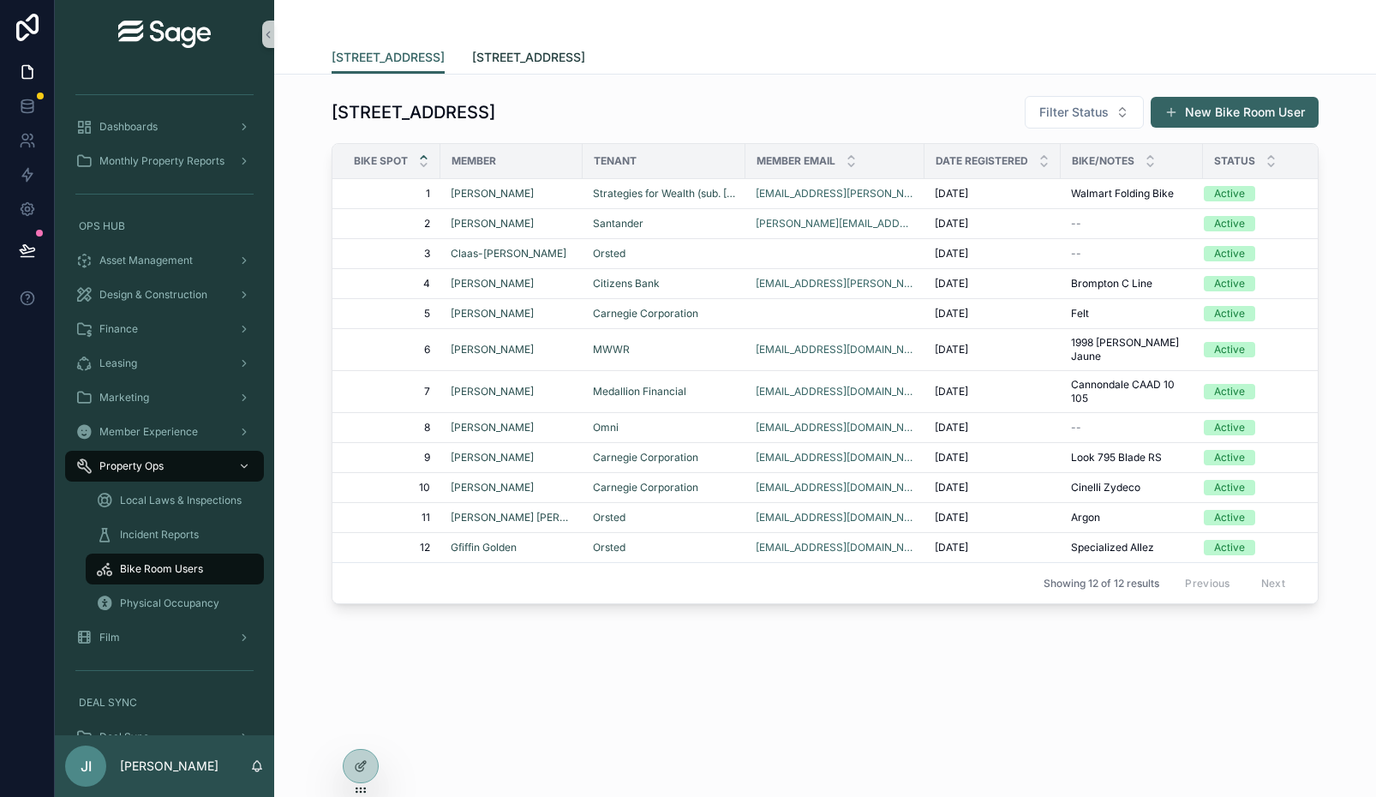
click at [496, 53] on span "[STREET_ADDRESS]" at bounding box center [528, 57] width 113 height 17
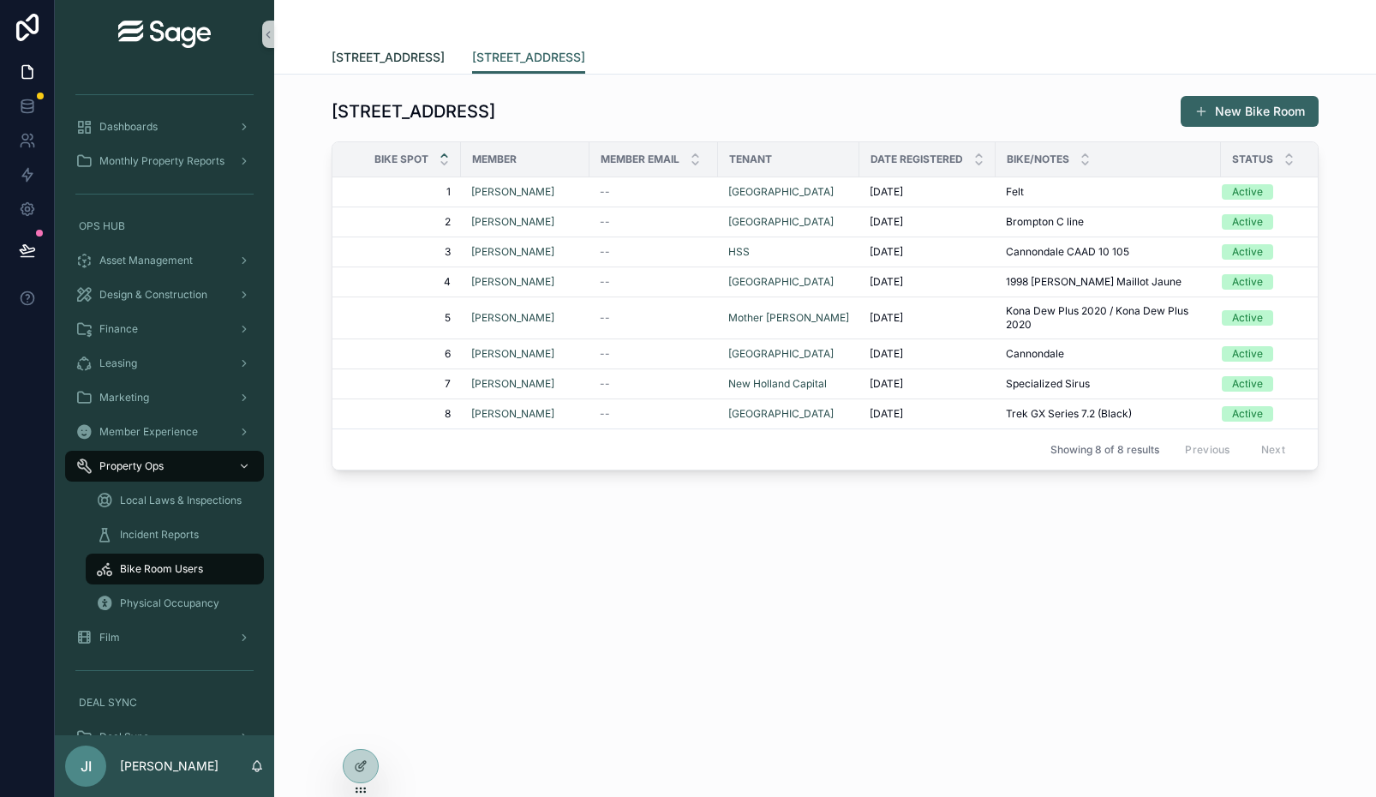
click at [406, 57] on span "[STREET_ADDRESS]" at bounding box center [388, 57] width 113 height 17
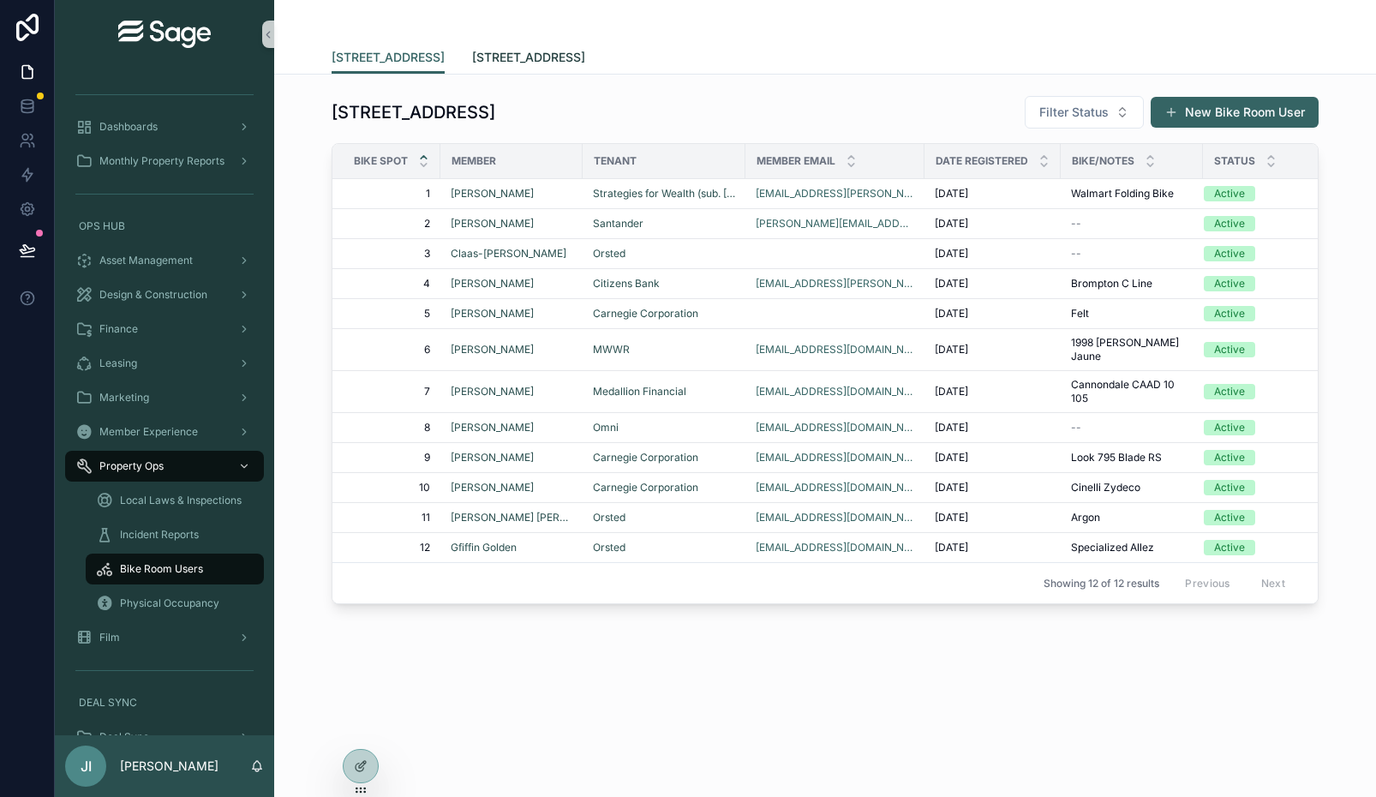
click at [488, 56] on span "[STREET_ADDRESS]" at bounding box center [528, 57] width 113 height 17
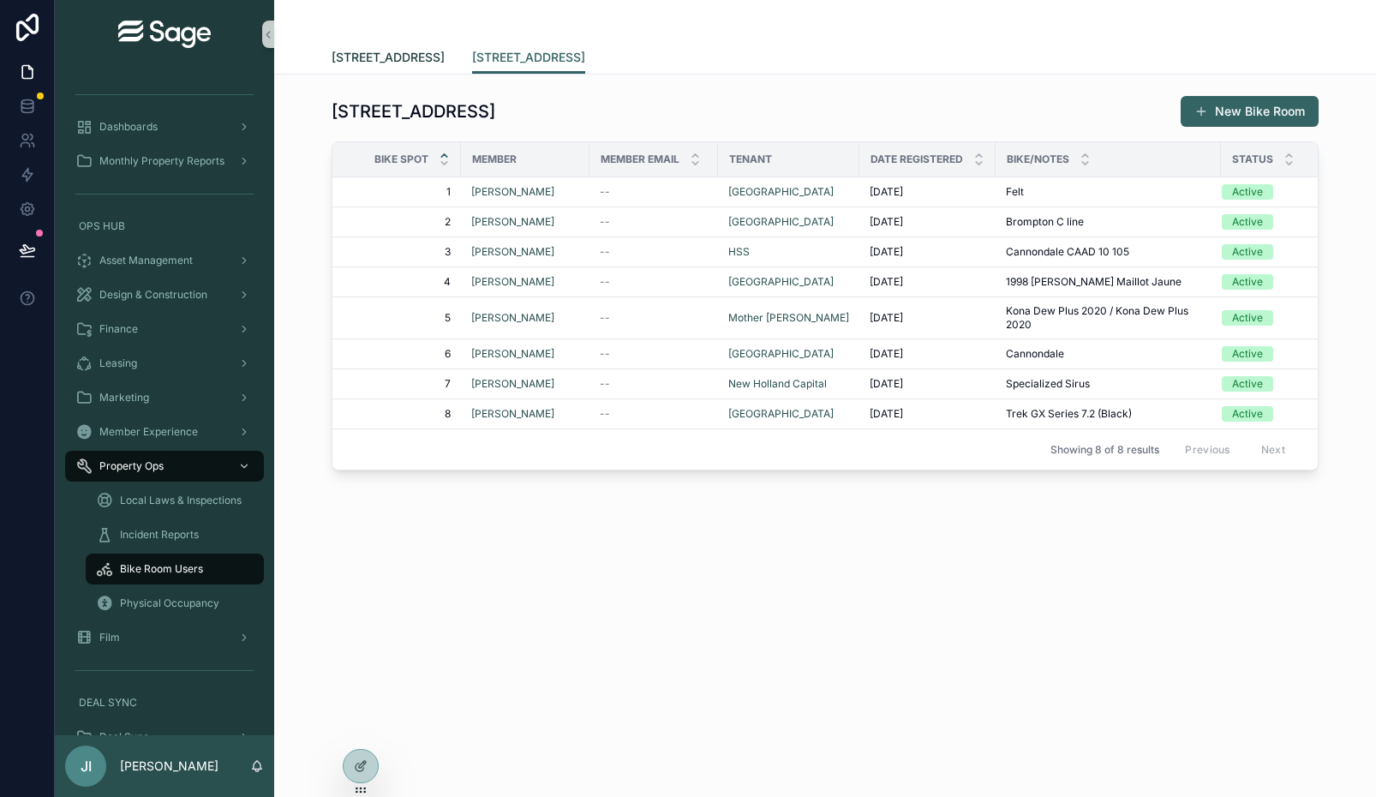
click at [411, 53] on span "[STREET_ADDRESS]" at bounding box center [388, 57] width 113 height 17
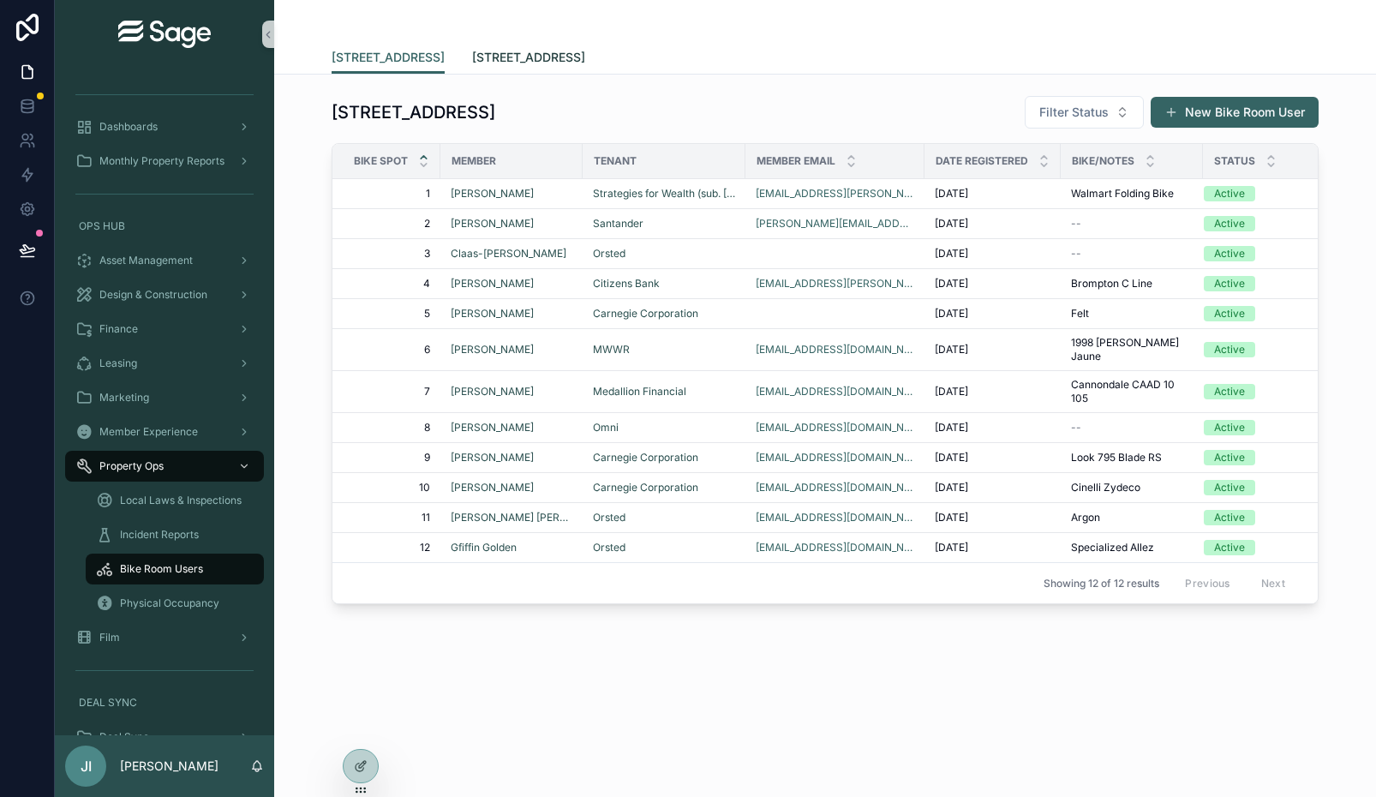
click at [482, 55] on span "[STREET_ADDRESS]" at bounding box center [528, 57] width 113 height 17
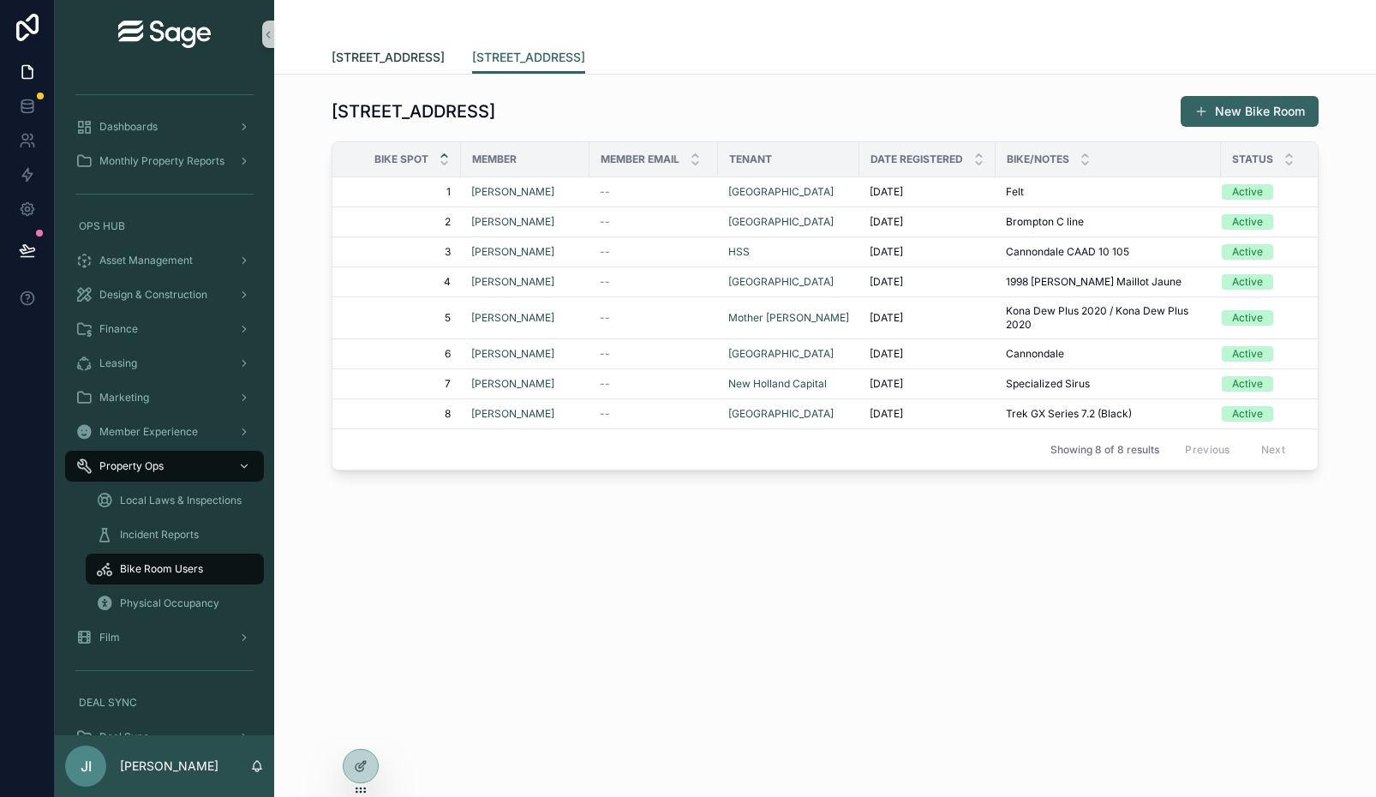
click at [421, 57] on span "[STREET_ADDRESS]" at bounding box center [388, 57] width 113 height 17
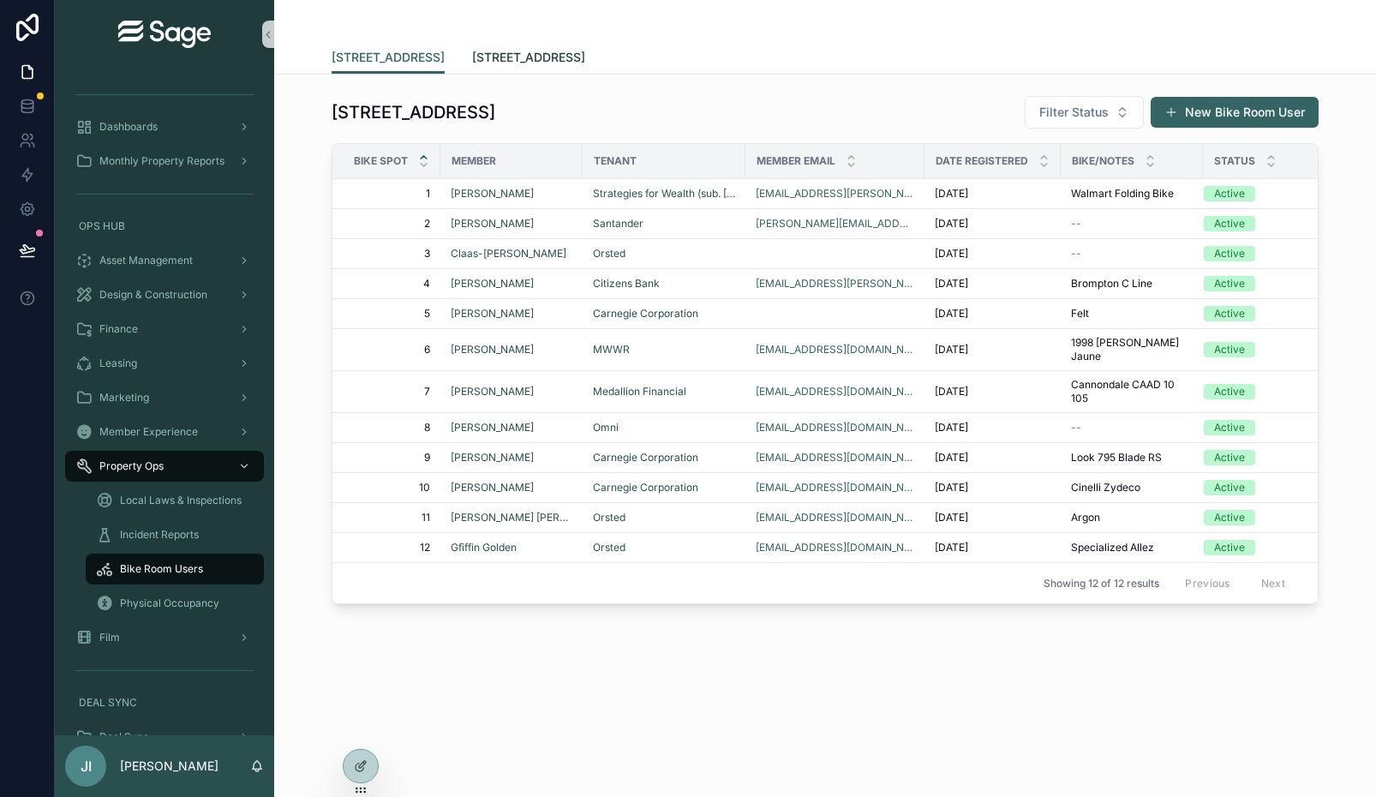
click at [494, 57] on span "[STREET_ADDRESS]" at bounding box center [528, 57] width 113 height 17
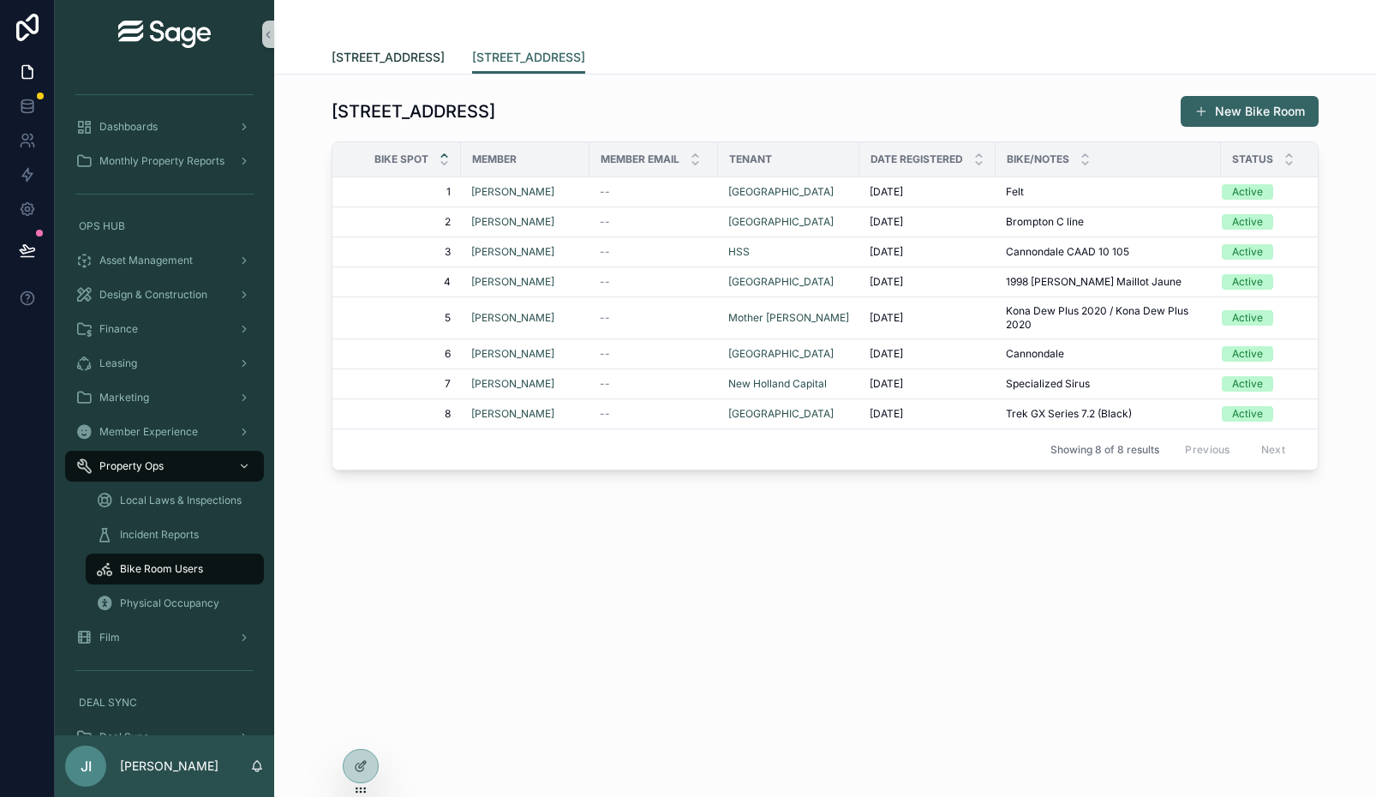
click at [422, 57] on span "[STREET_ADDRESS]" at bounding box center [388, 57] width 113 height 17
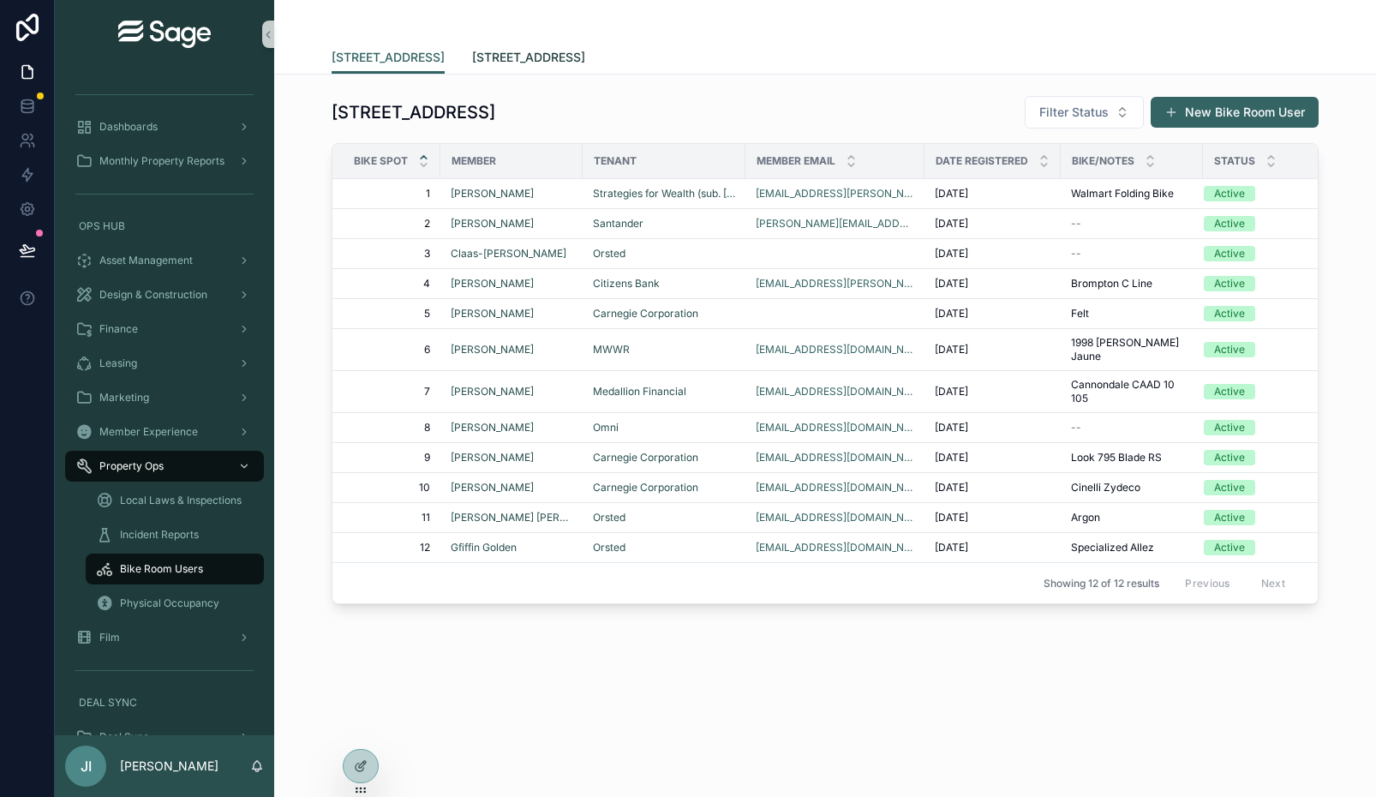
click at [479, 57] on span "[STREET_ADDRESS]" at bounding box center [528, 57] width 113 height 17
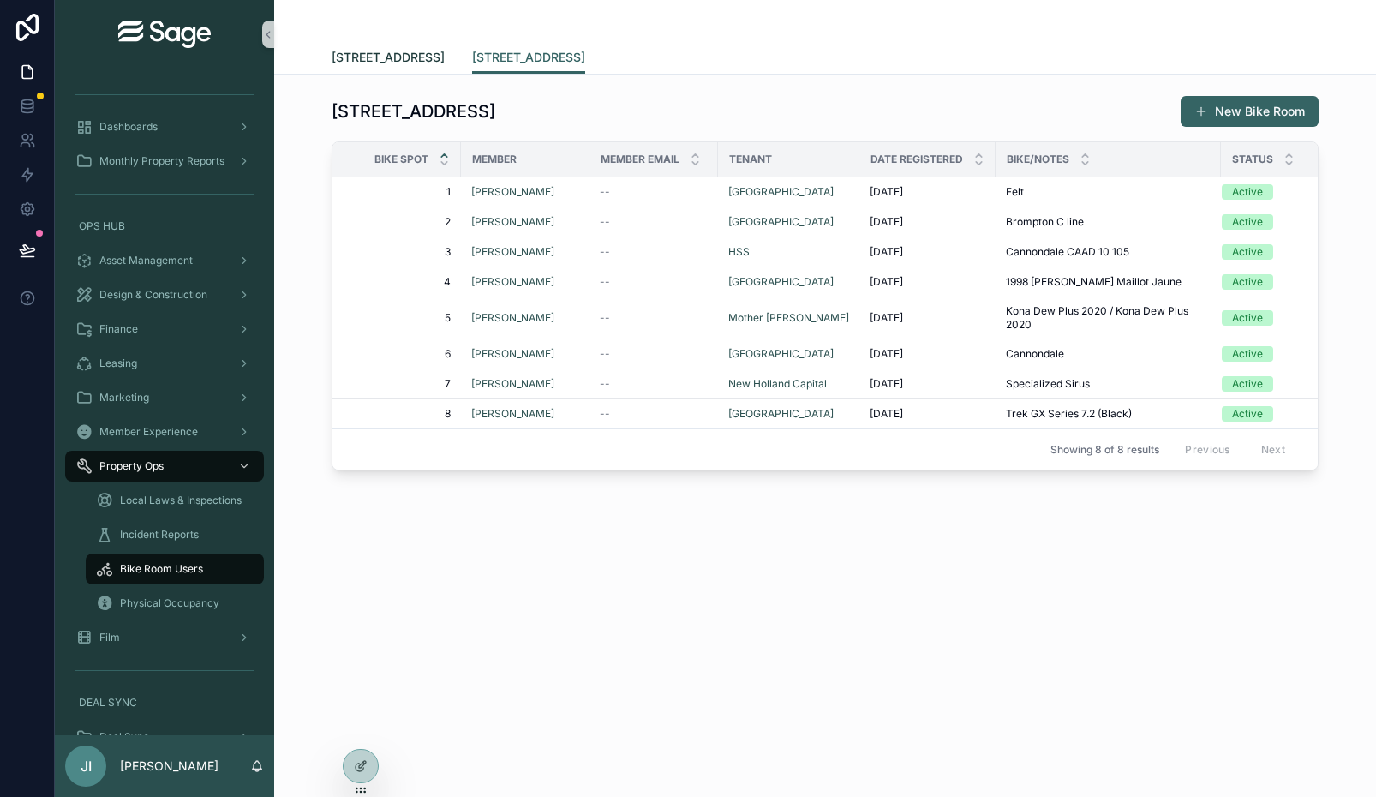
click at [416, 59] on span "[STREET_ADDRESS]" at bounding box center [388, 57] width 113 height 17
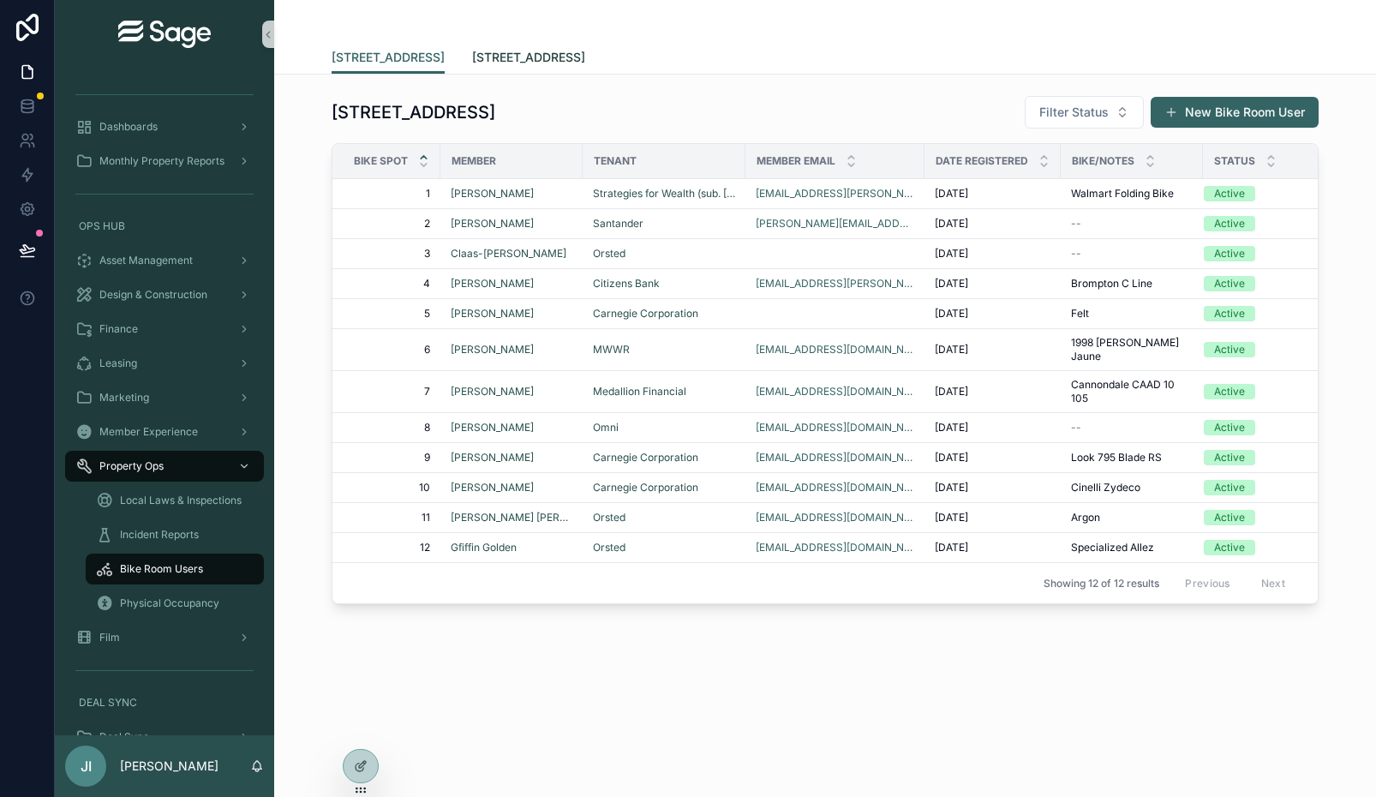
click at [494, 58] on span "[STREET_ADDRESS]" at bounding box center [528, 57] width 113 height 17
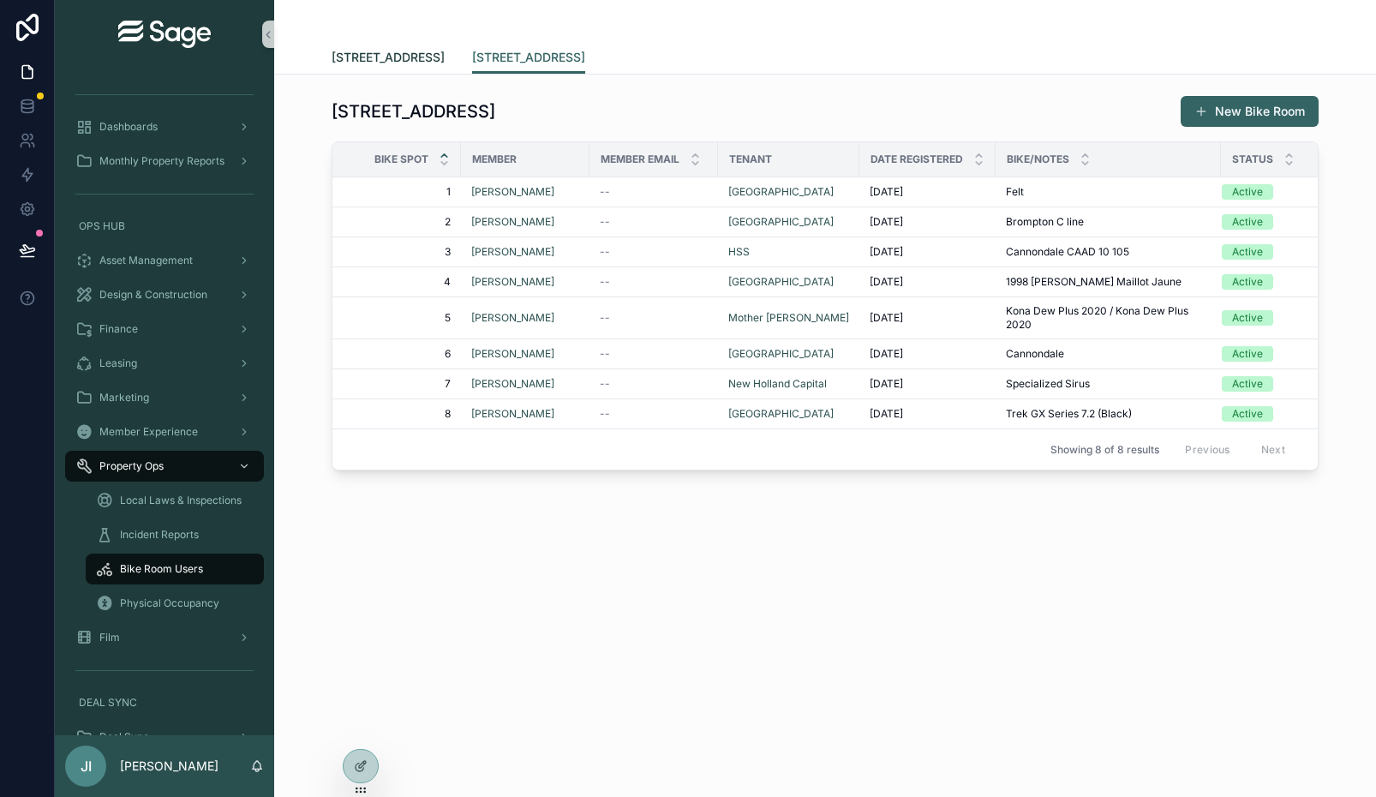
click at [430, 62] on span "[STREET_ADDRESS]" at bounding box center [388, 57] width 113 height 17
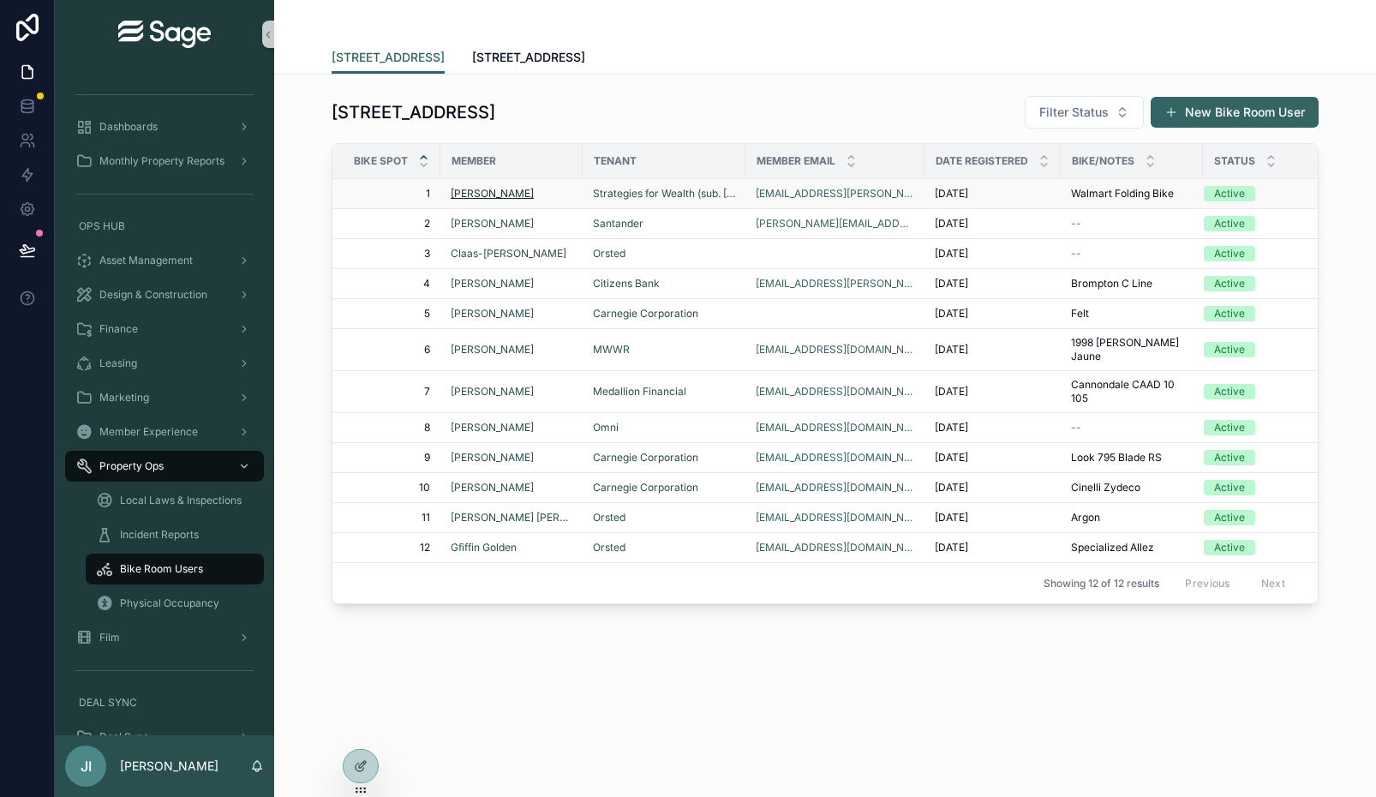
click at [479, 192] on span "[PERSON_NAME]" at bounding box center [492, 194] width 83 height 14
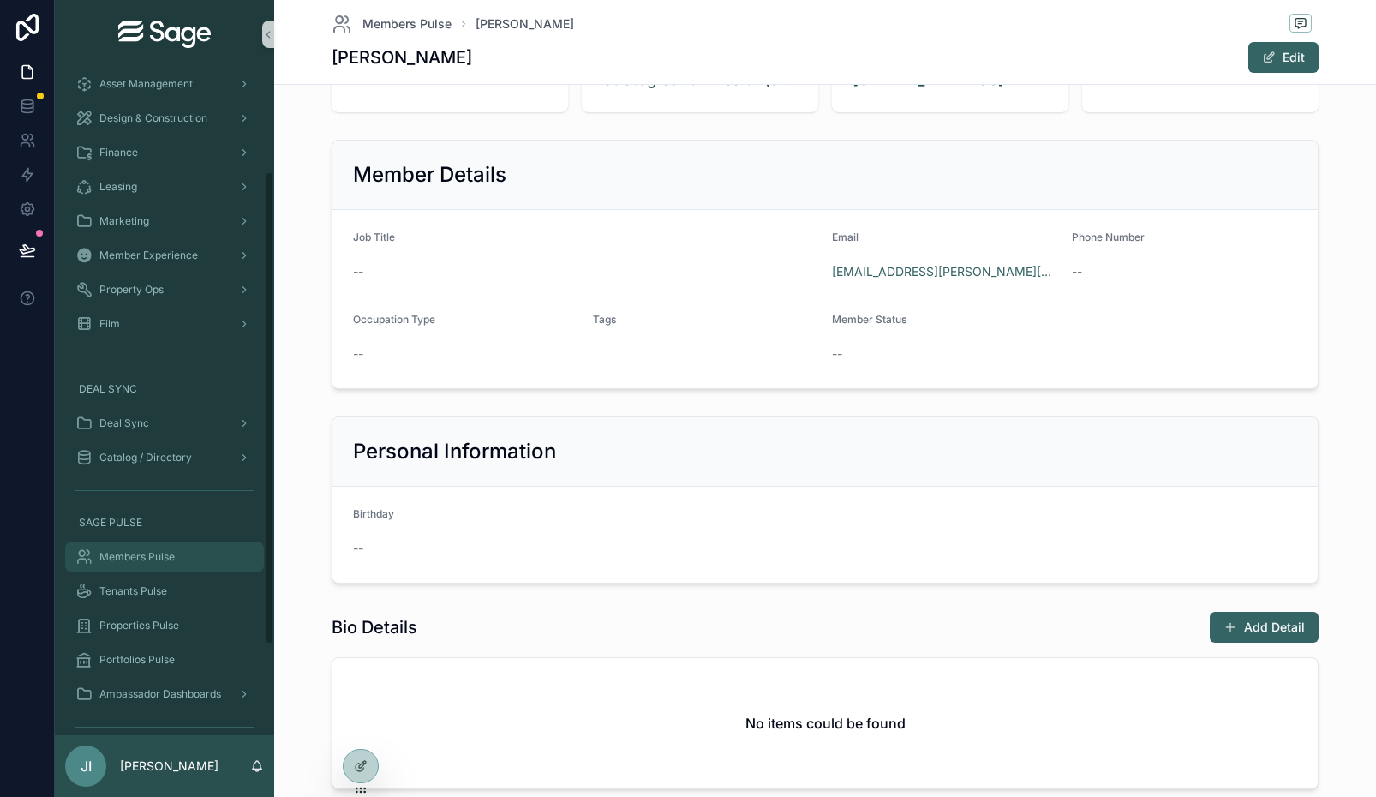
scroll to position [125, 0]
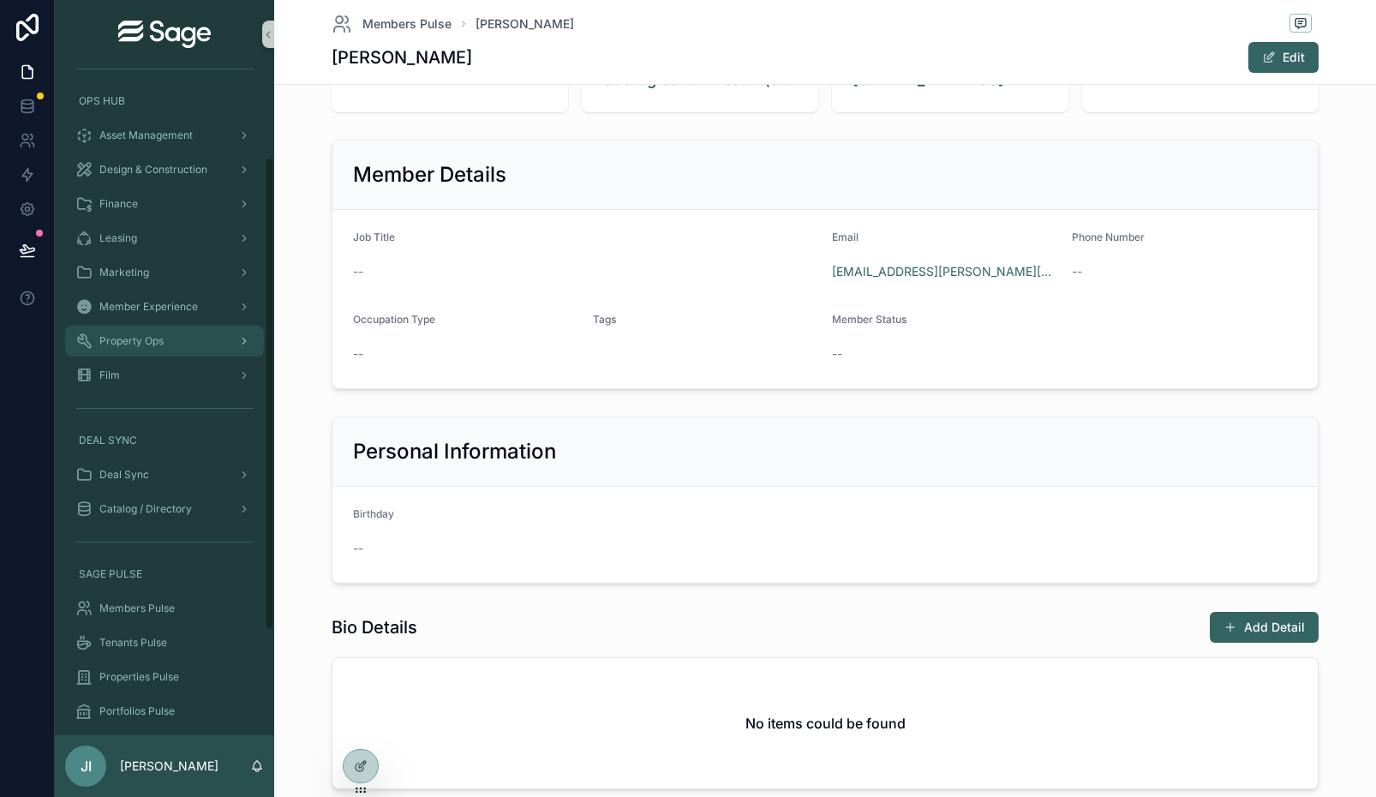
click at [187, 347] on div "Property Ops" at bounding box center [164, 340] width 178 height 27
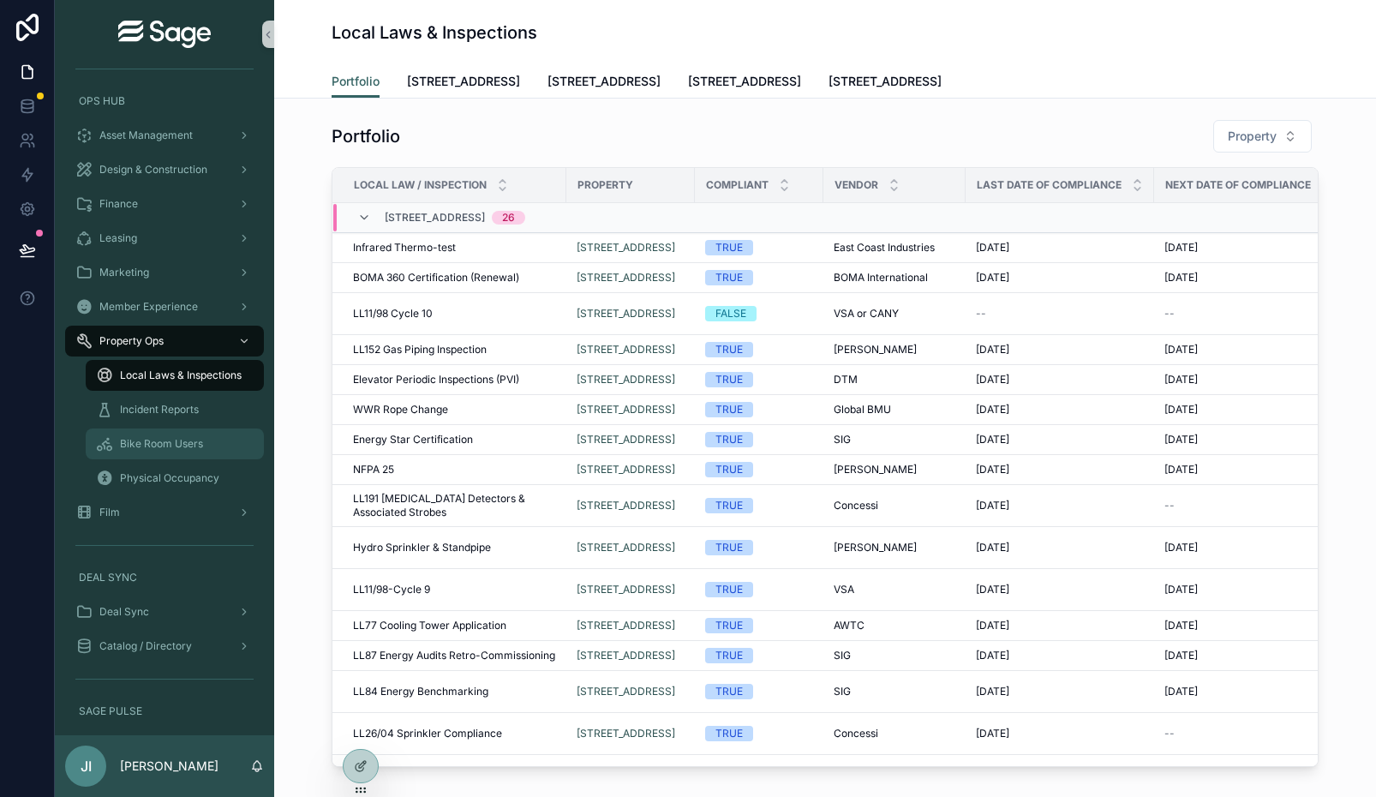
click at [188, 451] on div "Bike Room Users" at bounding box center [175, 443] width 158 height 27
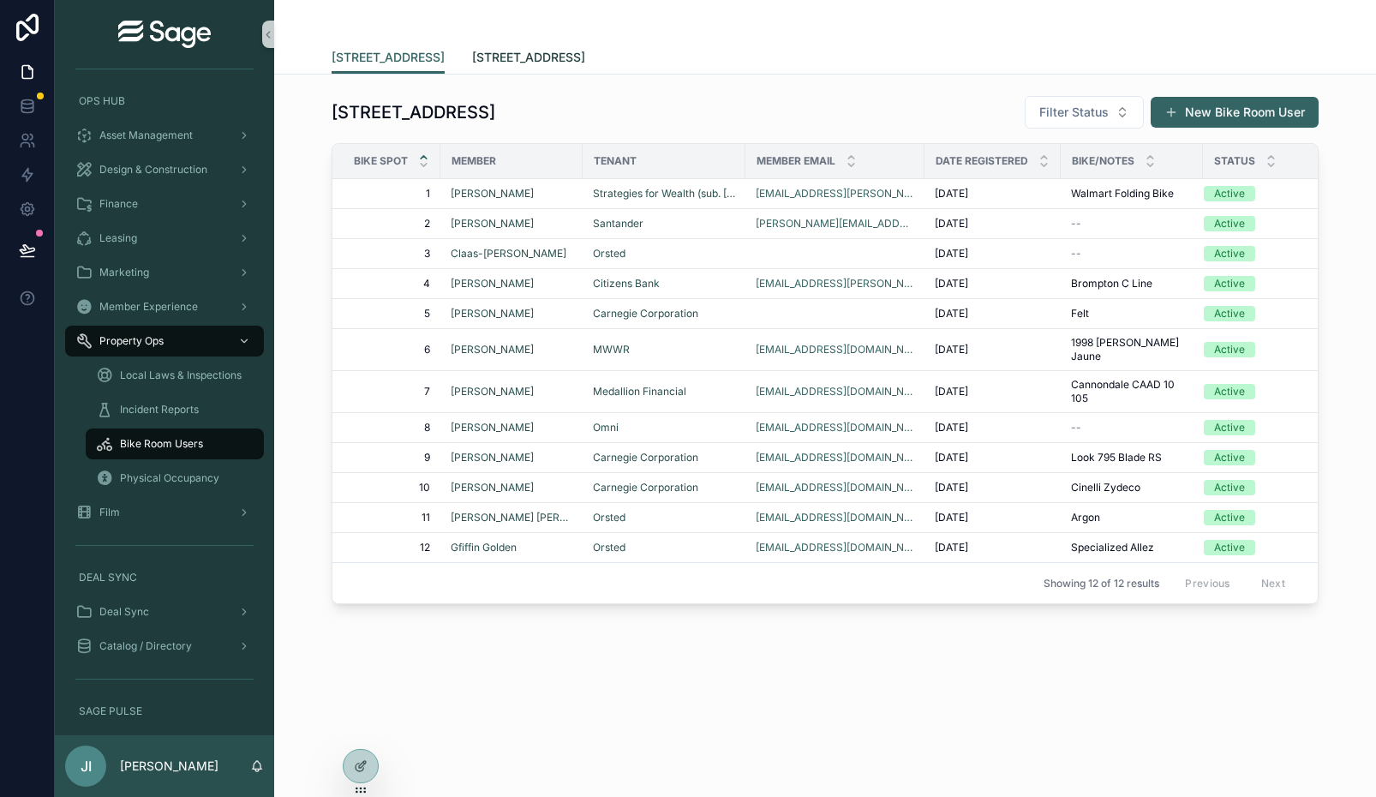
click at [520, 64] on span "[STREET_ADDRESS]" at bounding box center [528, 57] width 113 height 17
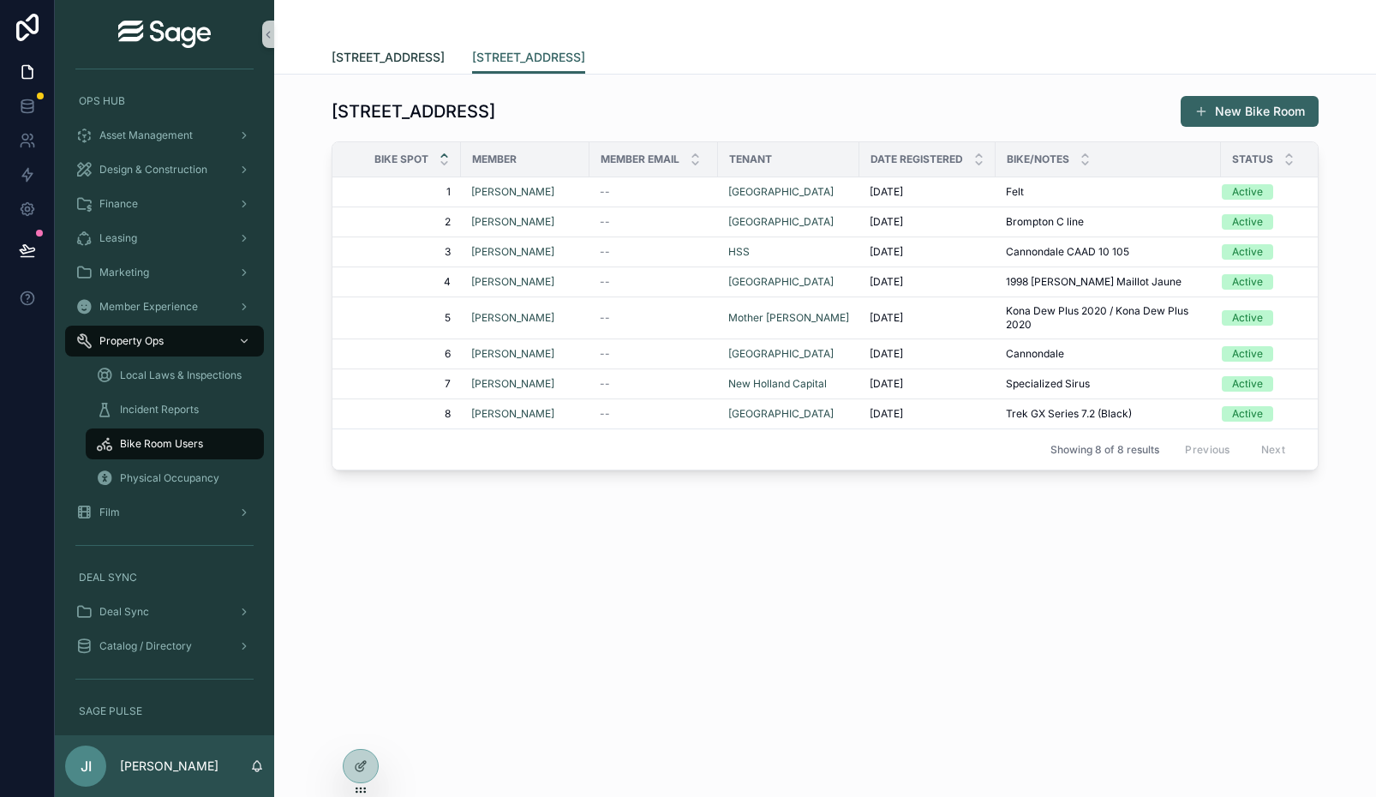
click at [440, 60] on span "[STREET_ADDRESS]" at bounding box center [388, 57] width 113 height 17
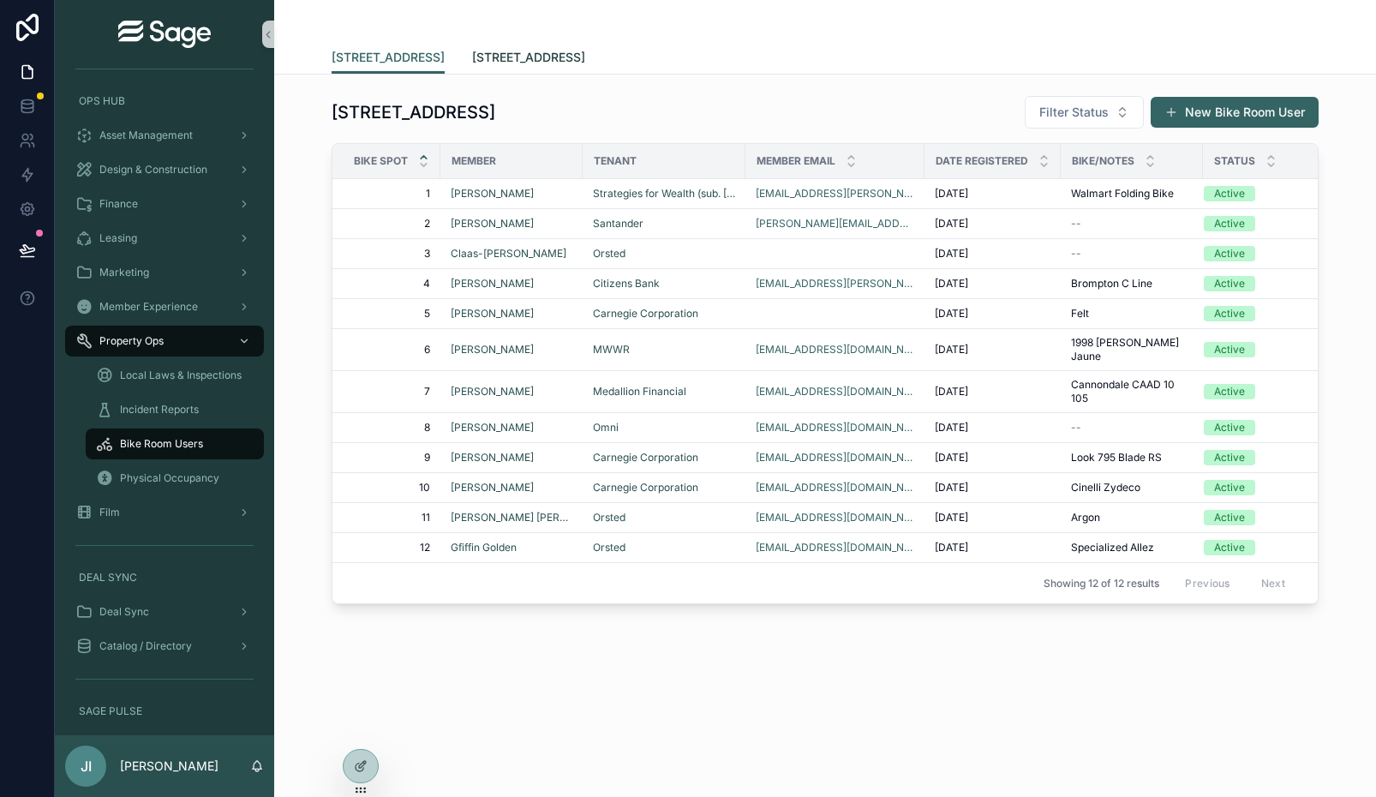
click at [508, 60] on span "[STREET_ADDRESS]" at bounding box center [528, 57] width 113 height 17
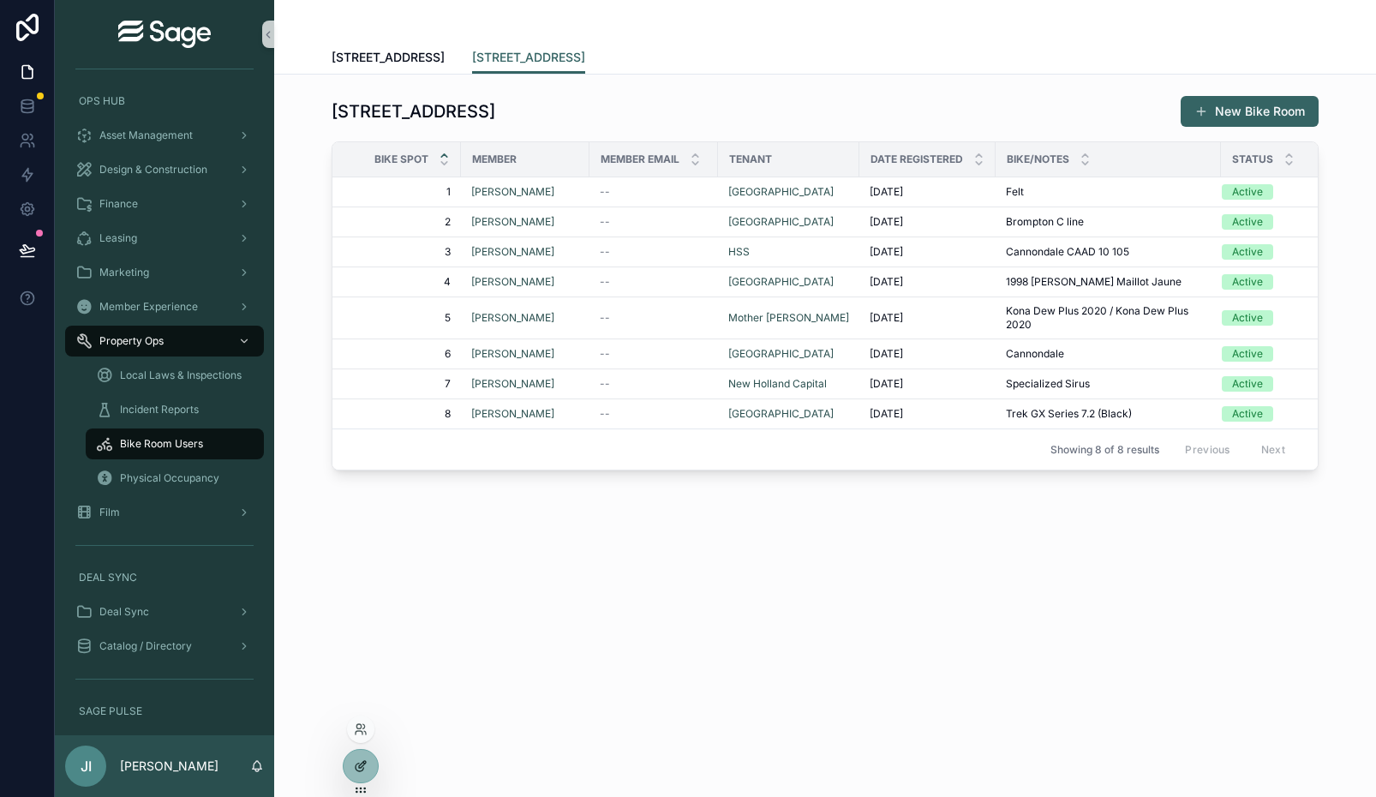
click at [357, 763] on icon at bounding box center [360, 767] width 8 height 8
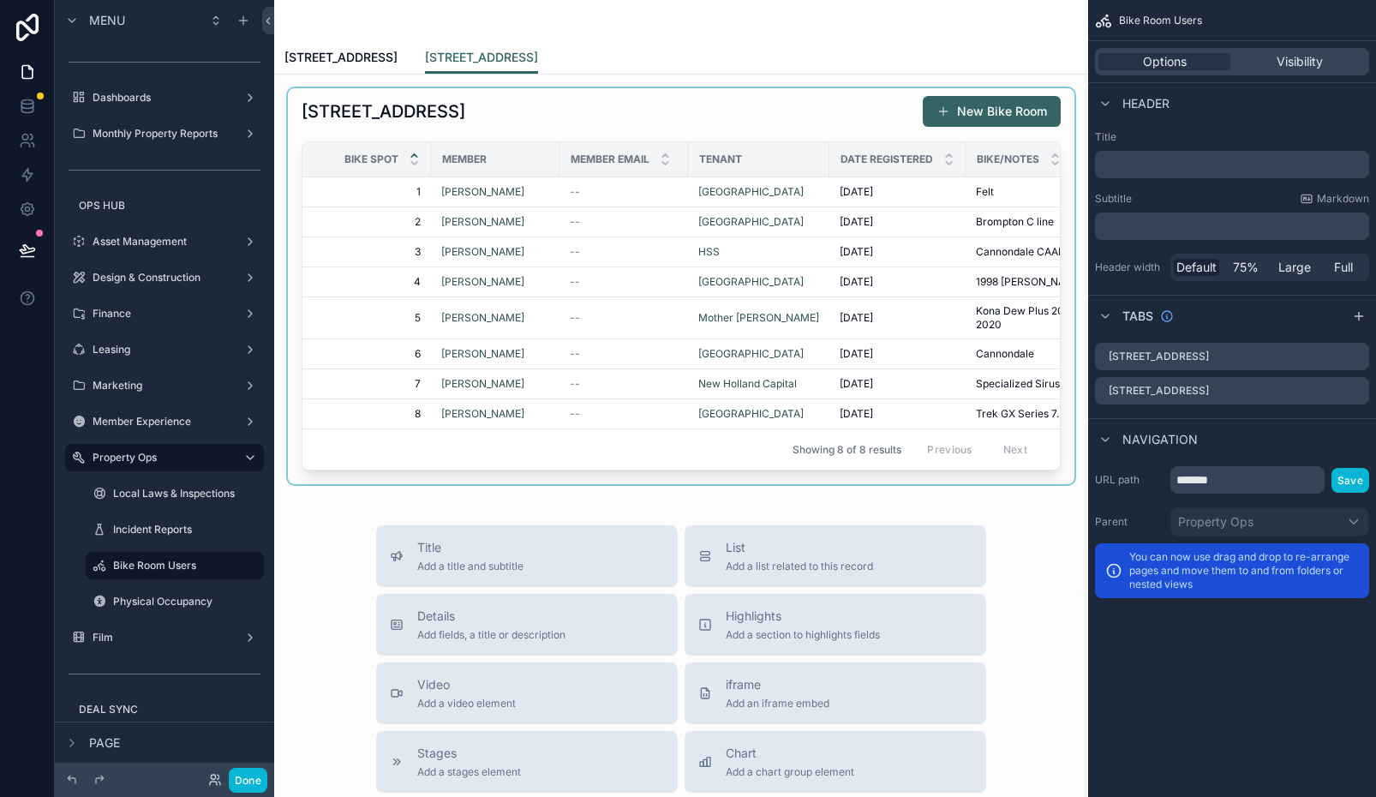
click at [927, 211] on div "scrollable content" at bounding box center [681, 286] width 787 height 396
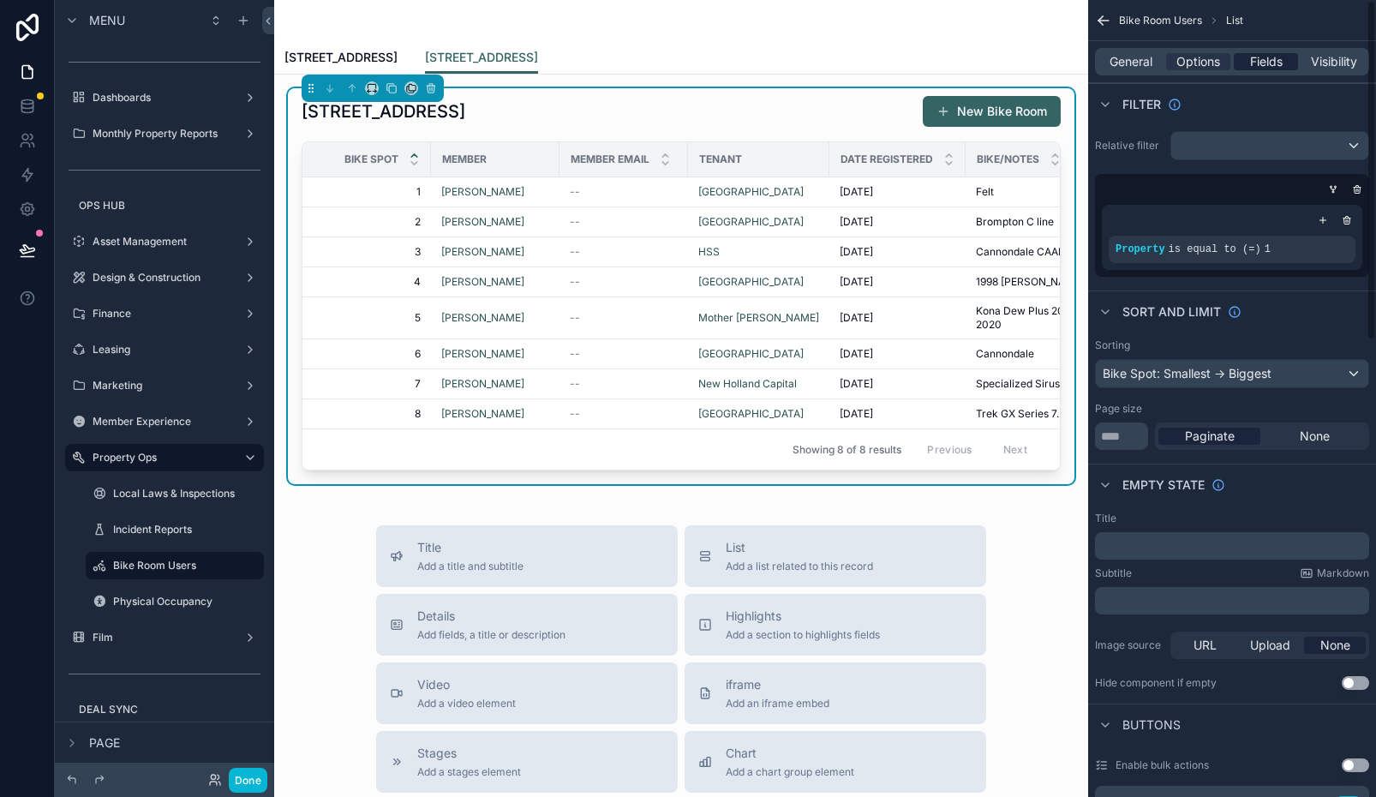
click at [1269, 65] on span "Fields" at bounding box center [1266, 61] width 33 height 17
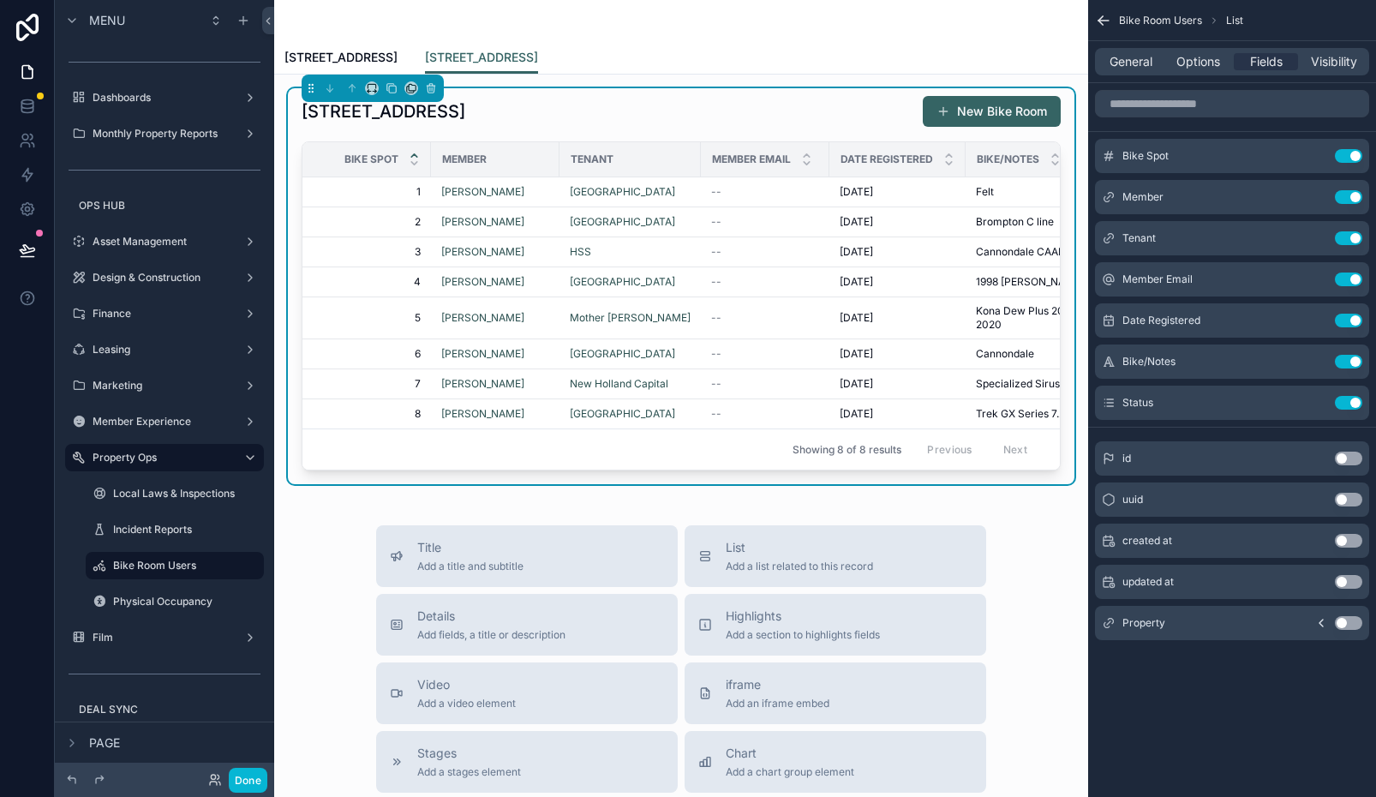
click at [1103, 17] on icon "scrollable content" at bounding box center [1103, 20] width 17 height 17
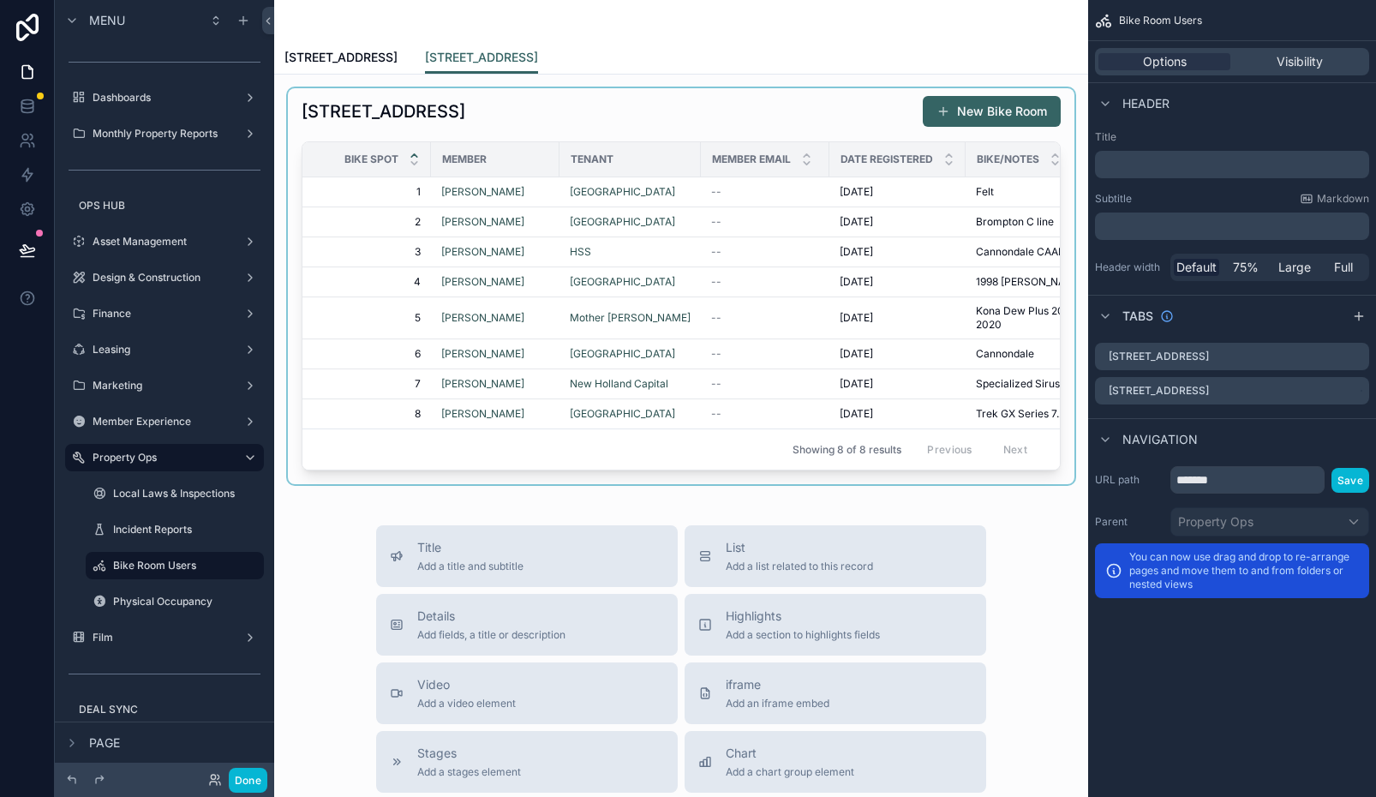
click at [1001, 200] on div "scrollable content" at bounding box center [681, 286] width 787 height 396
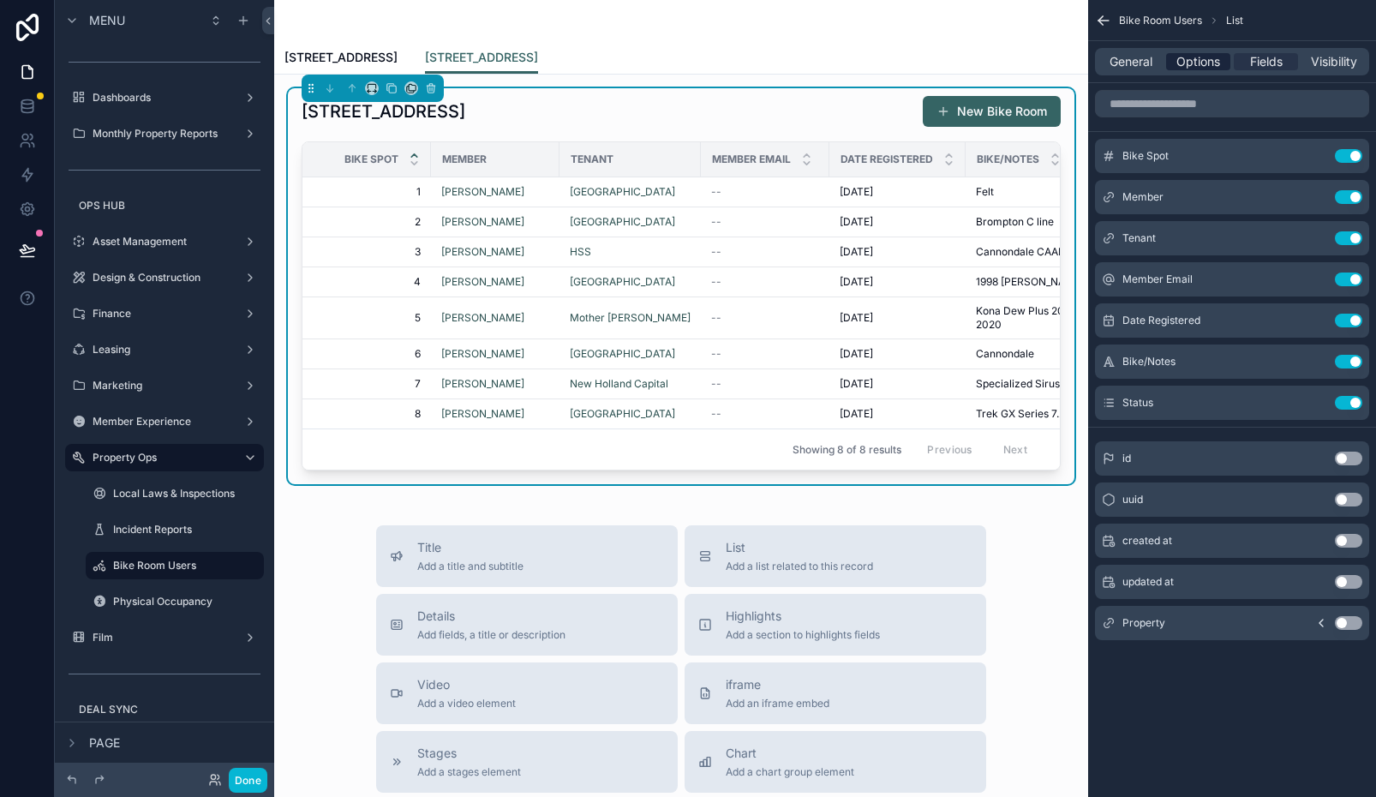
click at [1200, 57] on span "Options" at bounding box center [1198, 61] width 44 height 17
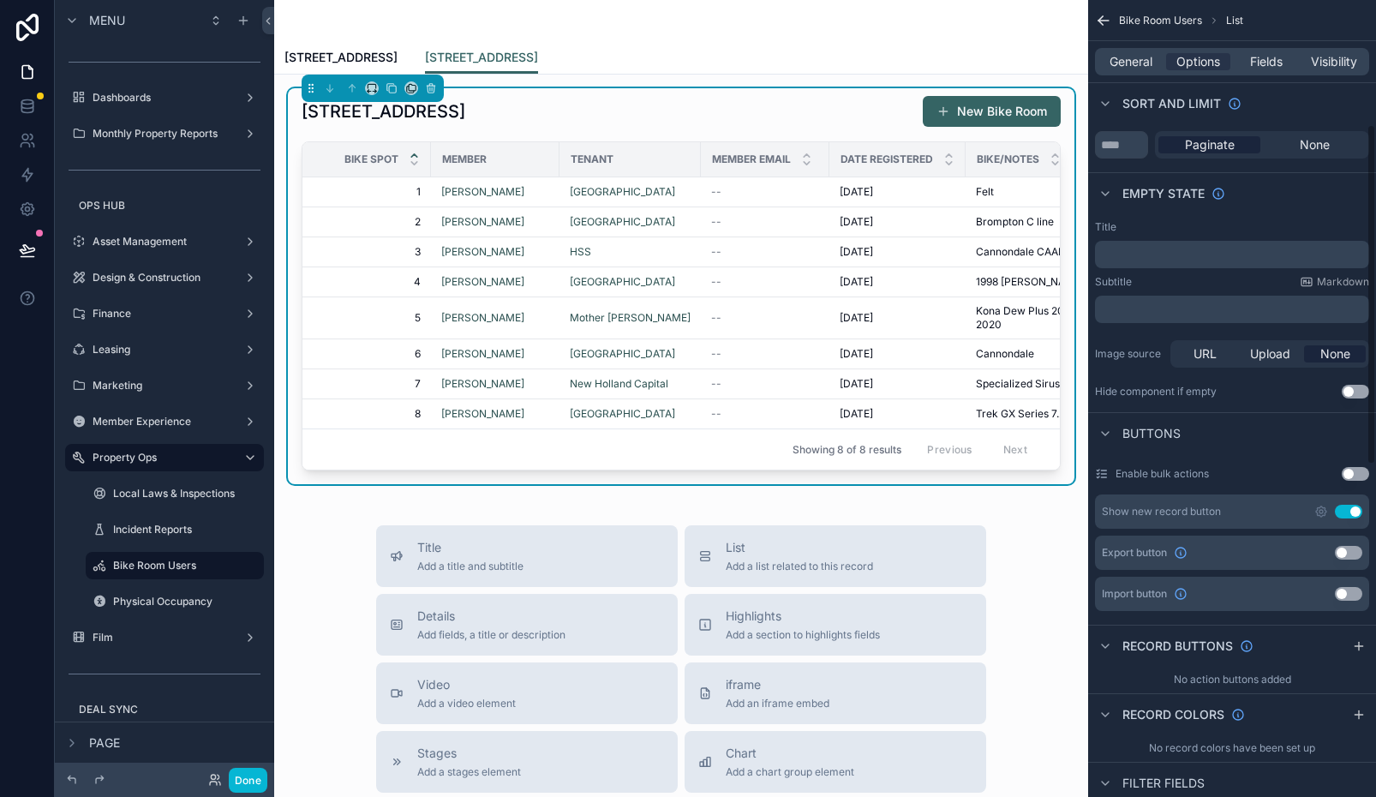
scroll to position [322, 0]
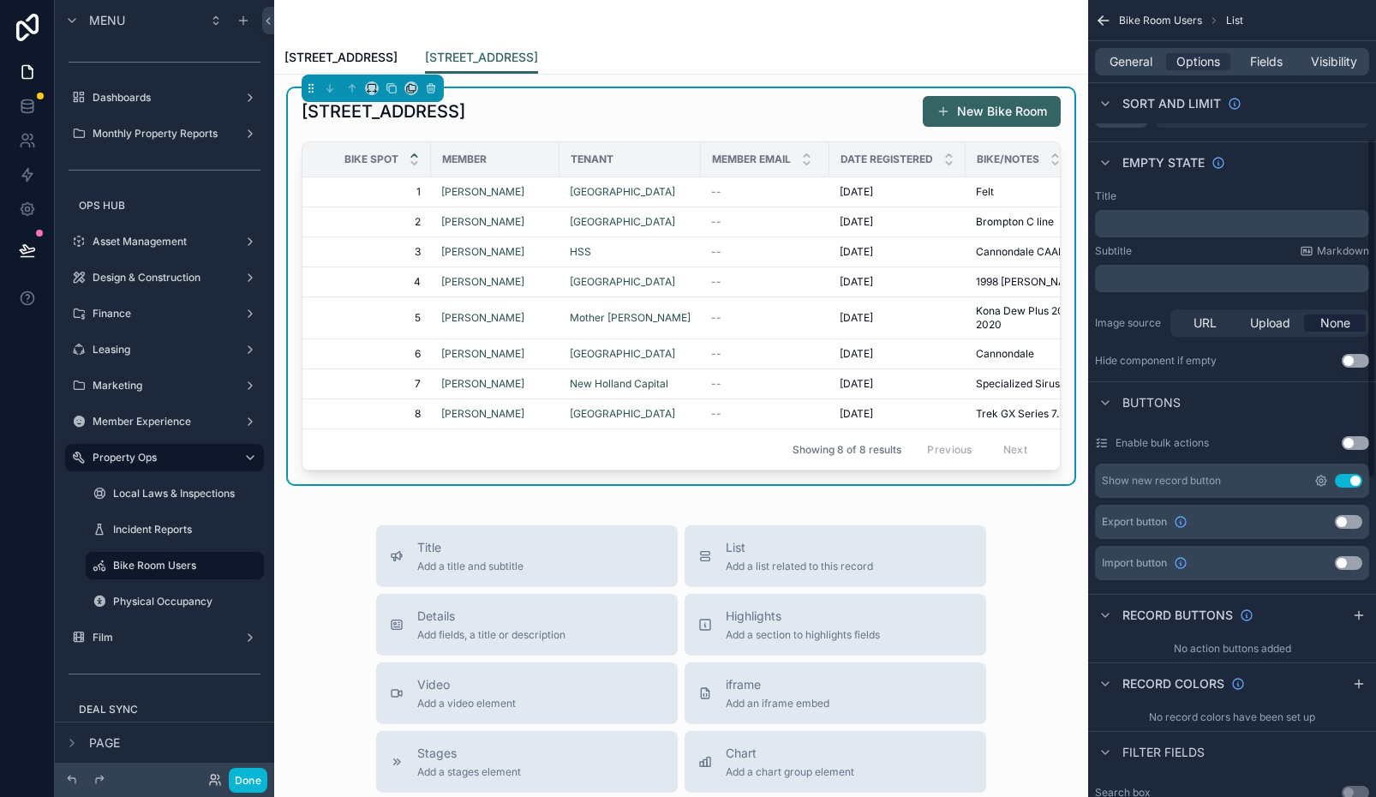
click at [1320, 479] on icon "scrollable content" at bounding box center [1321, 480] width 3 height 3
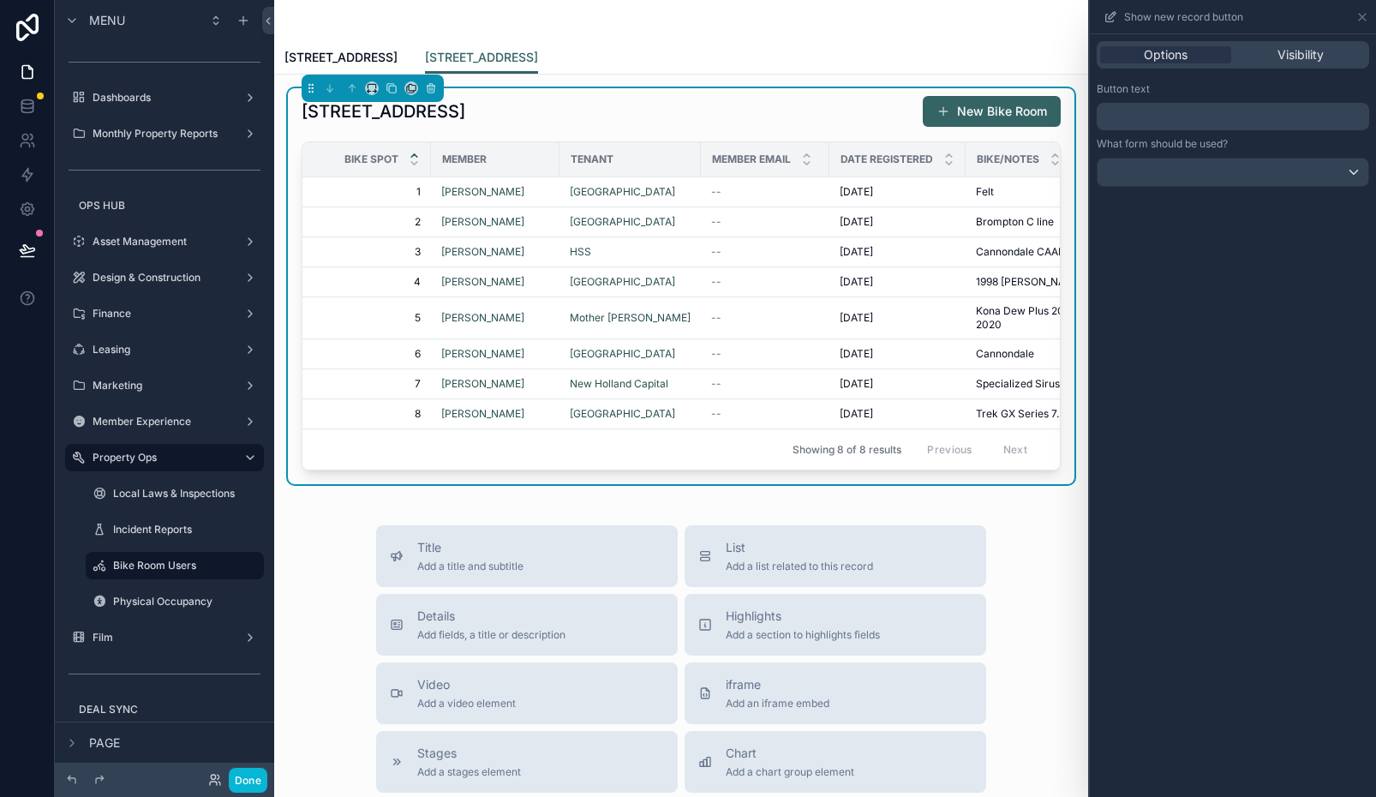
click at [1187, 118] on p "﻿" at bounding box center [1235, 116] width 262 height 21
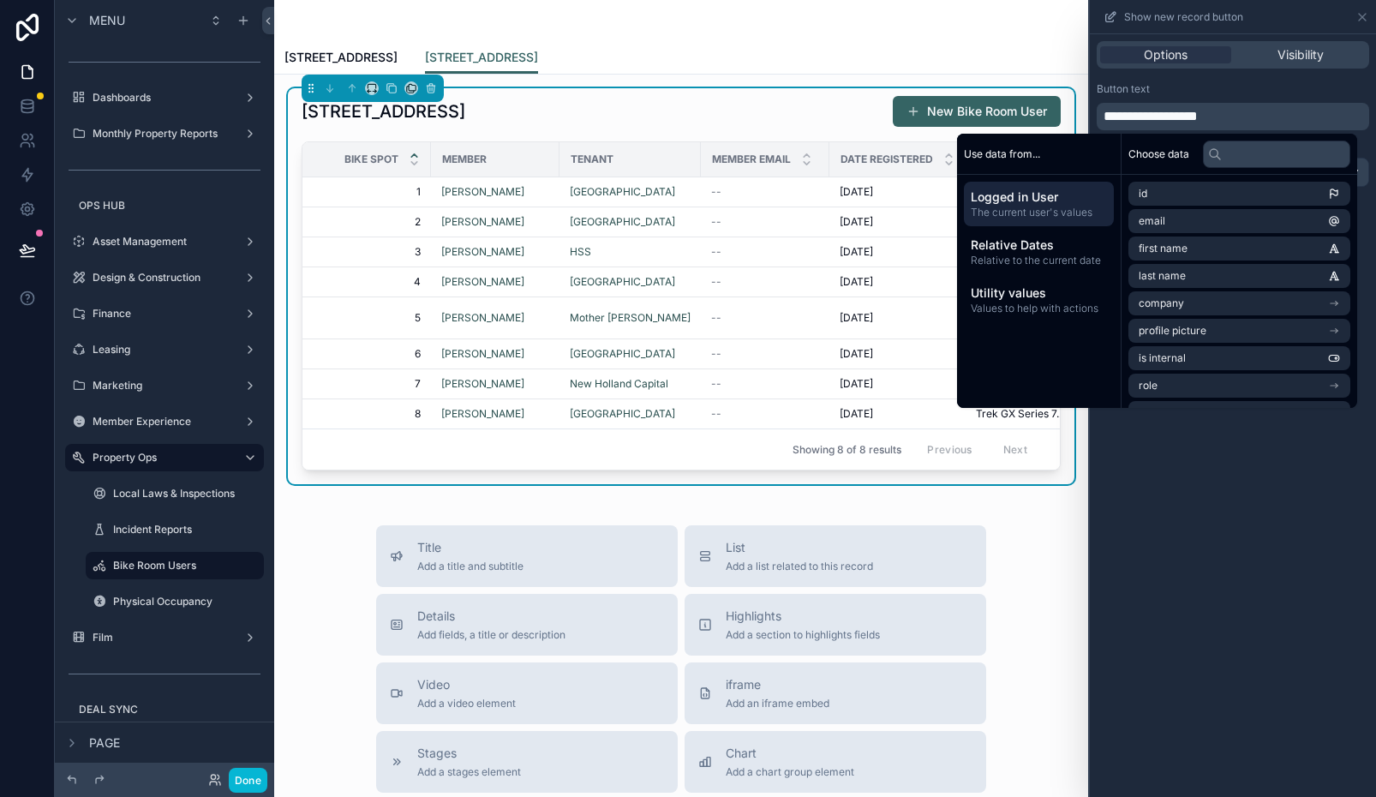
click at [1043, 32] on div "scrollable content" at bounding box center [680, 20] width 793 height 41
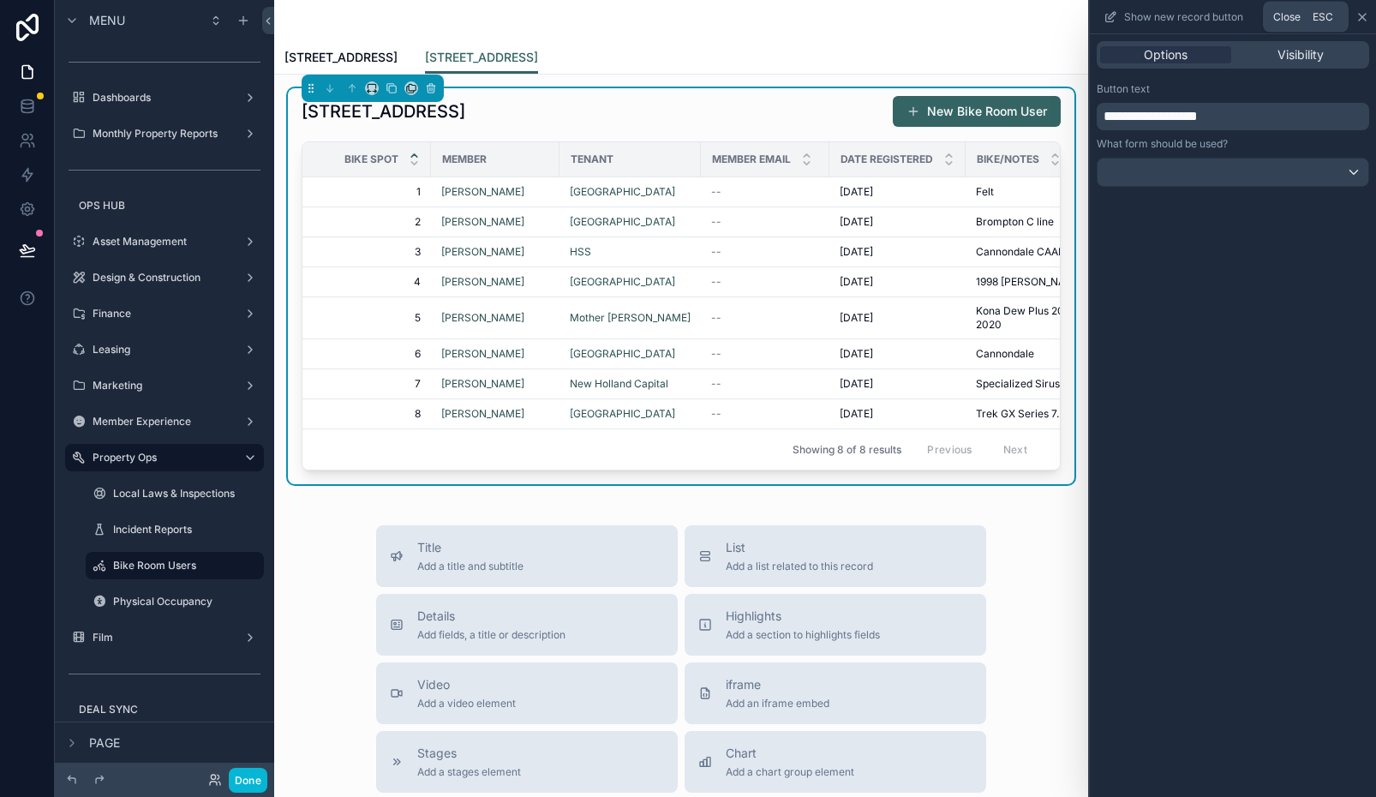
click at [1366, 20] on icon at bounding box center [1362, 17] width 7 height 7
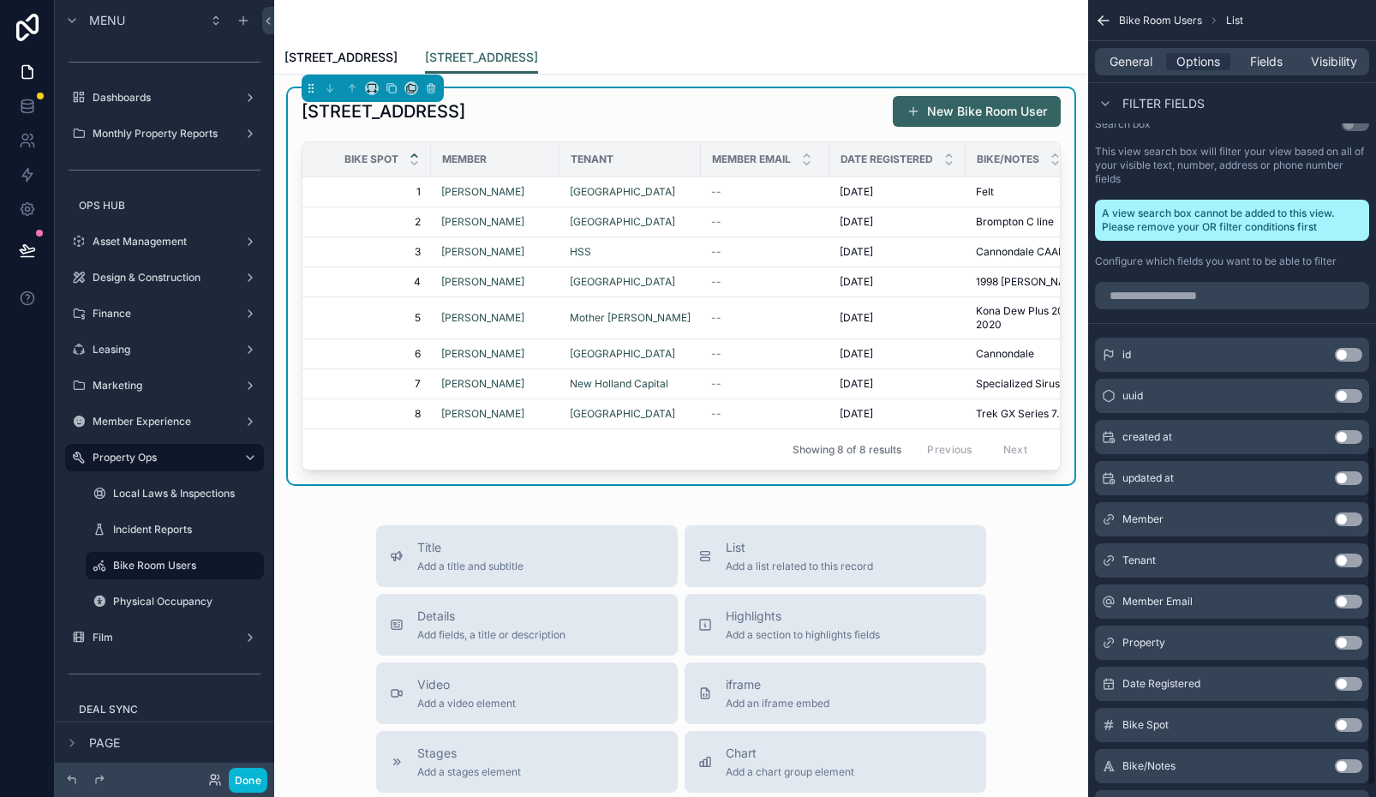
scroll to position [1066, 0]
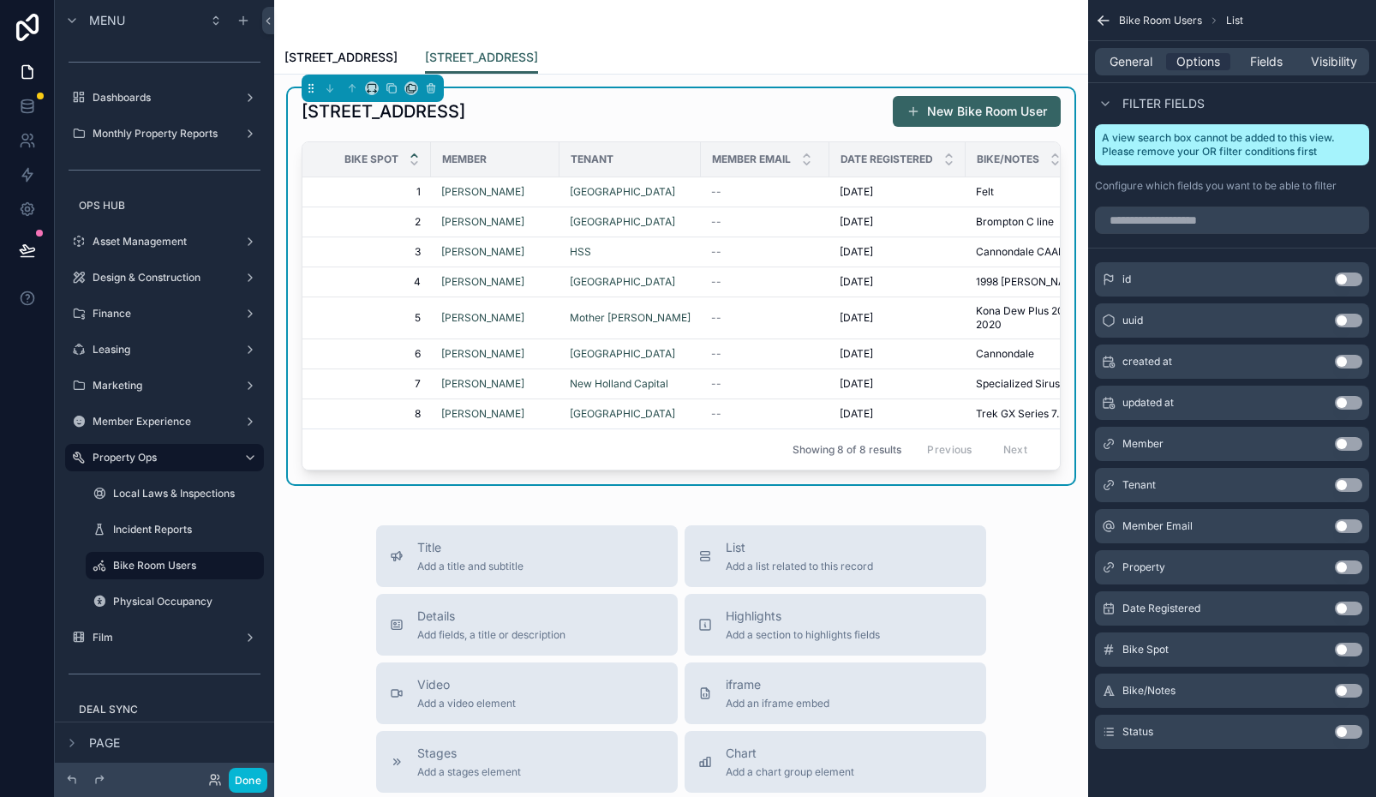
click at [1355, 727] on button "Use setting" at bounding box center [1348, 732] width 27 height 14
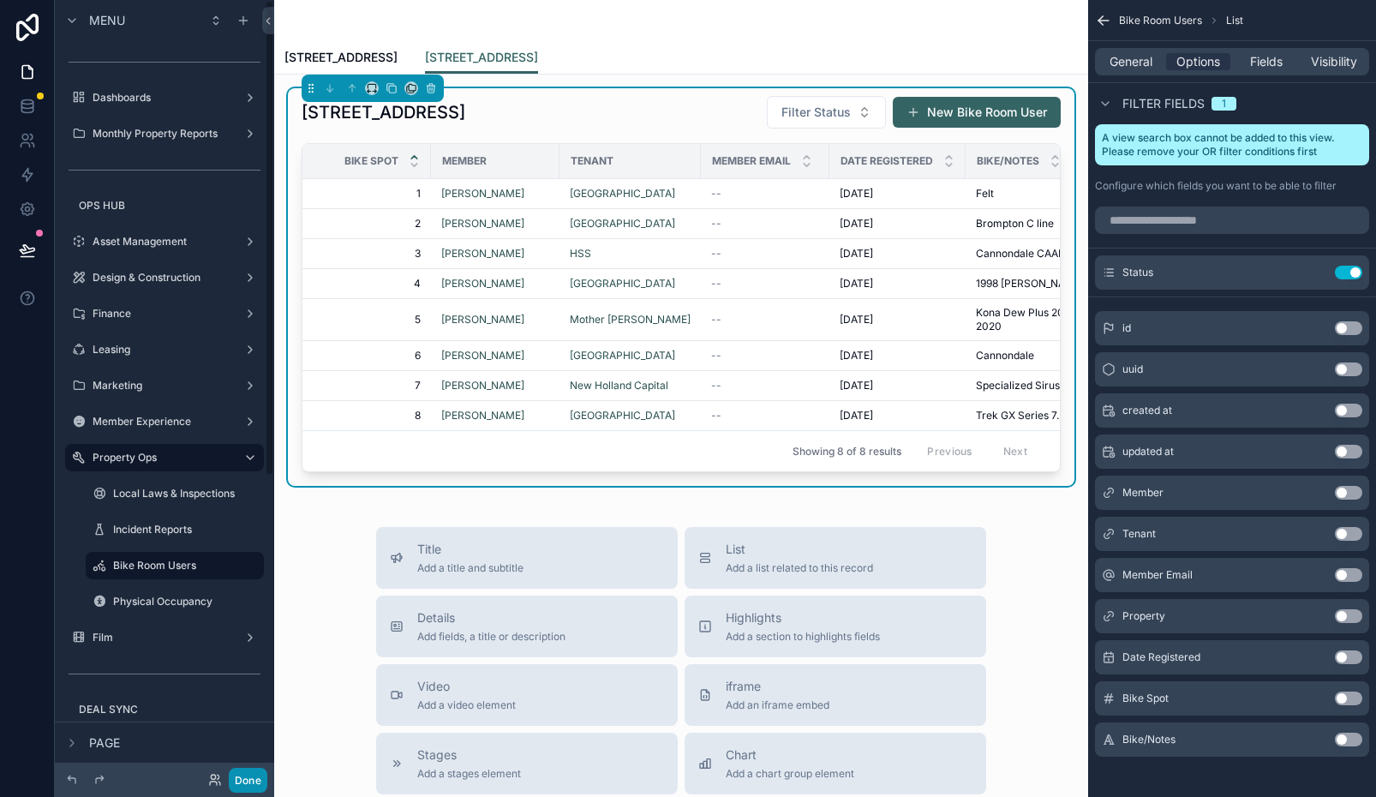
click at [263, 774] on button "Done" at bounding box center [248, 780] width 39 height 25
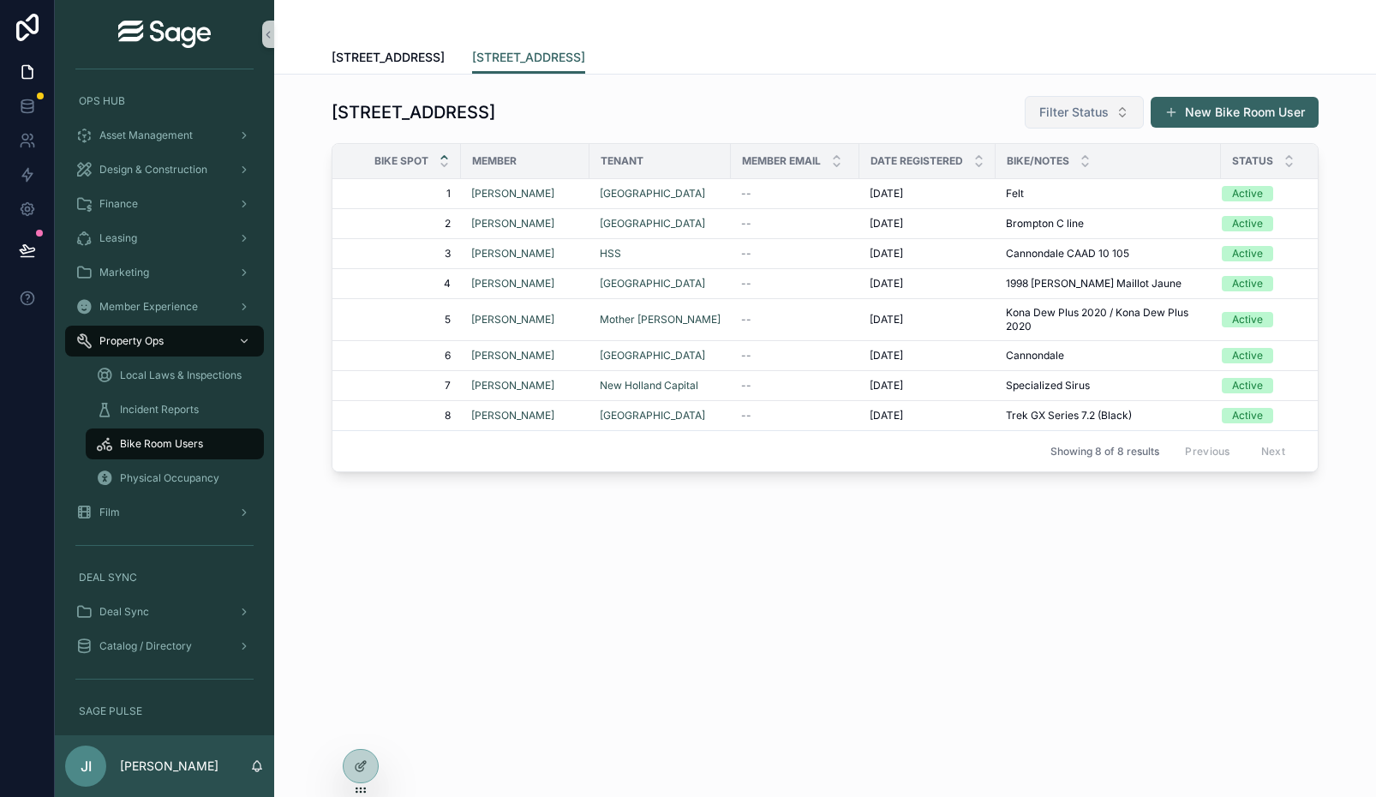
click at [1060, 127] on button "Filter Status" at bounding box center [1084, 112] width 119 height 33
click at [904, 118] on div "[STREET_ADDRESS] Filter Status New Bike Room User" at bounding box center [825, 112] width 987 height 34
click at [38, 248] on button at bounding box center [28, 250] width 38 height 48
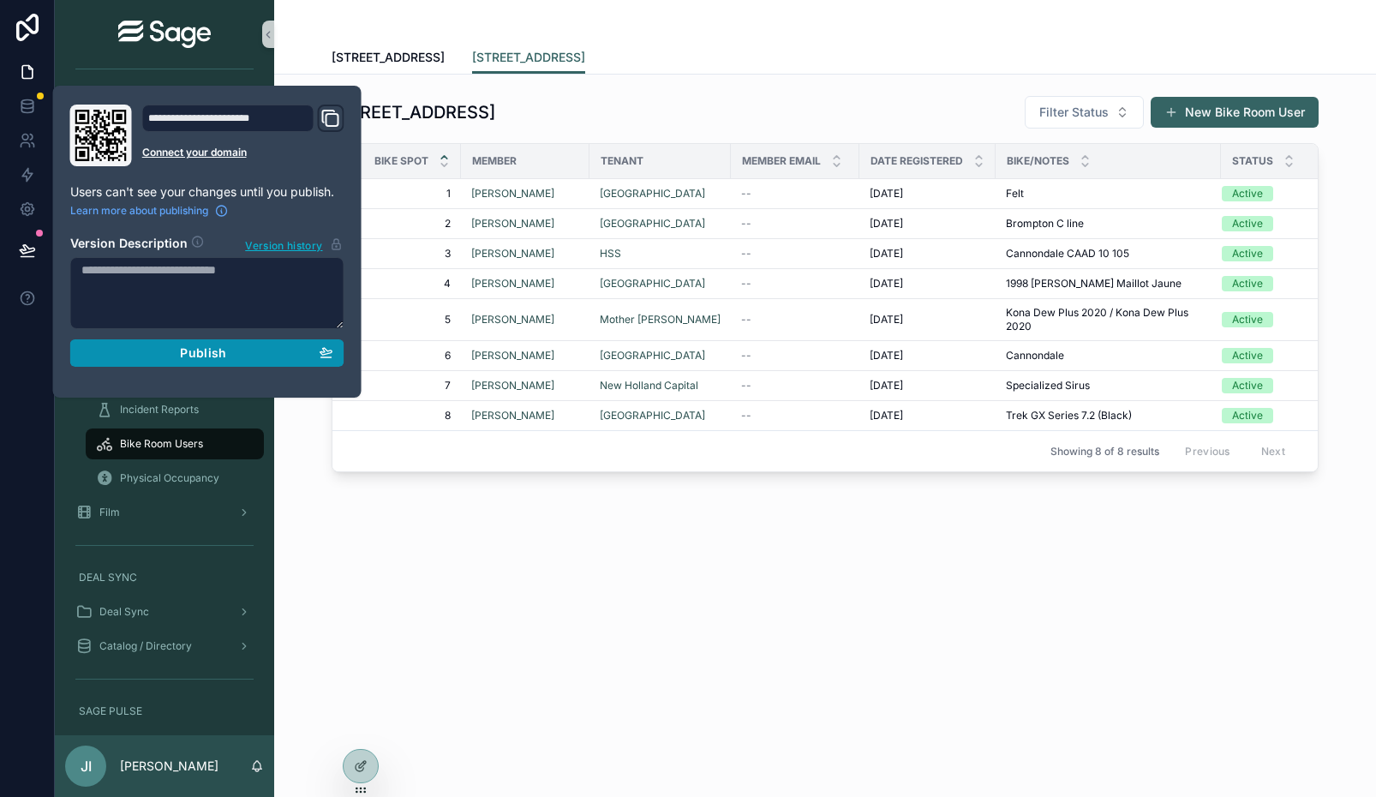
click at [201, 359] on span "Publish" at bounding box center [203, 352] width 46 height 15
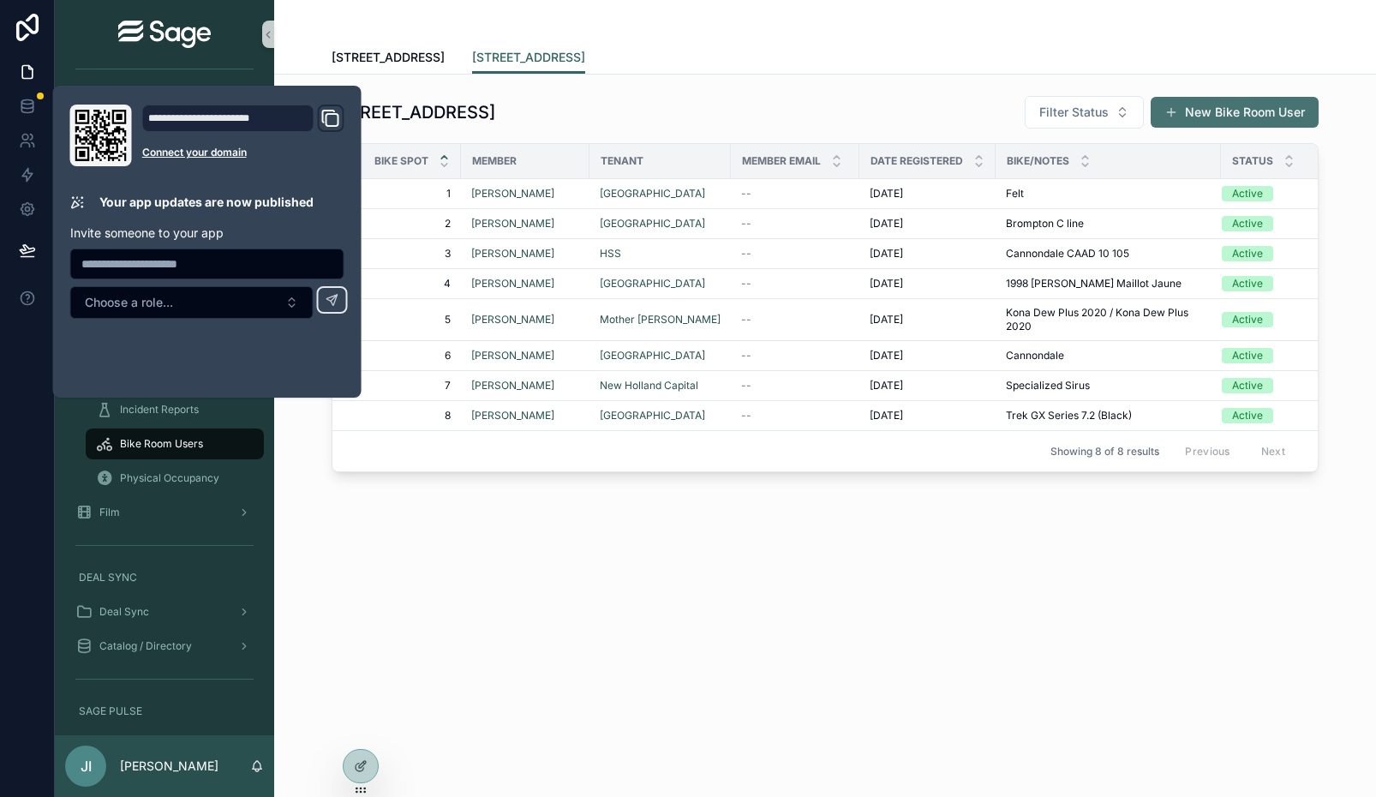
click at [1236, 110] on button "New Bike Room User" at bounding box center [1235, 112] width 168 height 31
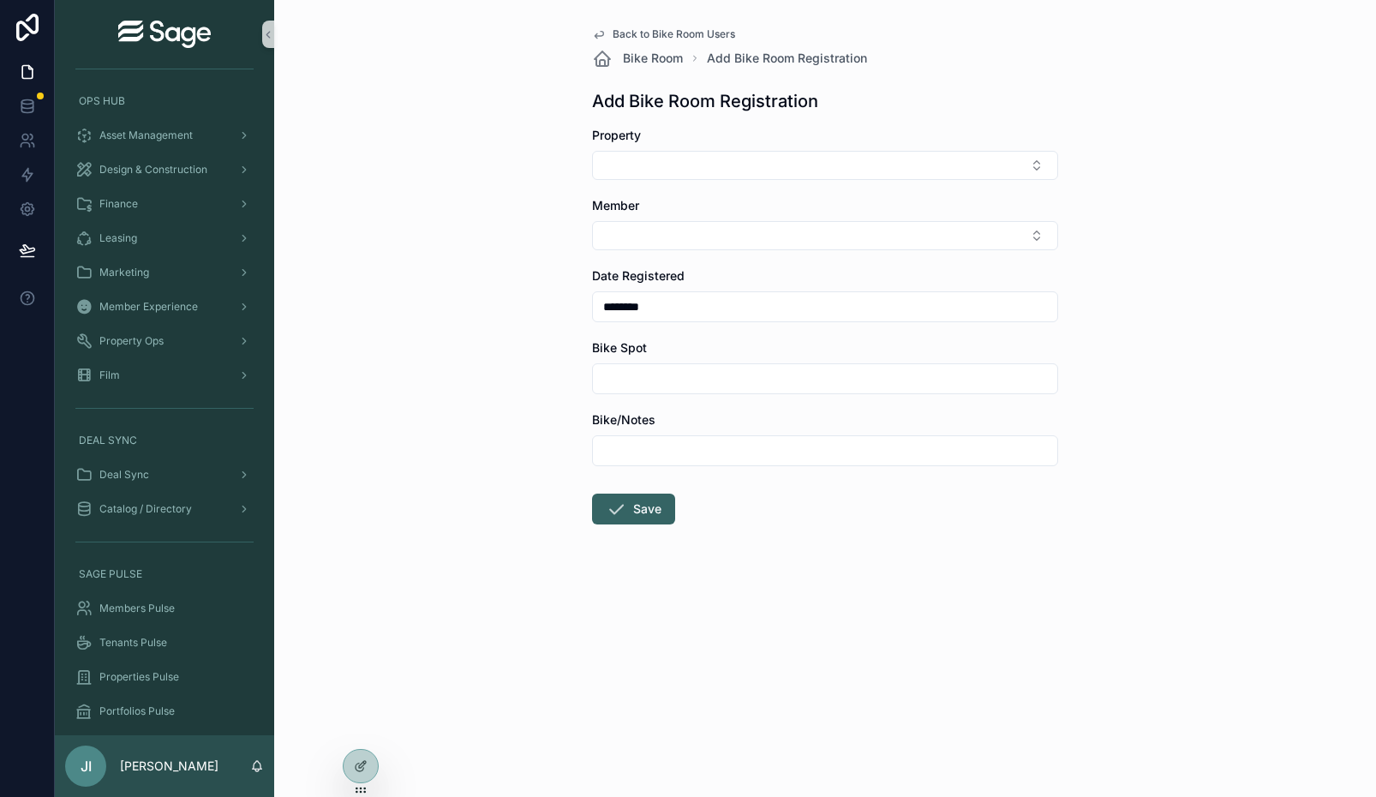
click at [542, 231] on div "Back to Bike Room Users Bike Room Add Bike Room Registration Add Bike Room Regi…" at bounding box center [825, 398] width 1102 height 797
click at [628, 227] on button "Select Button" at bounding box center [825, 235] width 466 height 29
click at [533, 215] on div "Back to Bike Room Users Bike Room Add Bike Room Registration Add Bike Room Regi…" at bounding box center [825, 398] width 1102 height 797
click at [646, 241] on button "Select Button" at bounding box center [825, 235] width 466 height 29
click at [510, 259] on div "Back to Bike Room Users Bike Room Add Bike Room Registration Add Bike Room Regi…" at bounding box center [825, 398] width 1102 height 797
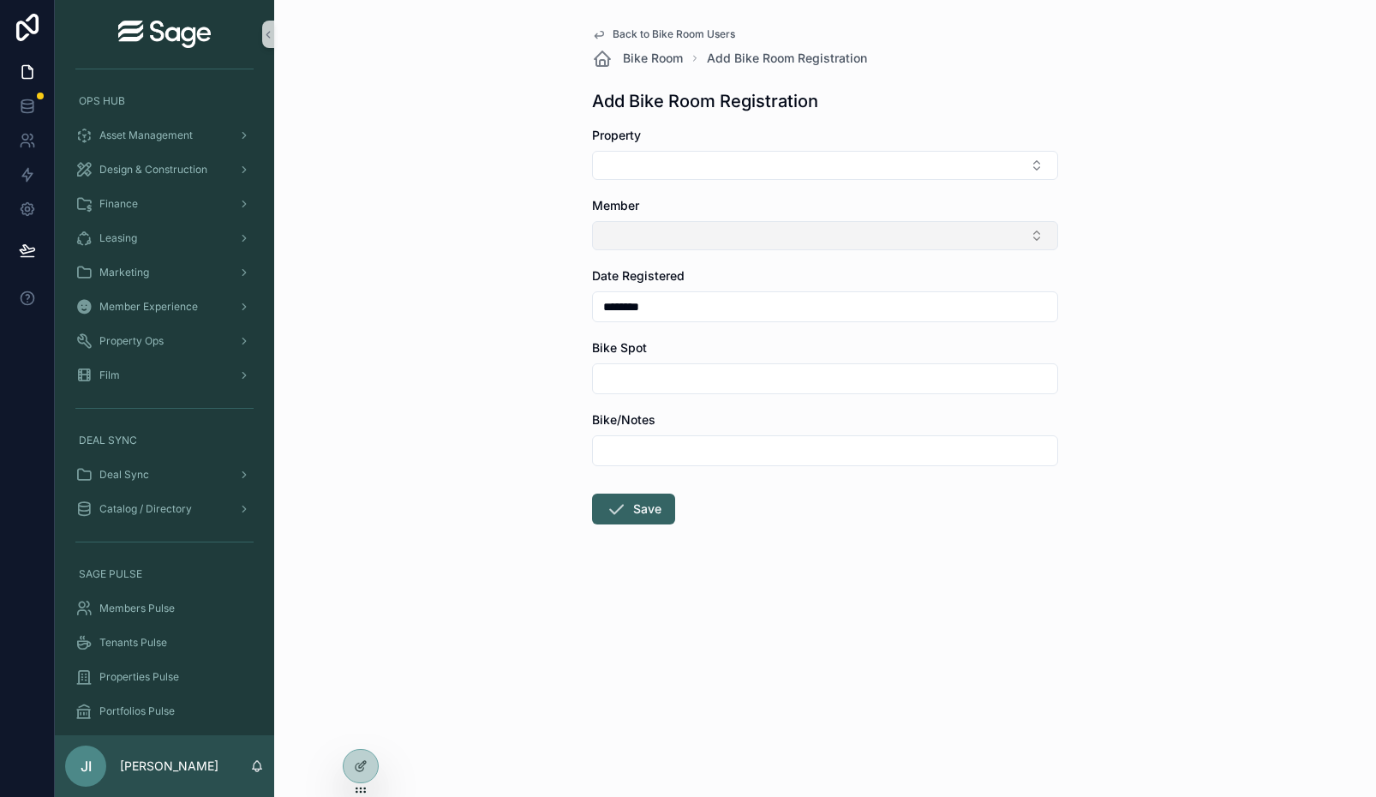
click at [636, 231] on button "Select Button" at bounding box center [825, 235] width 466 height 29
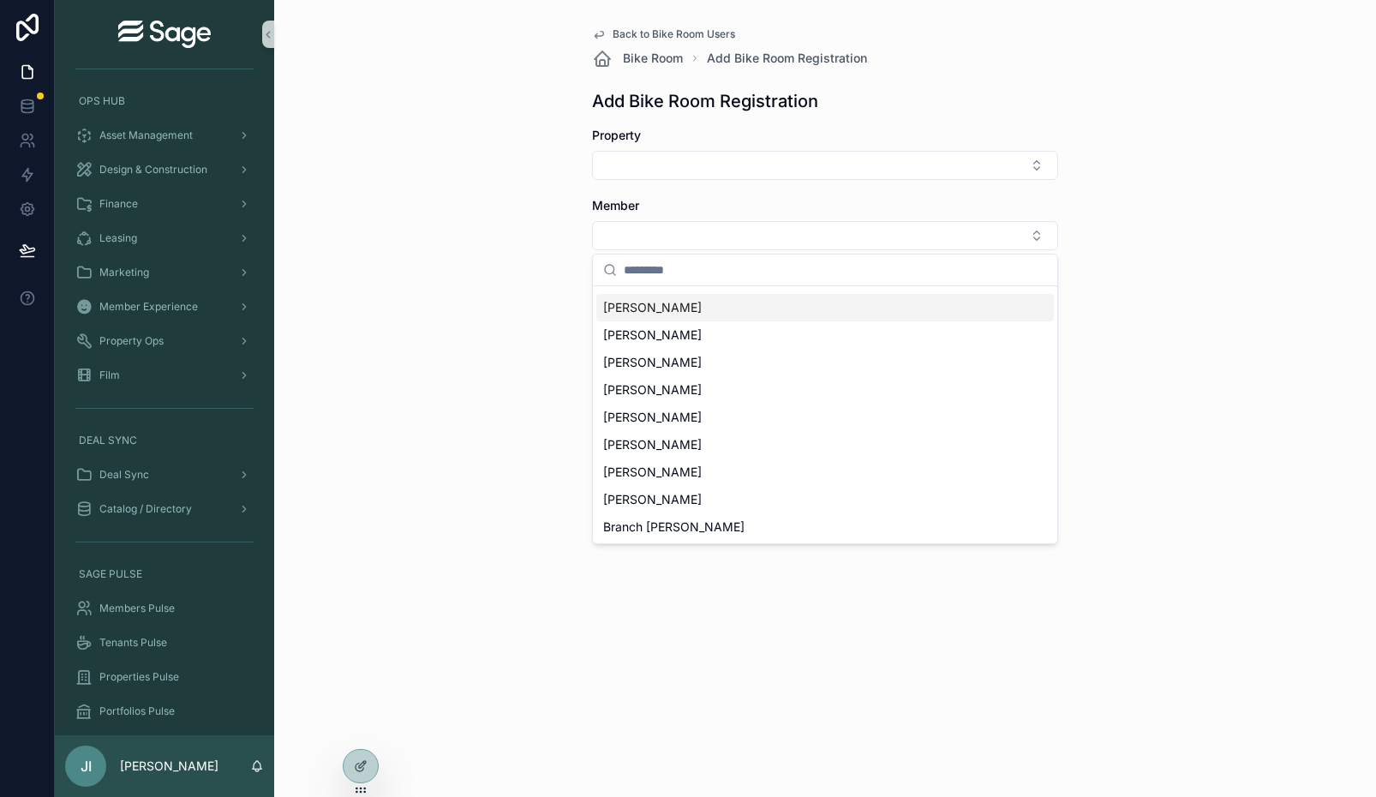
scroll to position [9, 0]
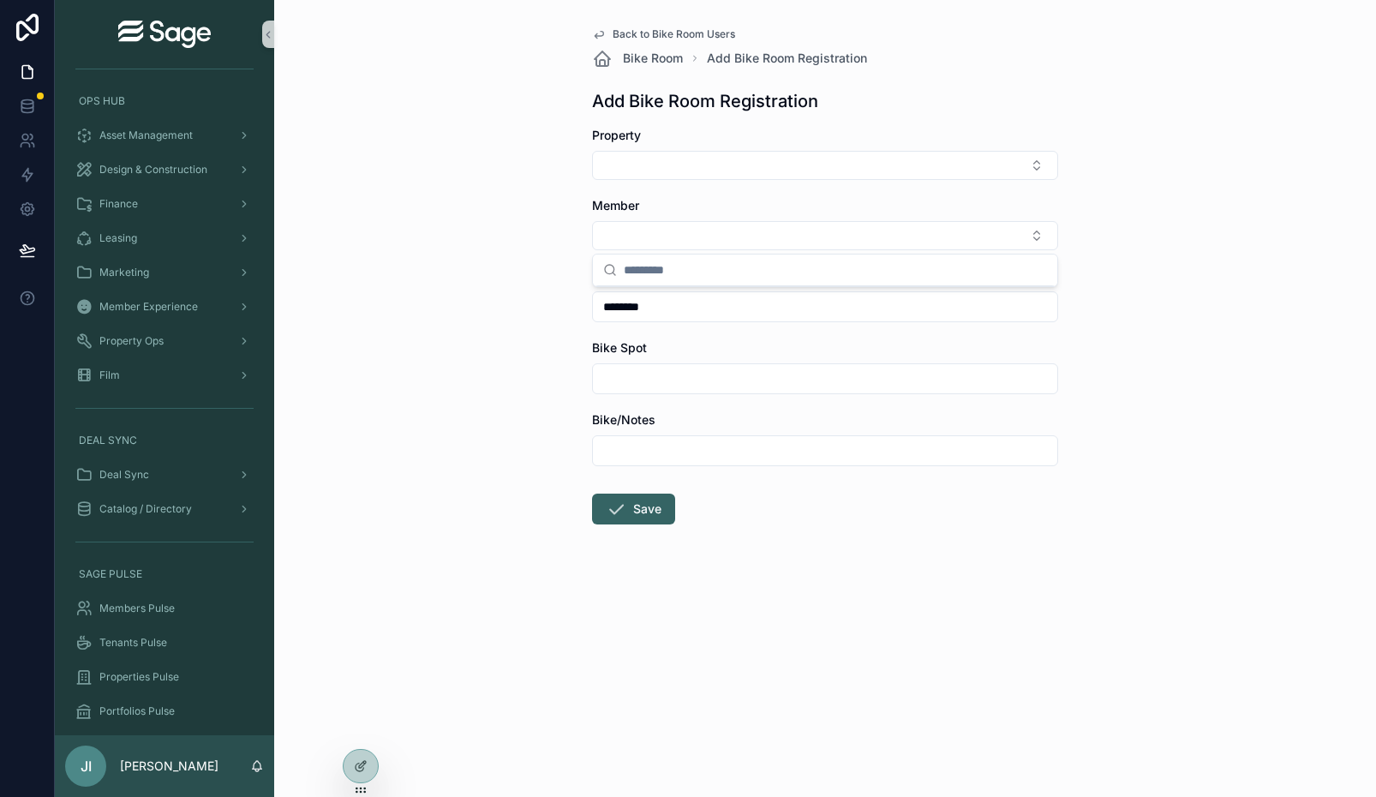
click at [523, 289] on div "Back to Bike Room Users Bike Room Add Bike Room Registration Add Bike Room Regi…" at bounding box center [825, 398] width 1102 height 797
click at [668, 231] on button "Select Button" at bounding box center [825, 235] width 466 height 29
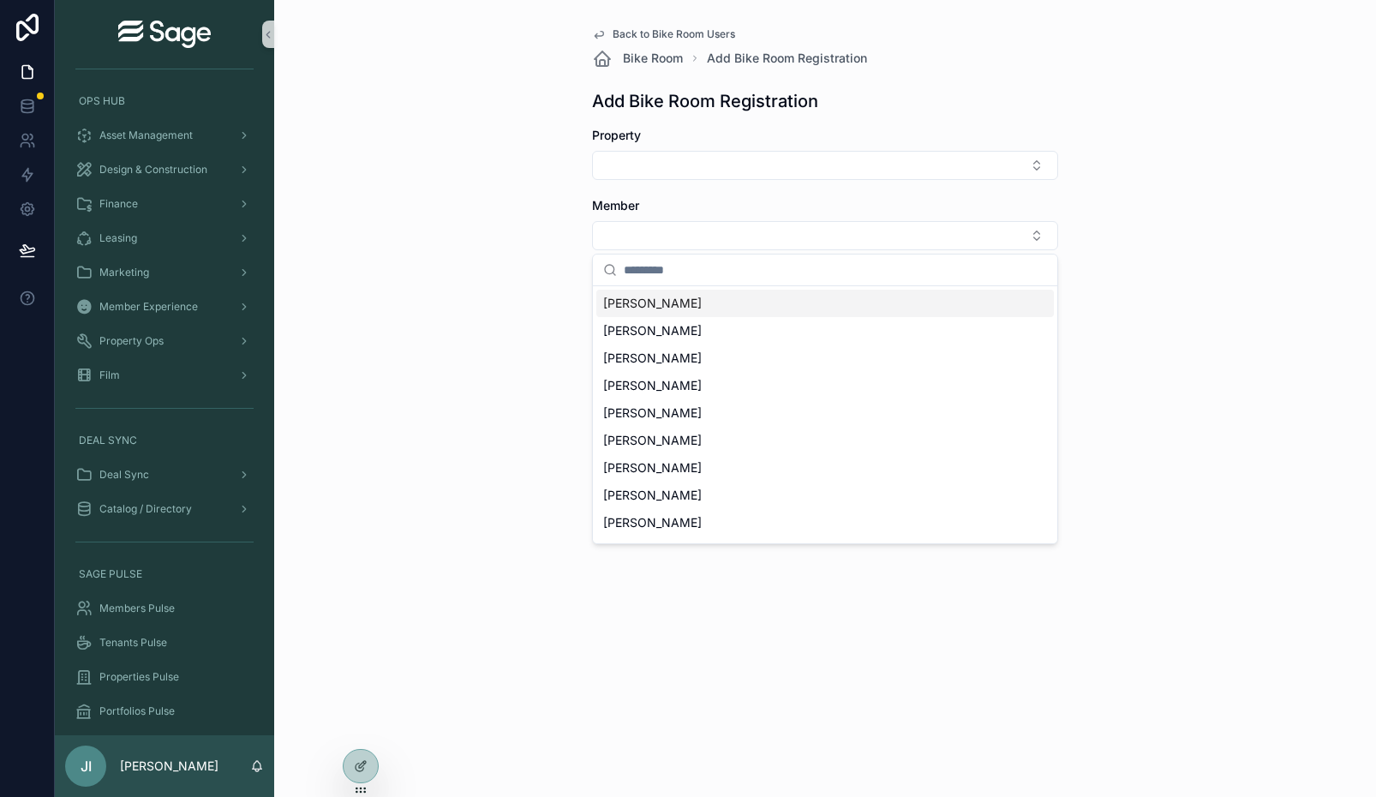
click at [542, 242] on div "Back to Bike Room Users Bike Room Add Bike Room Registration Add Bike Room Regi…" at bounding box center [825, 398] width 1102 height 797
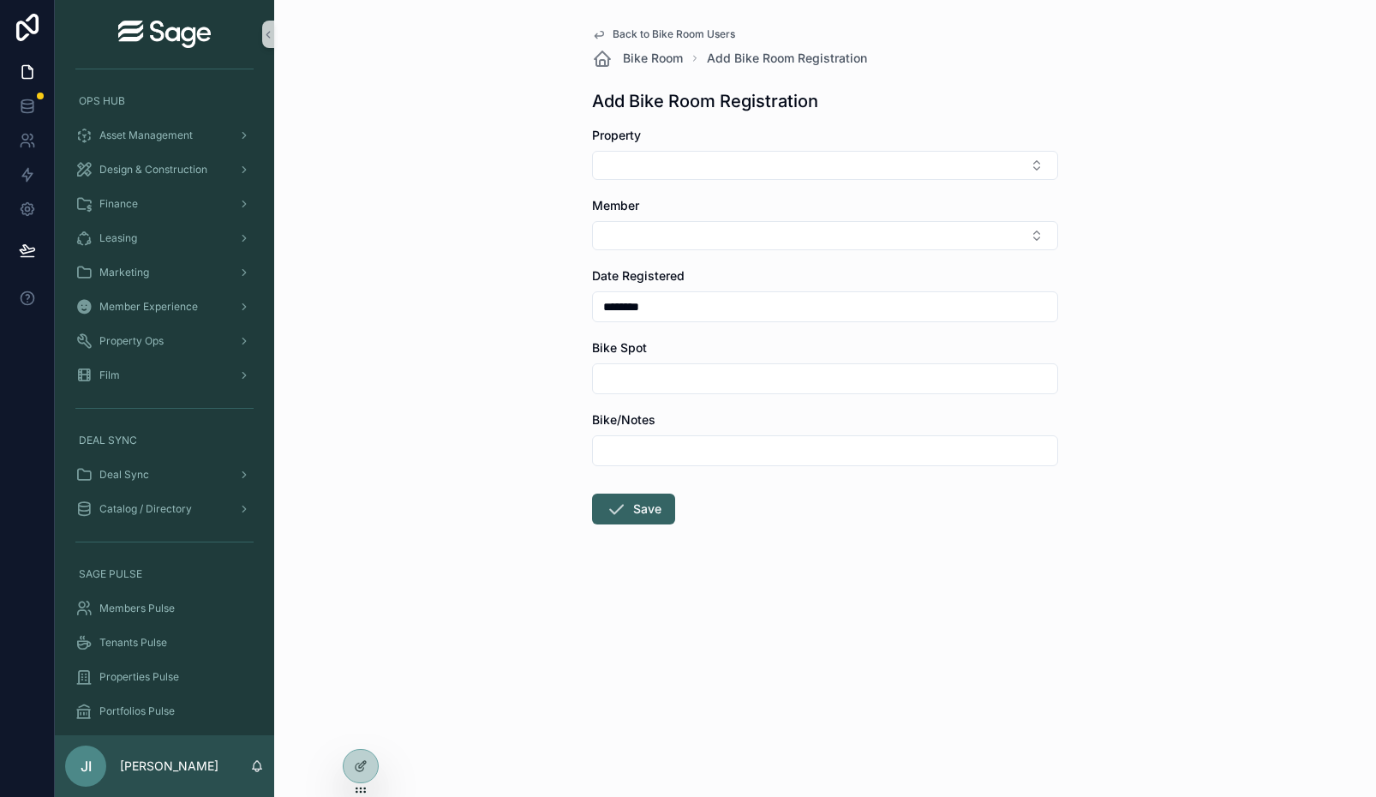
click at [644, 371] on input "scrollable content" at bounding box center [825, 379] width 464 height 24
click at [547, 312] on div "Back to Bike Room Users Bike Room Add Bike Room Registration Add Bike Room Regi…" at bounding box center [825, 398] width 1102 height 797
click at [681, 157] on button "Select Button" at bounding box center [825, 165] width 466 height 29
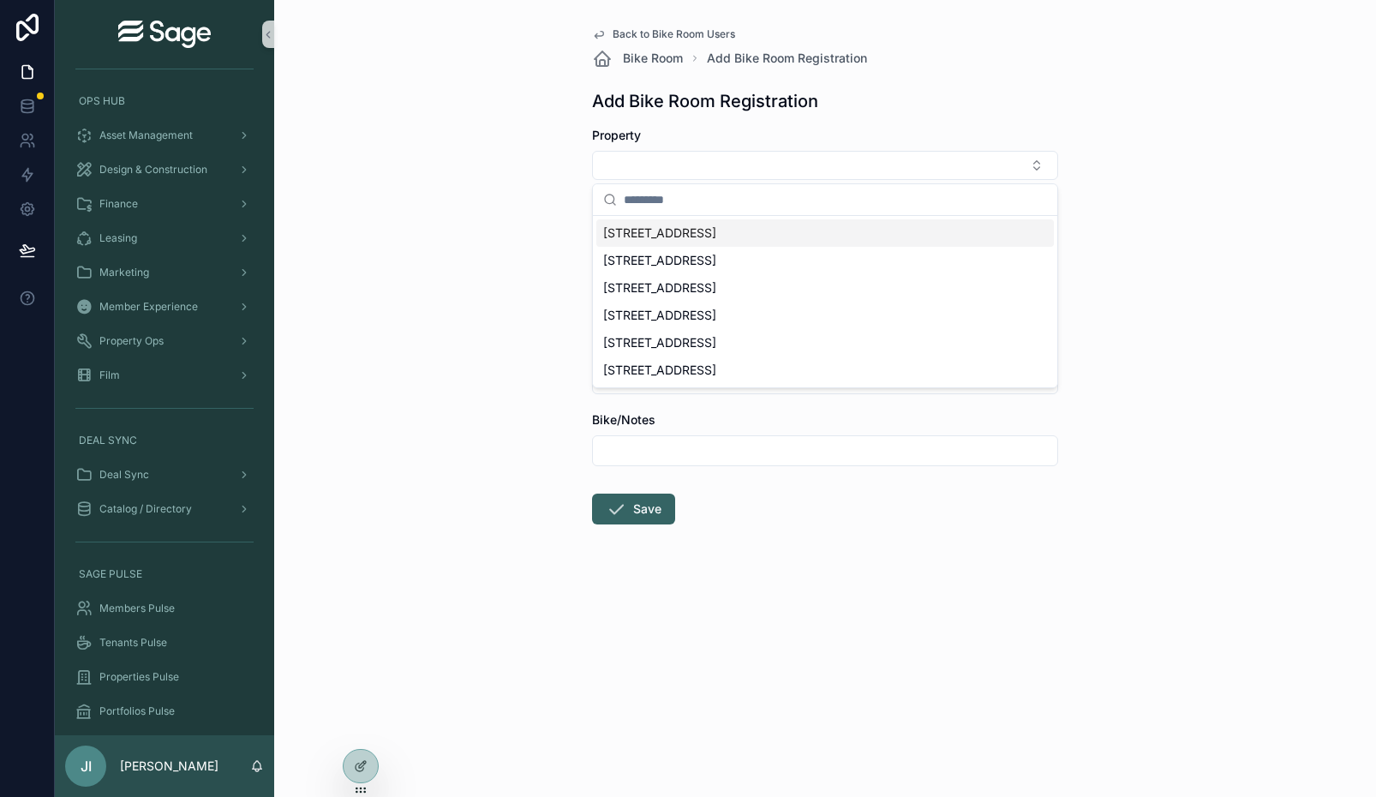
click at [560, 164] on div "Back to Bike Room Users Bike Room Add Bike Room Registration Add Bike Room Regi…" at bounding box center [825, 398] width 1102 height 797
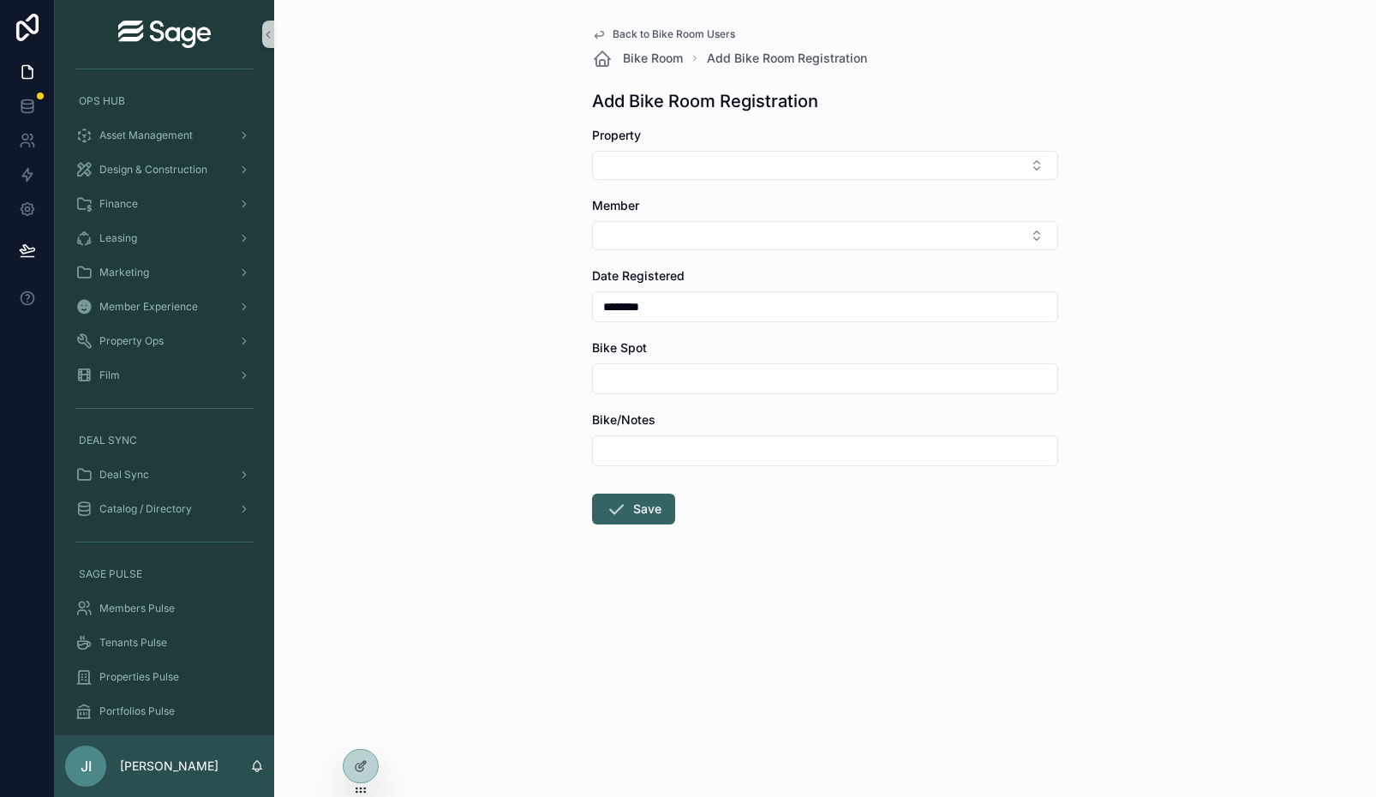
click at [656, 33] on span "Back to Bike Room Users" at bounding box center [674, 34] width 123 height 14
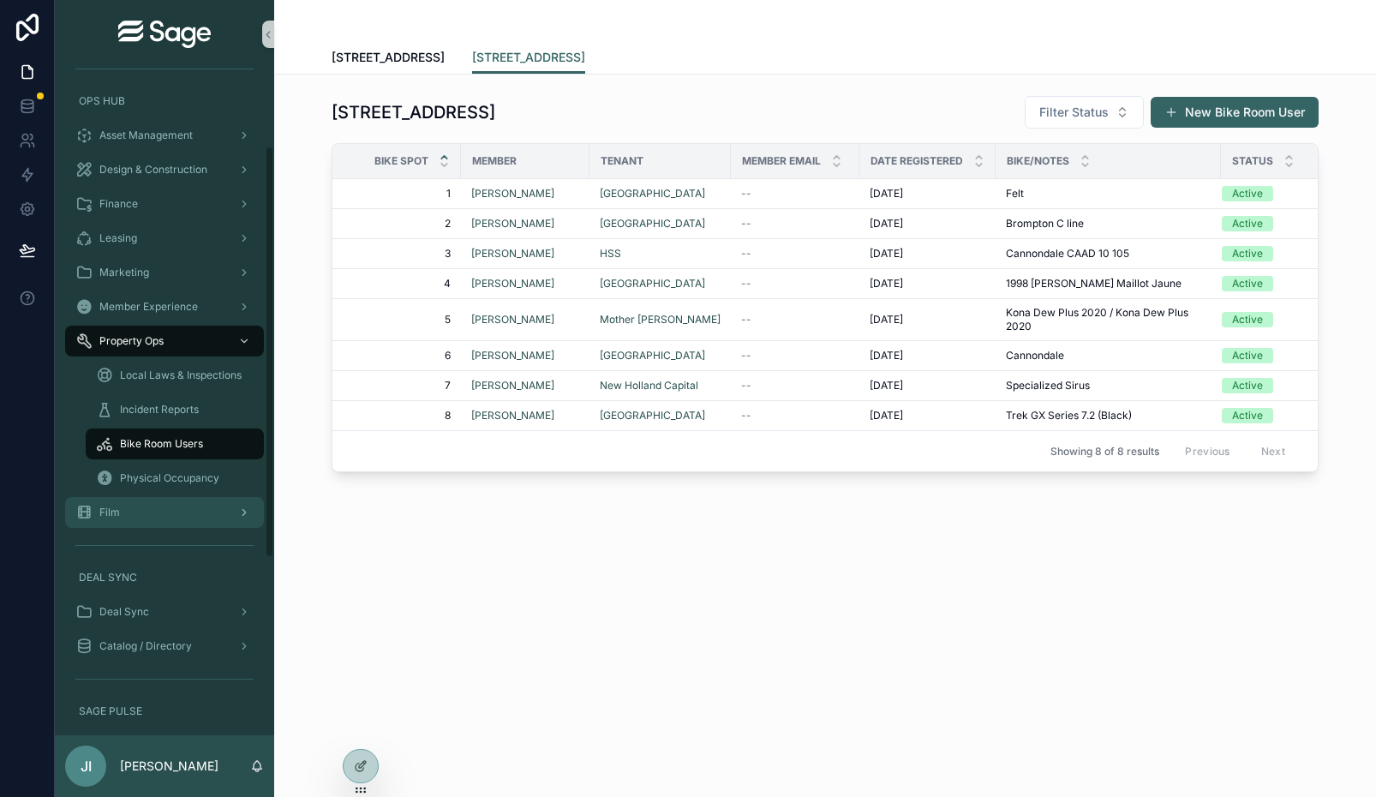
click at [179, 506] on div "Film" at bounding box center [164, 512] width 178 height 27
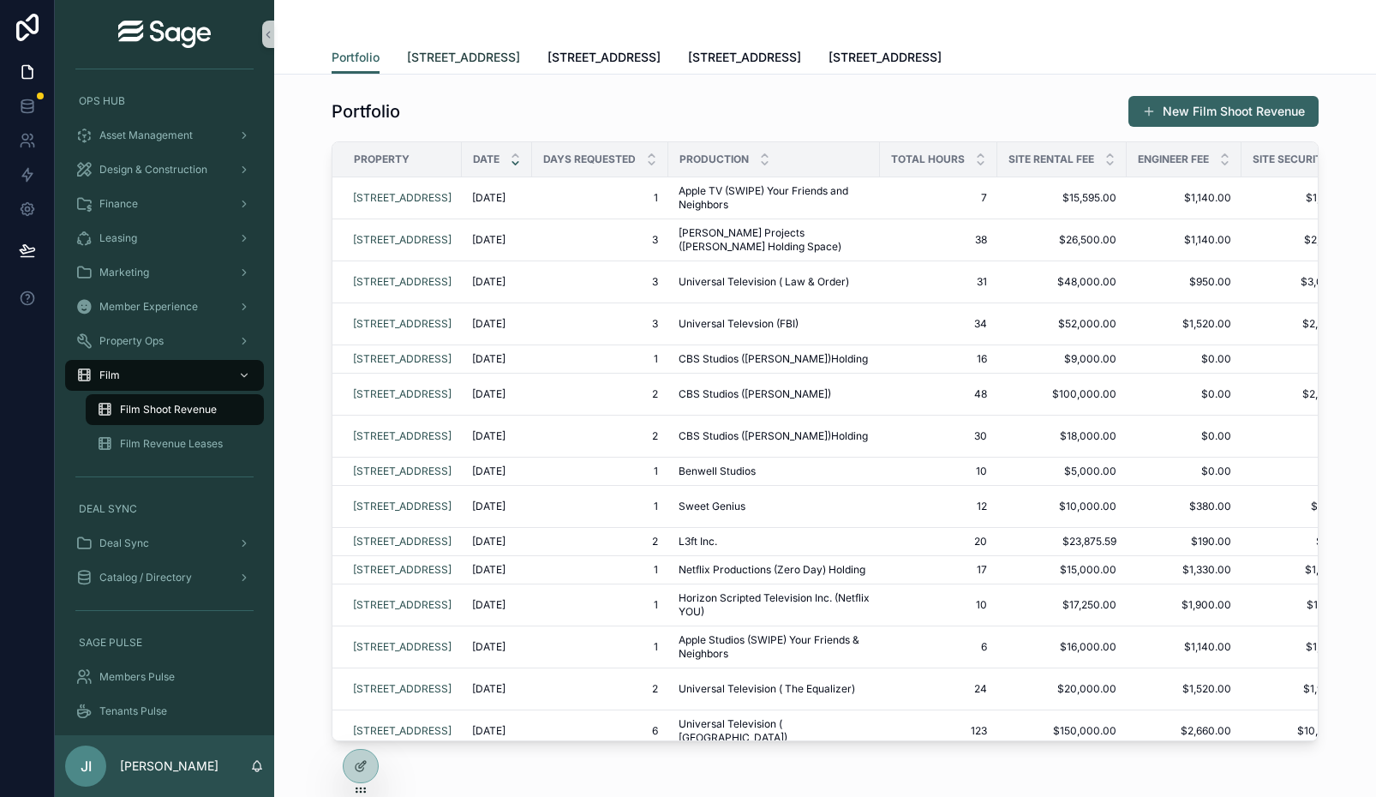
click at [496, 53] on span "[STREET_ADDRESS]" at bounding box center [463, 57] width 113 height 17
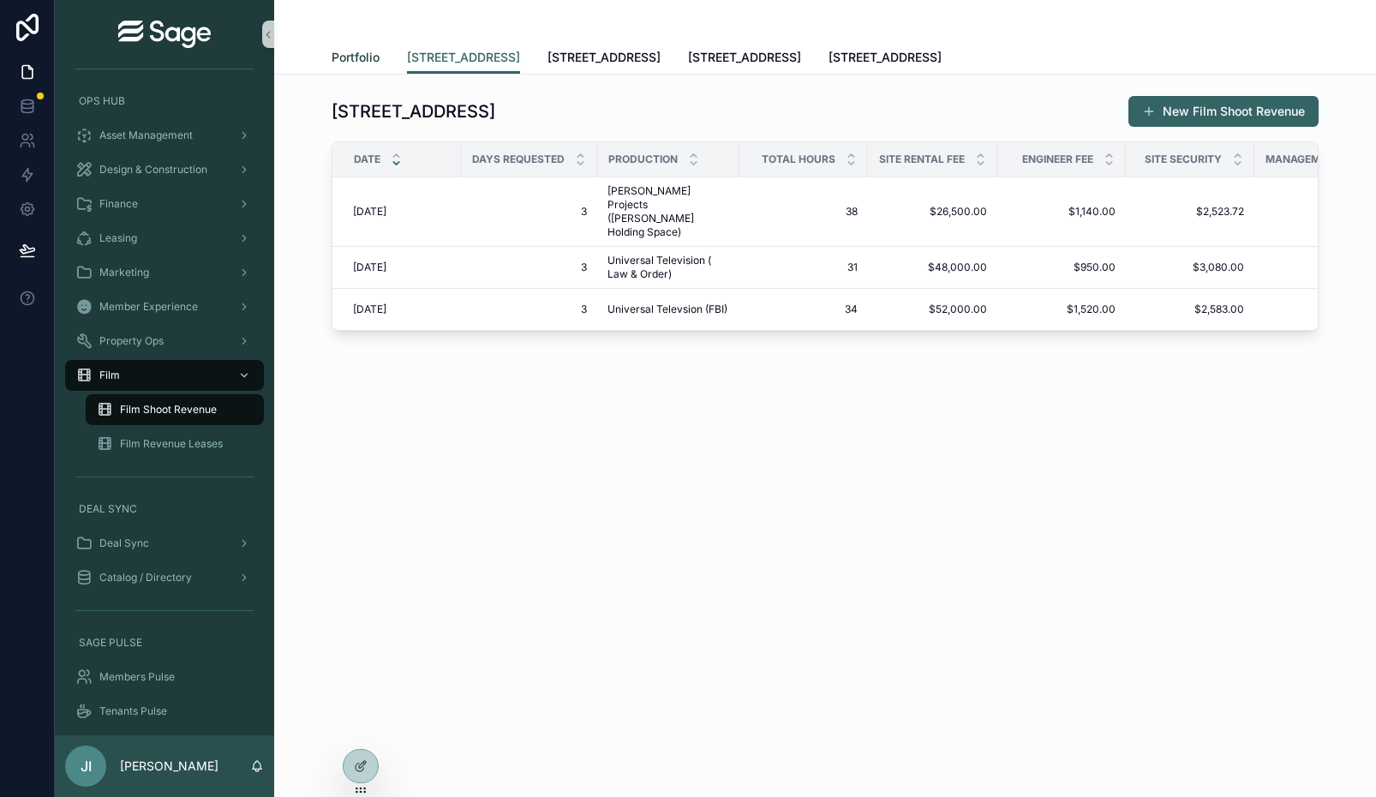
click at [369, 57] on span "Portfolio" at bounding box center [356, 57] width 48 height 17
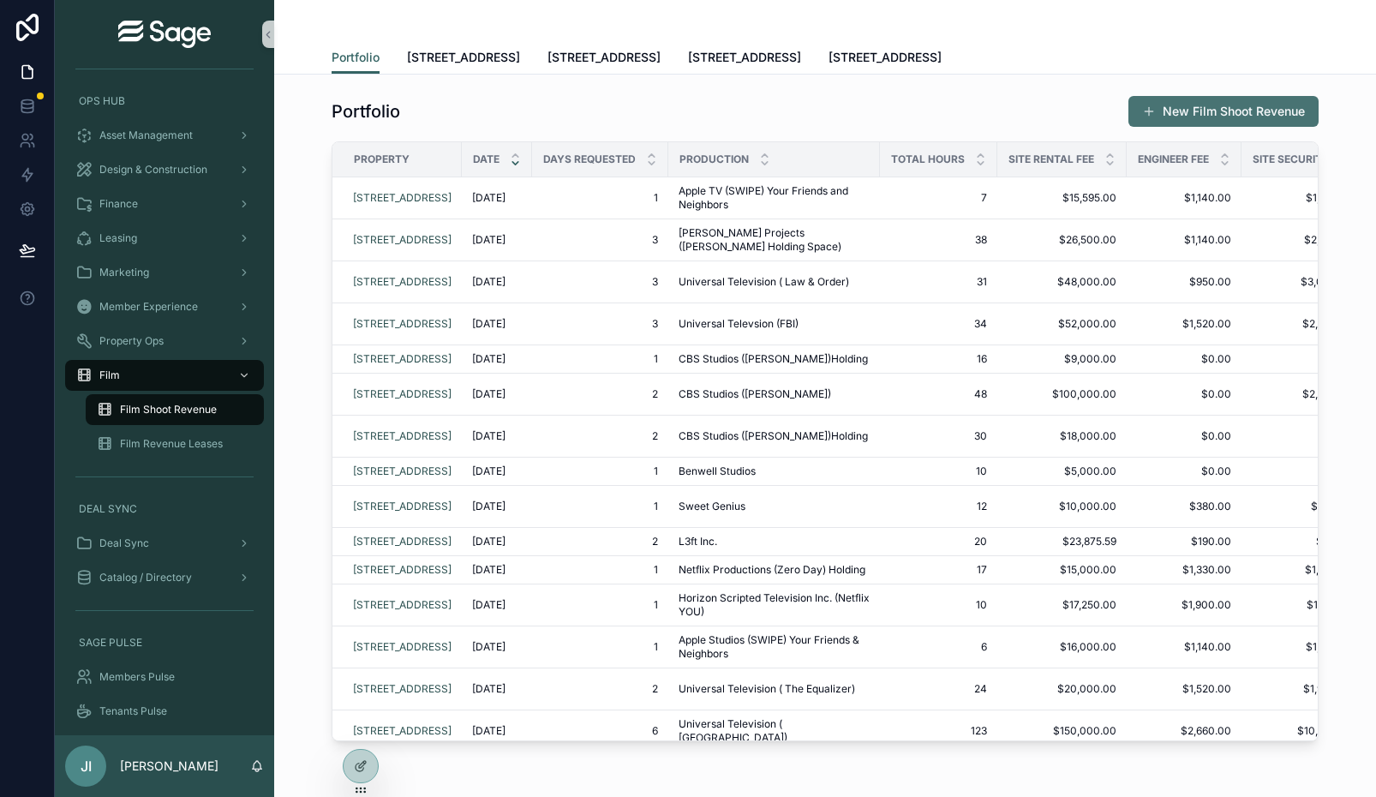
click at [1192, 108] on button "New Film Shoot Revenue" at bounding box center [1224, 111] width 190 height 31
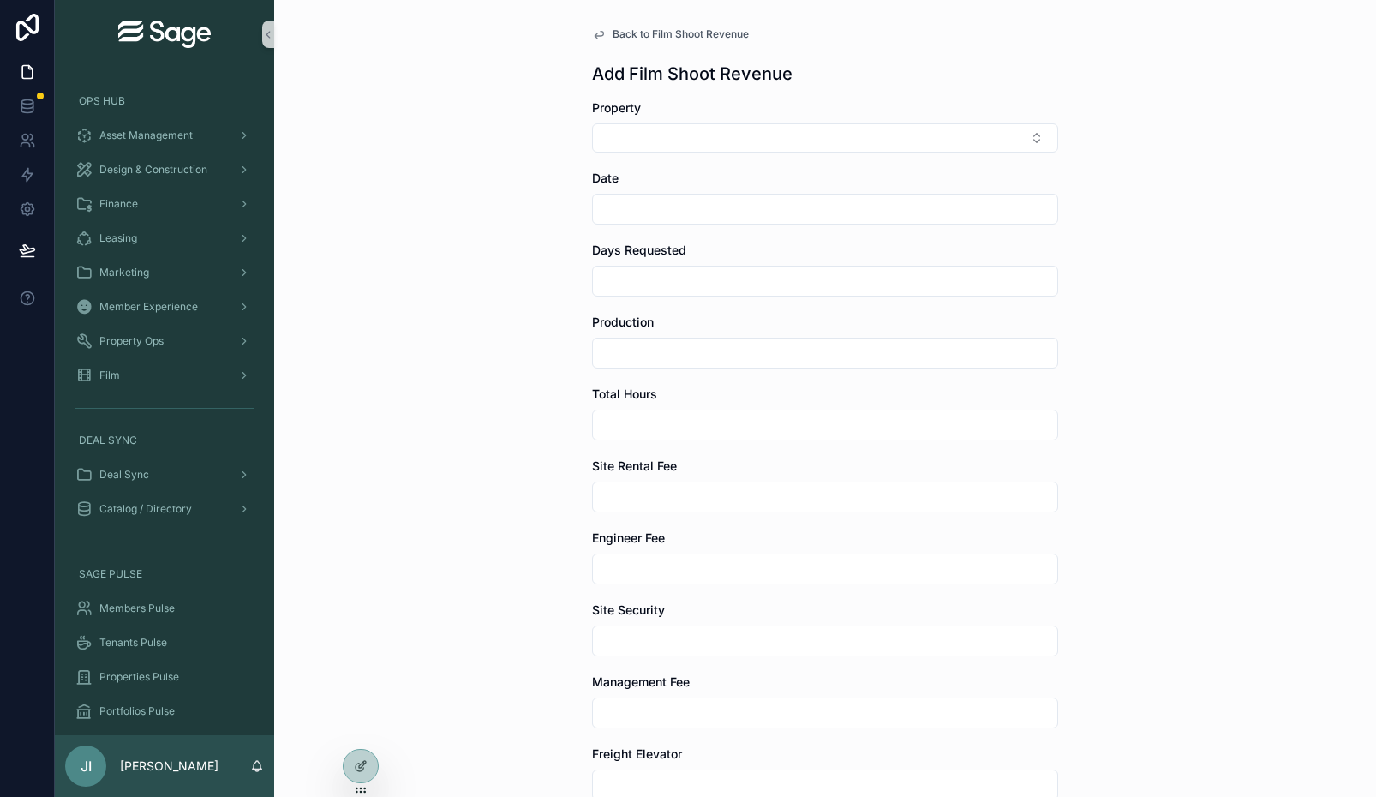
click at [643, 37] on span "Back to Film Shoot Revenue" at bounding box center [681, 34] width 136 height 14
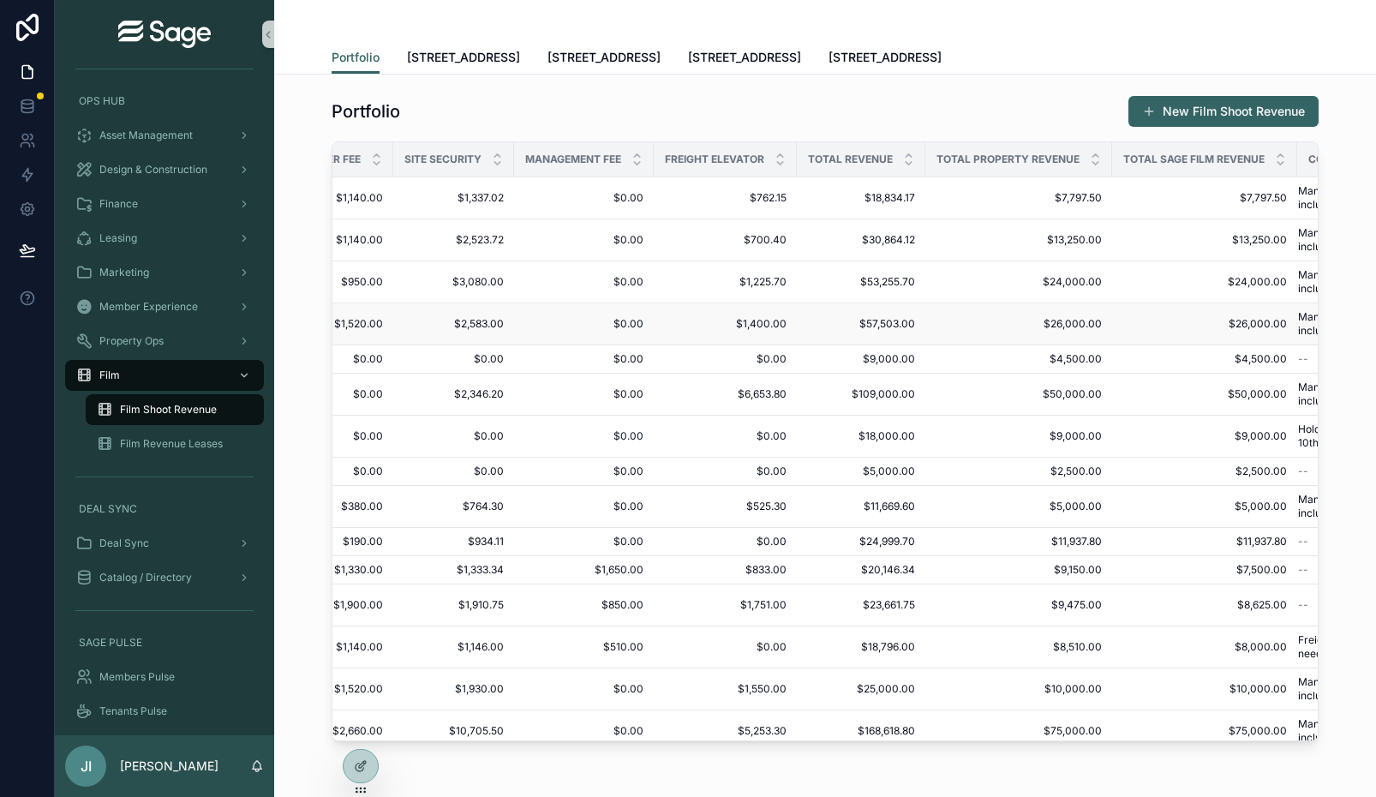
scroll to position [0, 893]
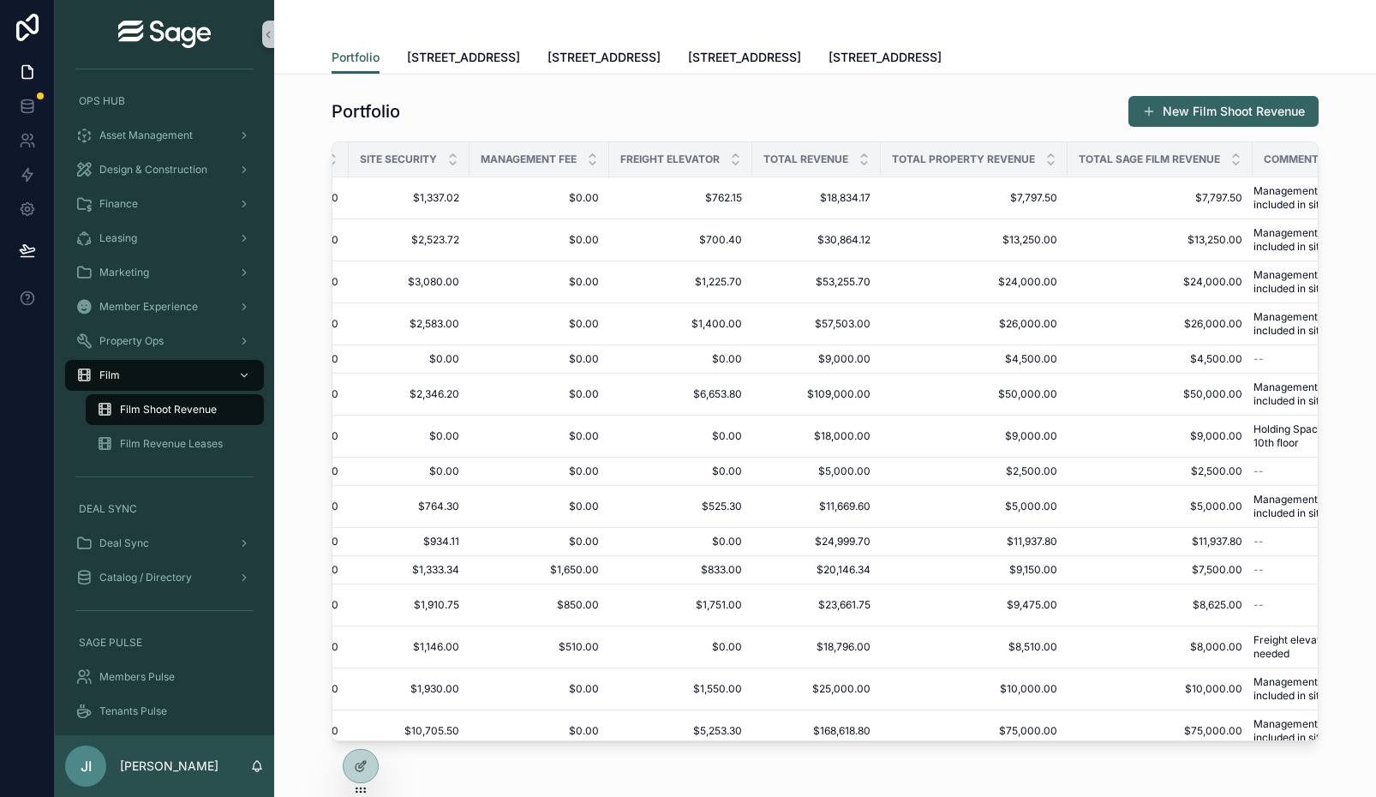
click at [857, 111] on div "Portfolio New Film Shoot Revenue" at bounding box center [825, 111] width 987 height 33
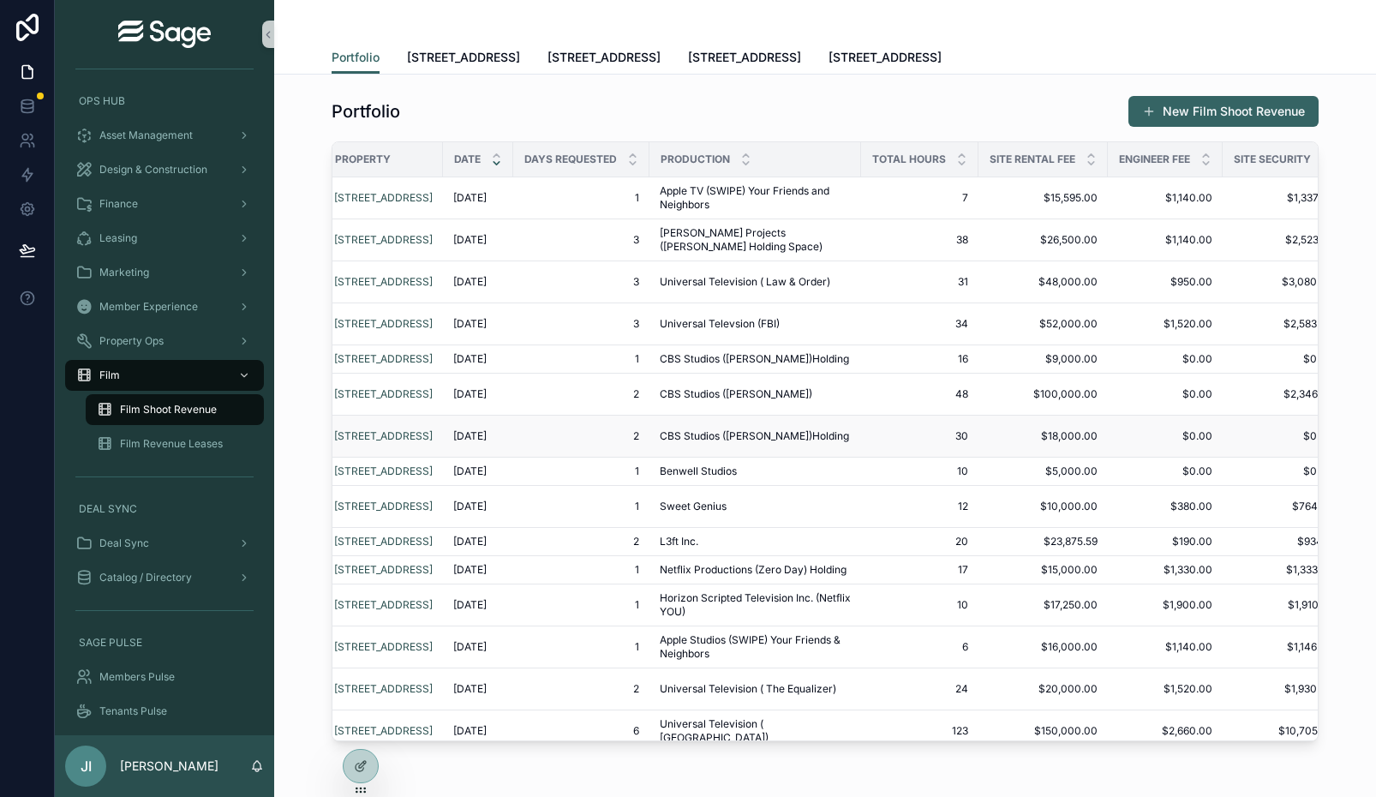
scroll to position [0, 0]
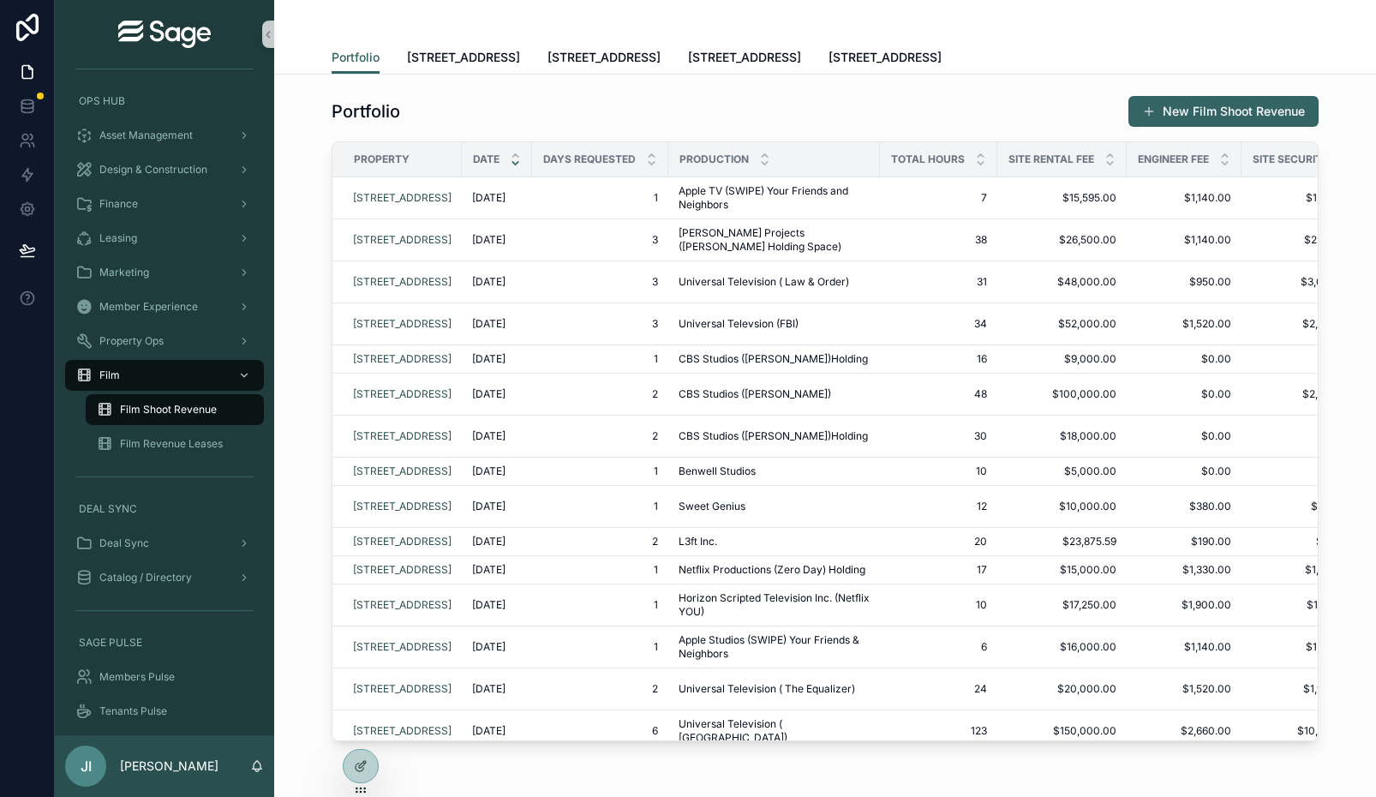
click at [858, 111] on div "Portfolio New Film Shoot Revenue" at bounding box center [825, 111] width 987 height 33
click at [163, 299] on div "Member Experience" at bounding box center [164, 306] width 178 height 27
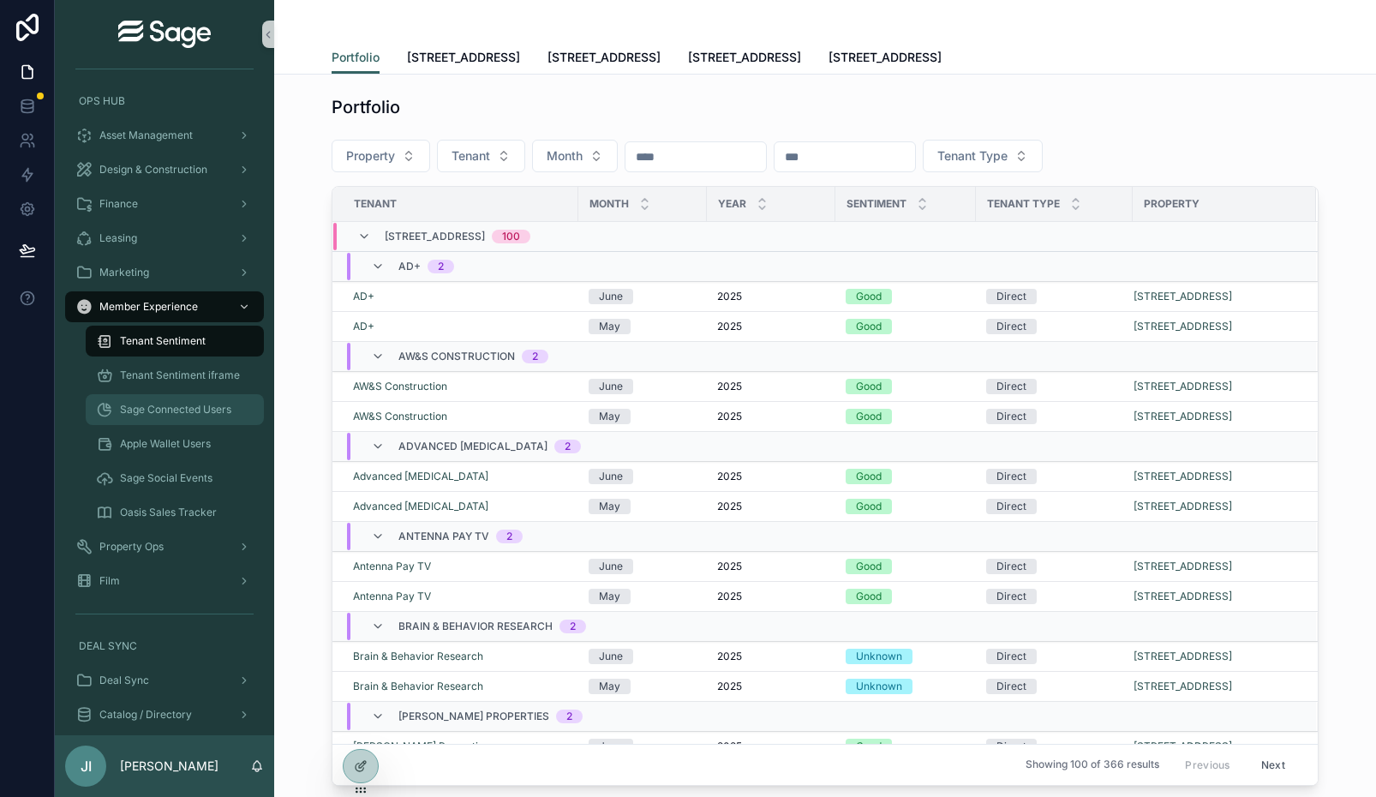
click at [204, 399] on div "Sage Connected Users" at bounding box center [175, 409] width 158 height 27
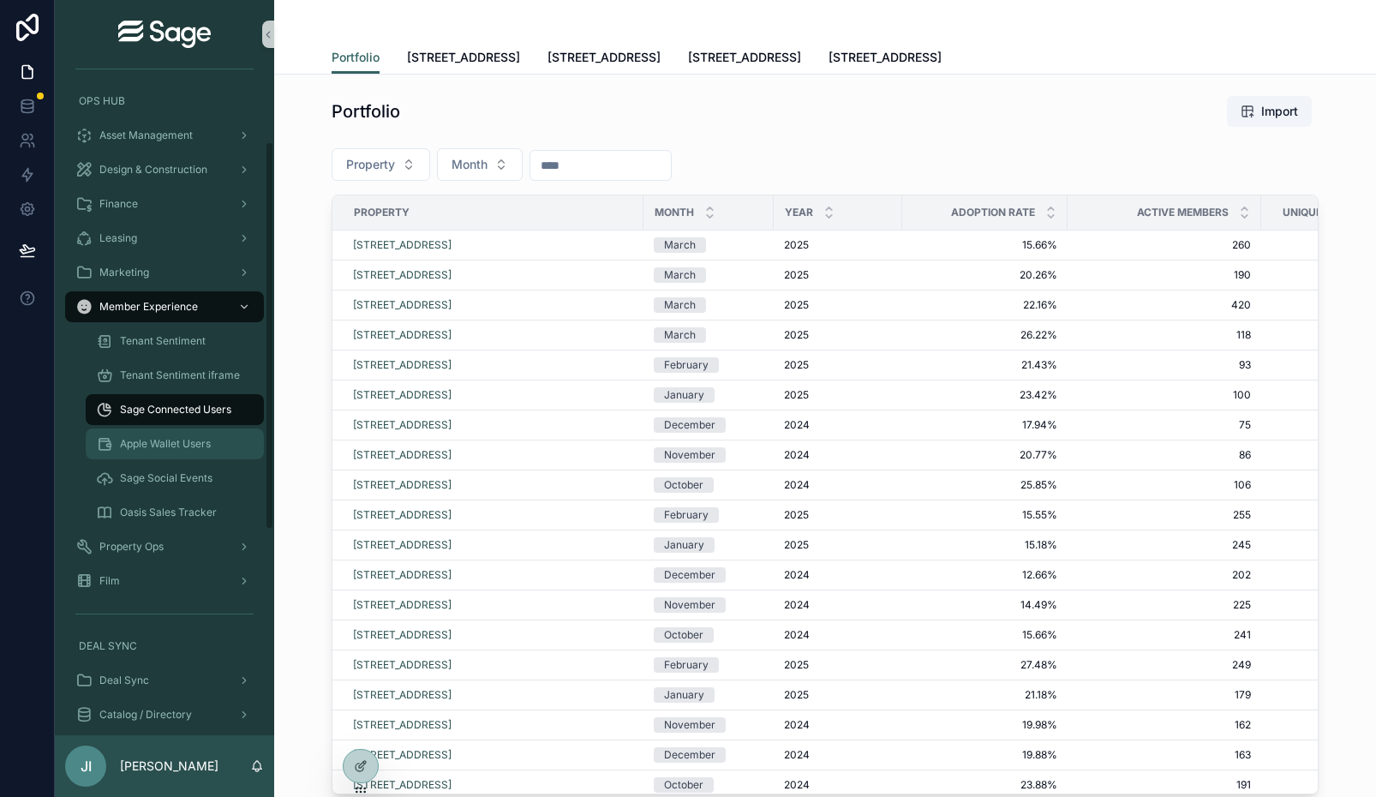
click at [201, 447] on span "Apple Wallet Users" at bounding box center [165, 444] width 91 height 14
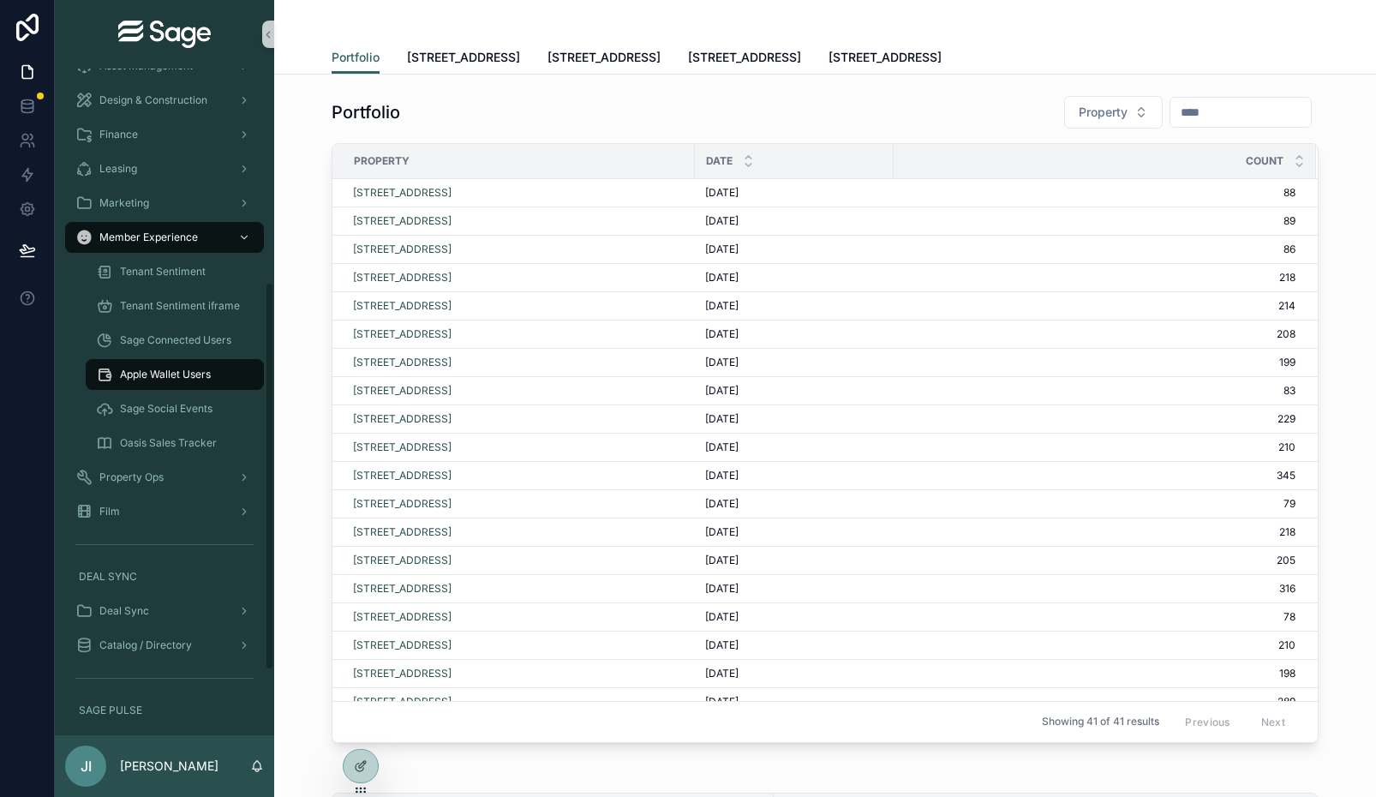
scroll to position [478, 0]
